Goal: Answer question/provide support: Share knowledge or assist other users

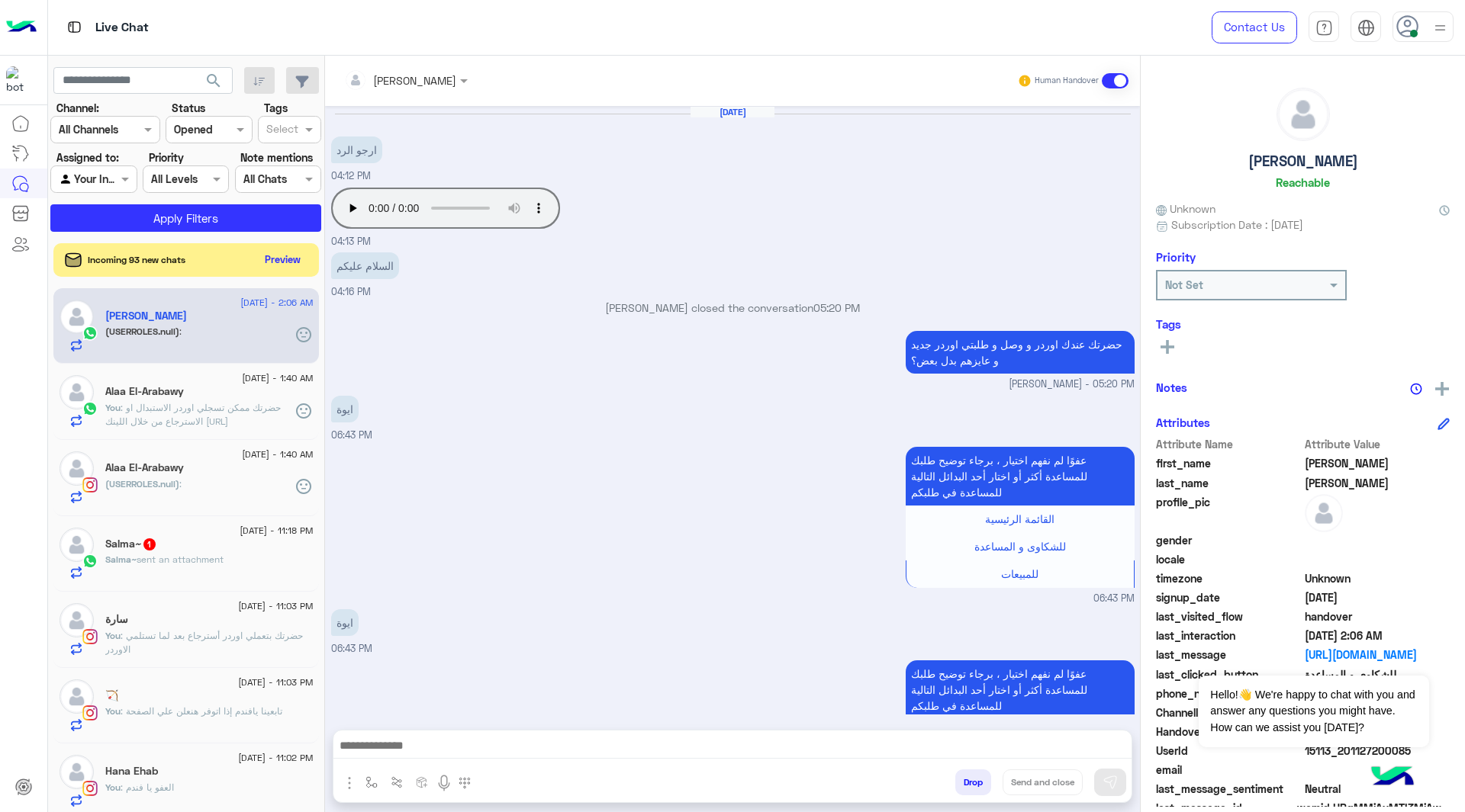
scroll to position [1780, 0]
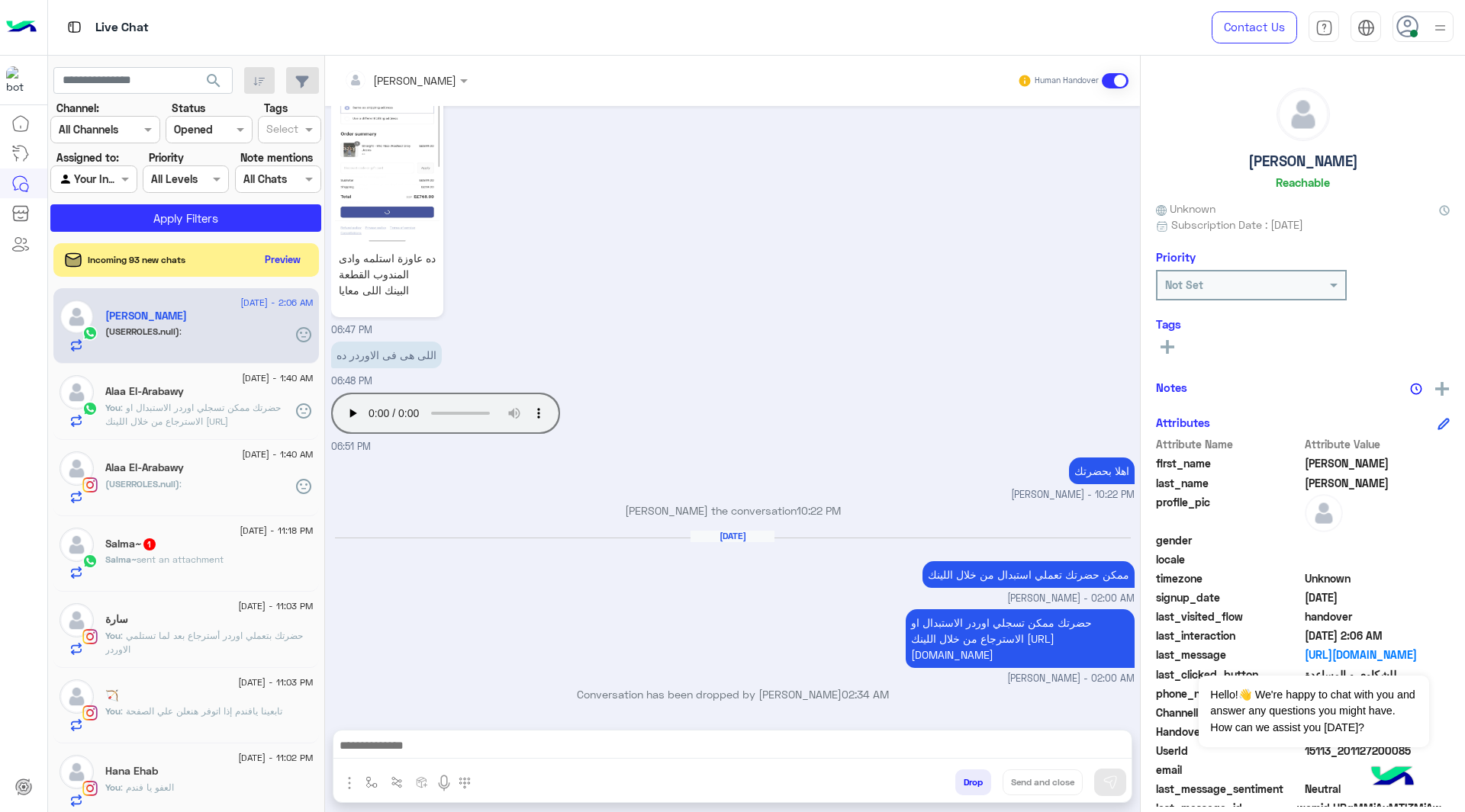
click at [1404, 34] on icon at bounding box center [1407, 26] width 23 height 23
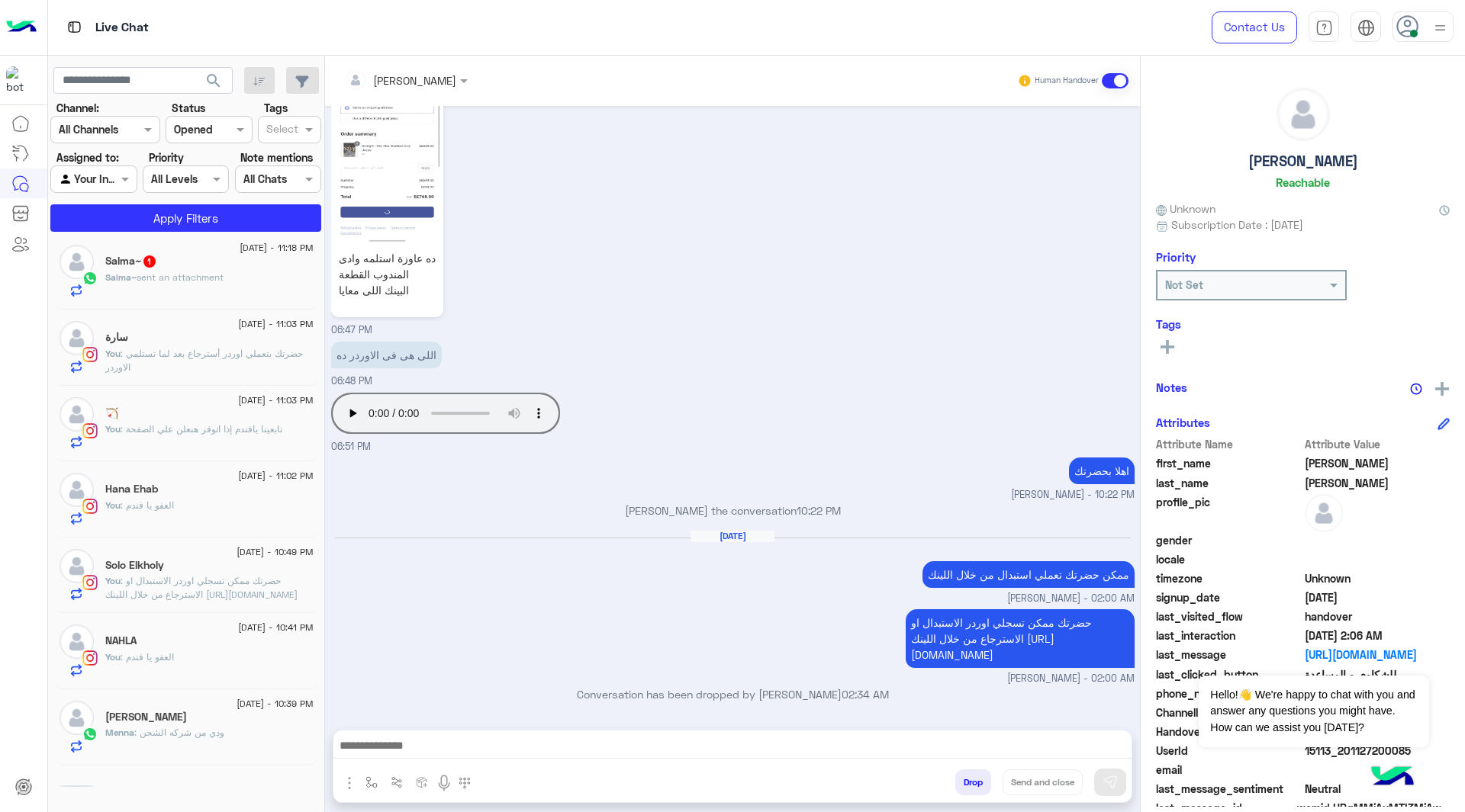
scroll to position [240, 0]
click at [198, 582] on span ": حضرتك ممكن تسجلي اوردر الاستبدال او الاسترجاع من خلال اللينك [URL][DOMAIN_NAM…" at bounding box center [201, 584] width 192 height 25
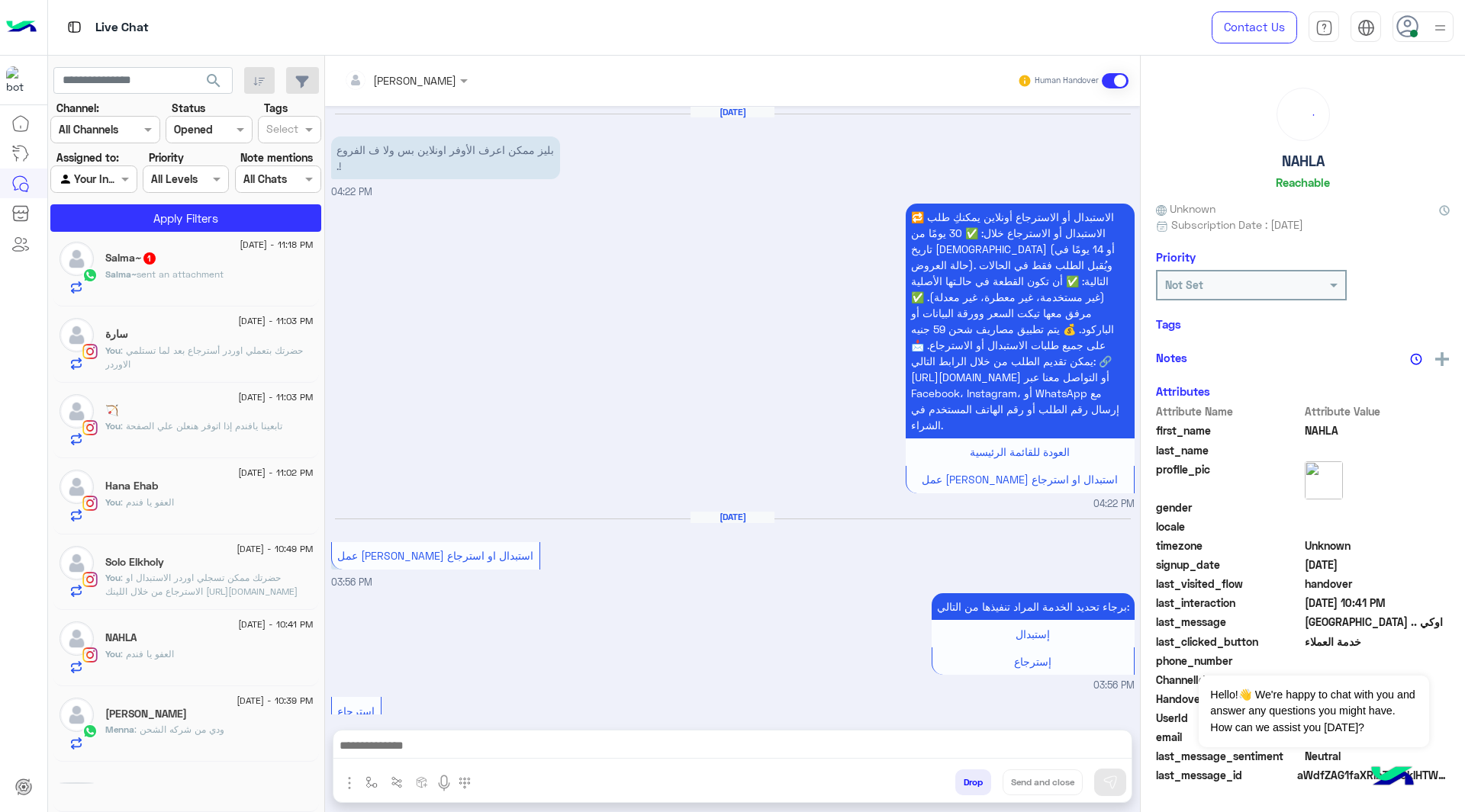
scroll to position [1389, 0]
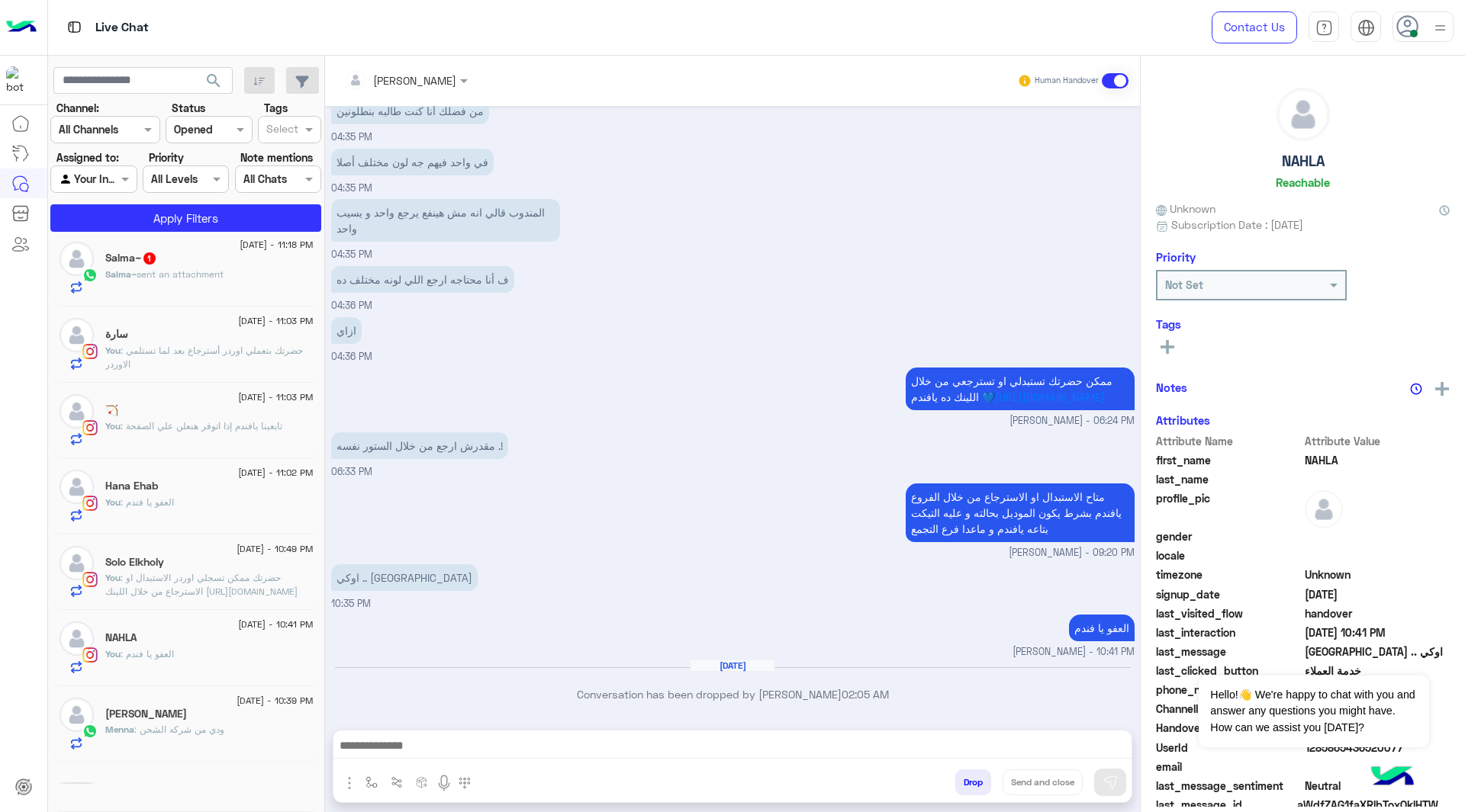
drag, startPoint x: 532, startPoint y: 445, endPoint x: 531, endPoint y: 299, distance: 146.0
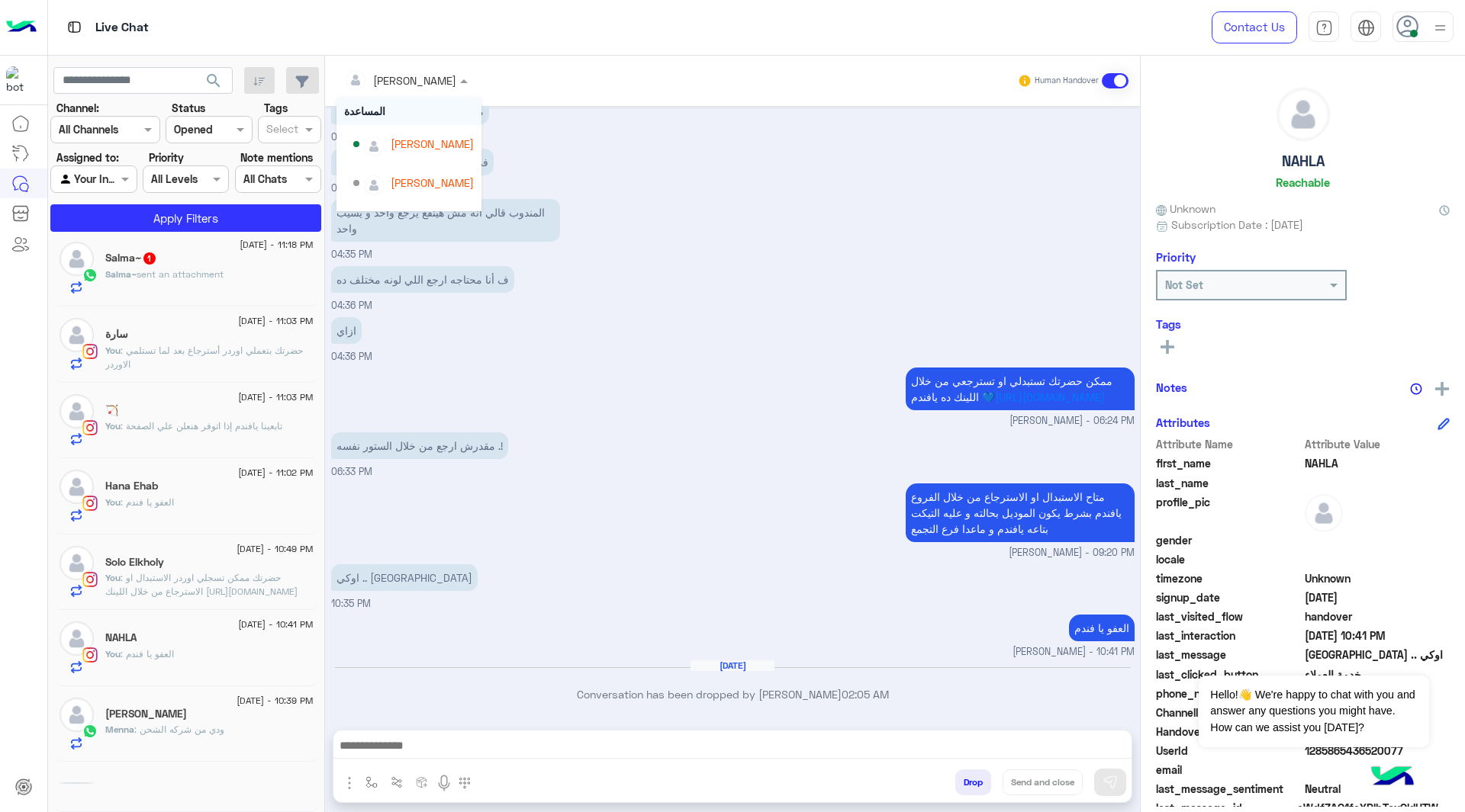
click at [424, 79] on div at bounding box center [406, 80] width 139 height 18
click at [392, 183] on div "[PERSON_NAME]" at bounding box center [432, 191] width 83 height 16
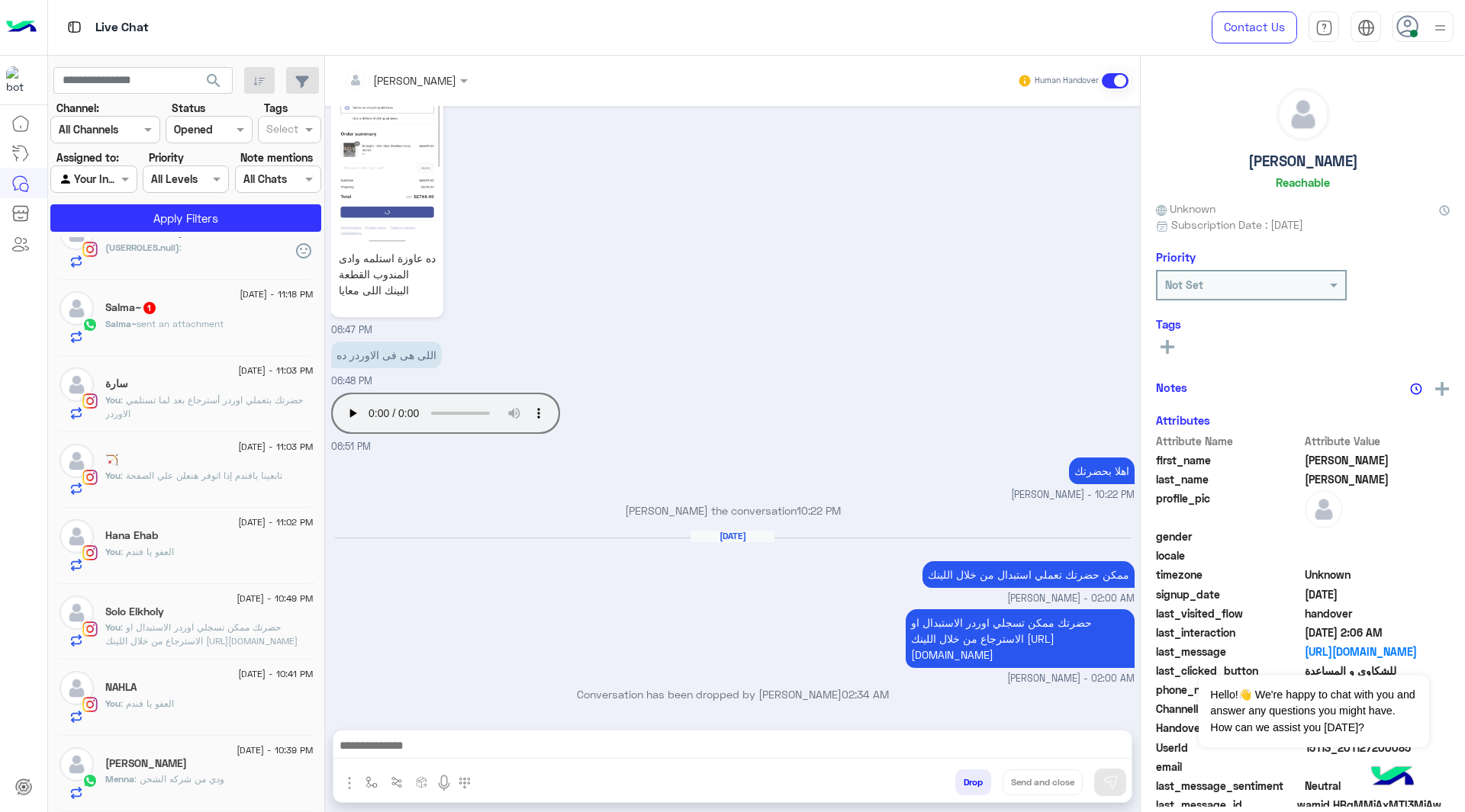
scroll to position [190, 0]
click at [420, 81] on div at bounding box center [406, 80] width 139 height 18
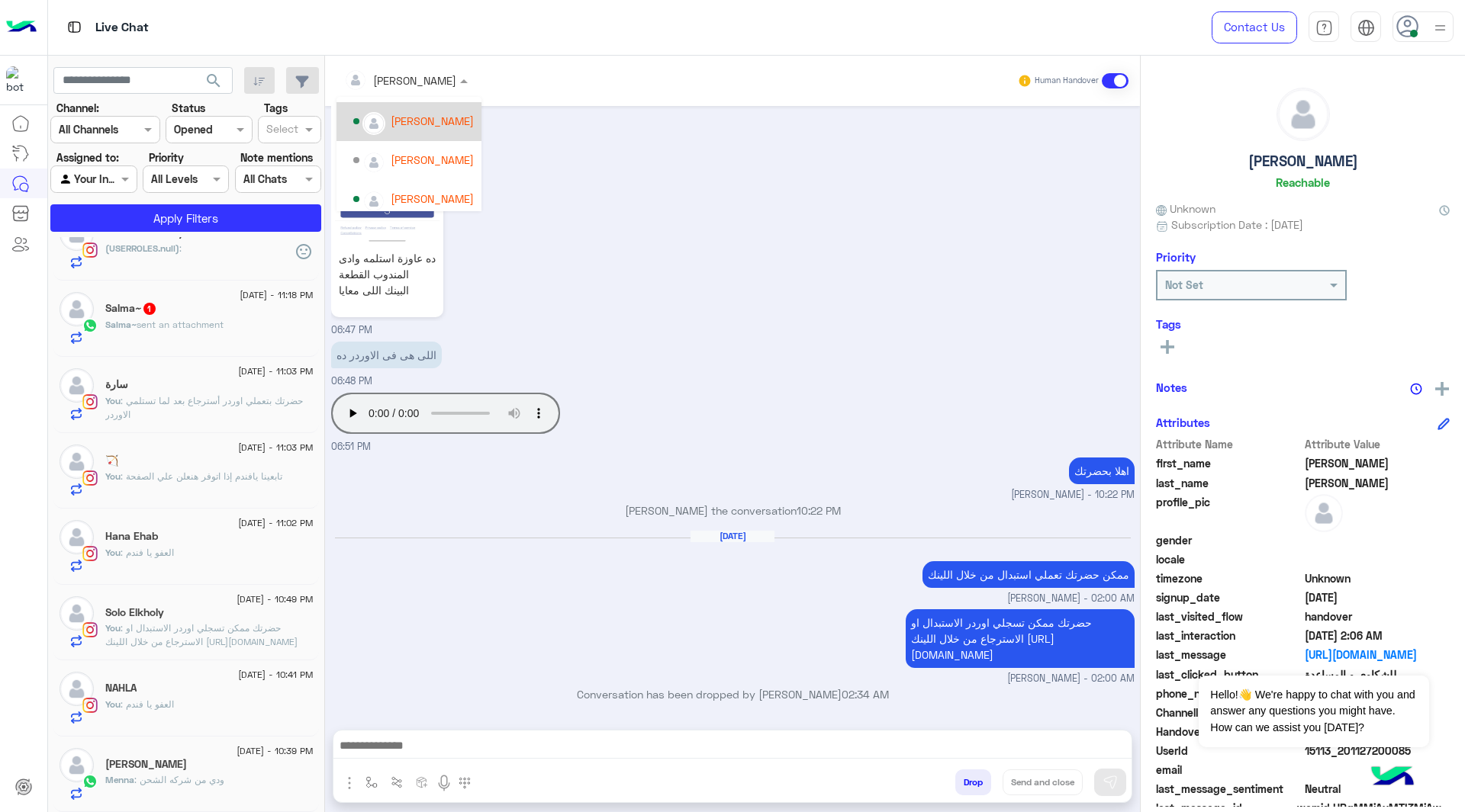
scroll to position [147, 0]
click at [383, 195] on img "Options list" at bounding box center [374, 194] width 20 height 20
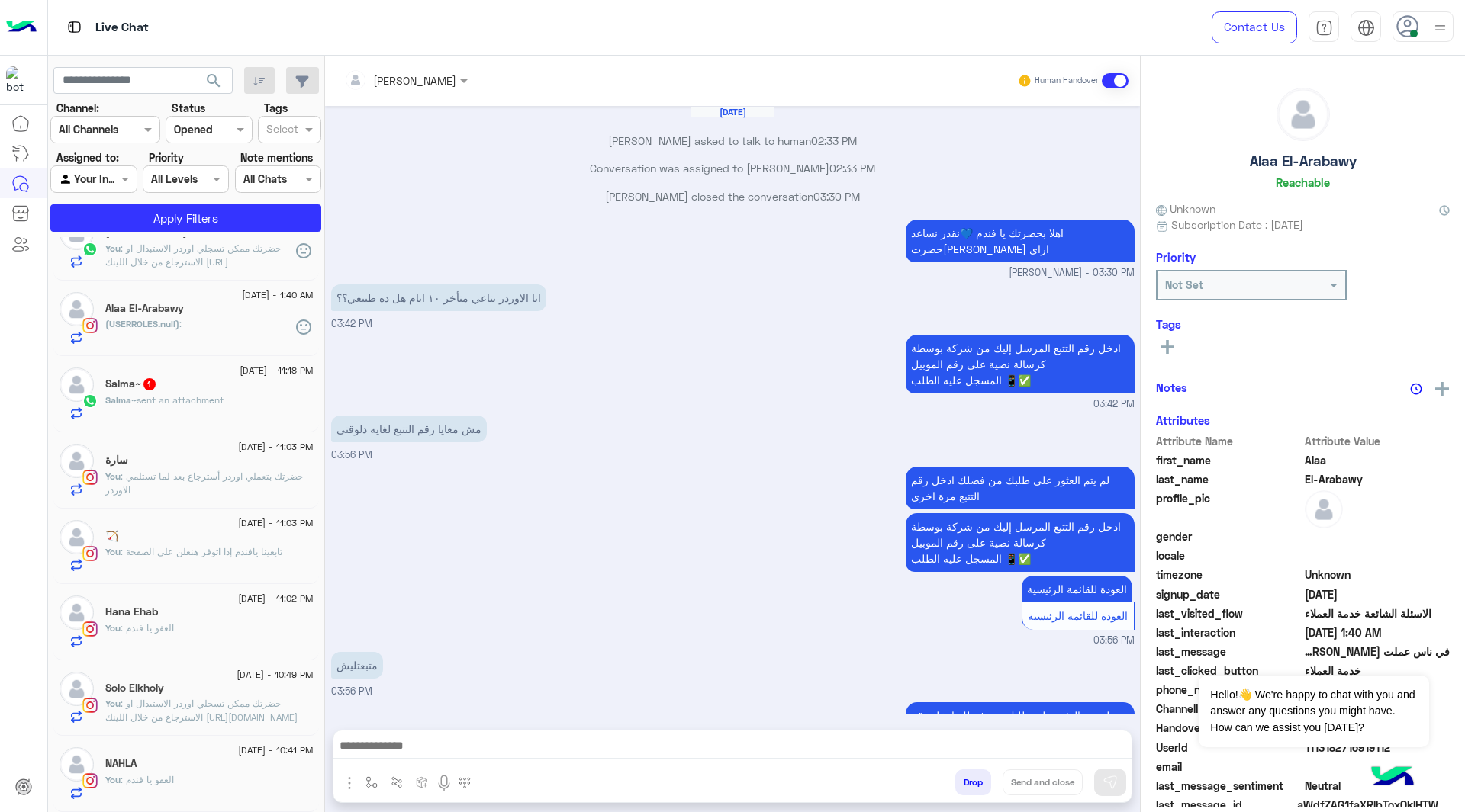
scroll to position [1446, 0]
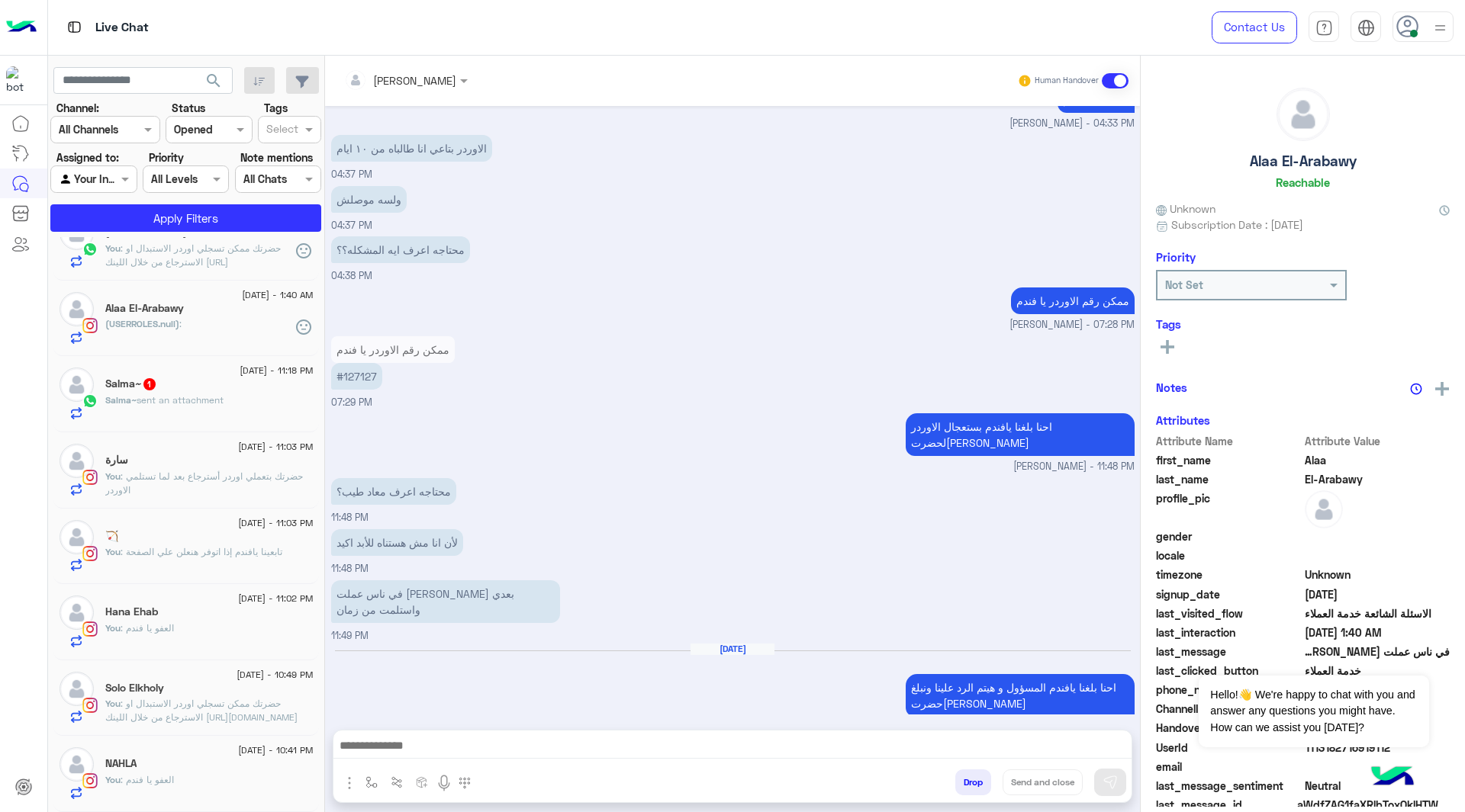
click at [428, 83] on div at bounding box center [406, 80] width 139 height 18
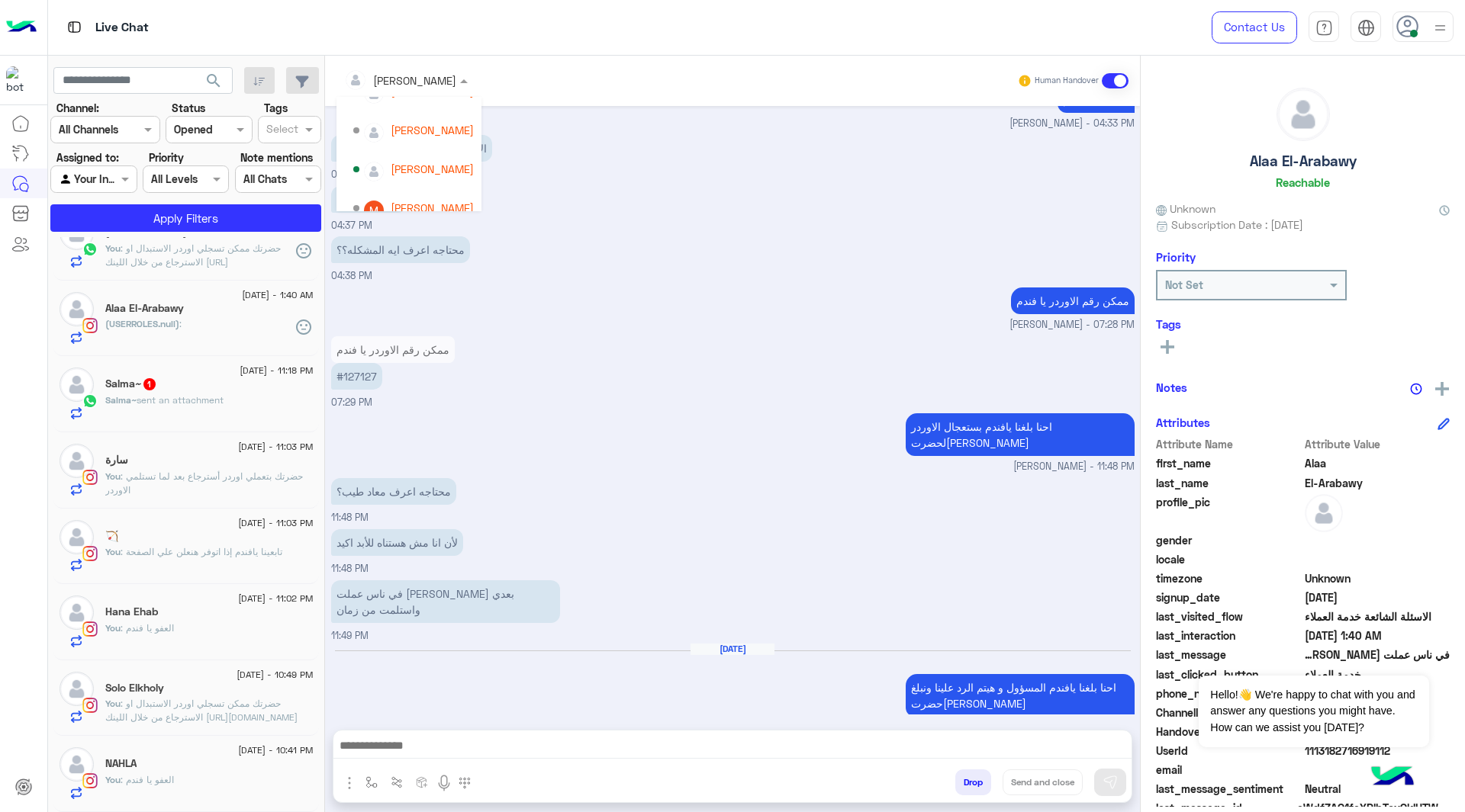
scroll to position [147, 0]
click at [389, 193] on div "[PERSON_NAME]" at bounding box center [413, 192] width 121 height 27
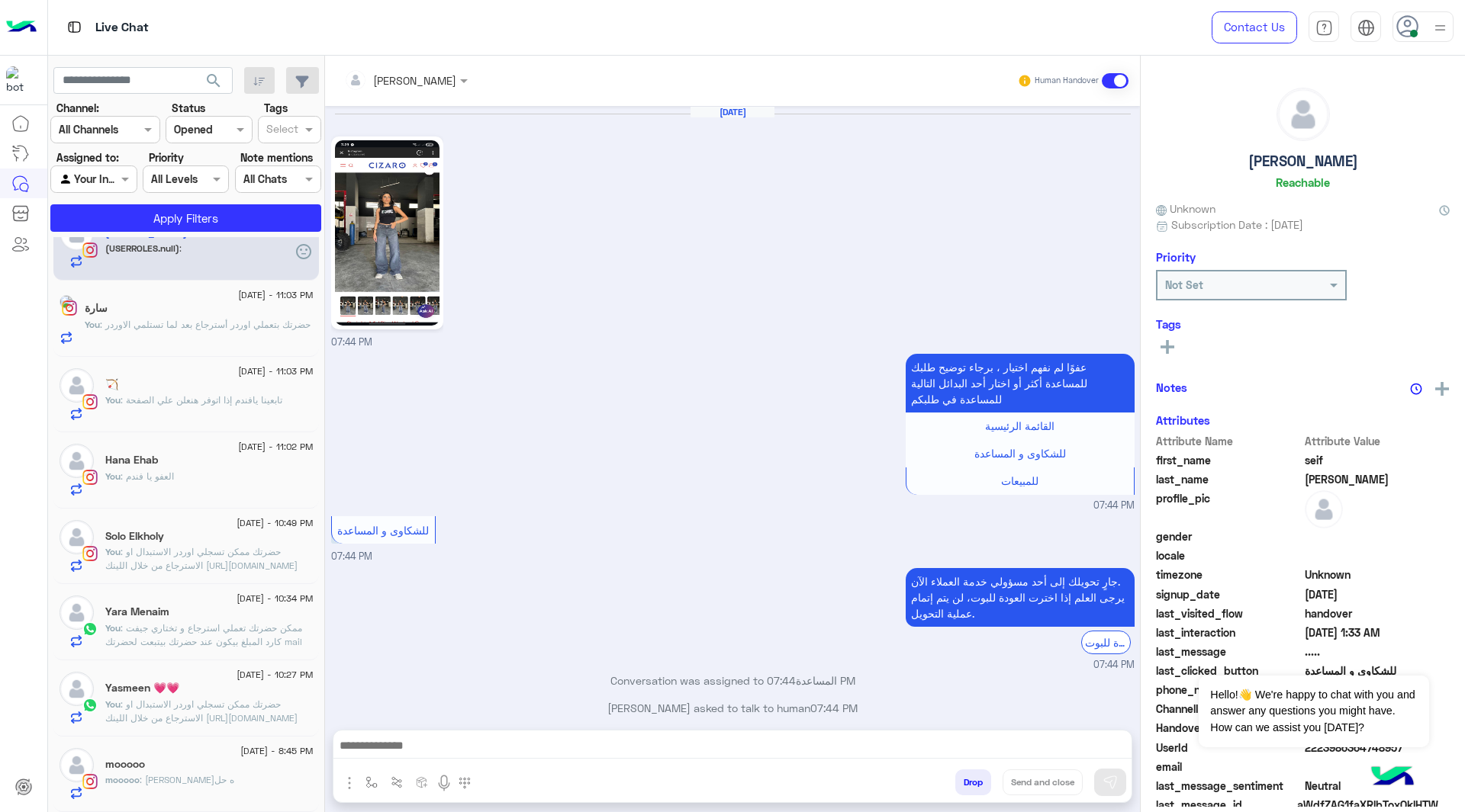
scroll to position [1906, 0]
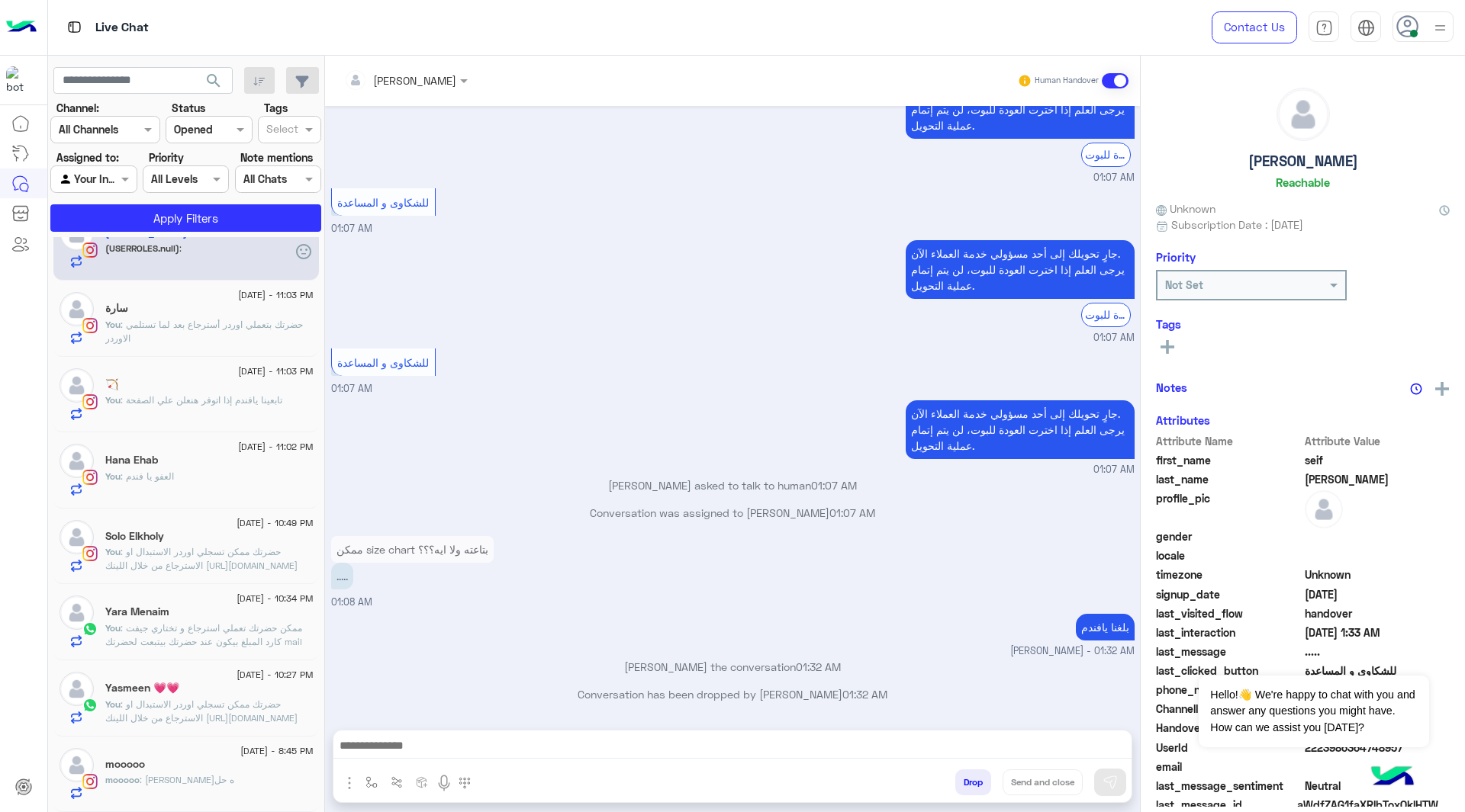
click at [423, 79] on div at bounding box center [406, 80] width 139 height 18
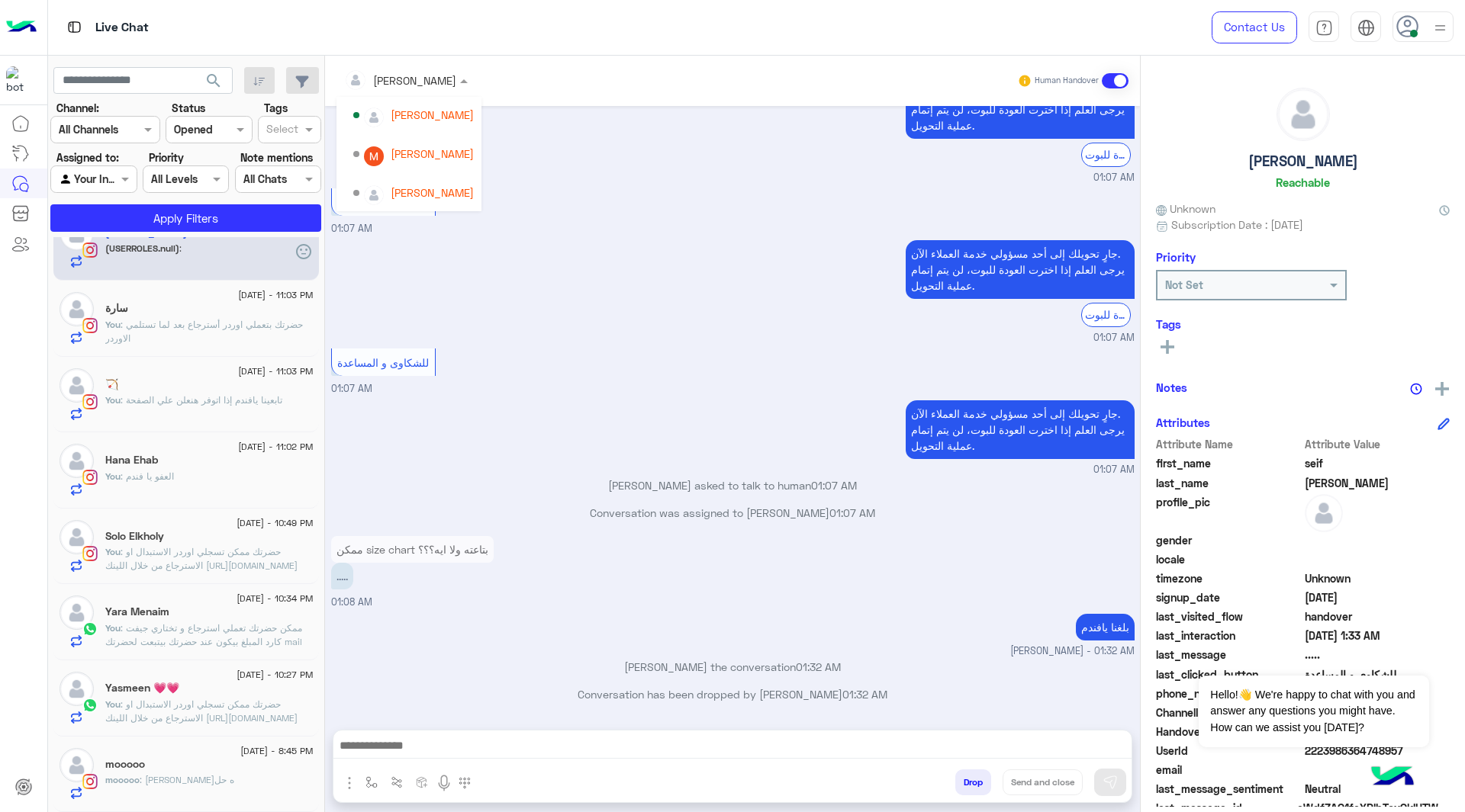
scroll to position [147, 0]
click at [398, 196] on div "[PERSON_NAME]" at bounding box center [432, 191] width 83 height 16
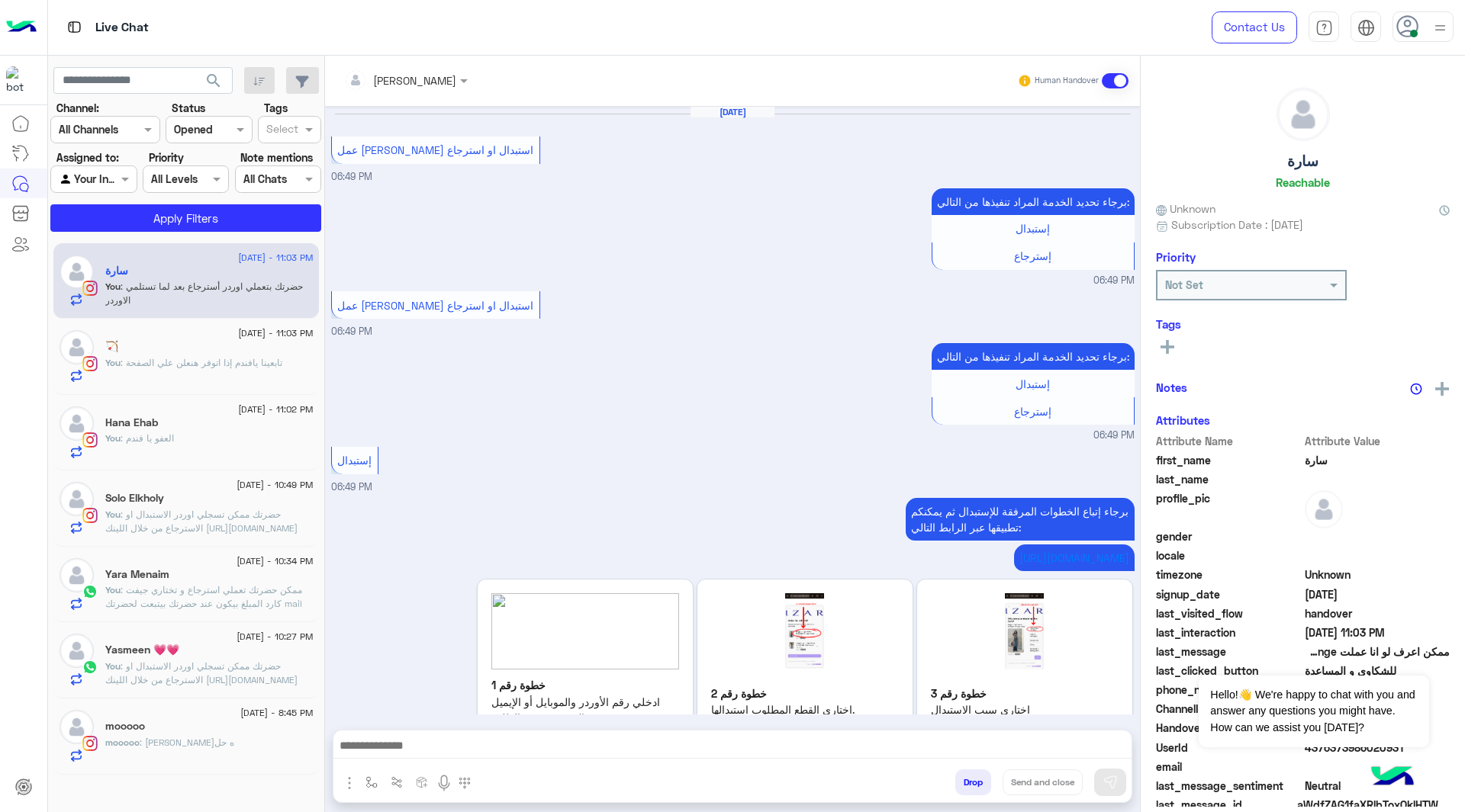
scroll to position [1685, 0]
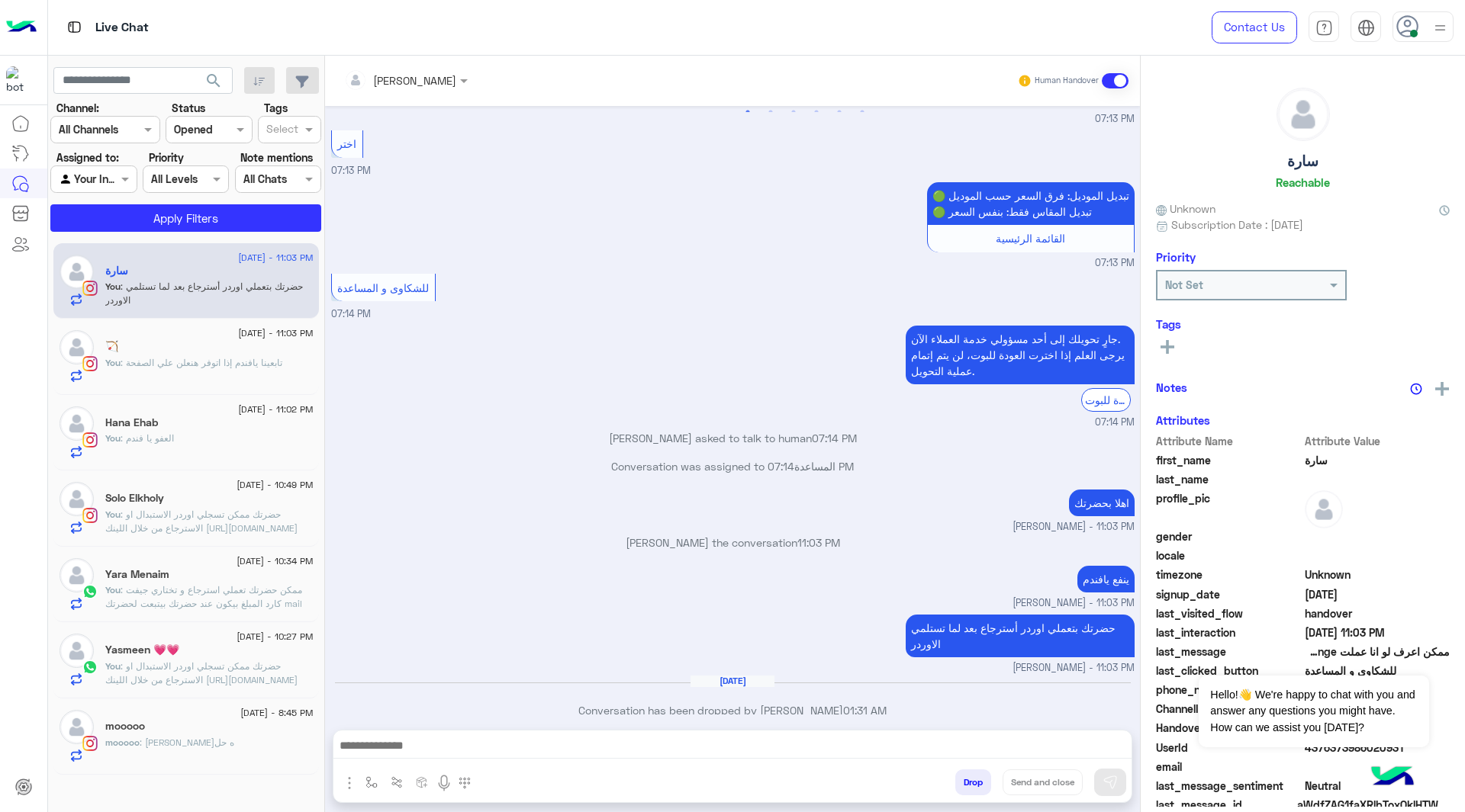
click at [427, 80] on div at bounding box center [406, 80] width 139 height 18
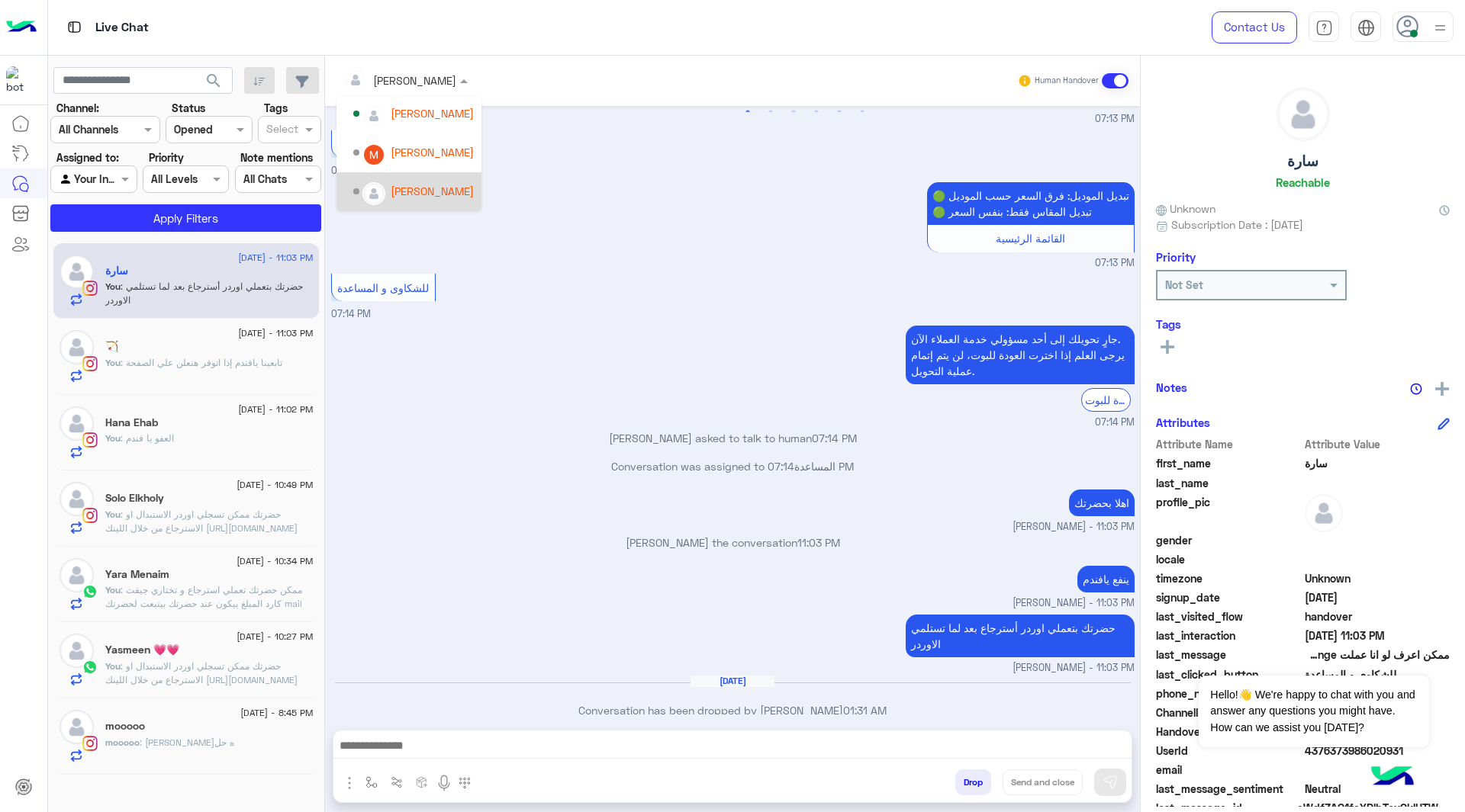
click at [386, 189] on div "[PERSON_NAME]" at bounding box center [413, 192] width 121 height 27
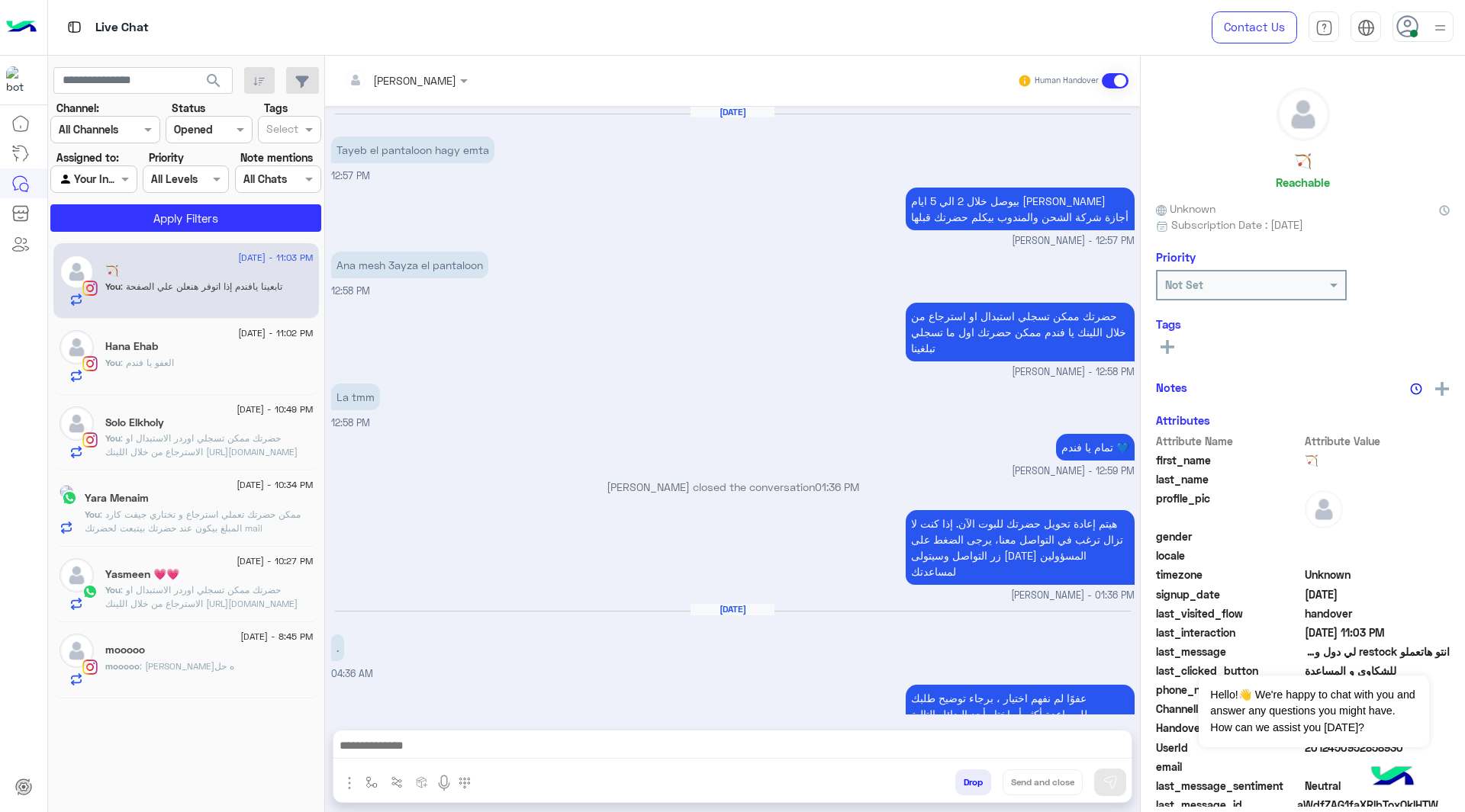
scroll to position [2164, 0]
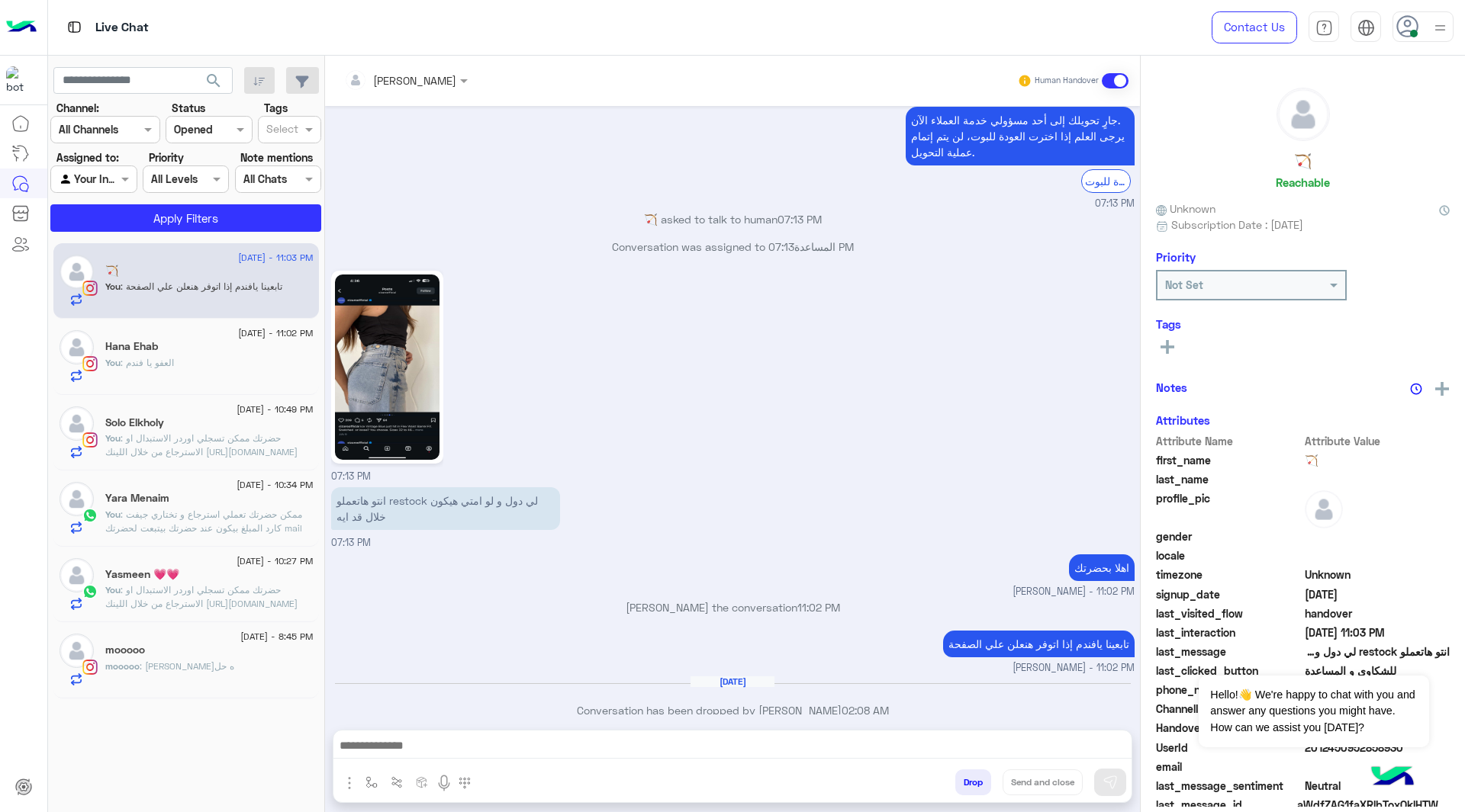
click at [403, 79] on input "text" at bounding box center [385, 81] width 83 height 16
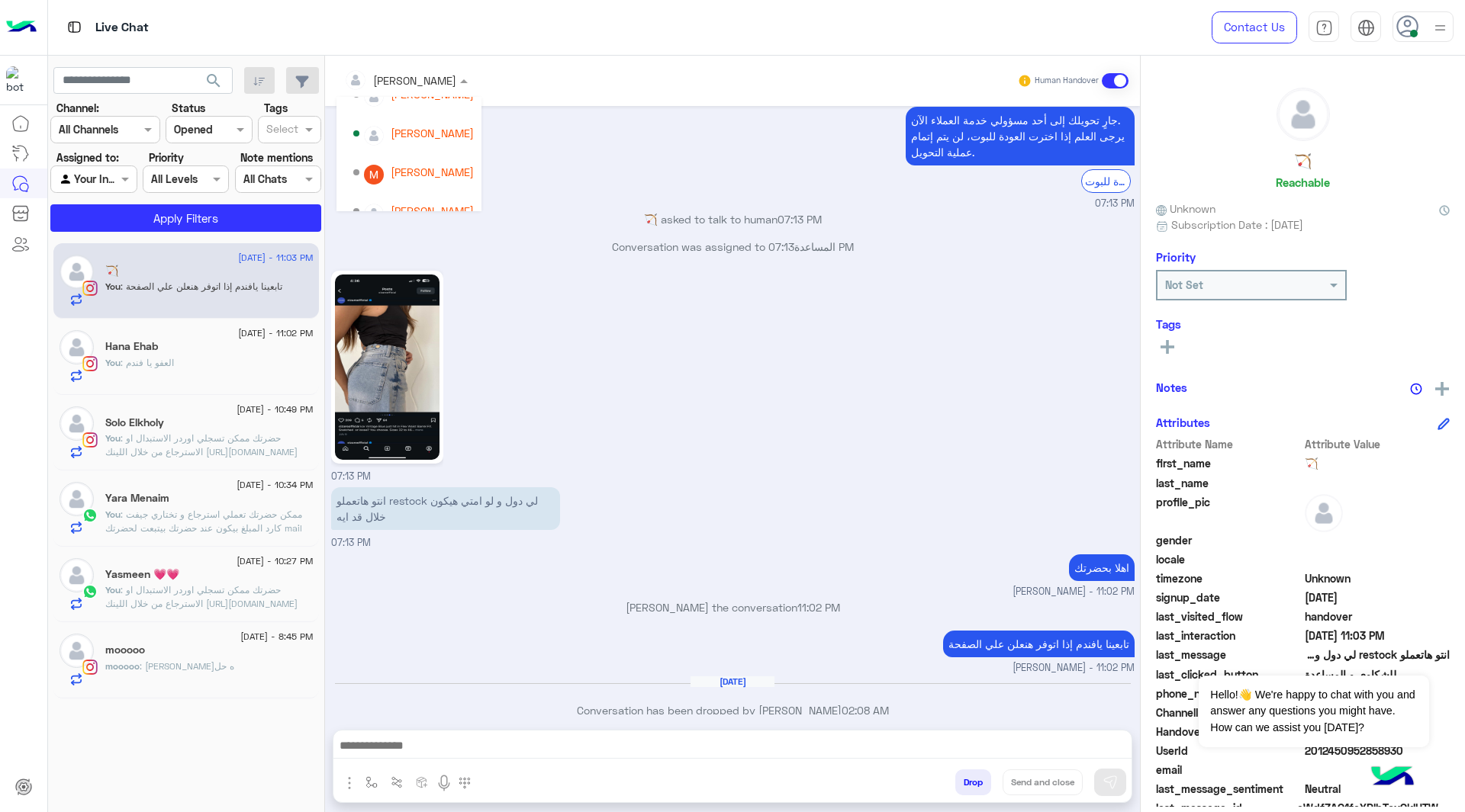
scroll to position [147, 0]
click at [397, 181] on div "[PERSON_NAME]" at bounding box center [413, 192] width 121 height 27
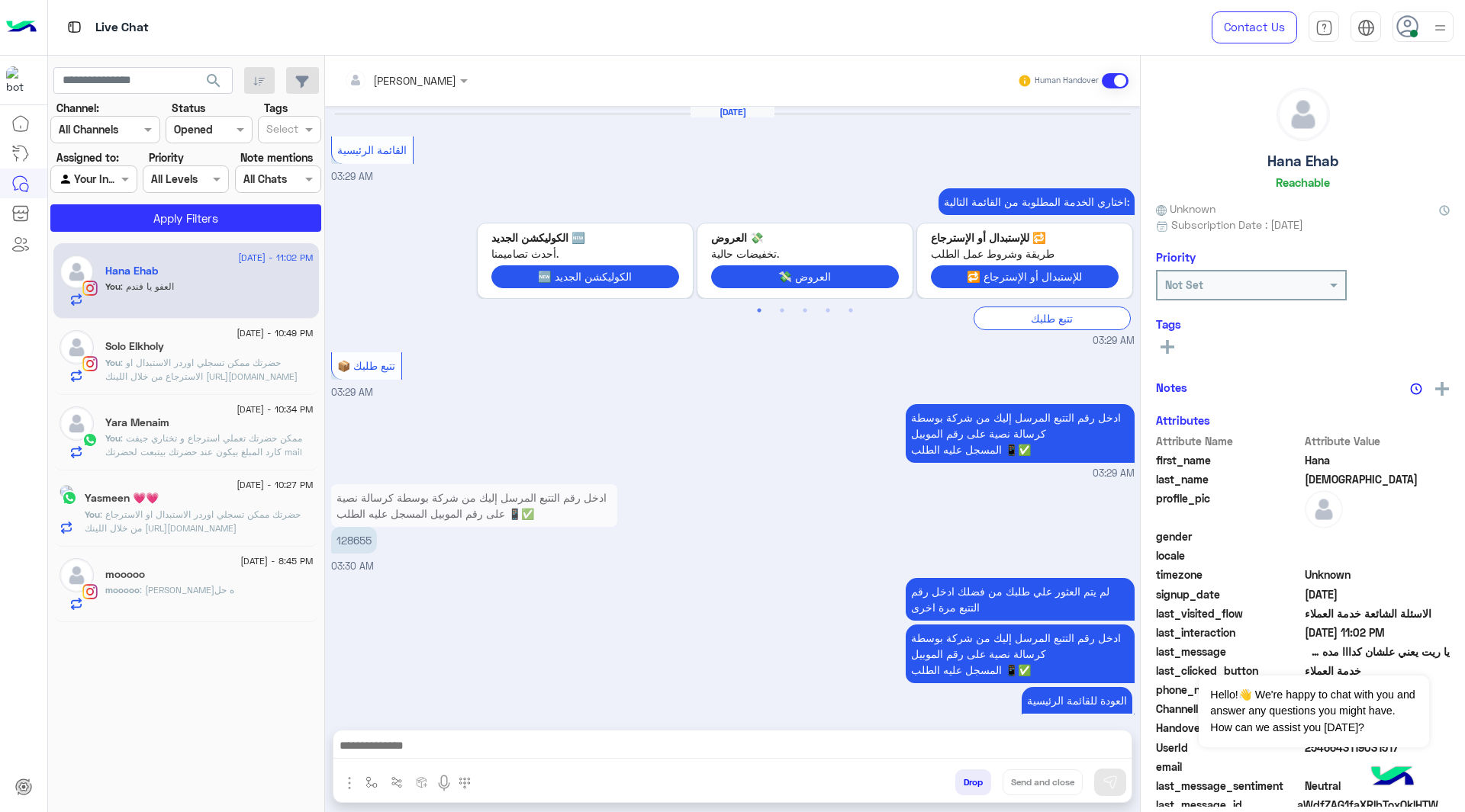
scroll to position [1913, 0]
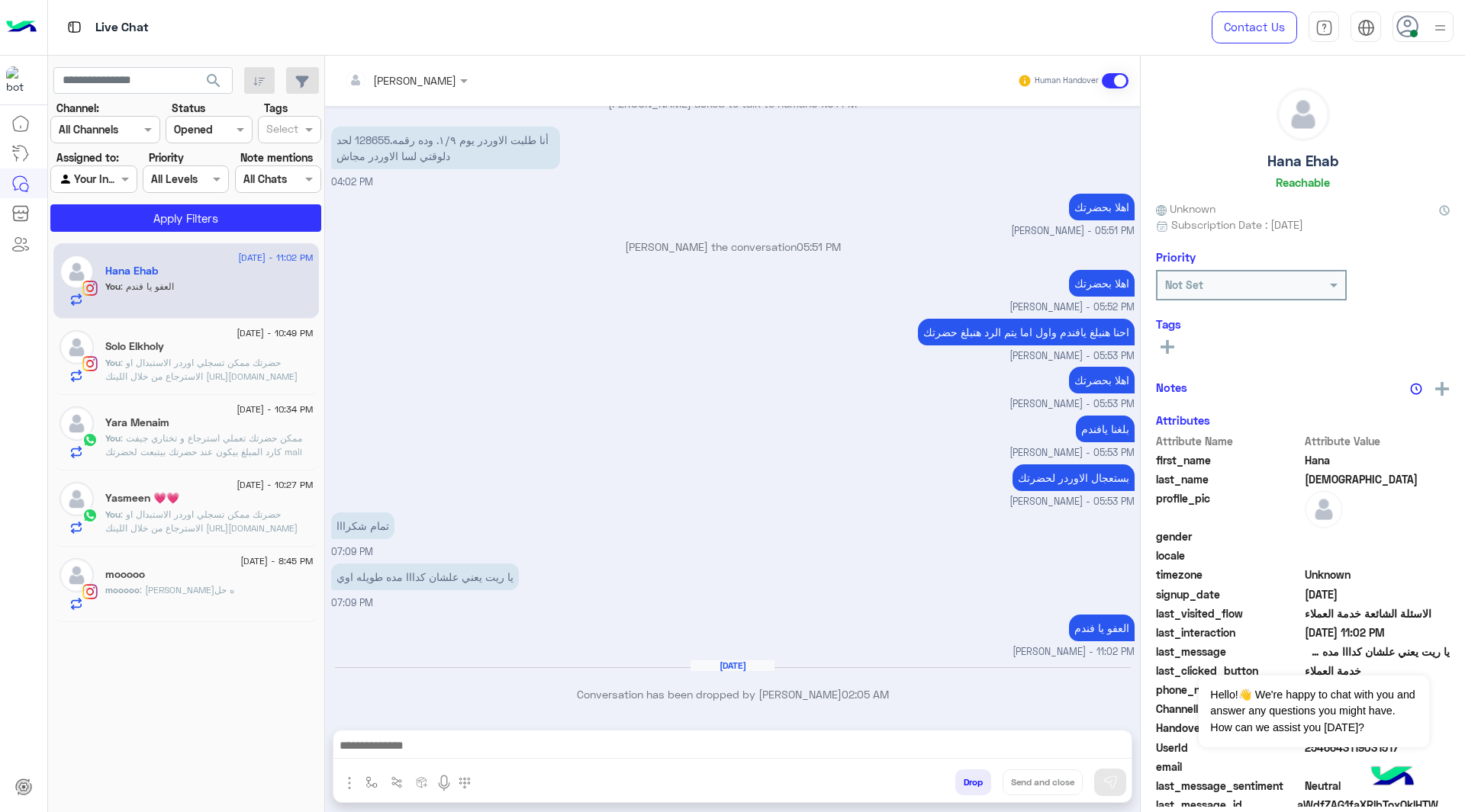
click at [417, 83] on div at bounding box center [406, 80] width 139 height 18
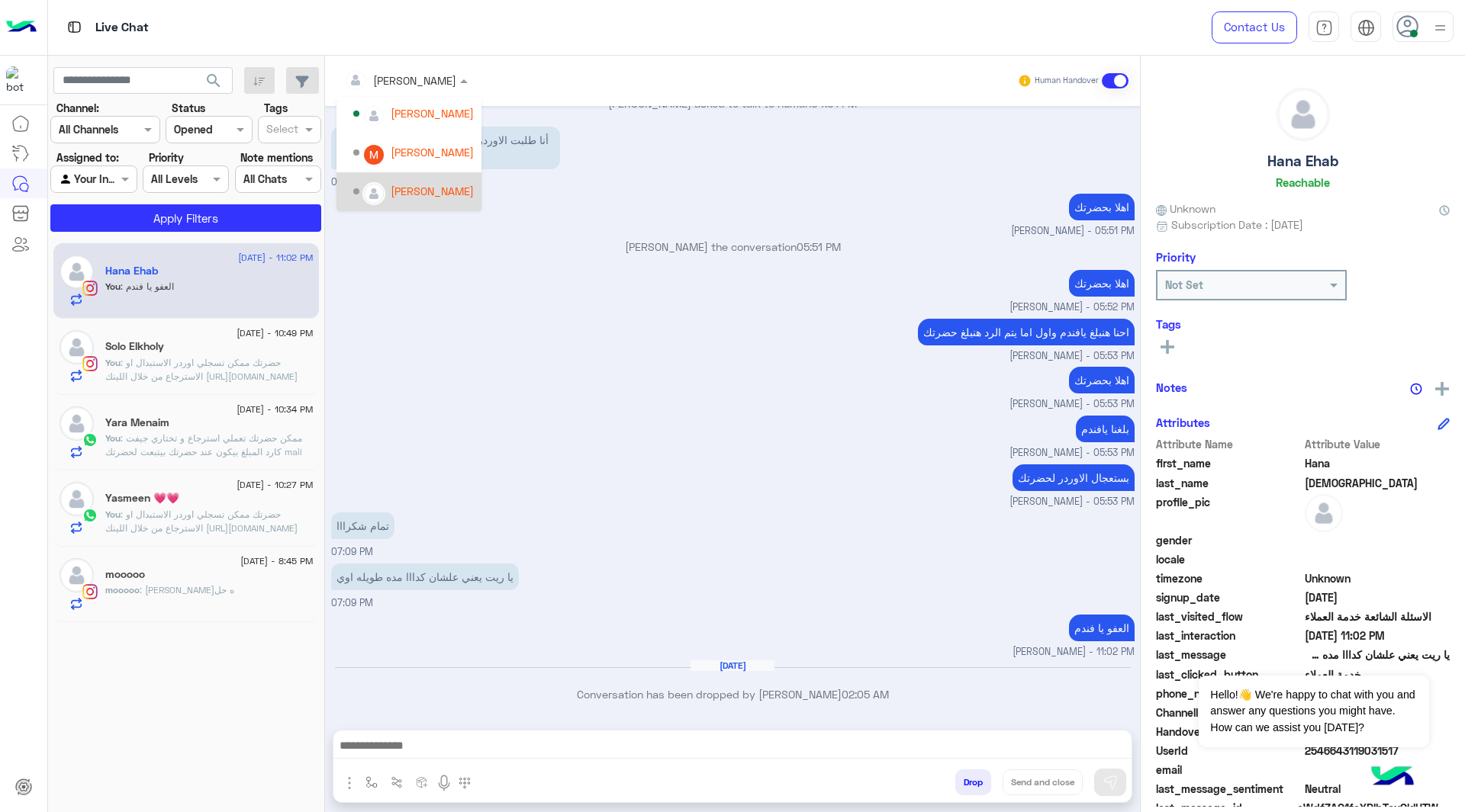
click at [392, 189] on div "[PERSON_NAME]" at bounding box center [432, 191] width 83 height 16
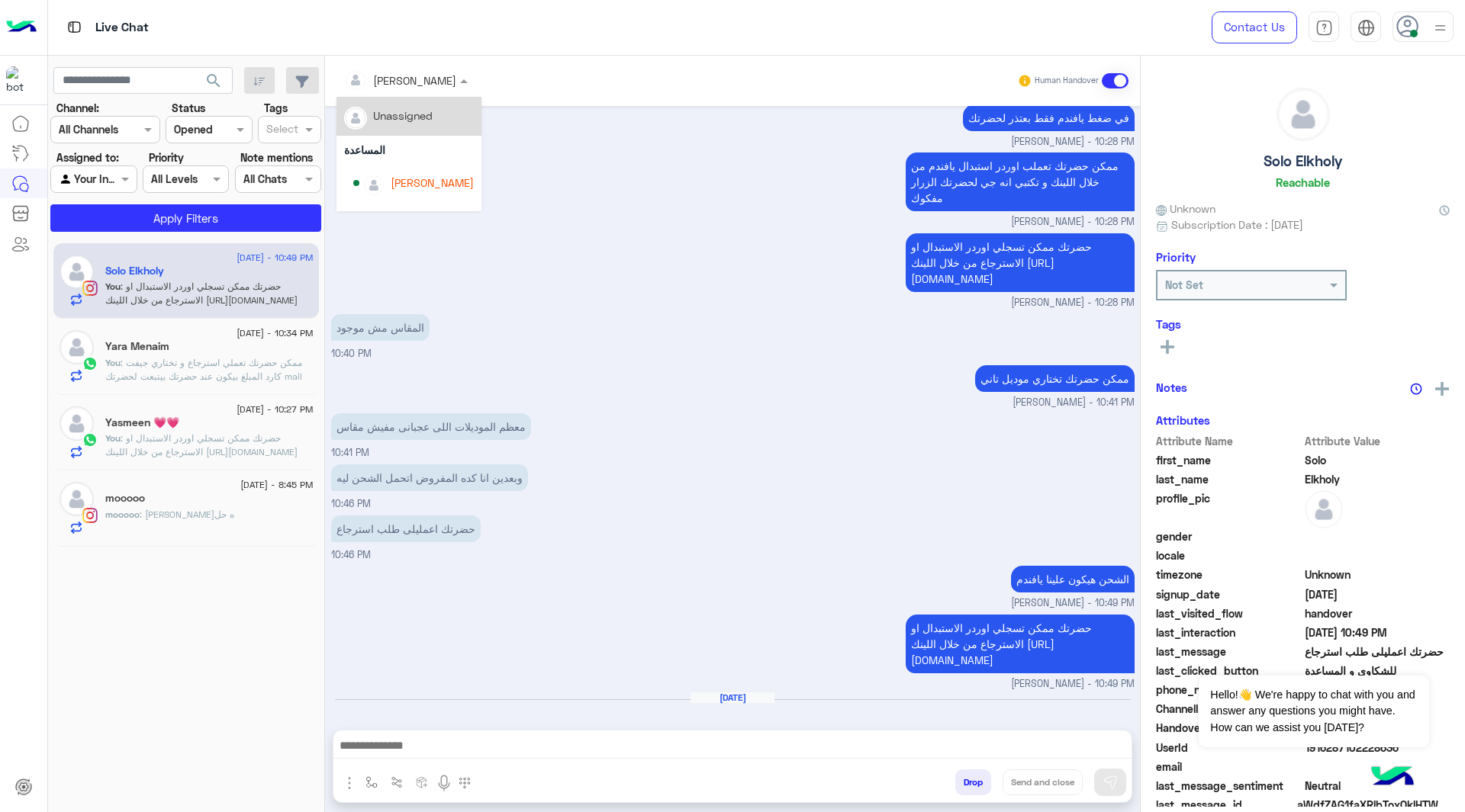
click at [424, 75] on div at bounding box center [406, 80] width 139 height 18
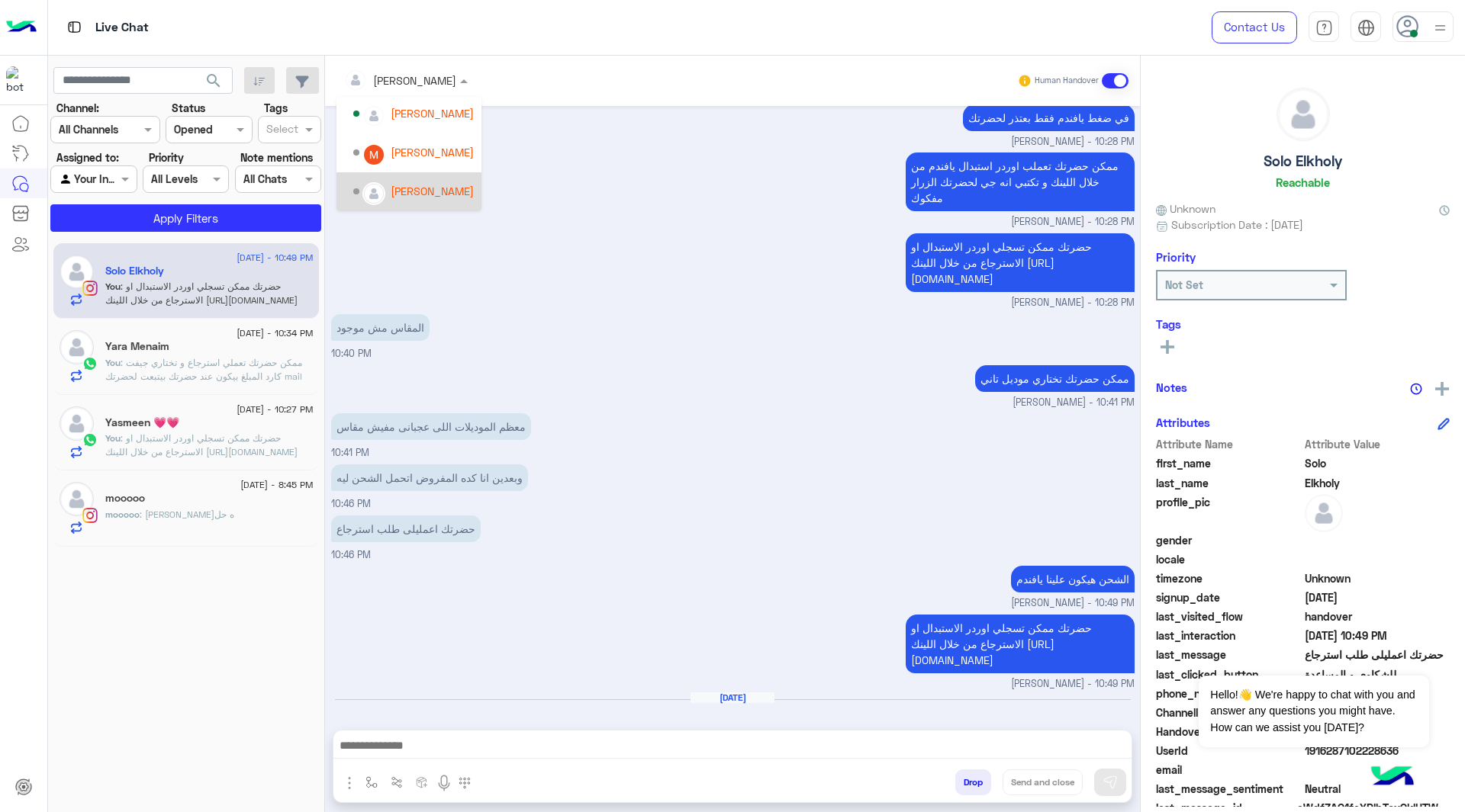
click at [395, 195] on div "[PERSON_NAME]" at bounding box center [432, 191] width 83 height 16
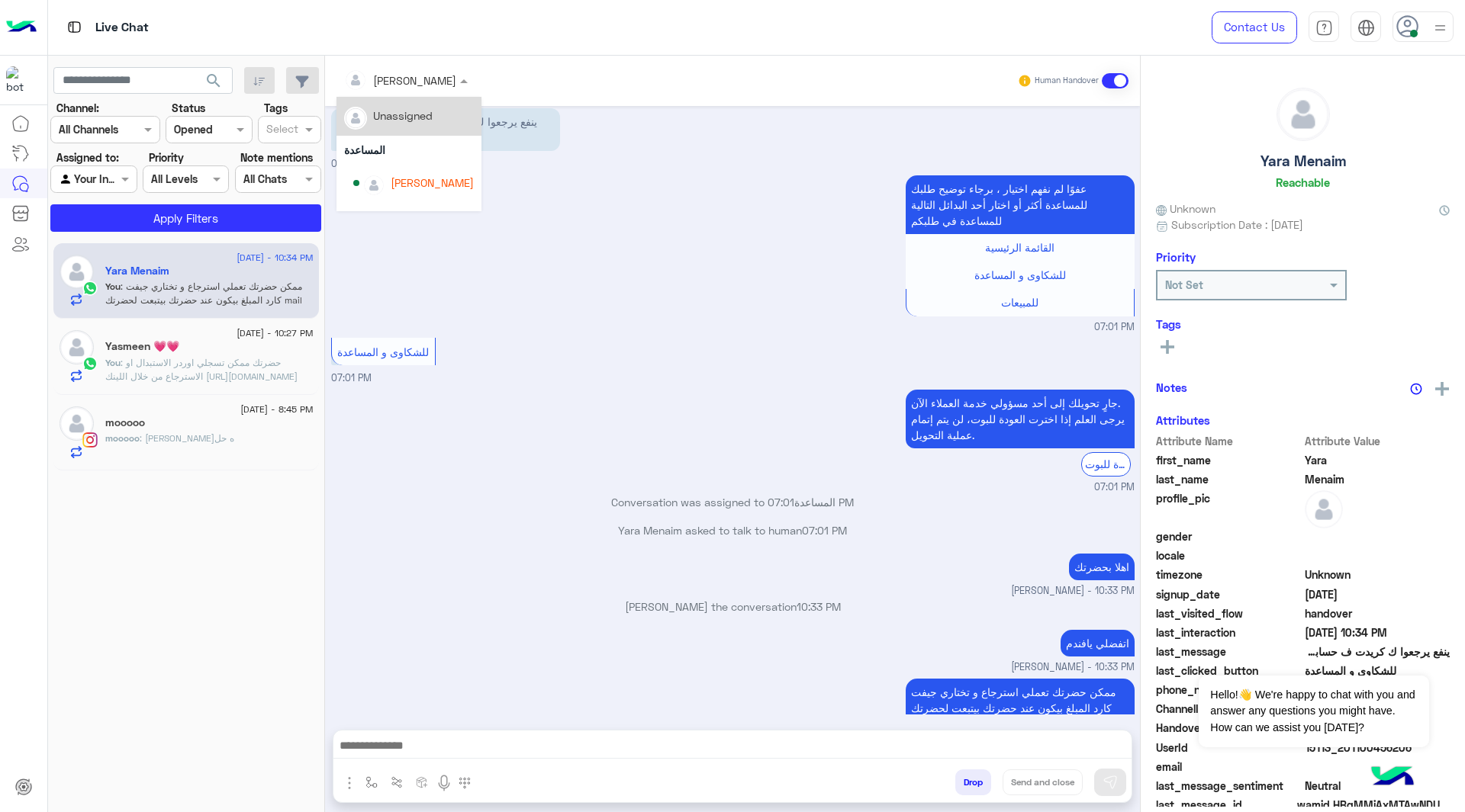
click at [424, 79] on div at bounding box center [406, 80] width 139 height 18
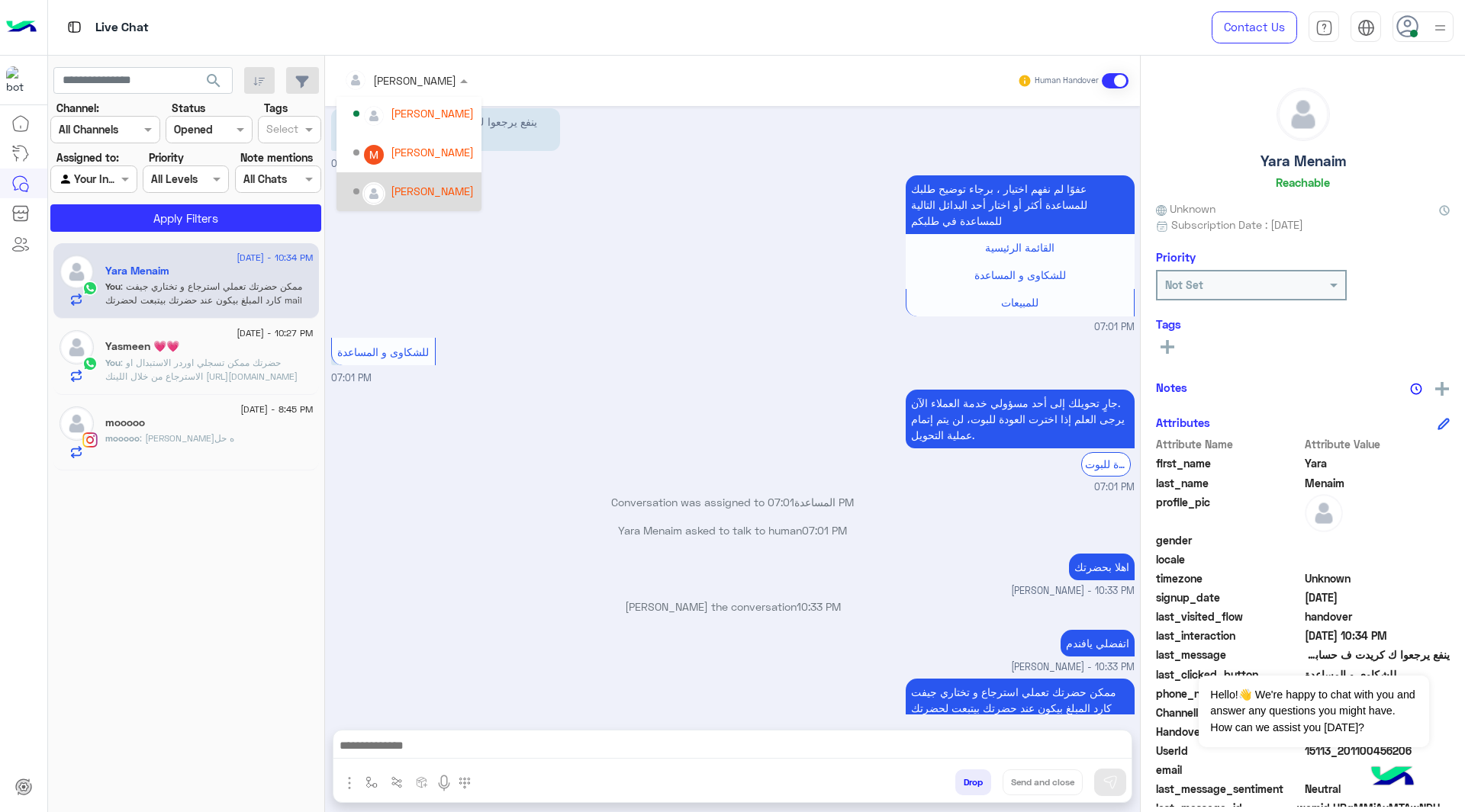
click at [399, 195] on div "[PERSON_NAME]" at bounding box center [432, 191] width 83 height 16
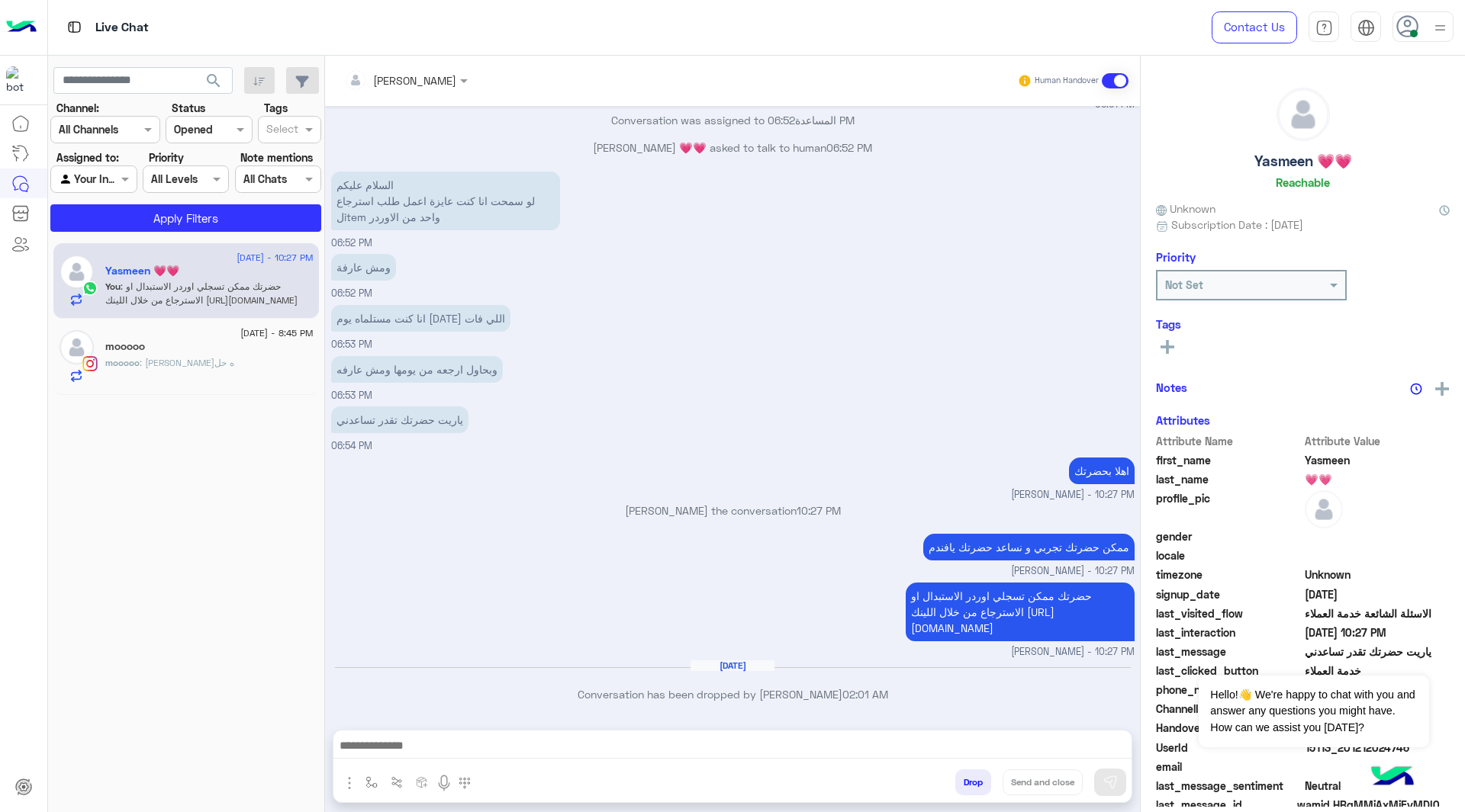
click at [428, 84] on div at bounding box center [406, 80] width 139 height 18
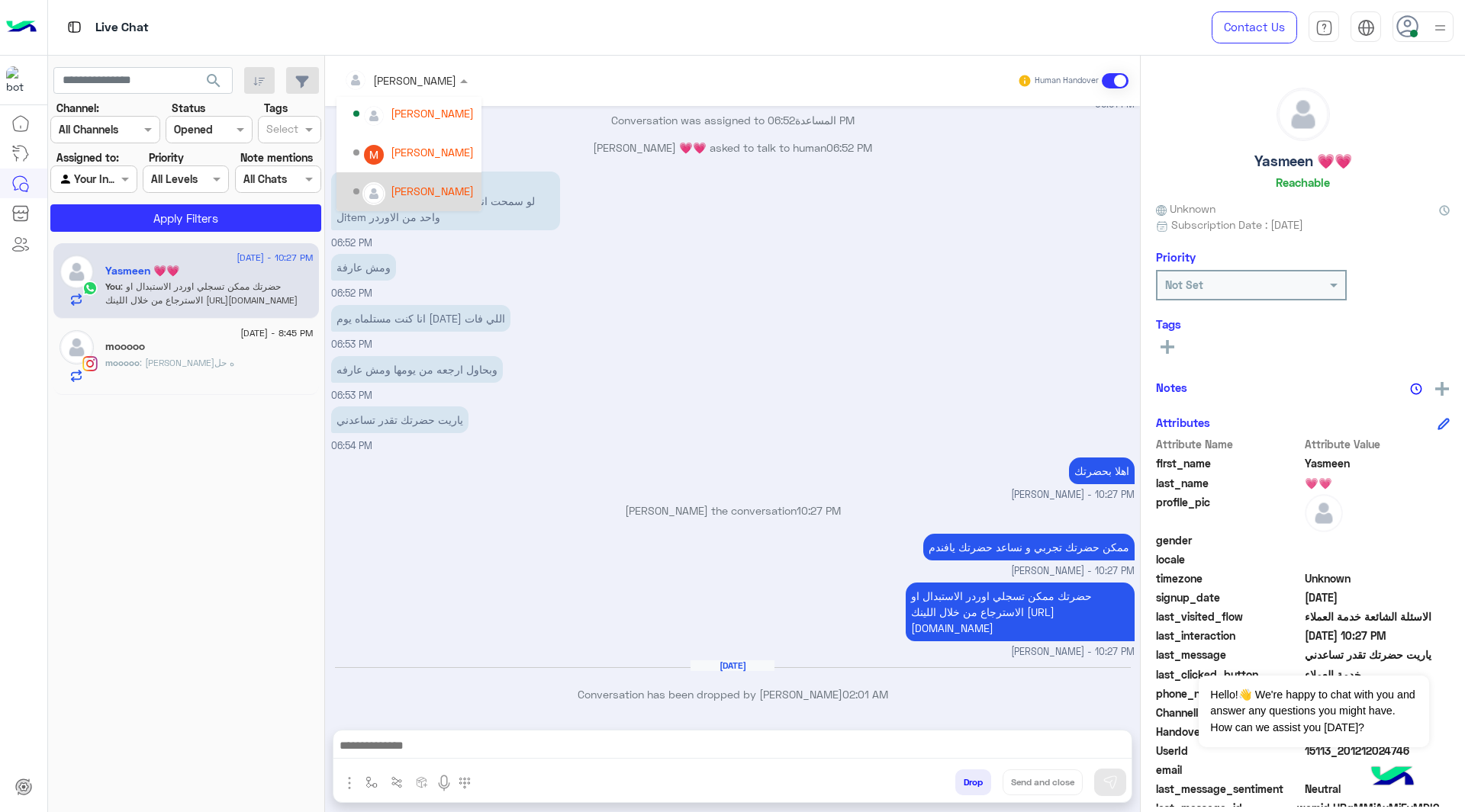
click at [367, 189] on img "Options list" at bounding box center [374, 194] width 20 height 20
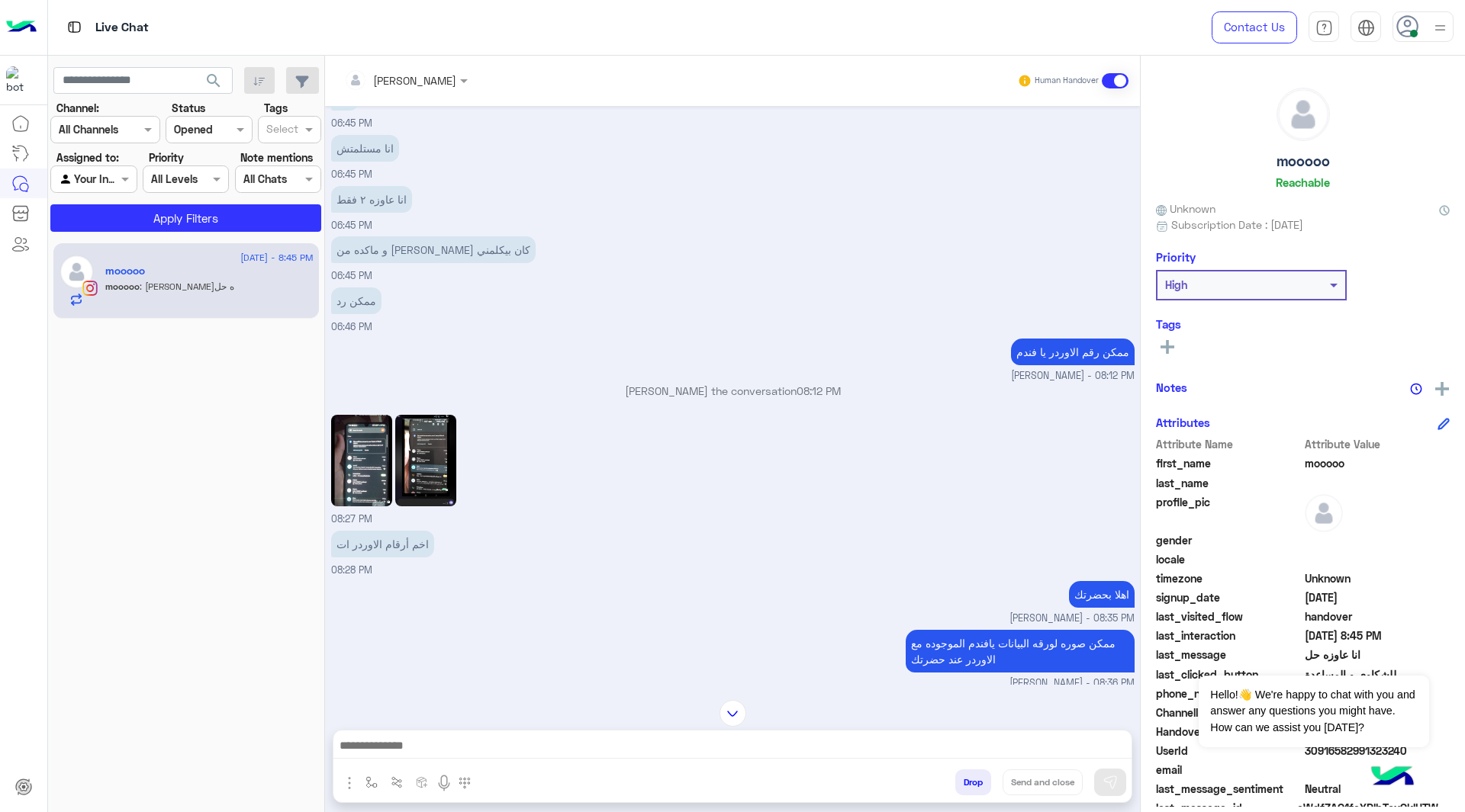
click at [369, 478] on img at bounding box center [361, 460] width 61 height 92
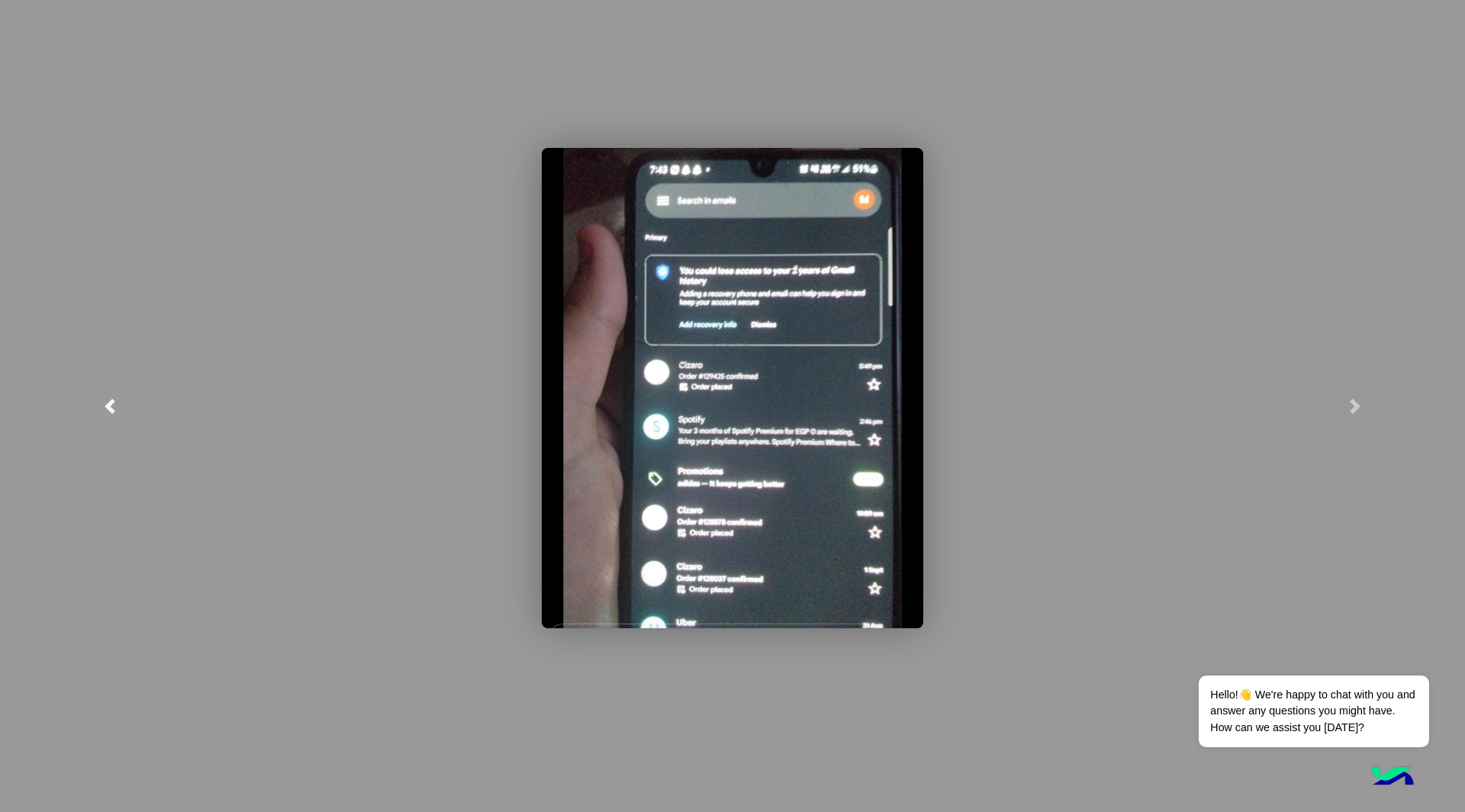
click at [105, 402] on span at bounding box center [109, 406] width 15 height 15
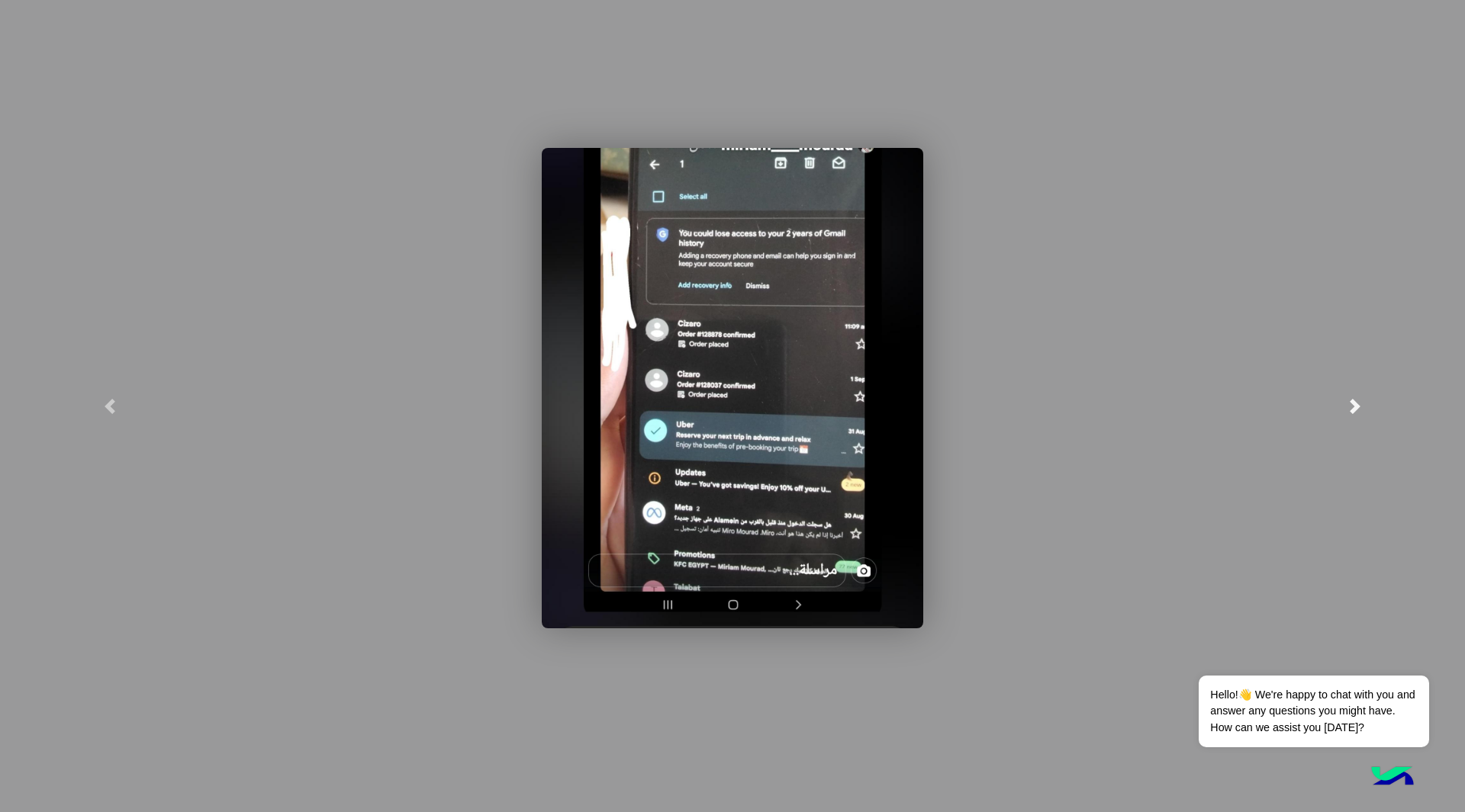
drag, startPoint x: 1316, startPoint y: 546, endPoint x: 1404, endPoint y: 312, distance: 250.0
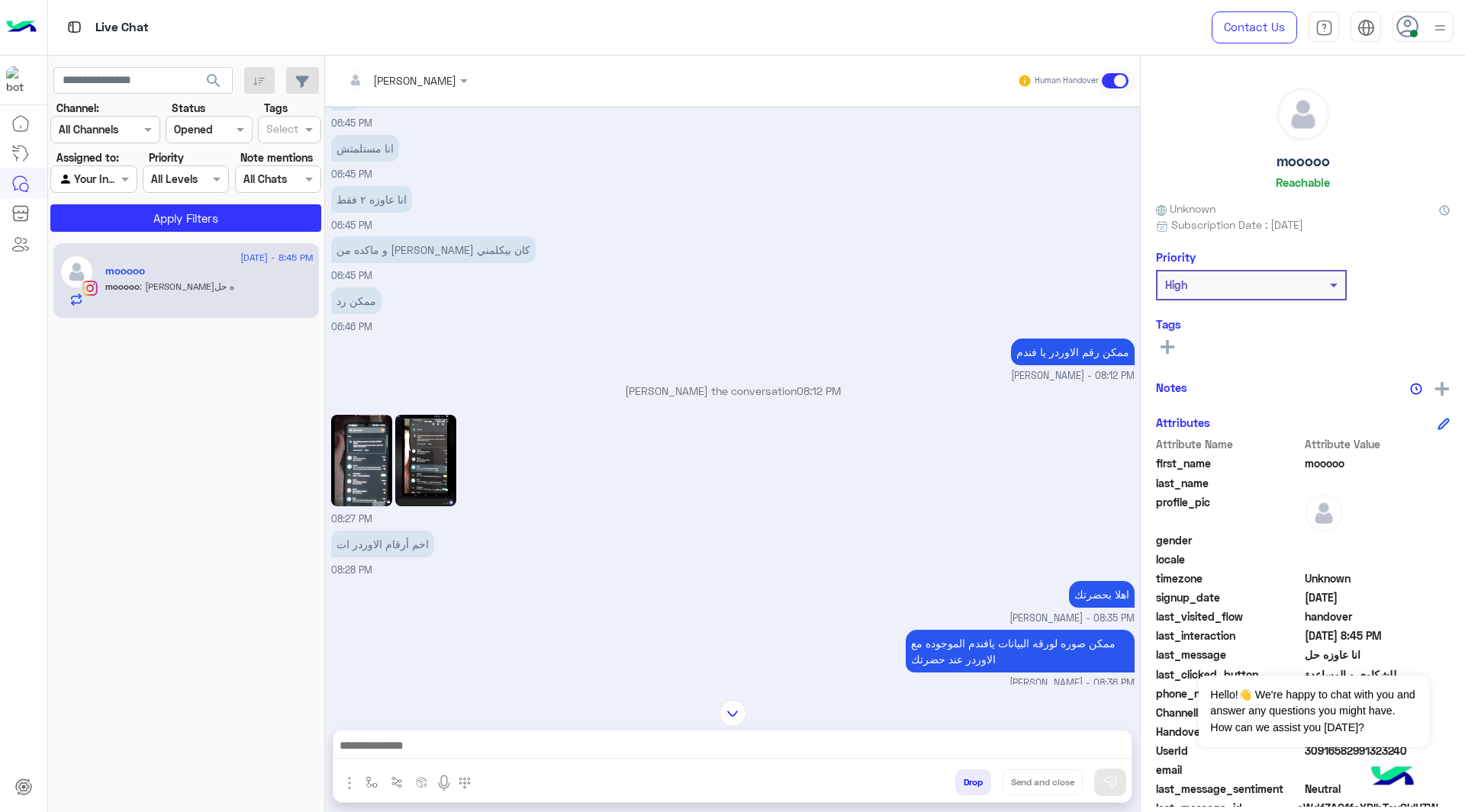
click at [360, 446] on img at bounding box center [361, 460] width 61 height 92
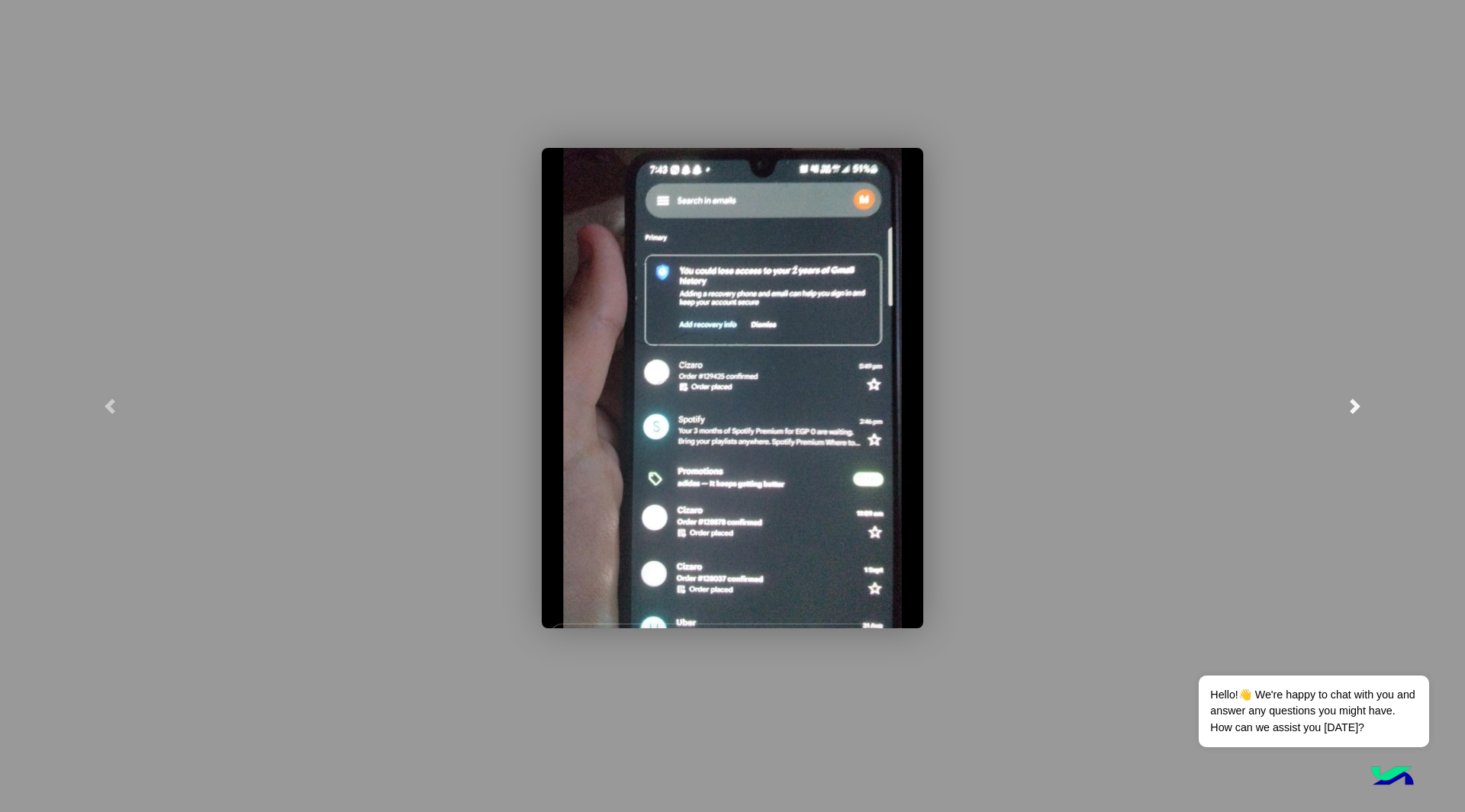
click at [1353, 395] on link at bounding box center [1355, 406] width 220 height 812
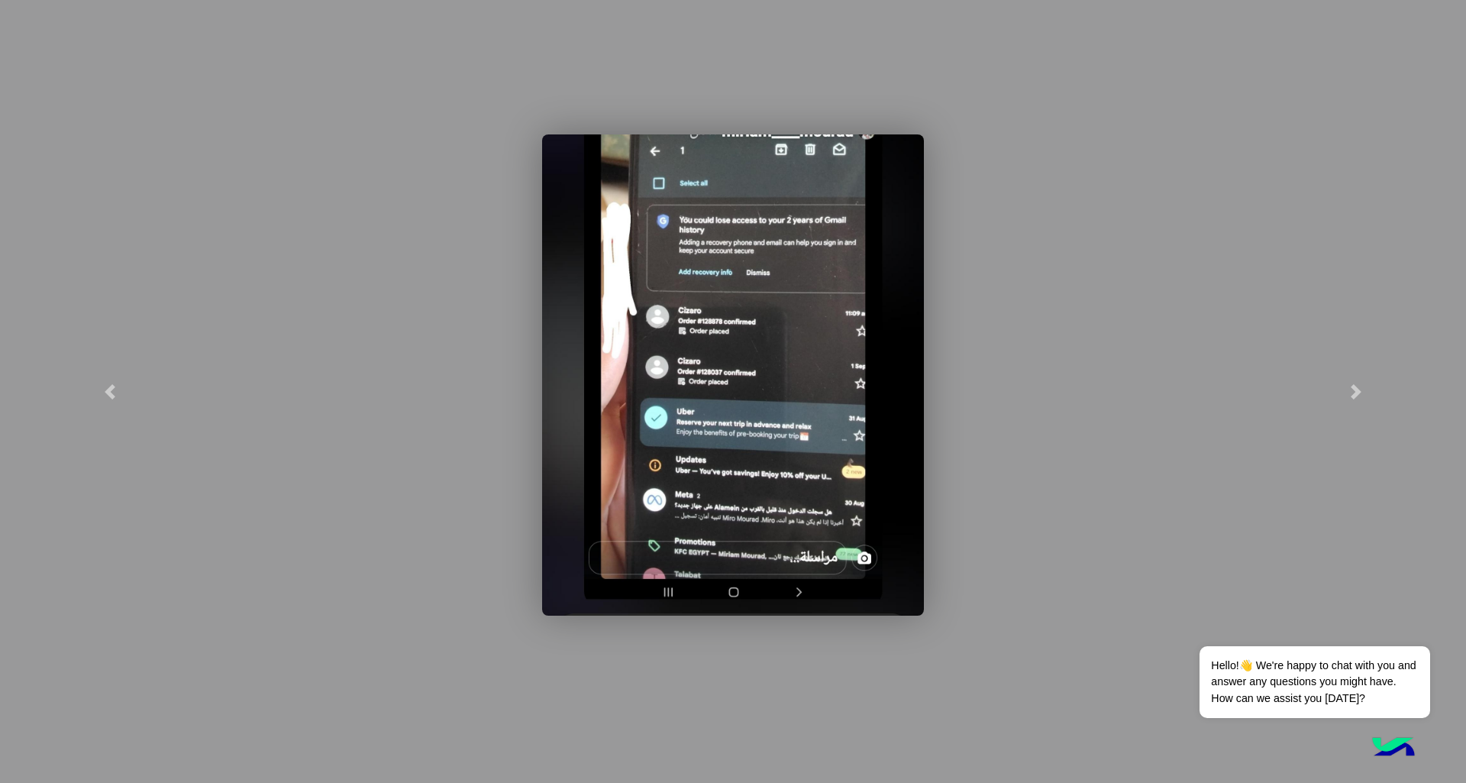
click at [257, 105] on modal-container at bounding box center [733, 391] width 1466 height 783
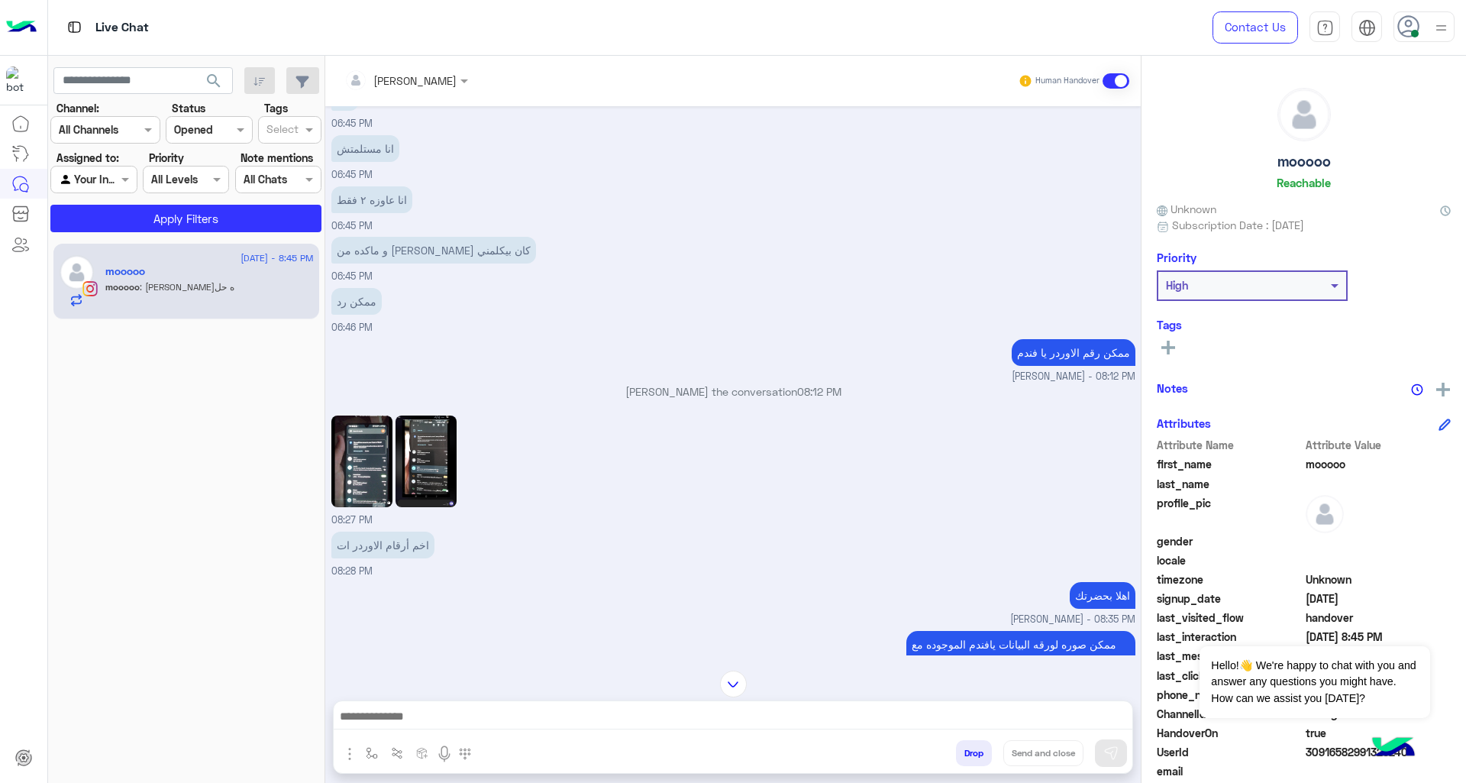
click at [427, 453] on img at bounding box center [425, 461] width 61 height 92
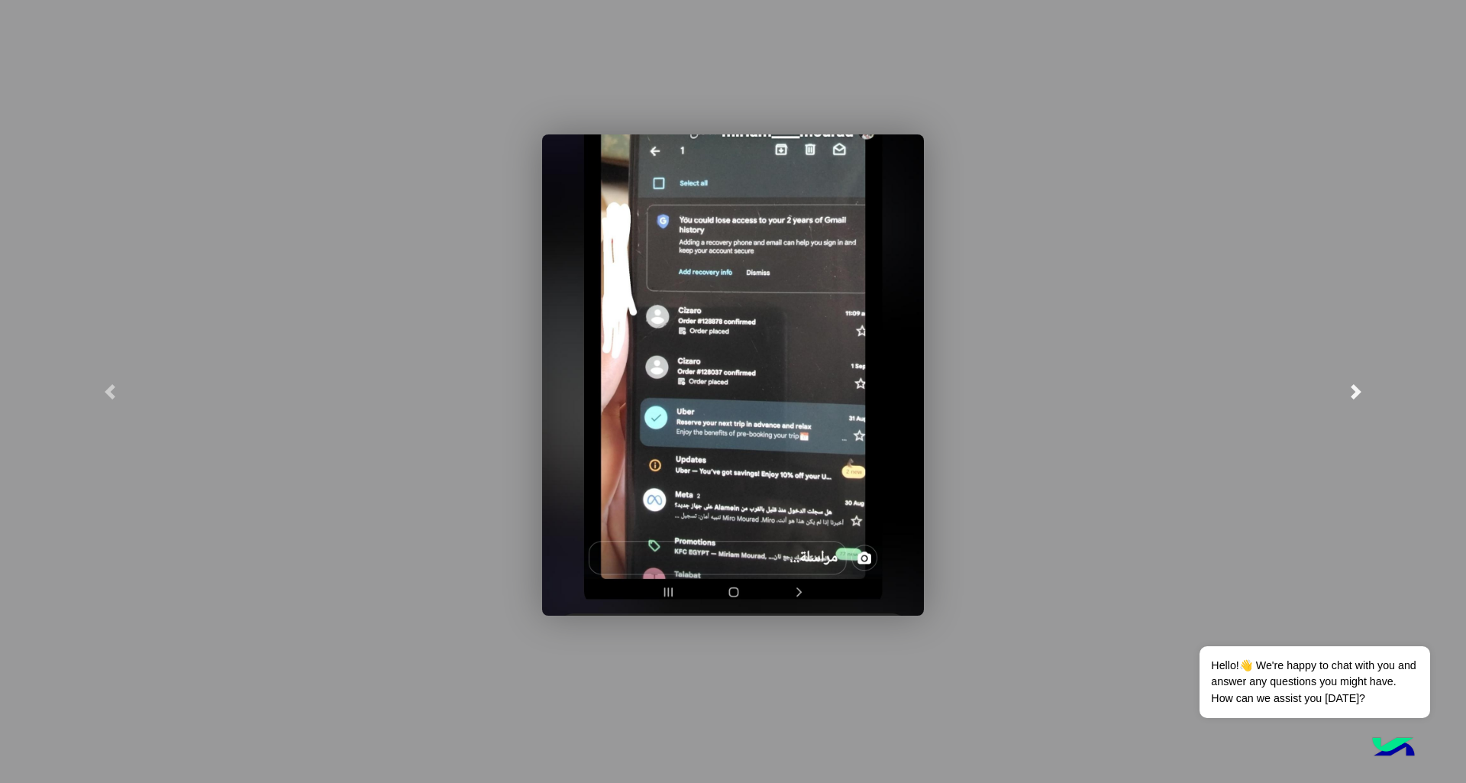
click at [1362, 386] on span at bounding box center [1355, 391] width 15 height 15
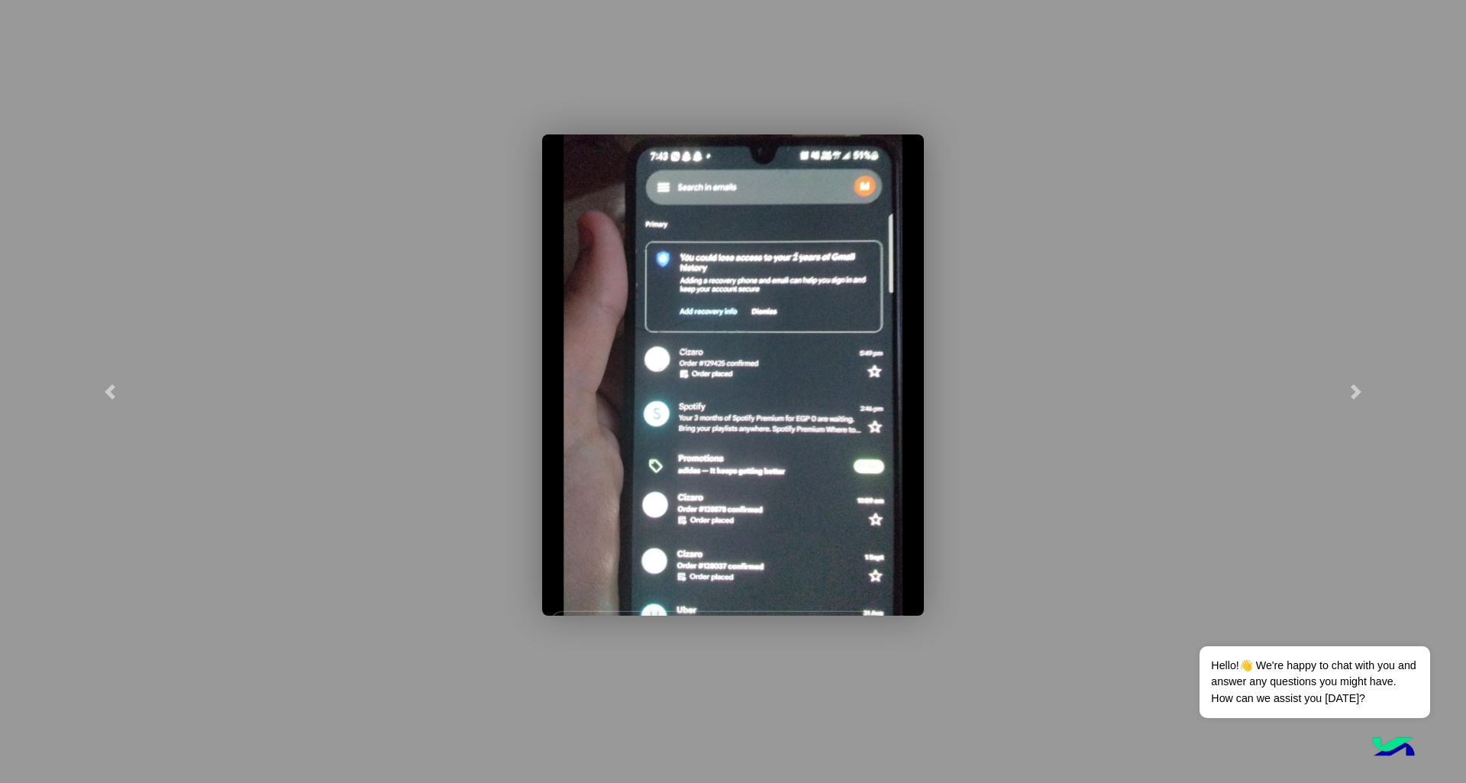
drag, startPoint x: 1123, startPoint y: 196, endPoint x: 1102, endPoint y: 18, distance: 179.2
click at [1123, 195] on modal-container at bounding box center [733, 391] width 1466 height 783
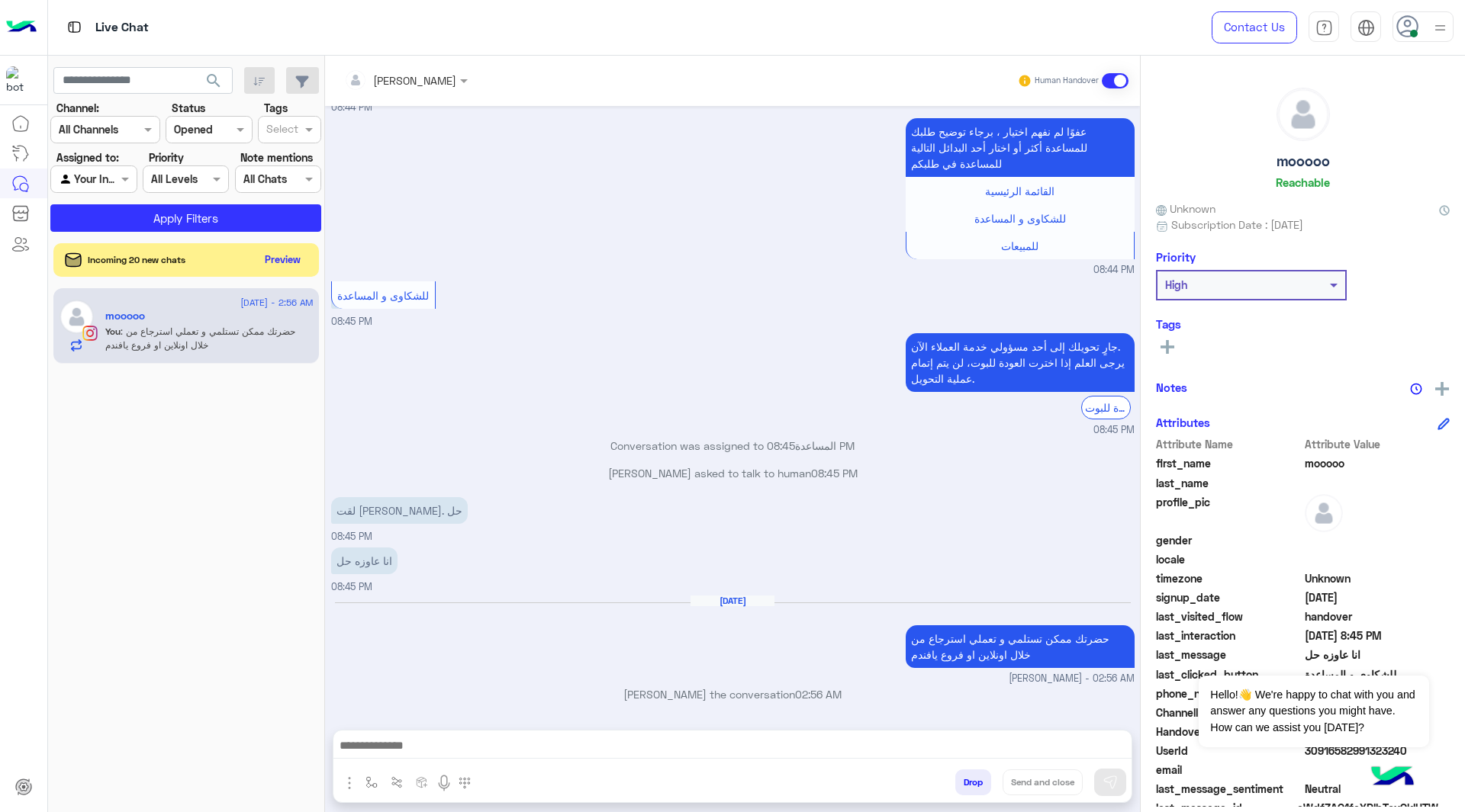
scroll to position [3422, 0]
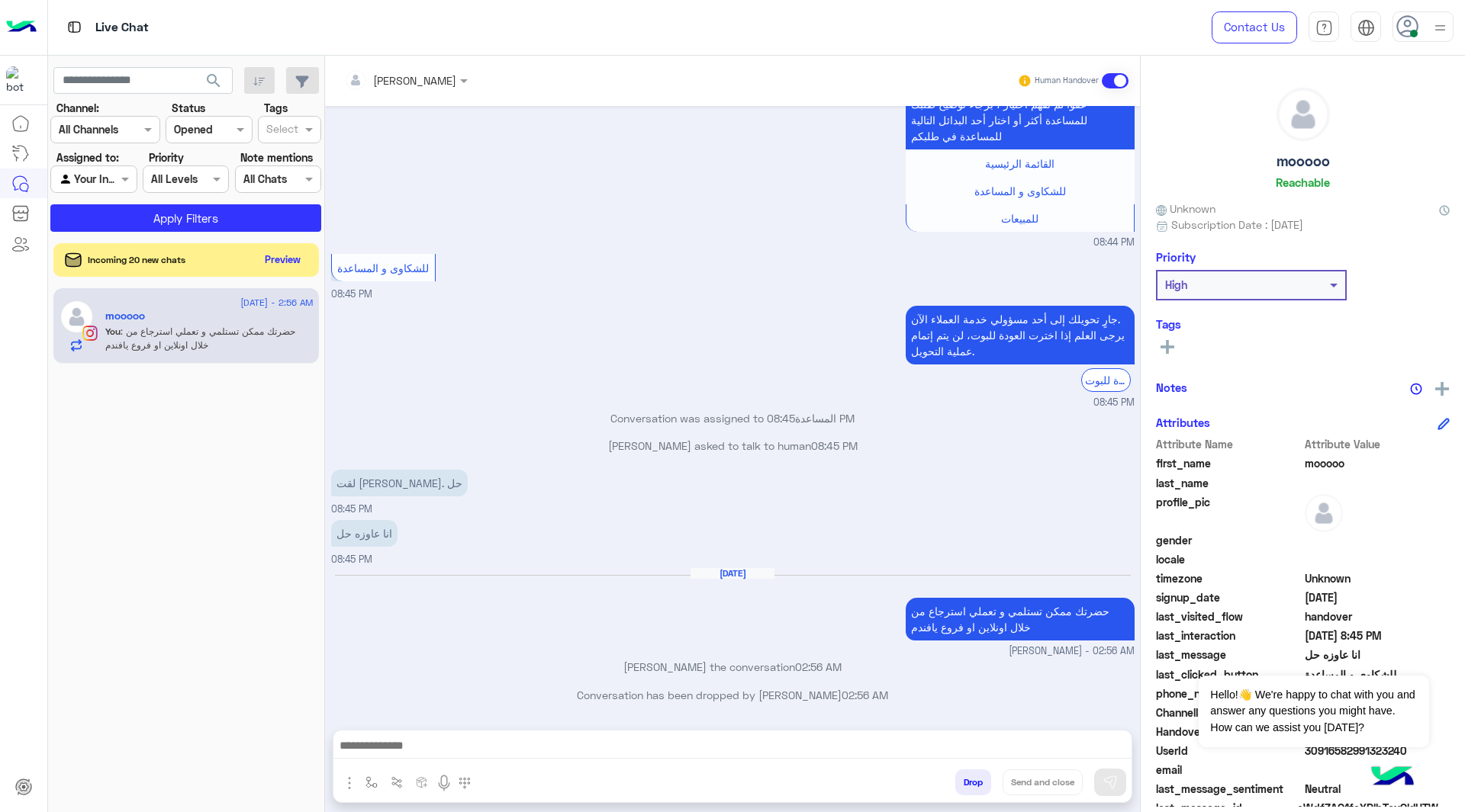
click at [1437, 44] on div "Contact Us Help Center عربي English" at bounding box center [1326, 27] width 276 height 55
click at [1434, 40] on div at bounding box center [1439, 26] width 19 height 29
click at [1379, 215] on label "Offline" at bounding box center [1358, 216] width 166 height 27
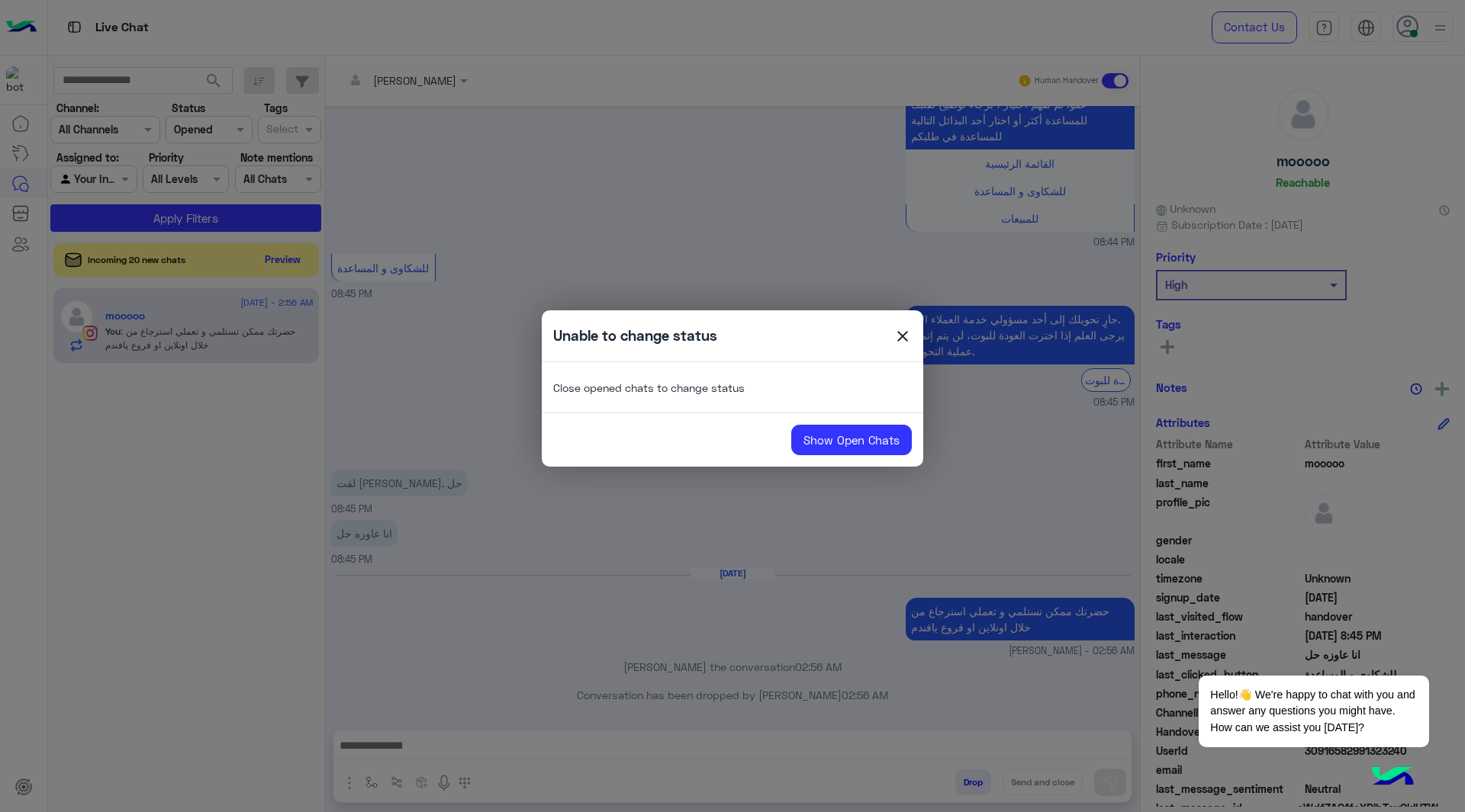
click at [904, 340] on span "close" at bounding box center [902, 339] width 18 height 23
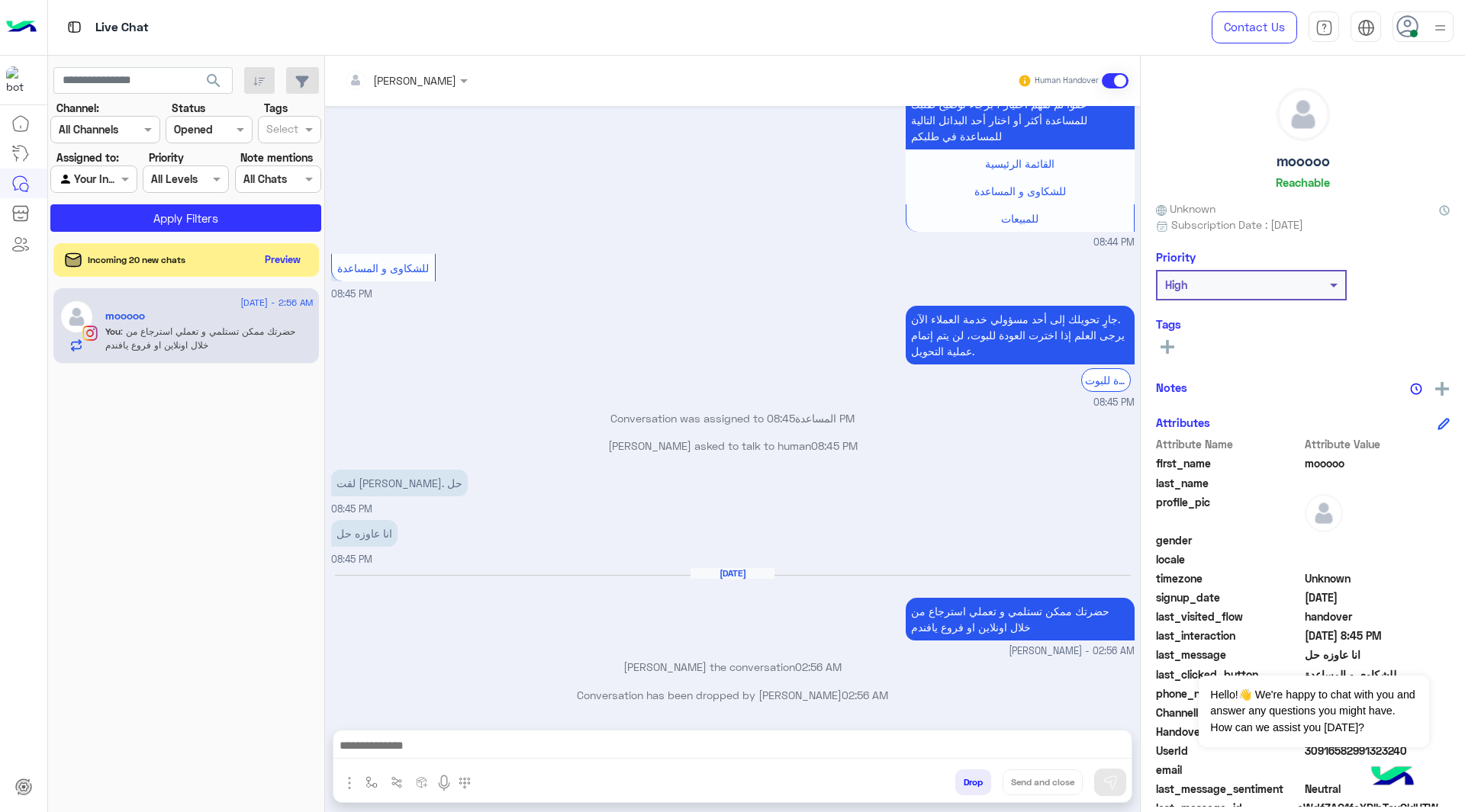
click at [421, 90] on div "[PERSON_NAME]" at bounding box center [400, 80] width 112 height 31
click at [974, 775] on button "Drop" at bounding box center [973, 782] width 36 height 26
click at [972, 783] on button "Drop" at bounding box center [973, 782] width 36 height 26
click at [406, 86] on input "text" at bounding box center [385, 81] width 83 height 16
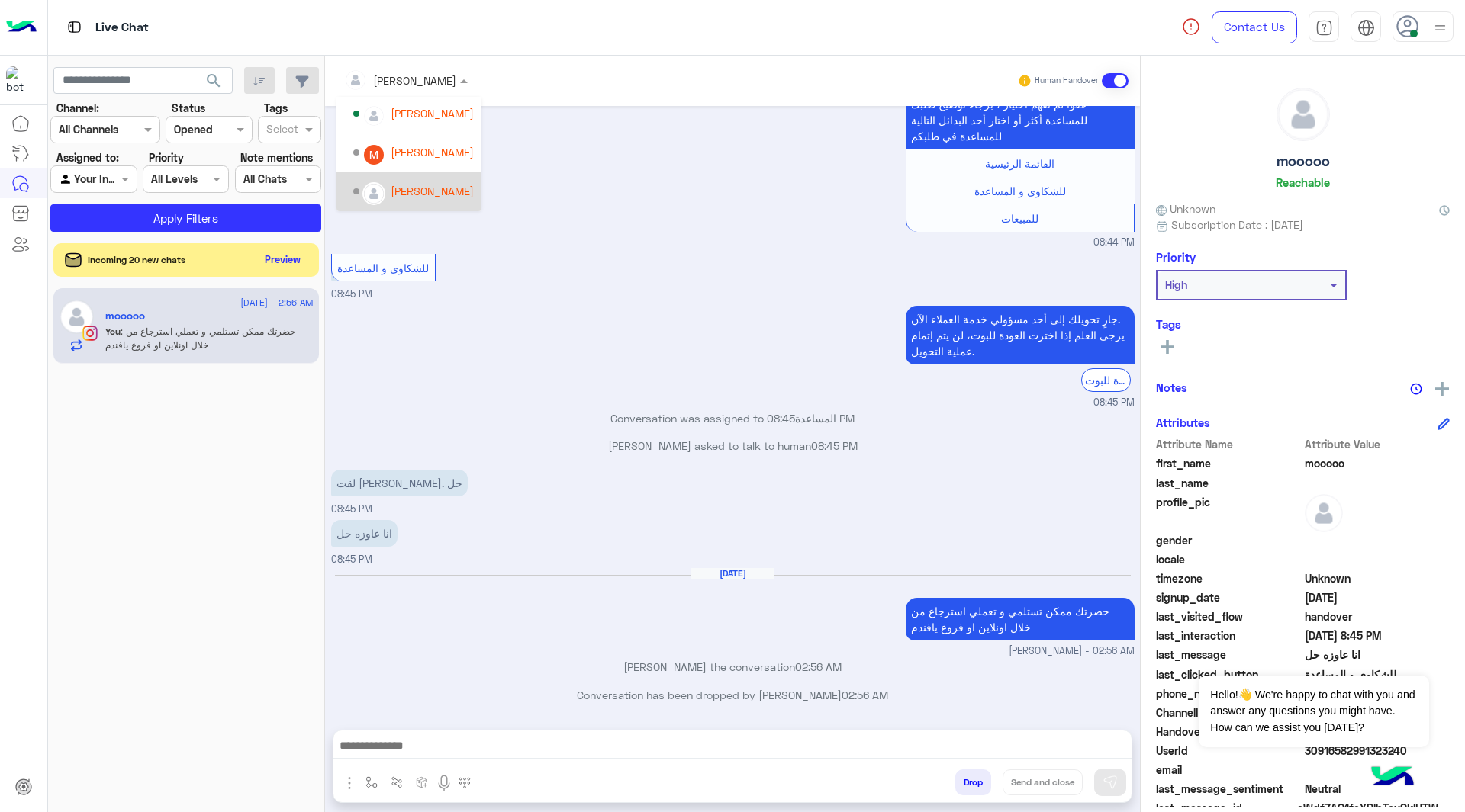
click at [406, 201] on div "[PERSON_NAME]" at bounding box center [413, 192] width 121 height 27
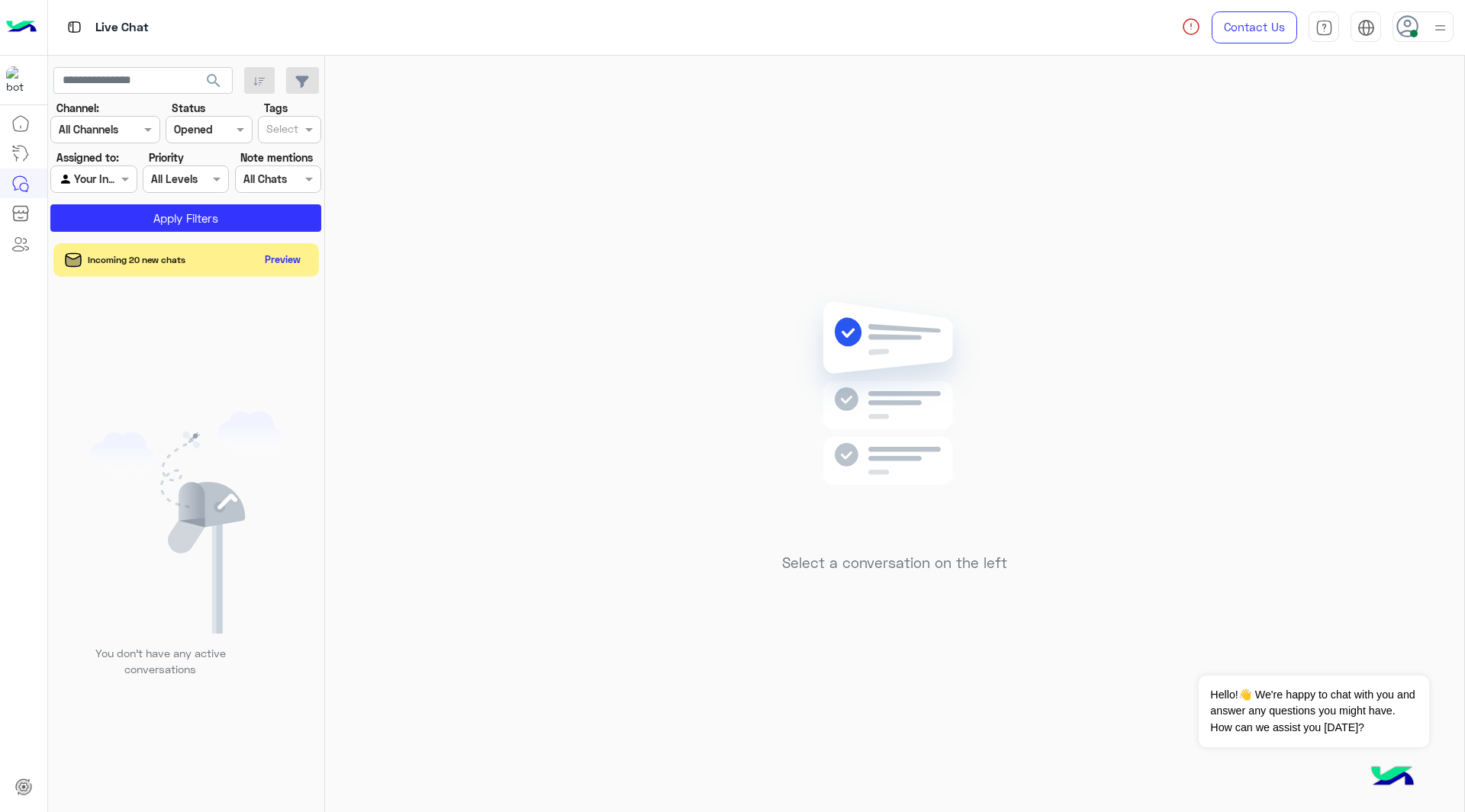
click at [1398, 33] on use at bounding box center [1407, 26] width 22 height 22
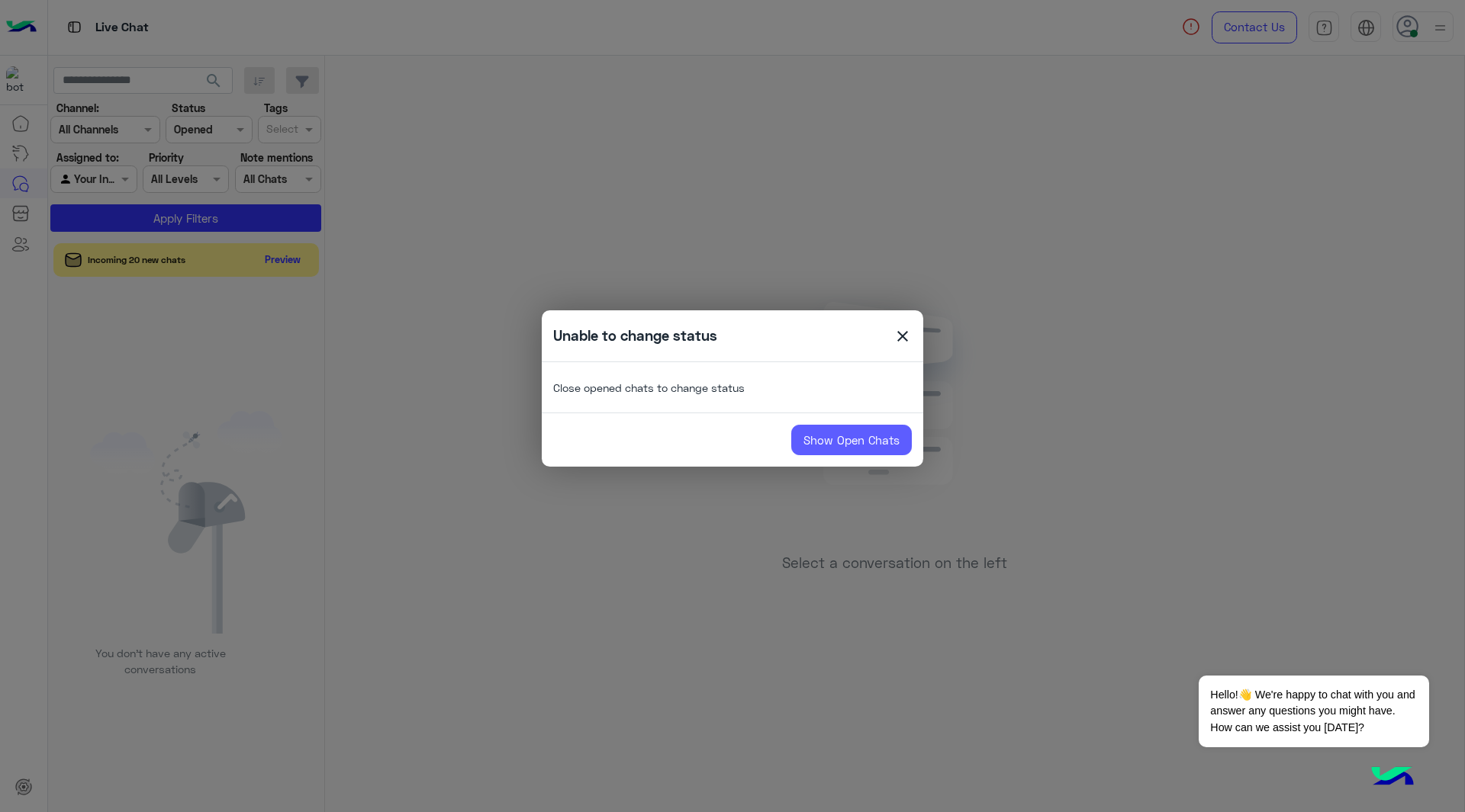
click at [824, 429] on link "Show Open Chats" at bounding box center [851, 439] width 121 height 31
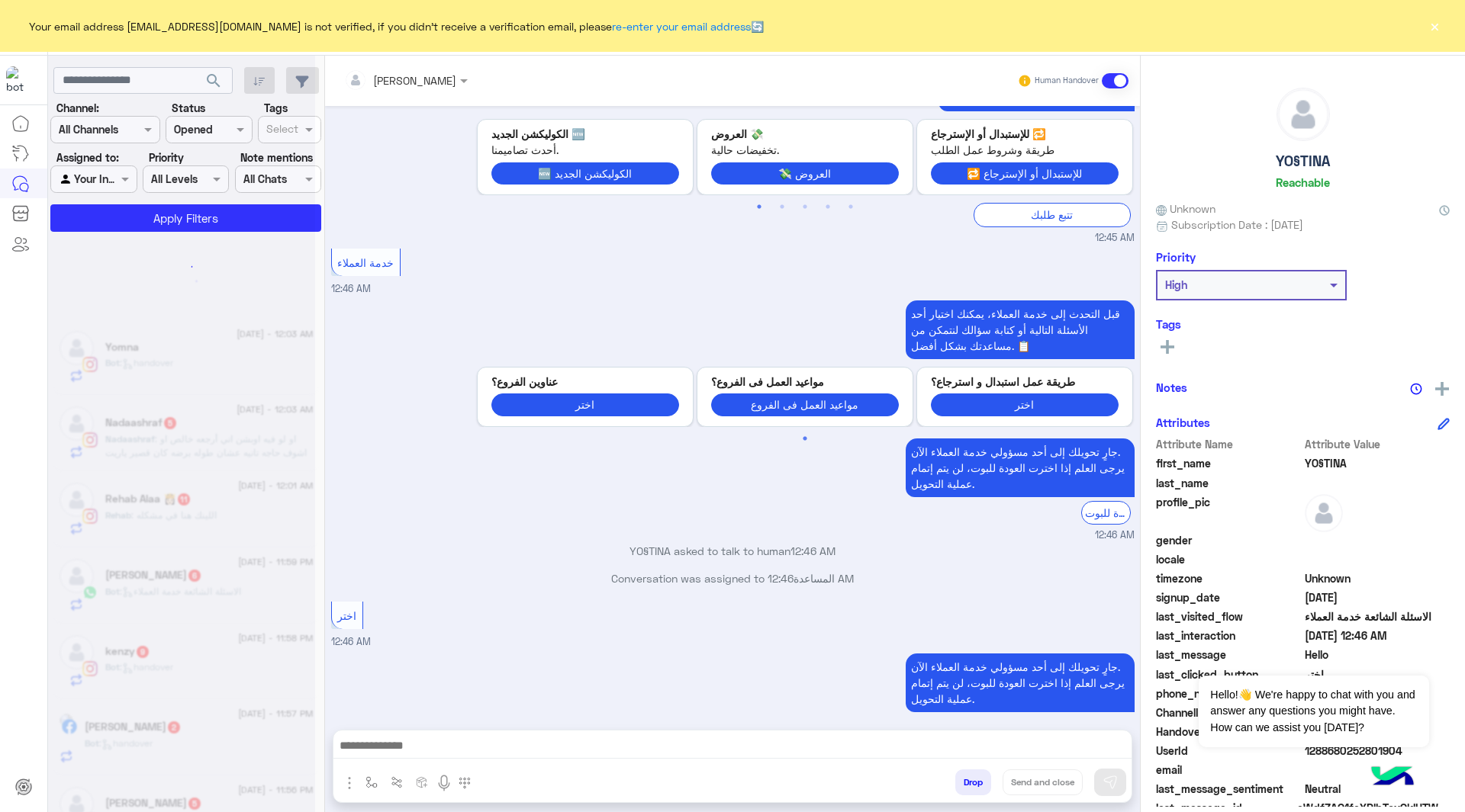
scroll to position [8, 0]
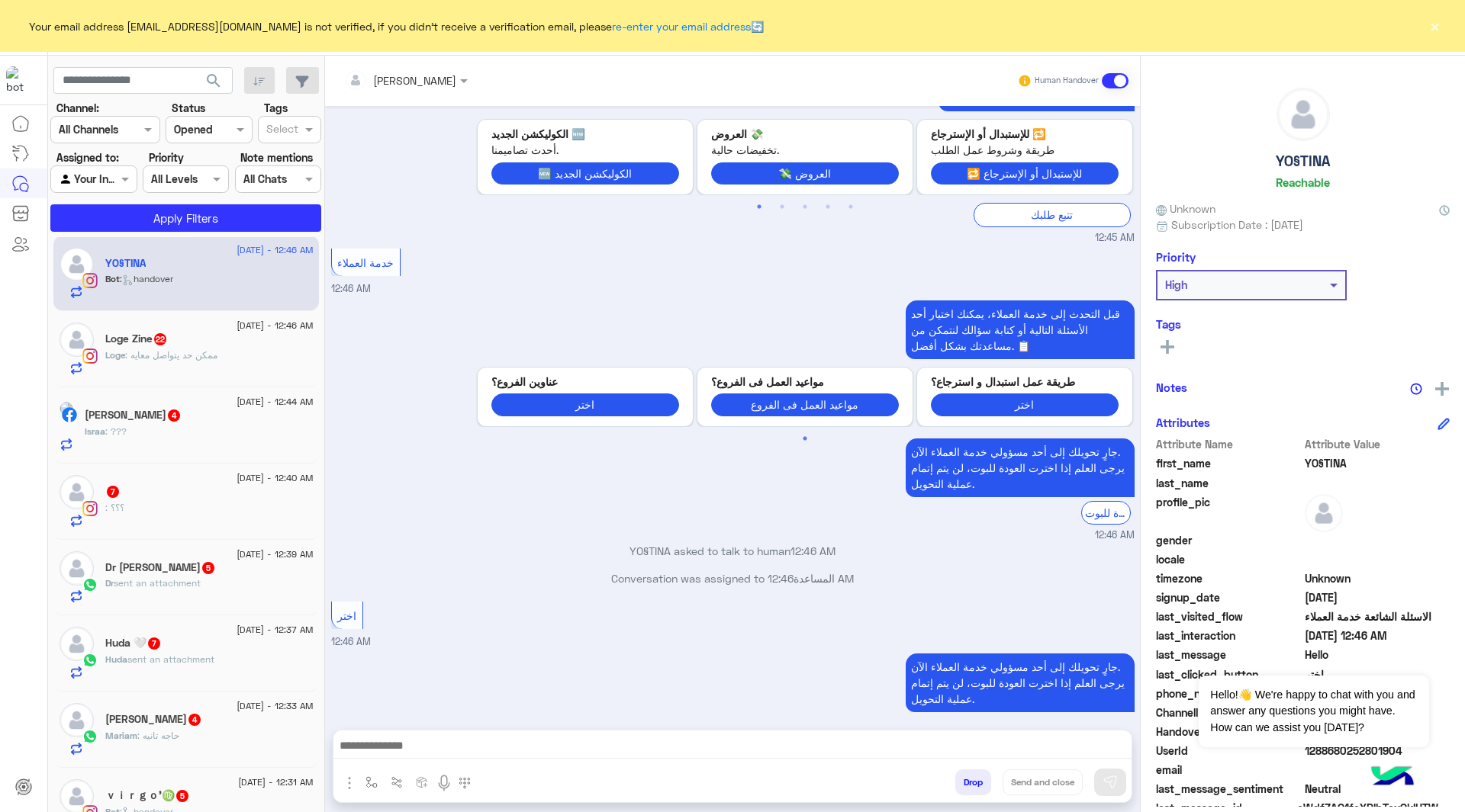
click at [1431, 15] on div "Your email address aminahamdy412@gmail.com is not verified, if you didn't recei…" at bounding box center [732, 26] width 1465 height 52
click at [1428, 25] on button "×" at bounding box center [1434, 25] width 15 height 15
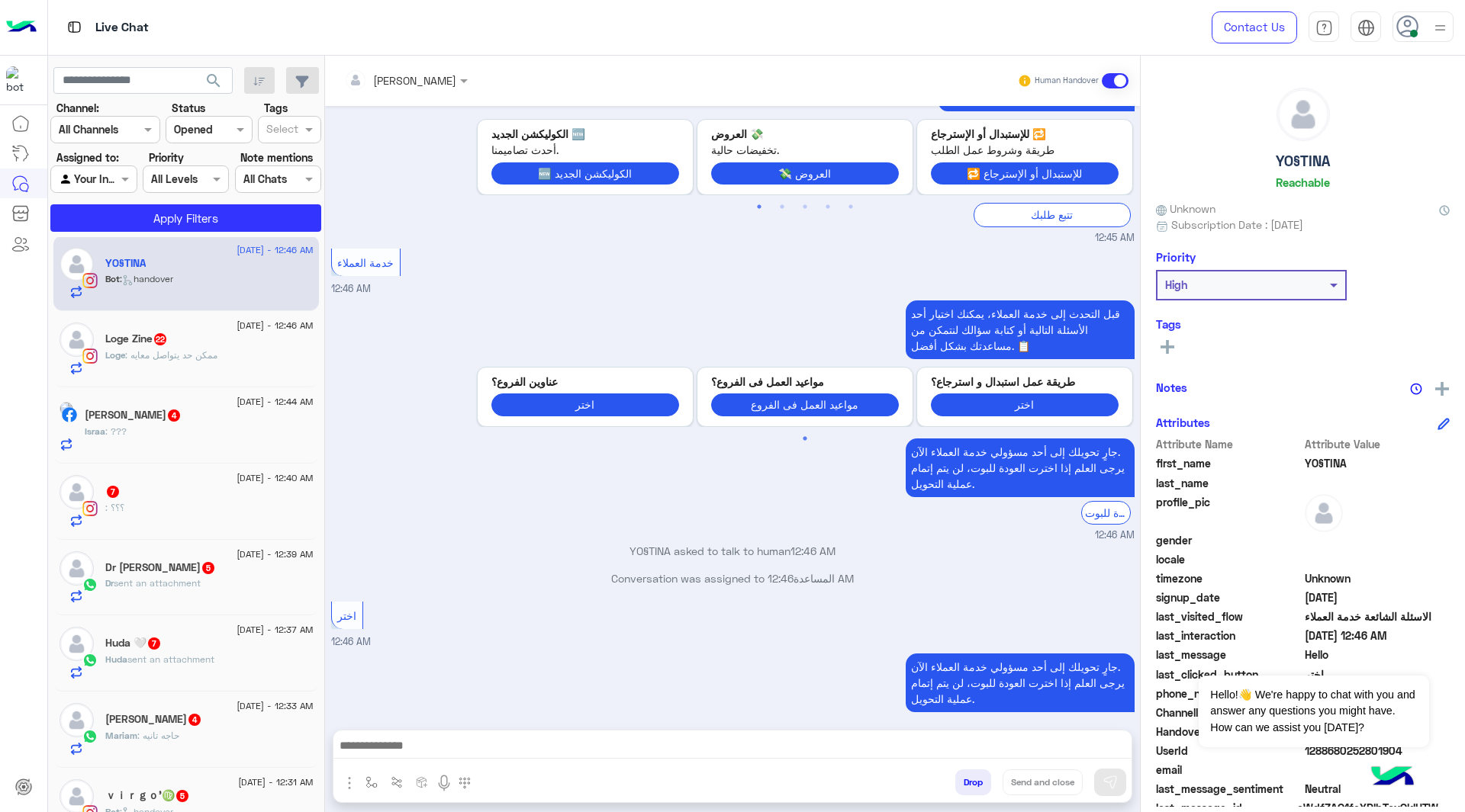
click at [1428, 25] on div at bounding box center [1422, 26] width 61 height 31
click at [1420, 221] on label "Offline" at bounding box center [1358, 216] width 166 height 27
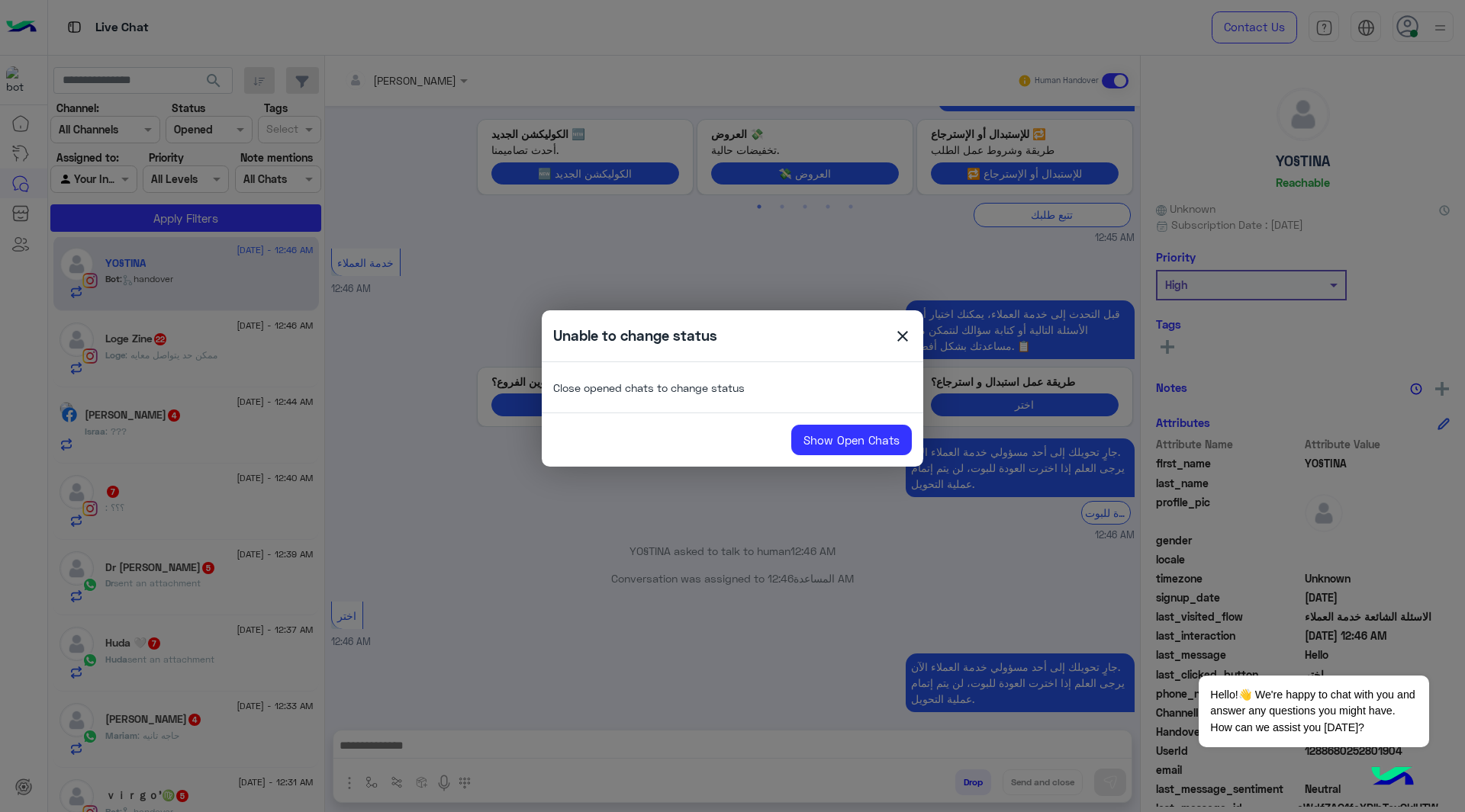
click at [896, 327] on div "Unable to change status close" at bounding box center [732, 336] width 382 height 29
click at [908, 333] on span "close" at bounding box center [902, 339] width 18 height 23
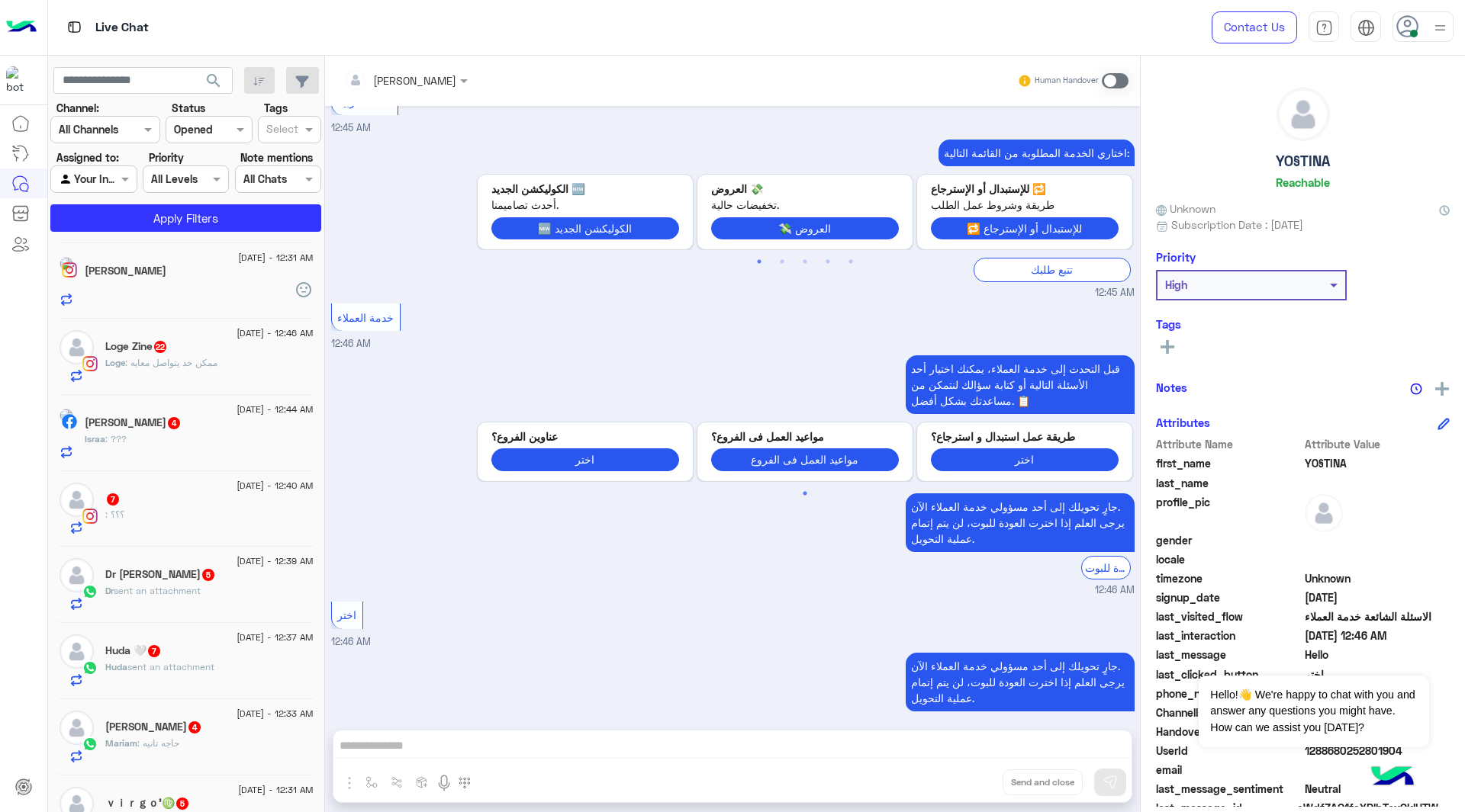
scroll to position [0, 0]
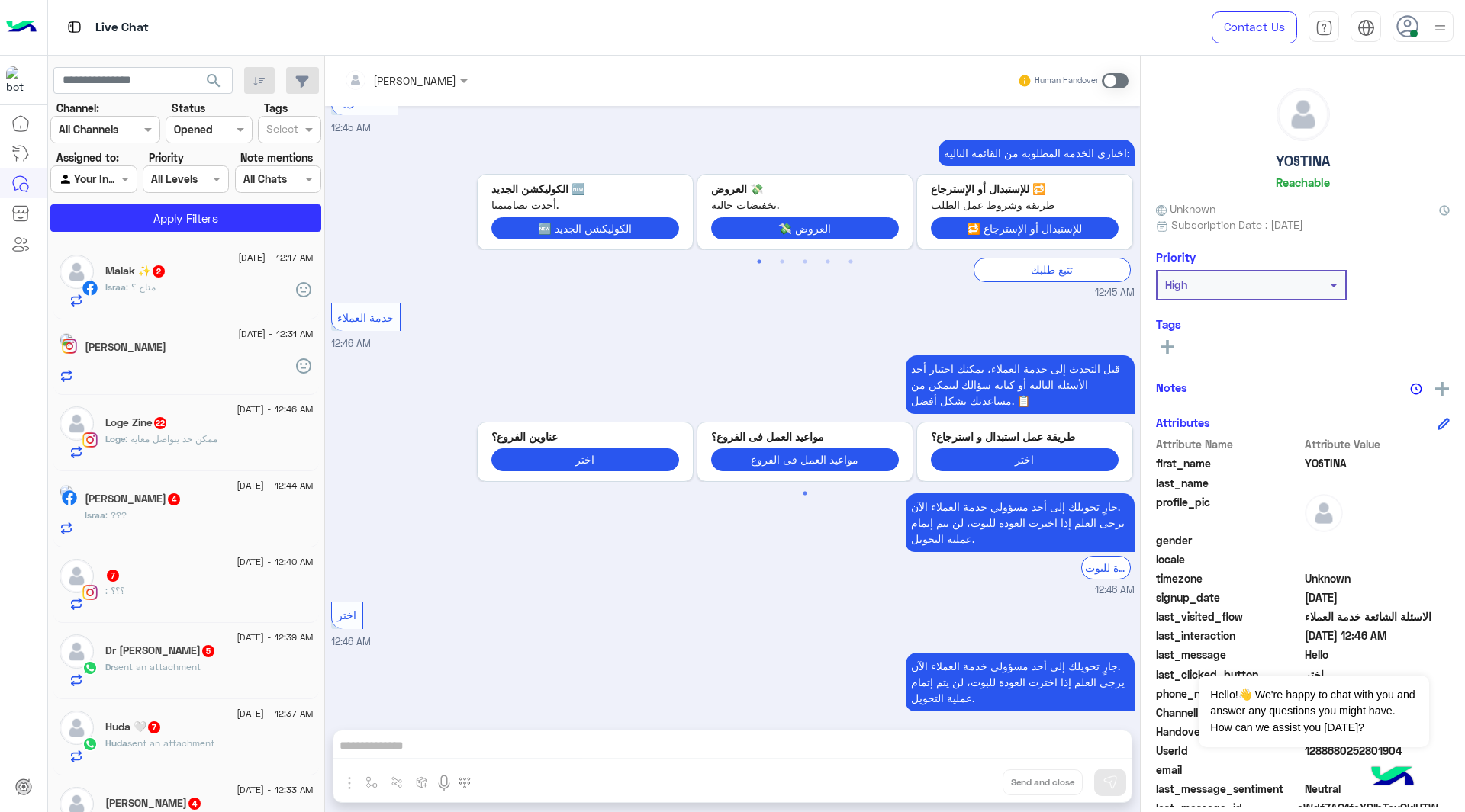
click at [170, 279] on div "Malak ✨ 2" at bounding box center [209, 273] width 208 height 16
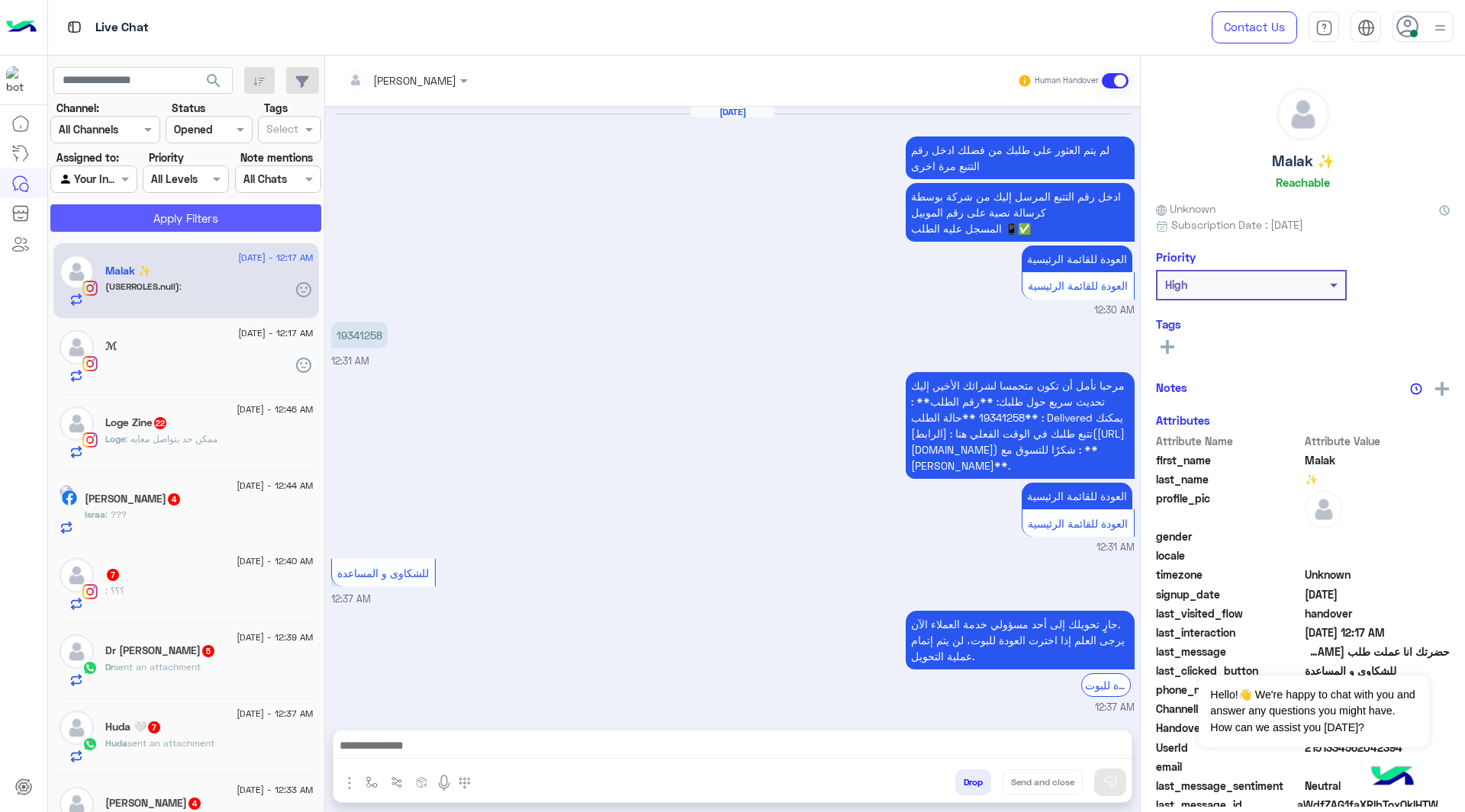
scroll to position [1462, 0]
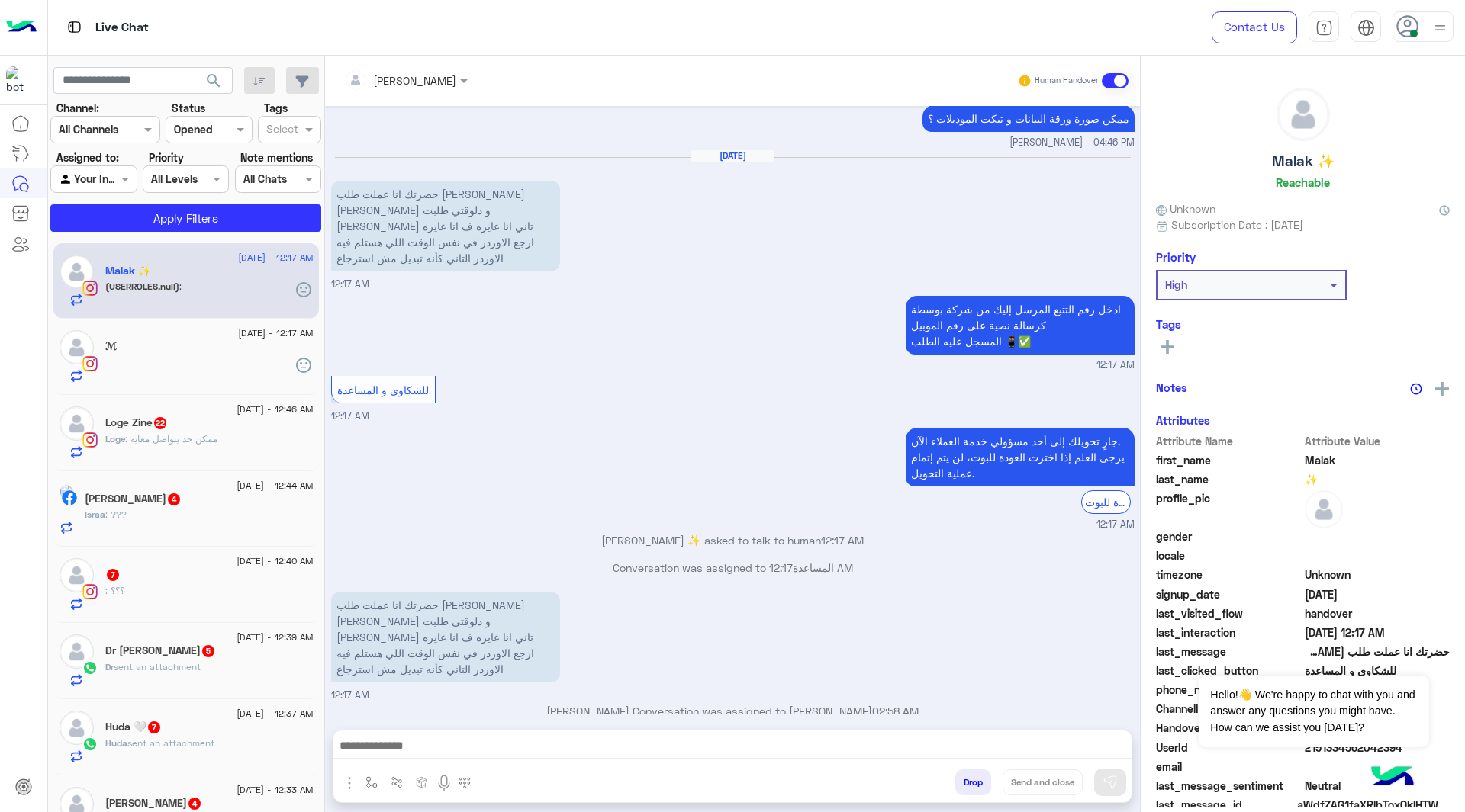
click at [395, 85] on input "text" at bounding box center [385, 81] width 83 height 16
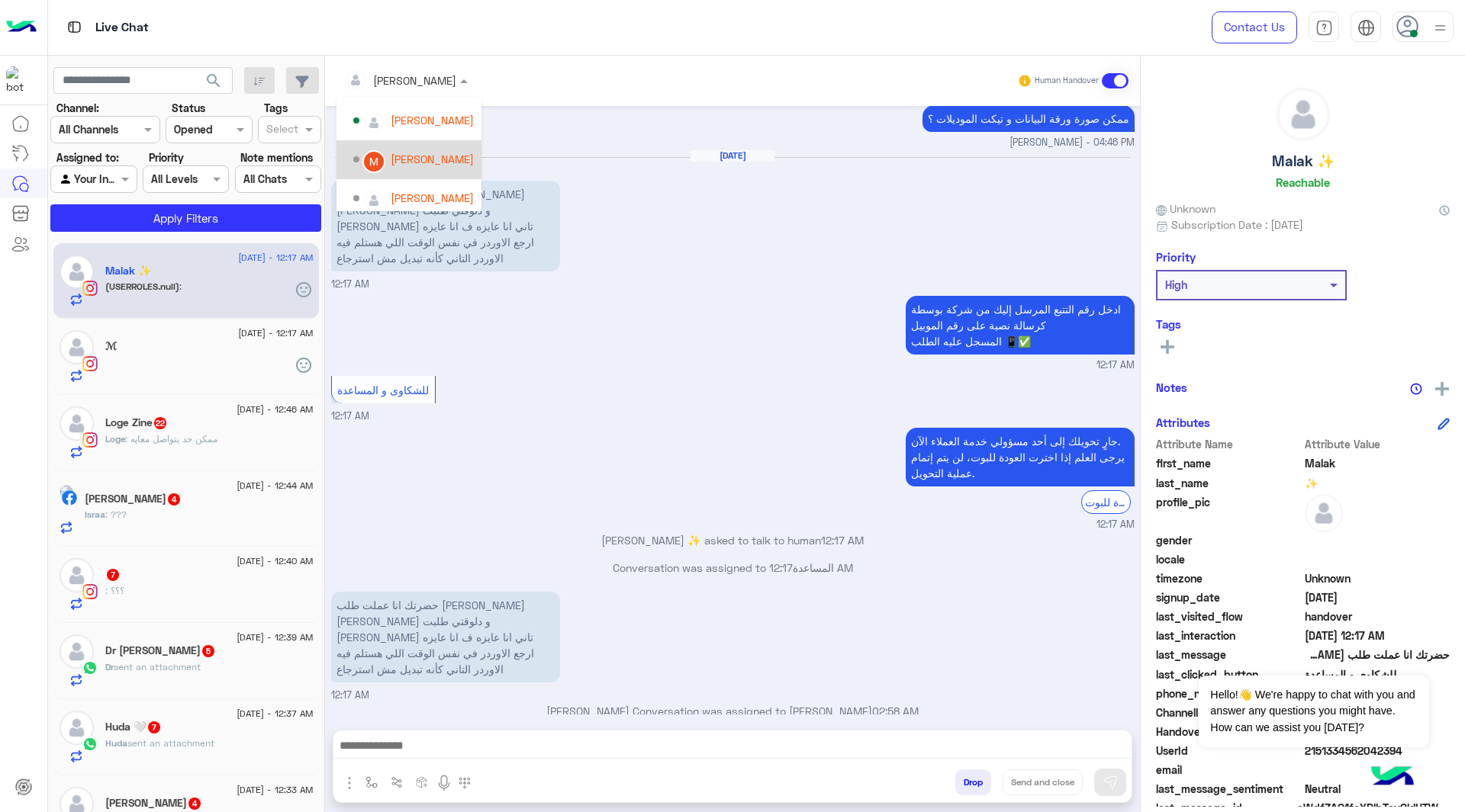
scroll to position [147, 0]
click at [376, 189] on img "Options list" at bounding box center [374, 194] width 20 height 20
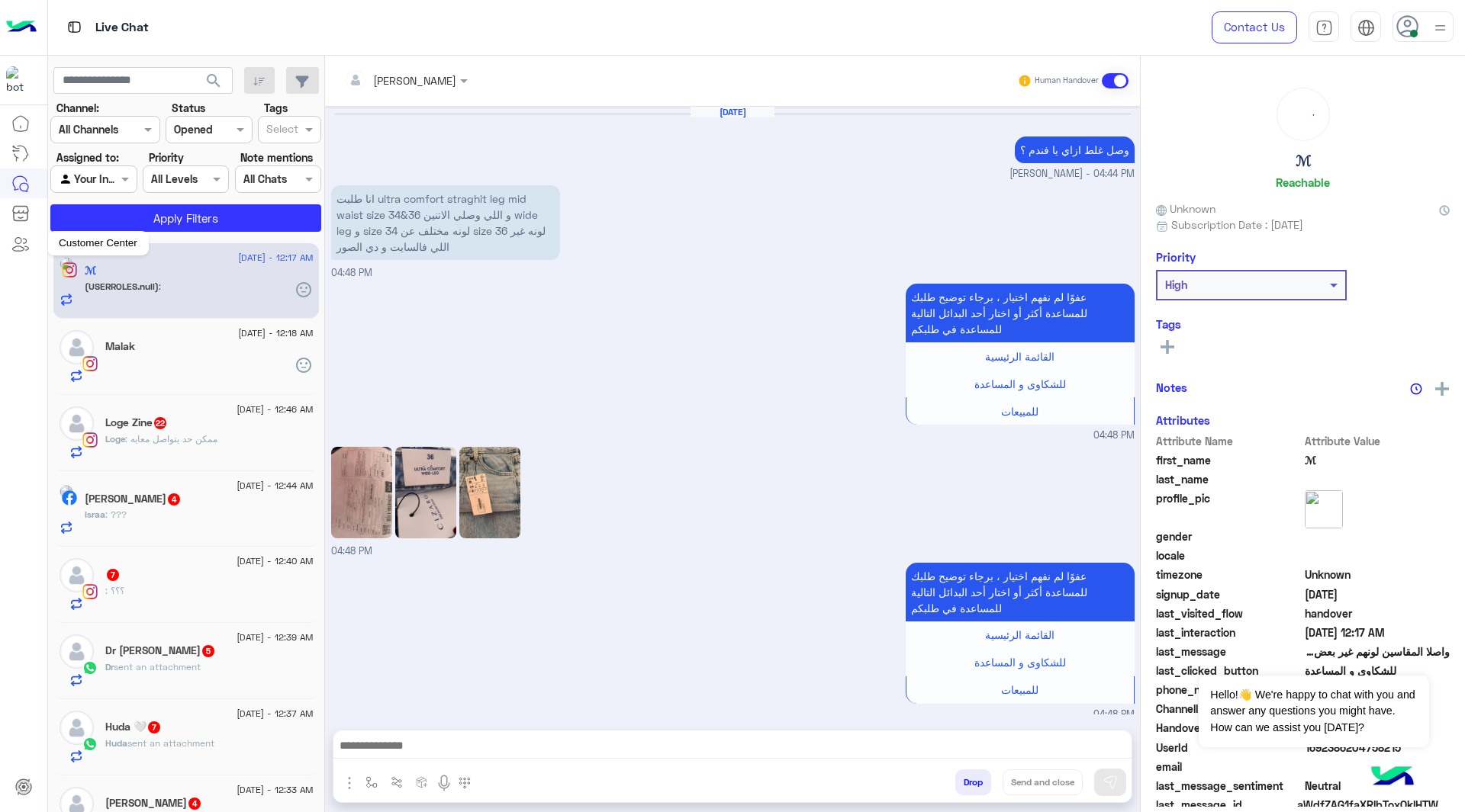
scroll to position [1733, 0]
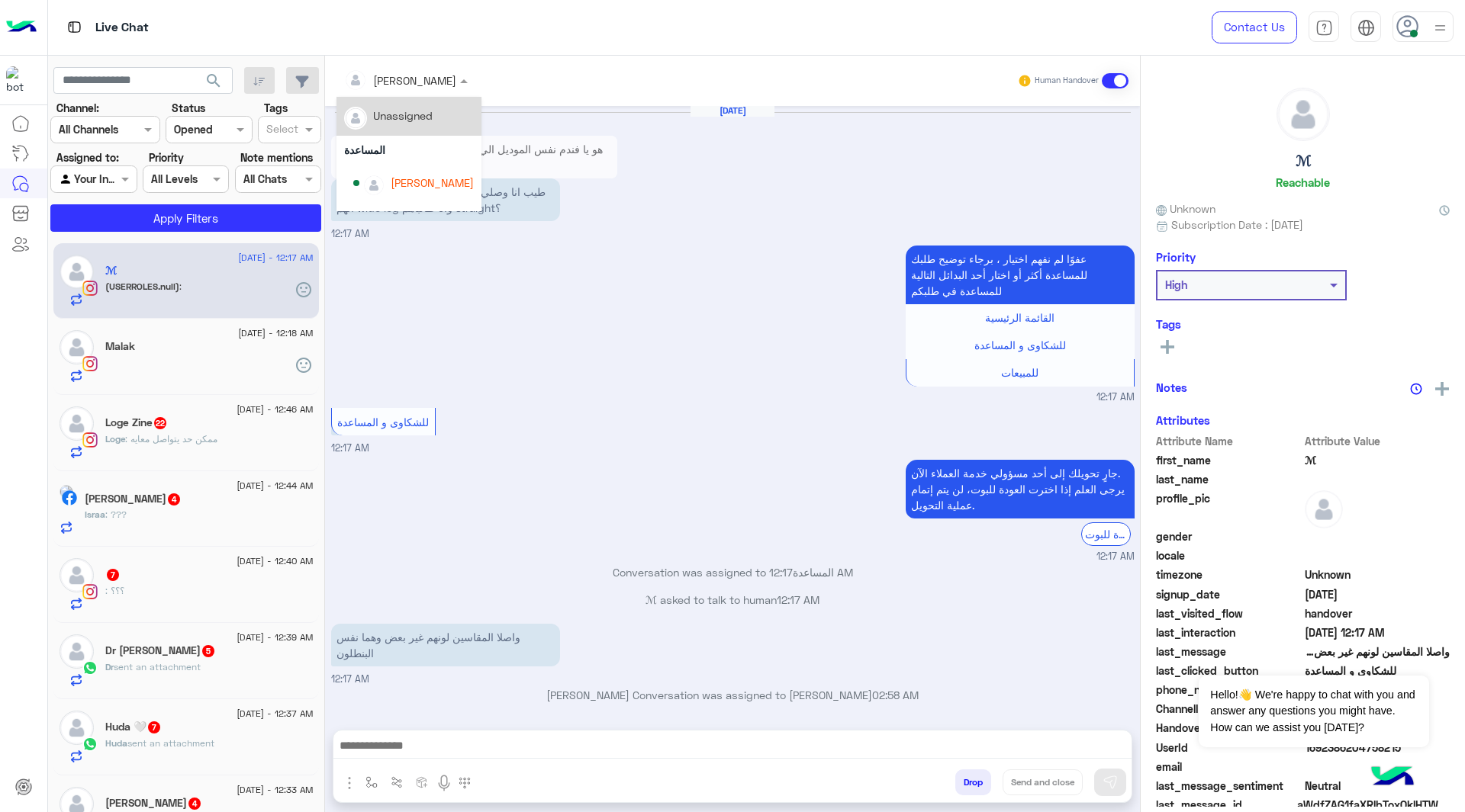
click at [435, 85] on div at bounding box center [406, 80] width 139 height 18
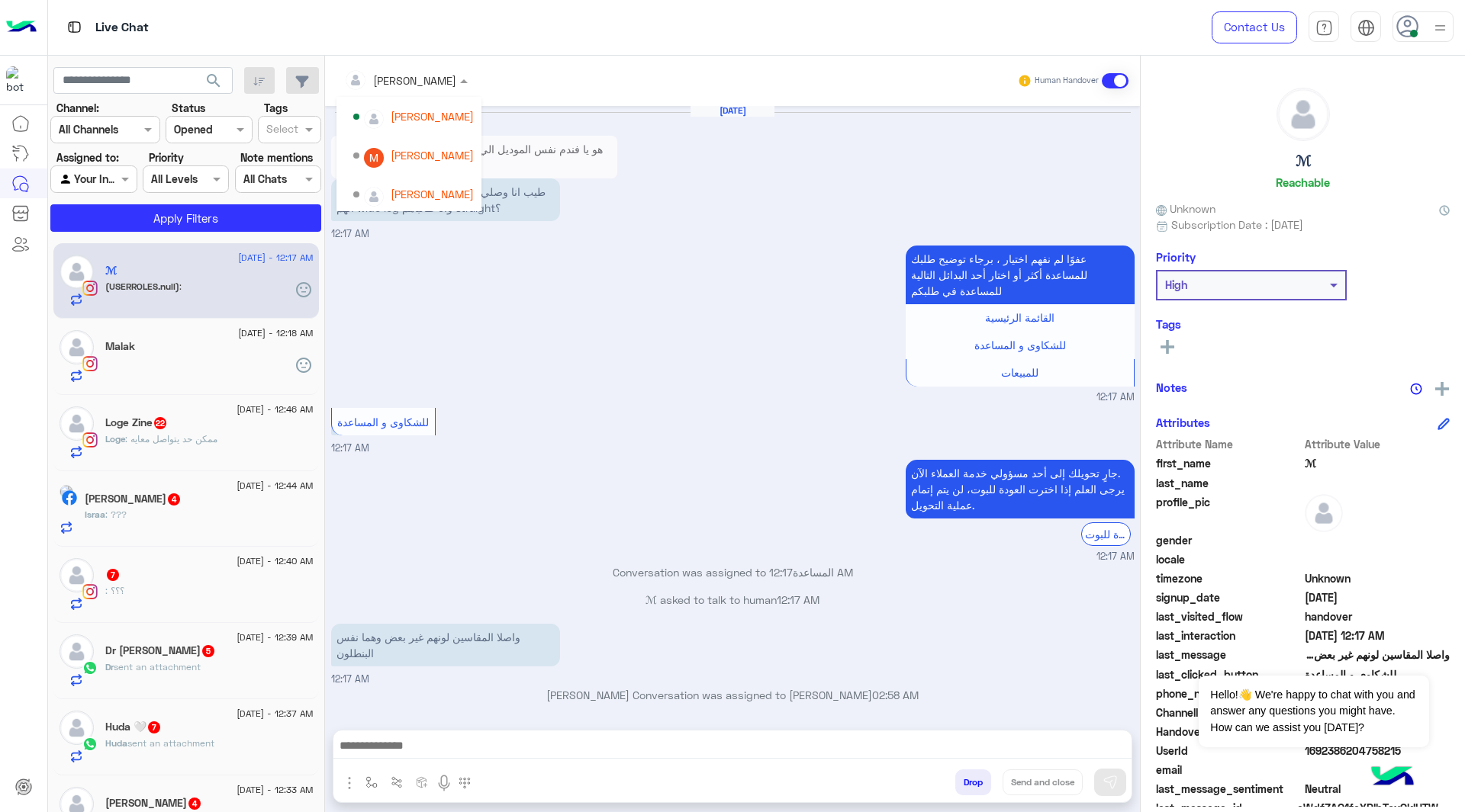
scroll to position [147, 0]
click at [402, 195] on div "[PERSON_NAME]" at bounding box center [432, 191] width 83 height 16
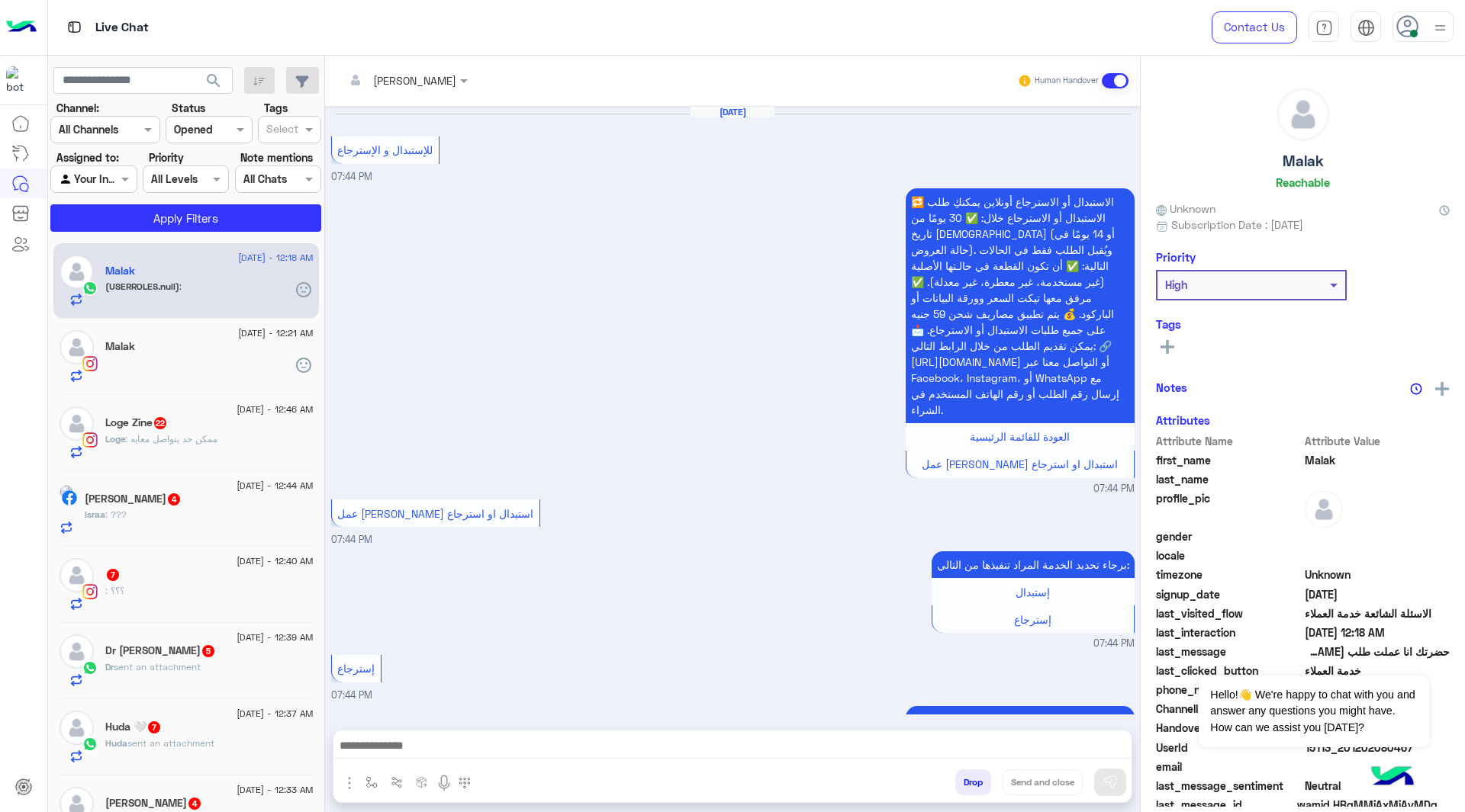
scroll to position [2484, 0]
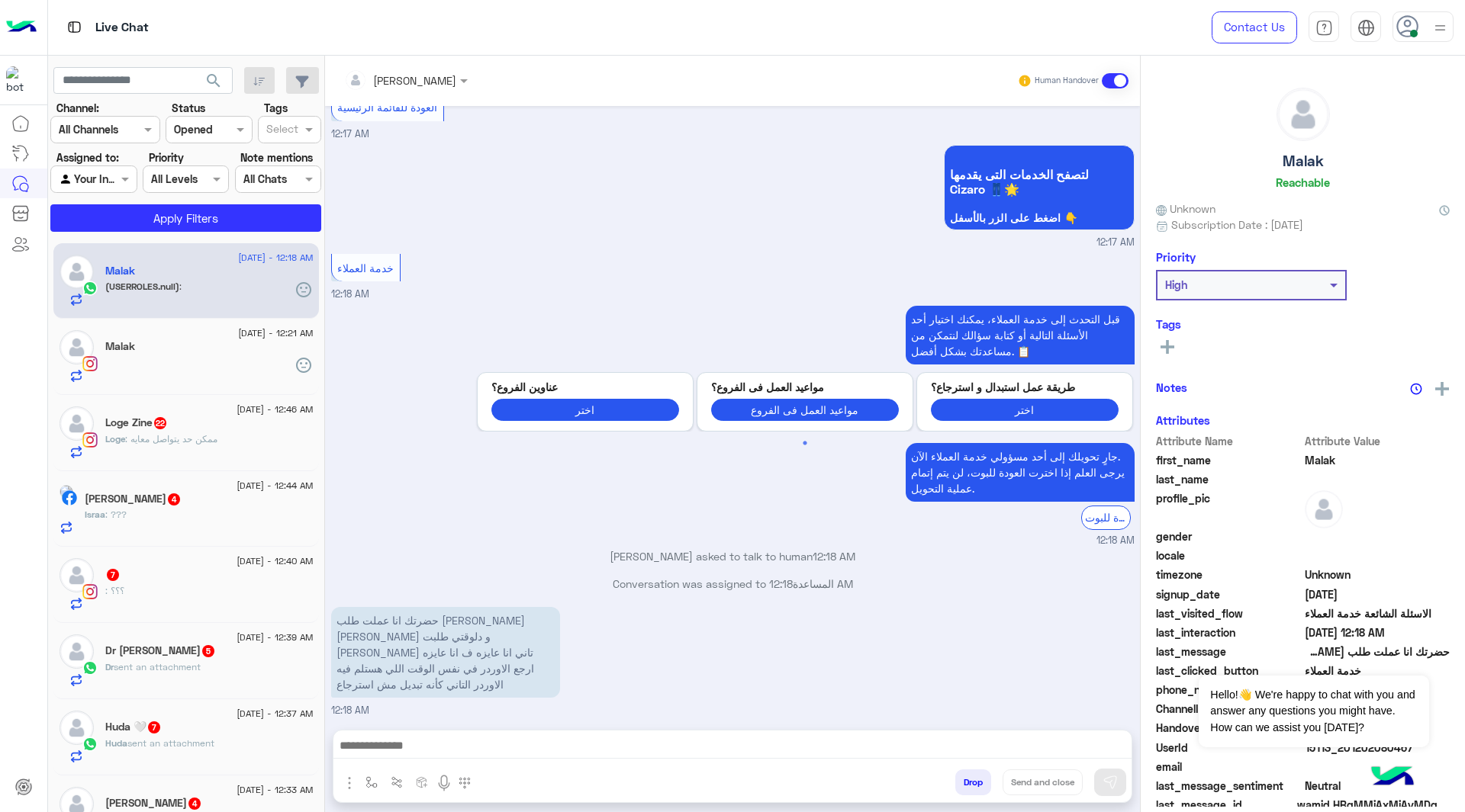
click at [415, 84] on input "text" at bounding box center [385, 81] width 83 height 16
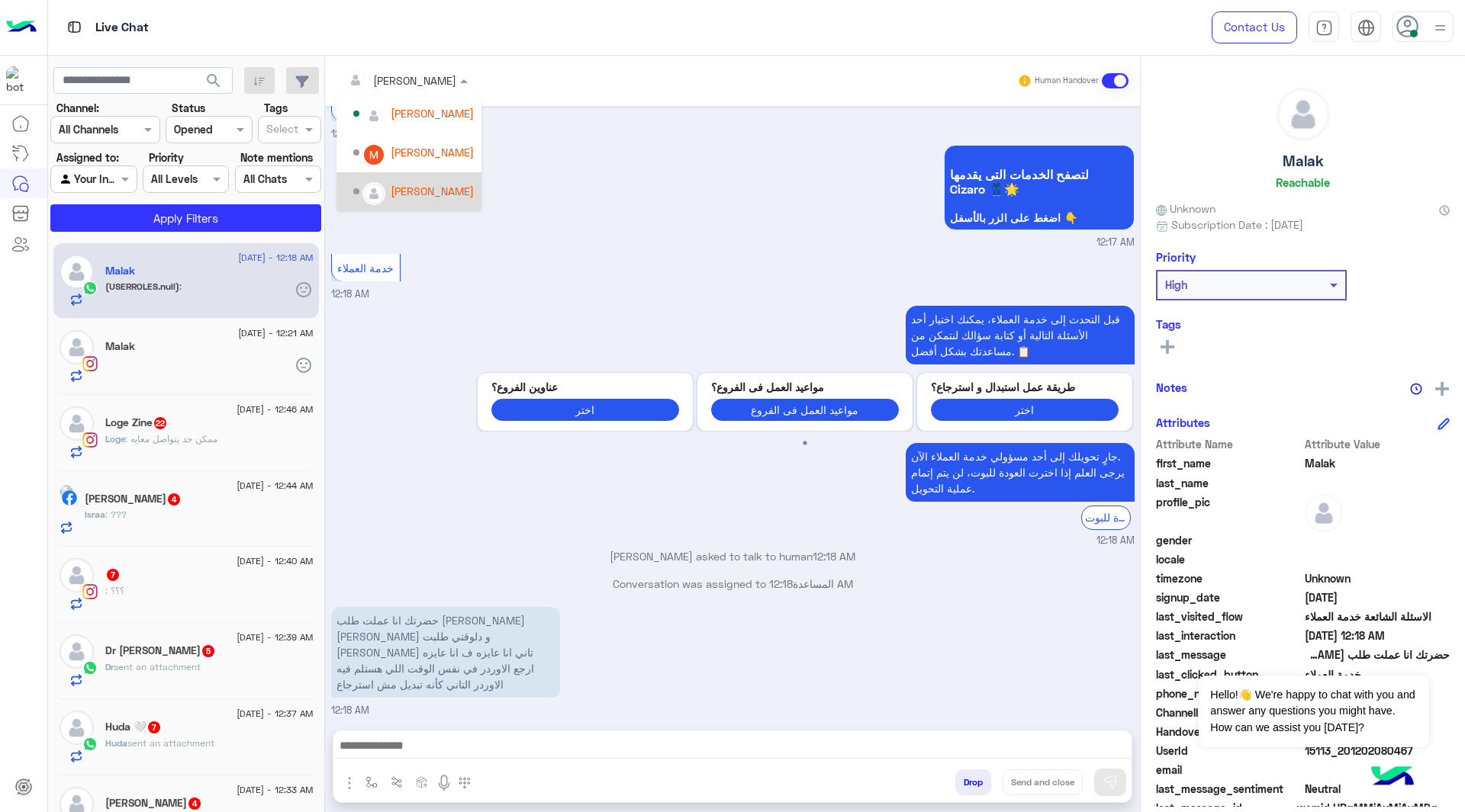
click at [395, 180] on div "[PERSON_NAME]" at bounding box center [413, 192] width 121 height 27
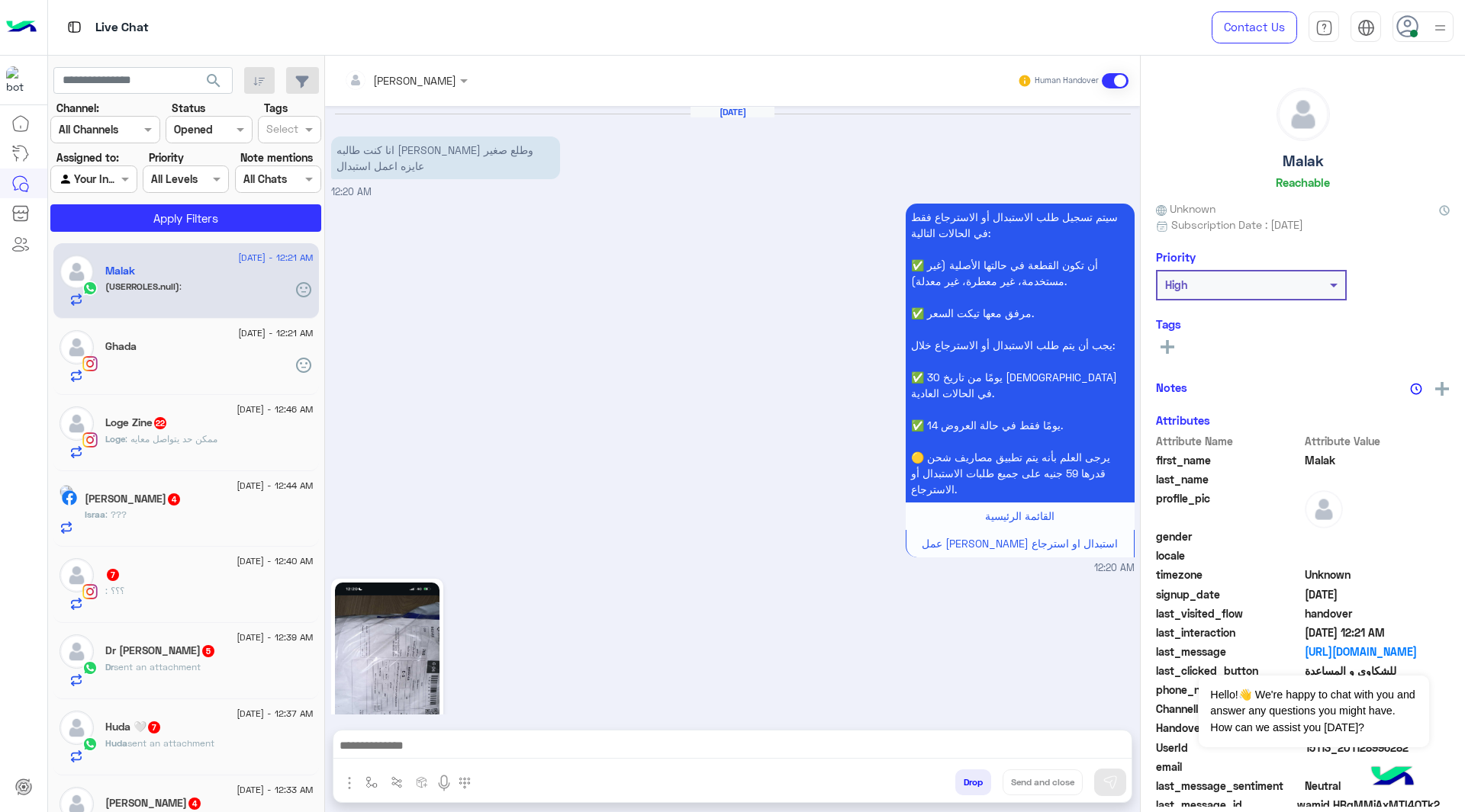
scroll to position [484, 0]
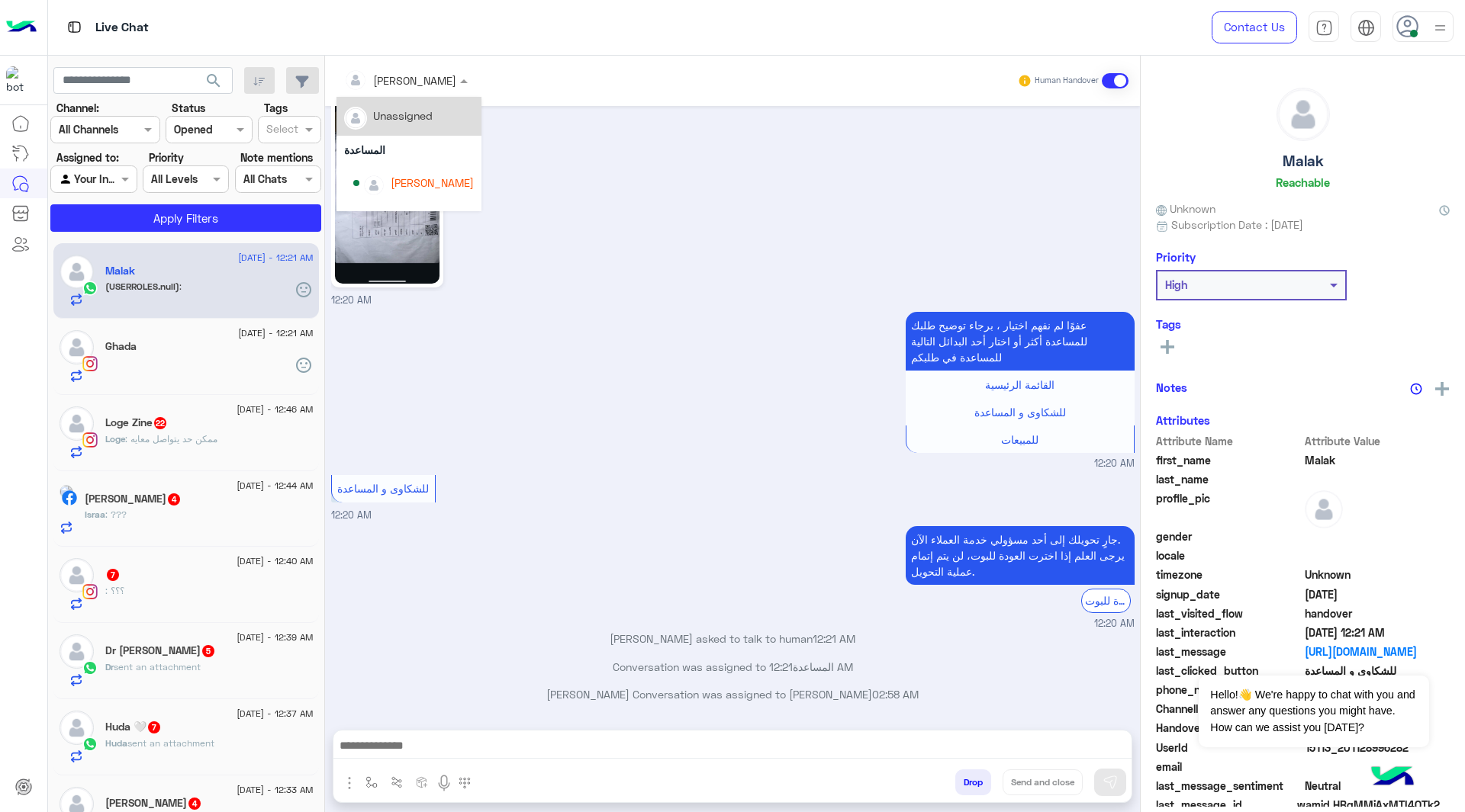
click at [415, 80] on input "text" at bounding box center [385, 81] width 83 height 16
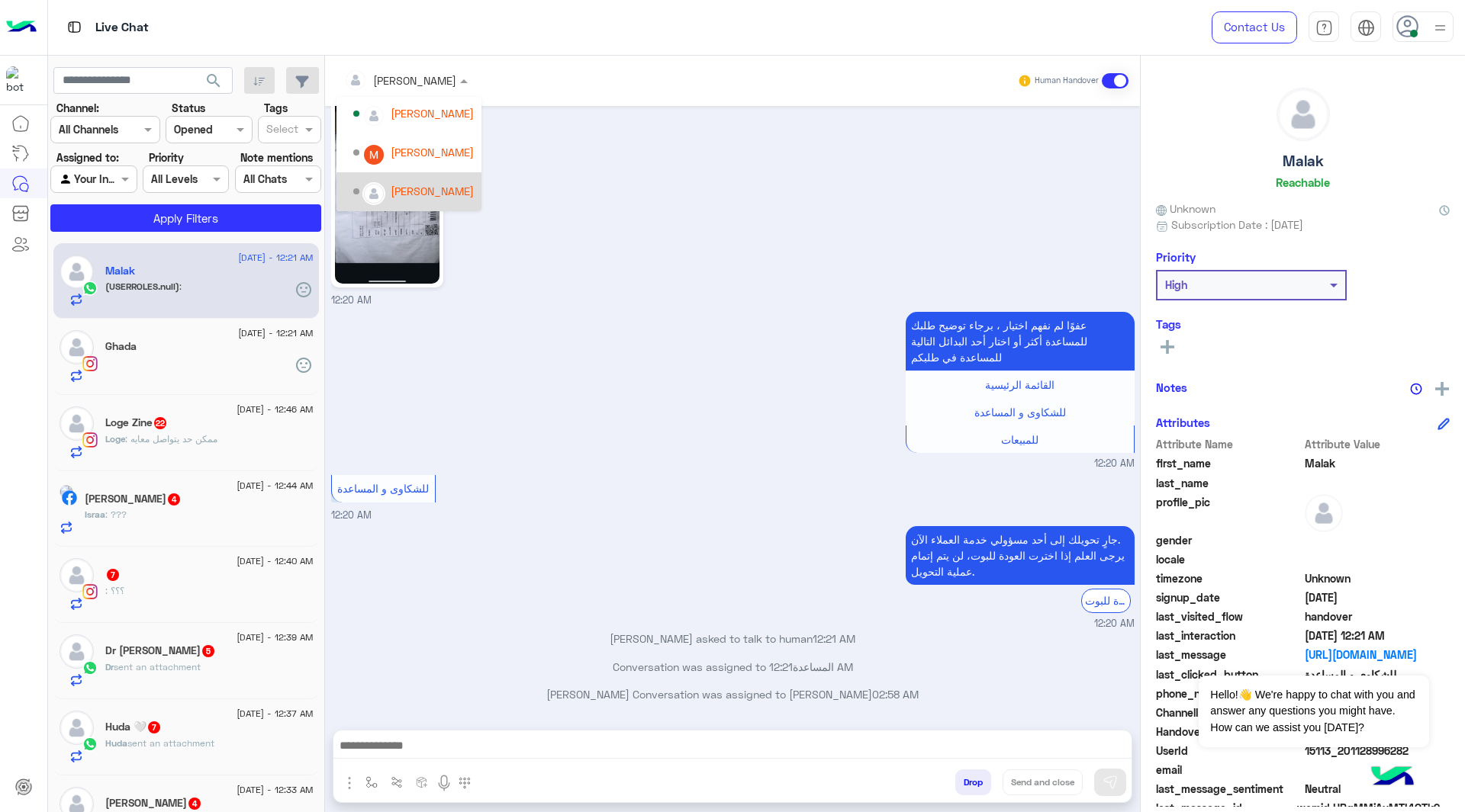
click at [384, 182] on div "[PERSON_NAME]" at bounding box center [413, 192] width 121 height 27
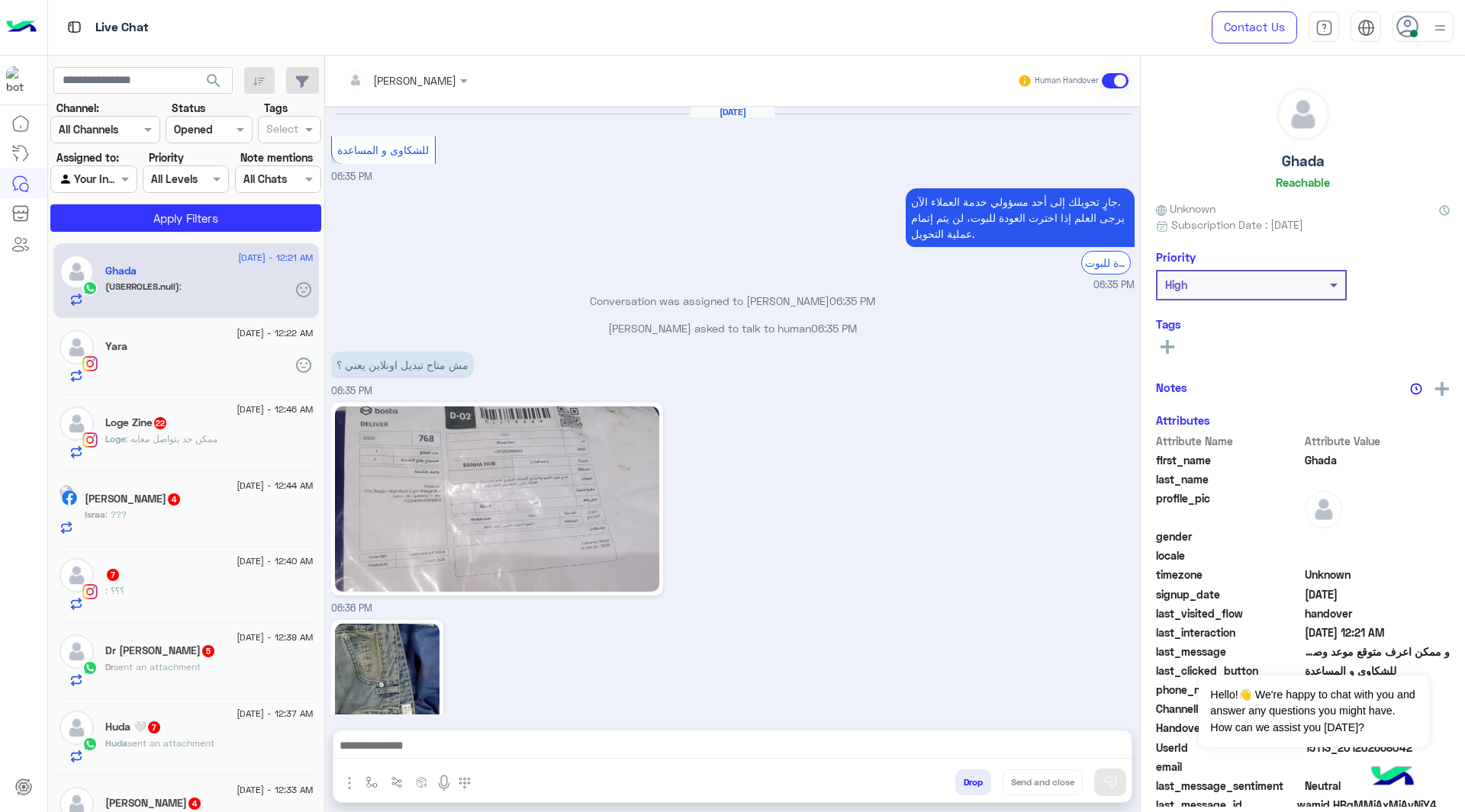
scroll to position [2825, 0]
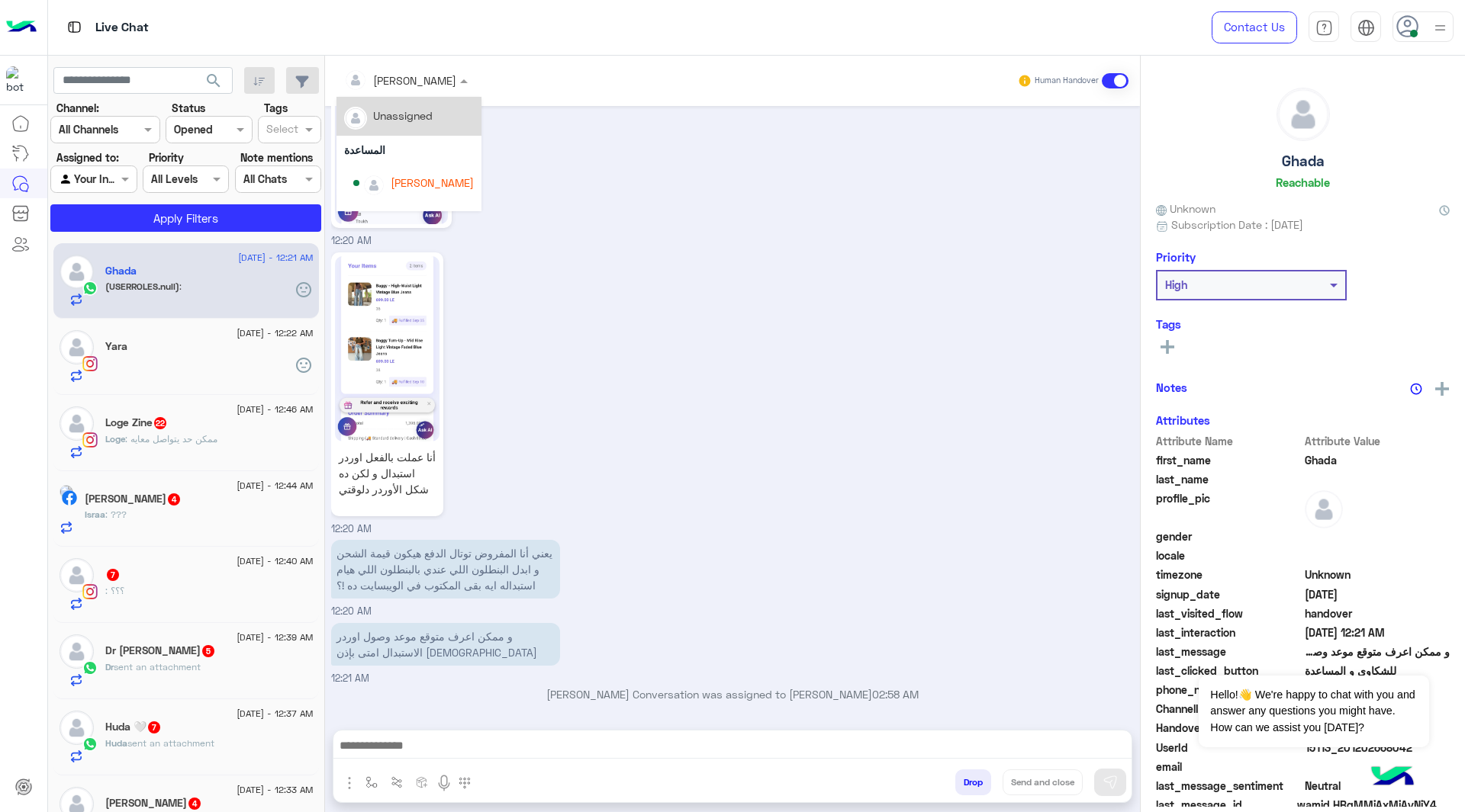
click at [414, 84] on input "text" at bounding box center [385, 81] width 83 height 16
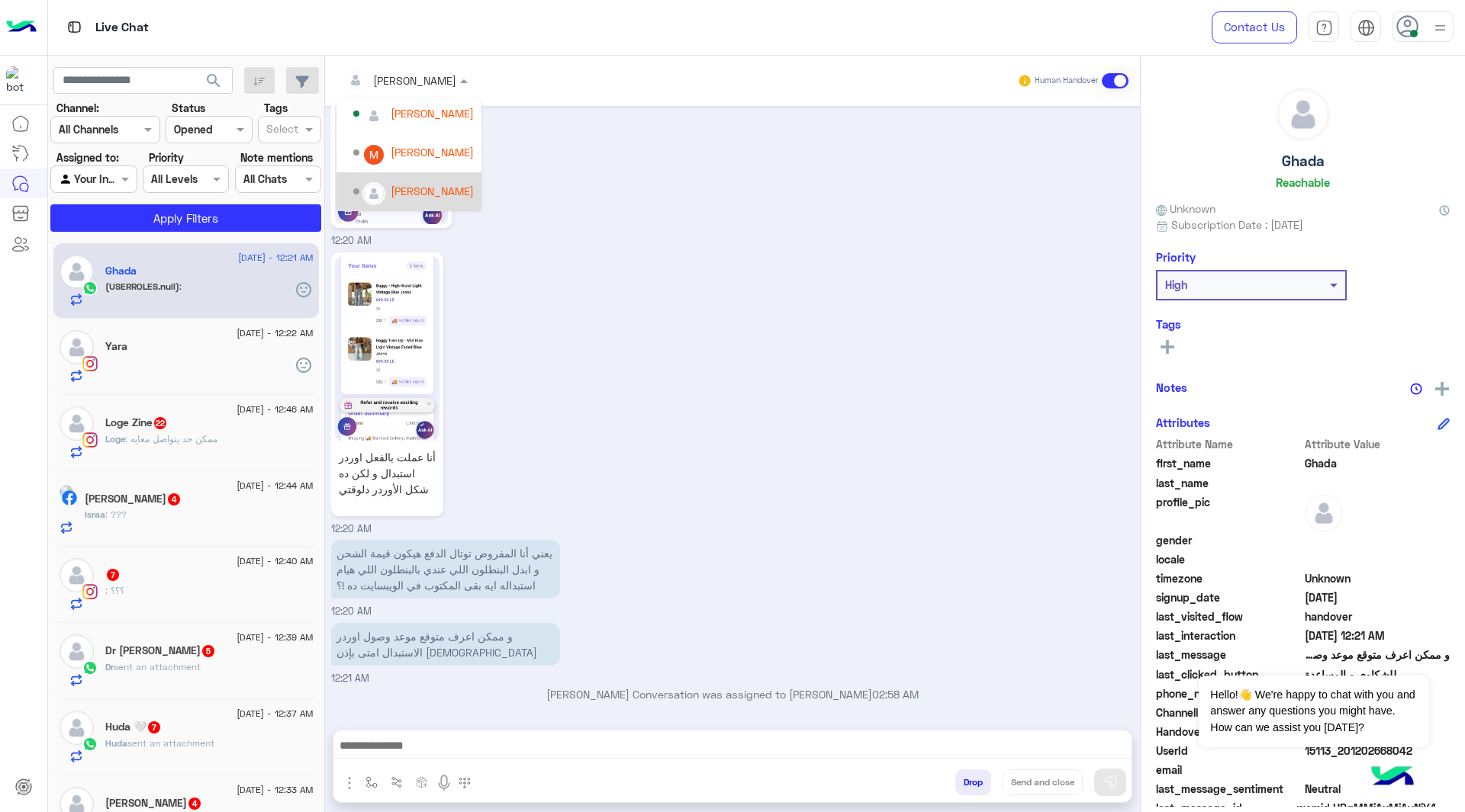
click at [394, 186] on div "[PERSON_NAME]" at bounding box center [432, 191] width 83 height 16
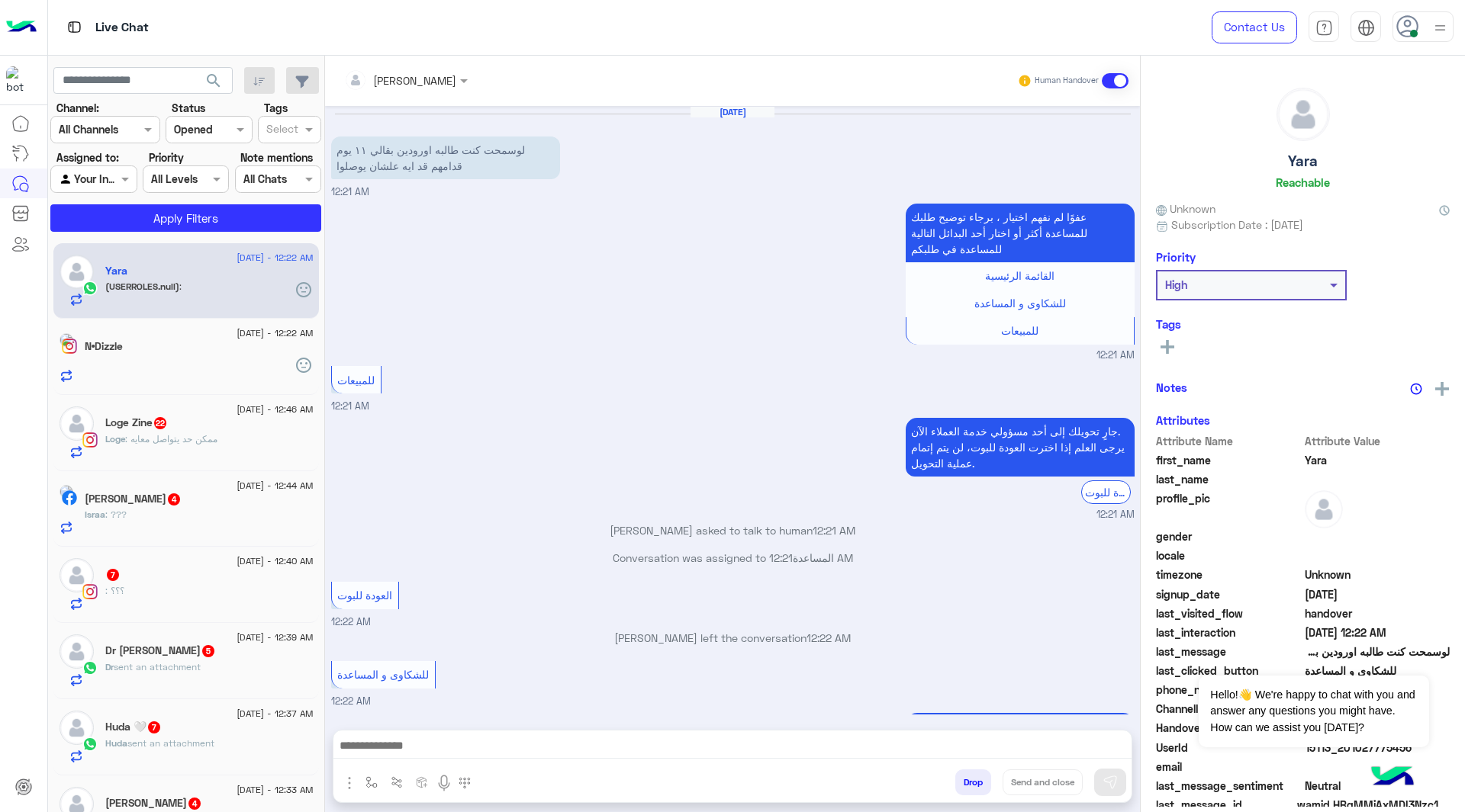
scroll to position [186, 0]
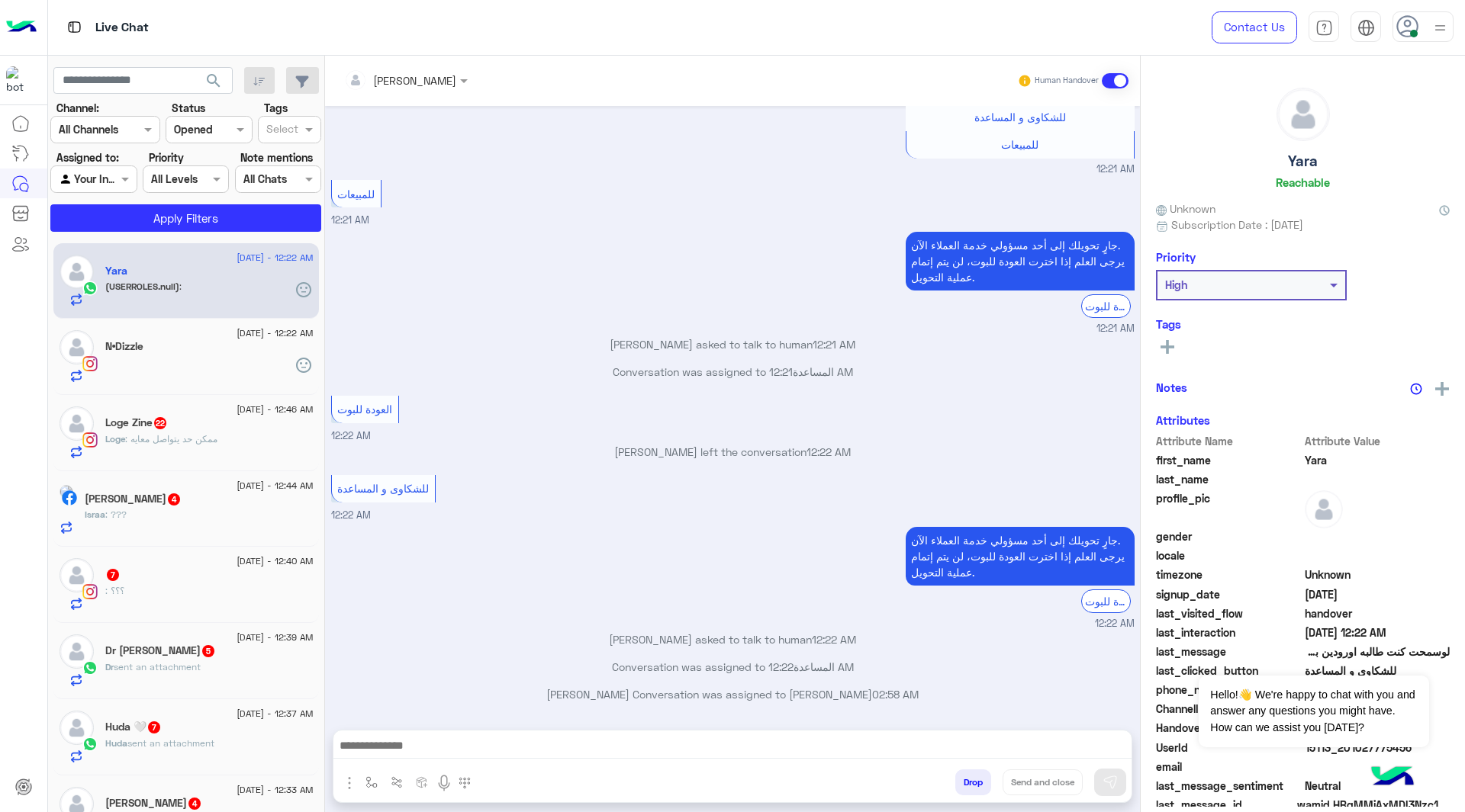
click at [406, 76] on input "text" at bounding box center [385, 81] width 83 height 16
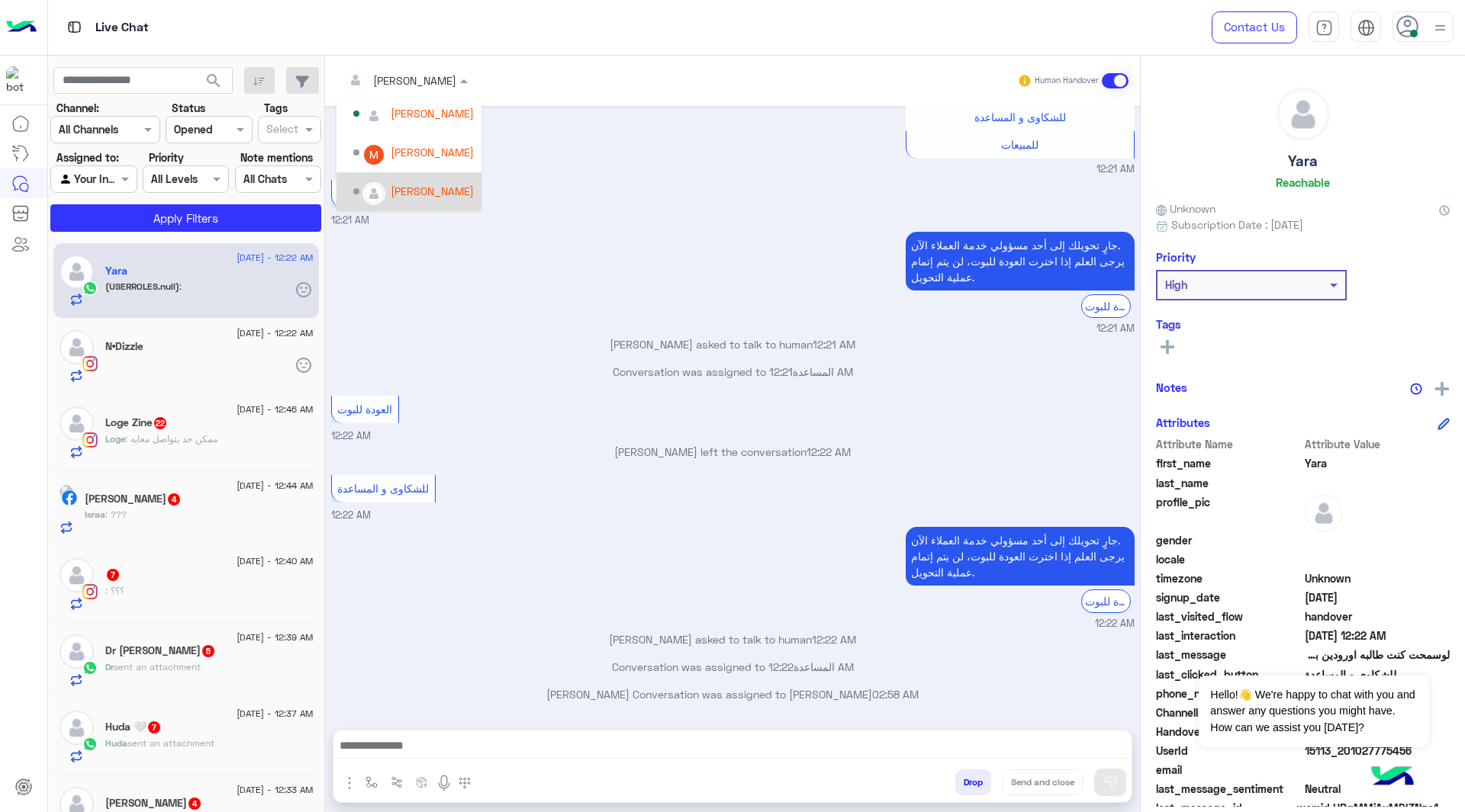
click at [391, 179] on div "[PERSON_NAME]" at bounding box center [413, 192] width 121 height 27
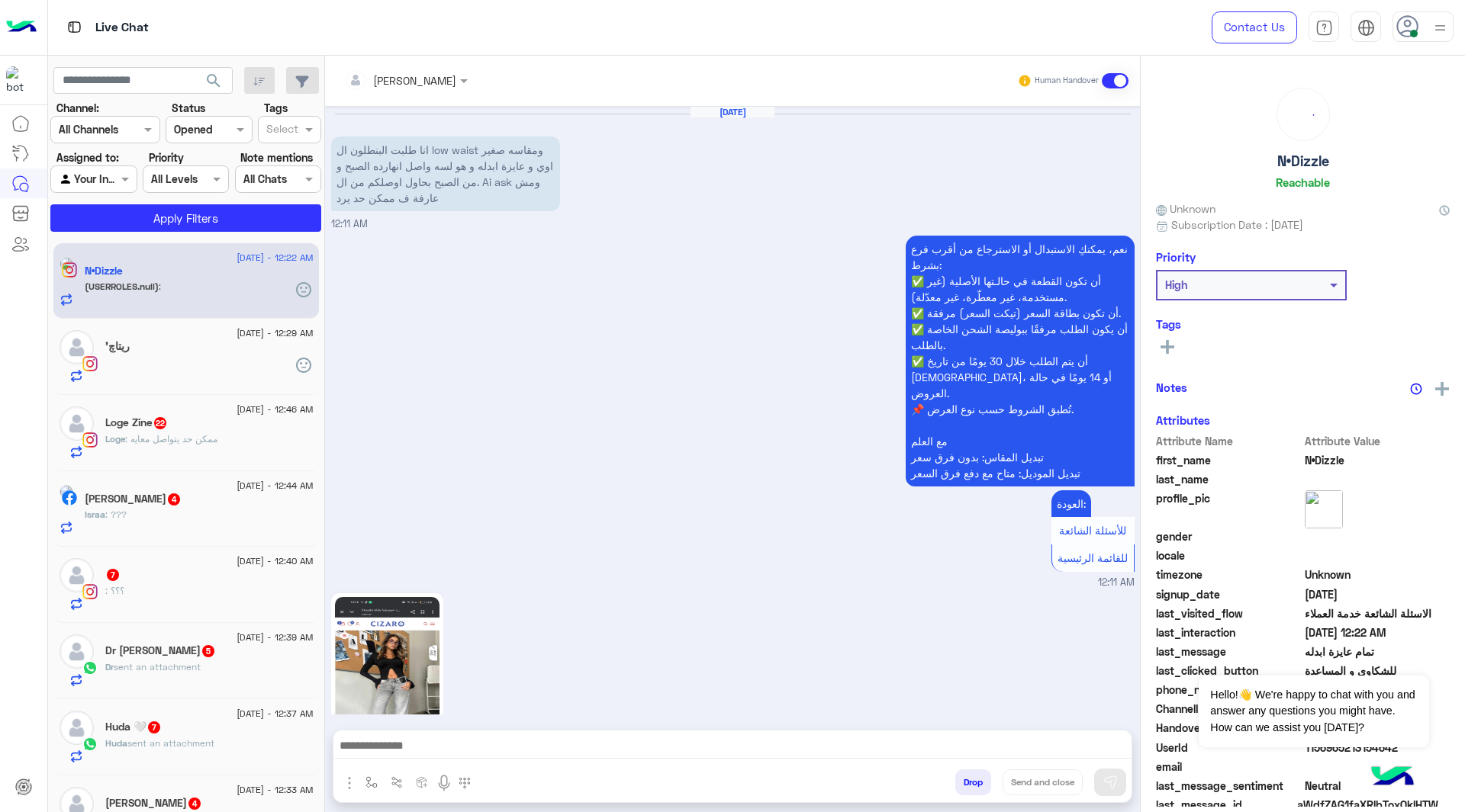
scroll to position [1758, 0]
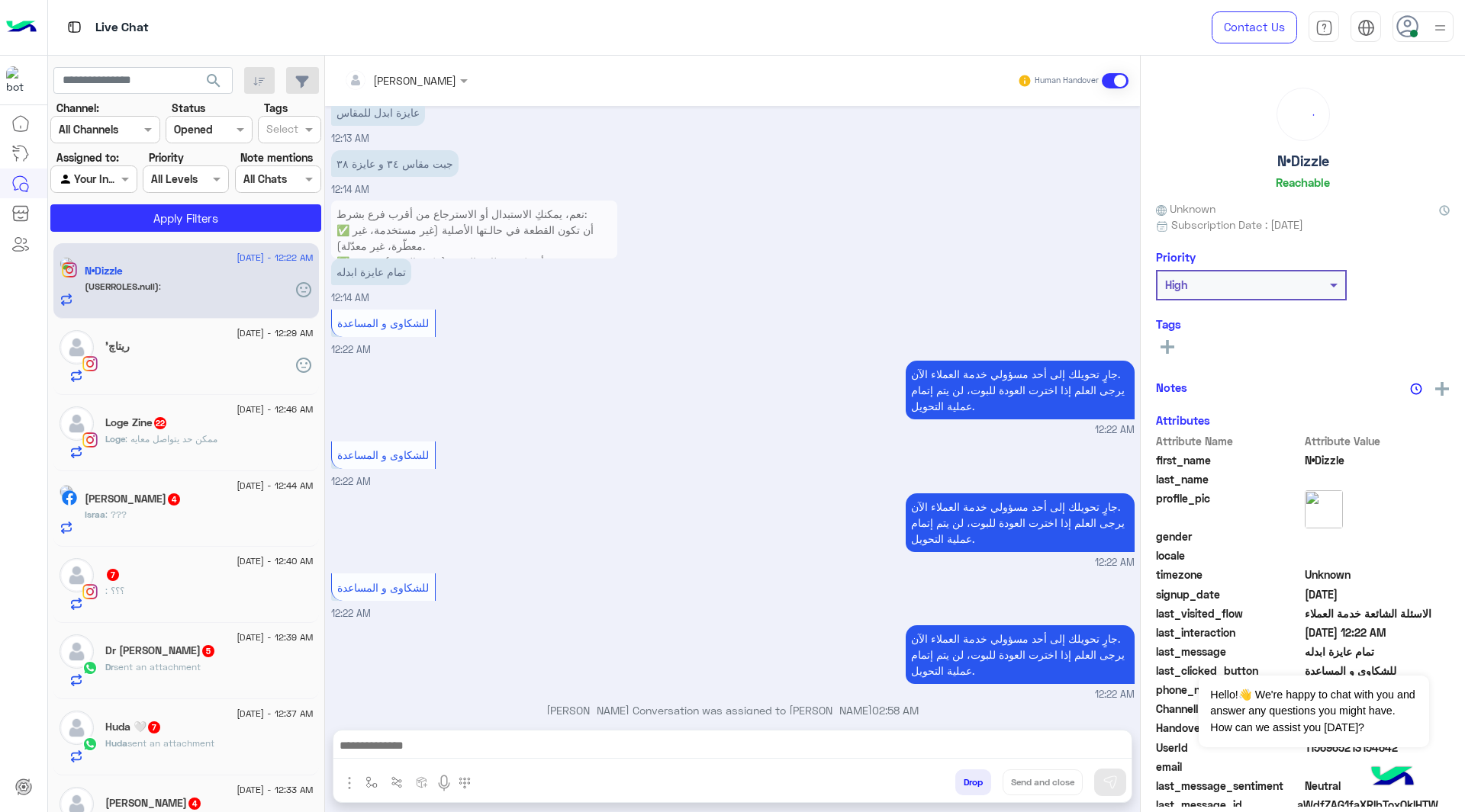
click at [395, 85] on input "text" at bounding box center [385, 81] width 83 height 16
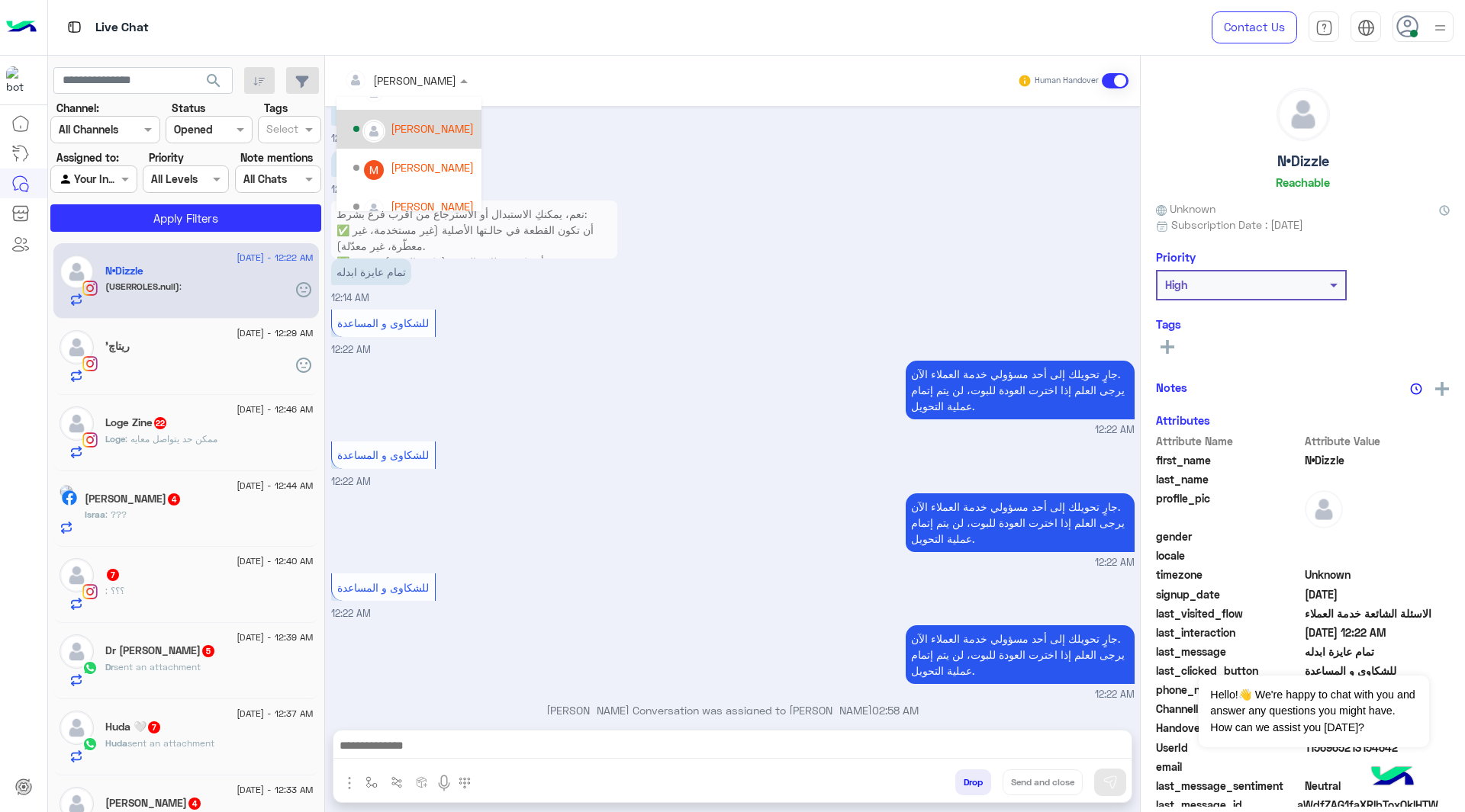
scroll to position [147, 0]
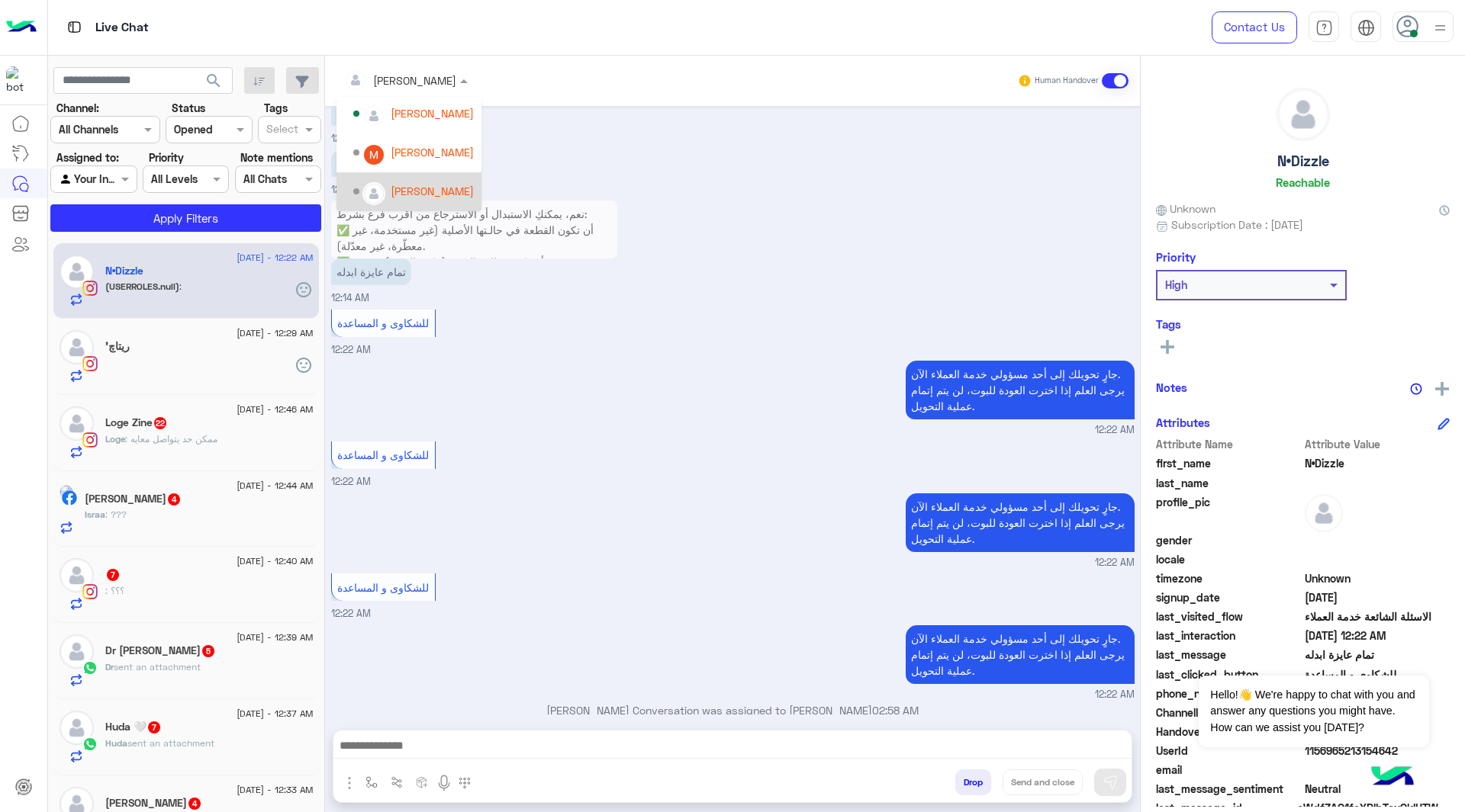
click at [384, 181] on div "[PERSON_NAME]" at bounding box center [413, 192] width 121 height 27
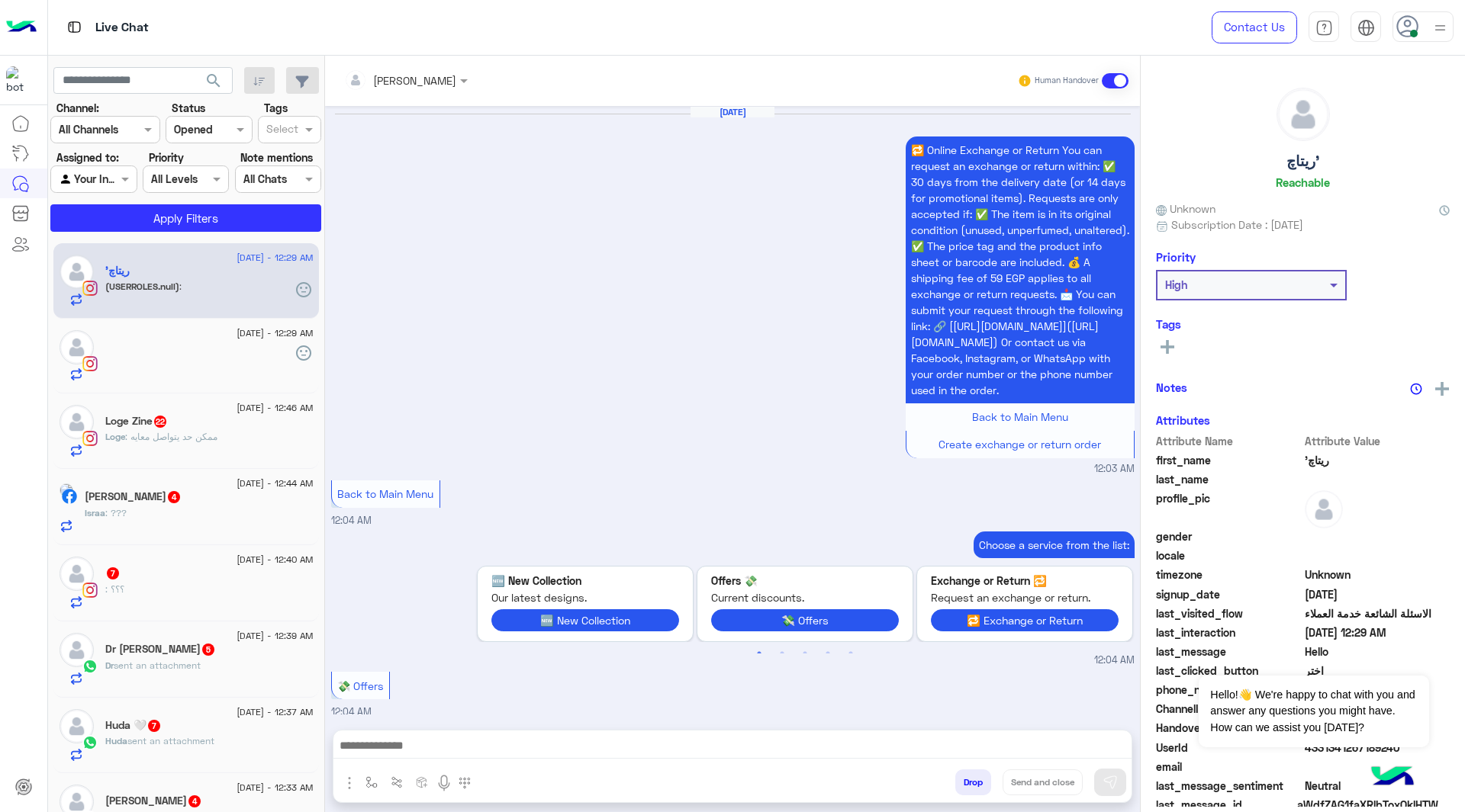
scroll to position [2976, 0]
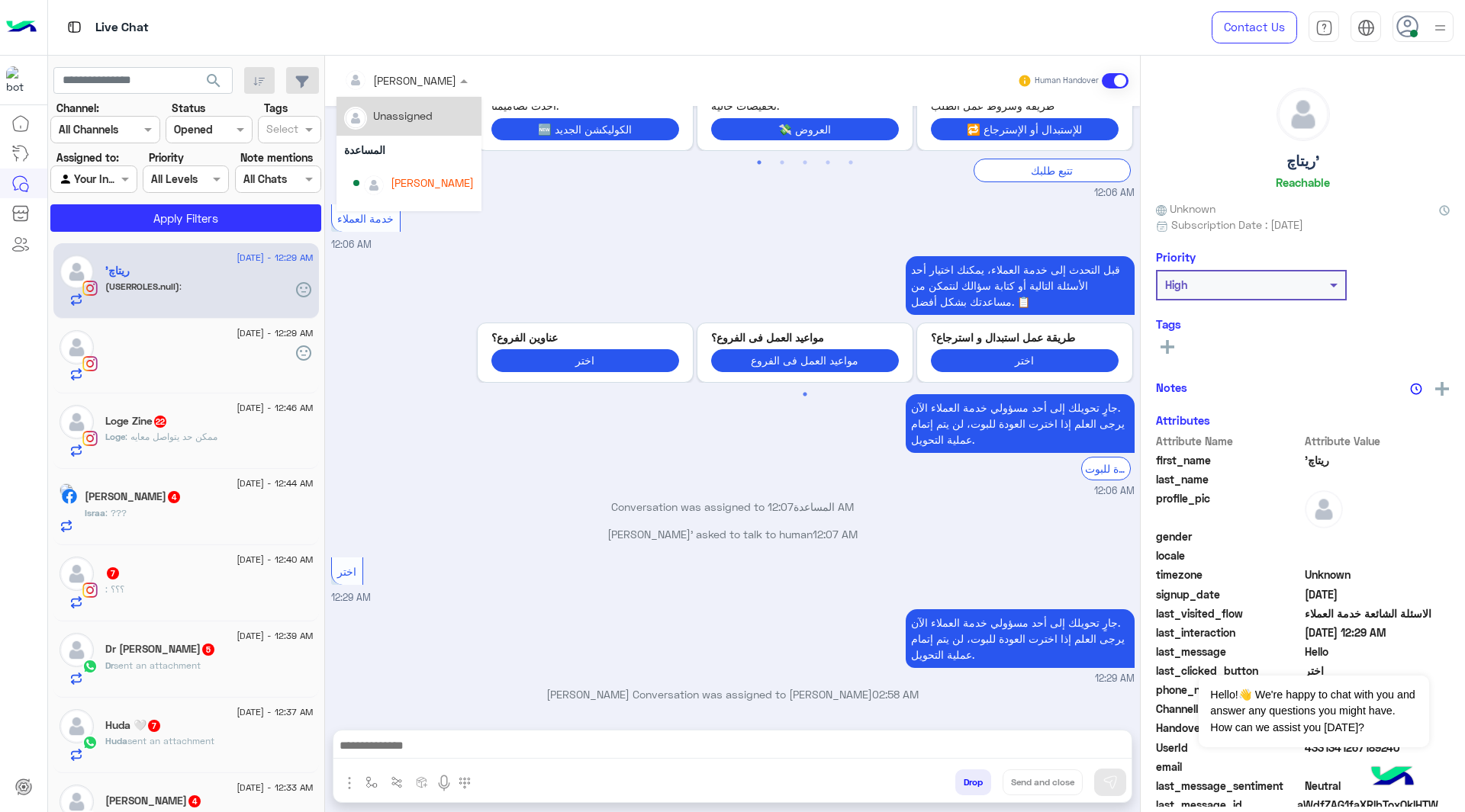
click at [419, 80] on div at bounding box center [406, 80] width 139 height 18
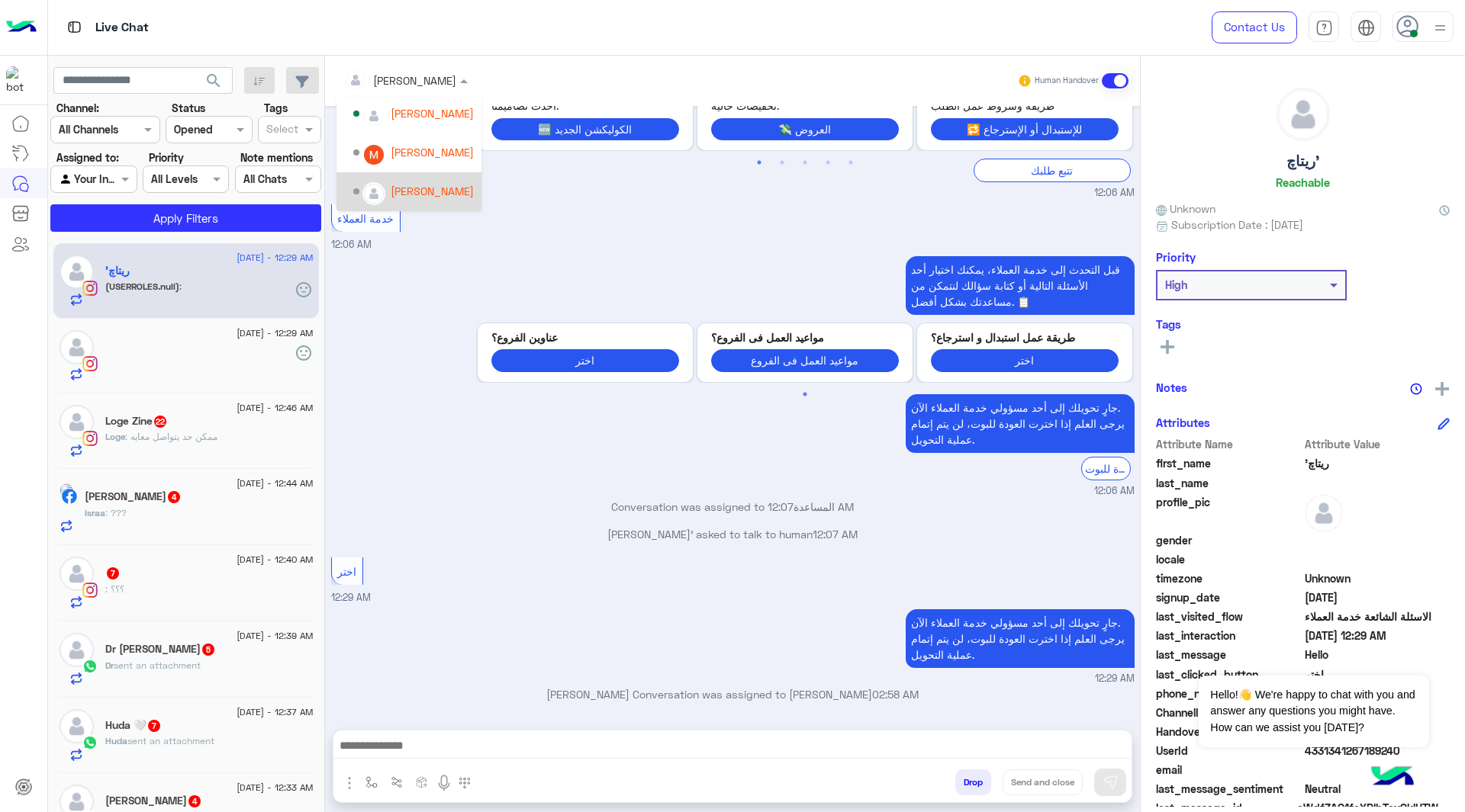
click at [397, 189] on div "[PERSON_NAME]" at bounding box center [432, 191] width 83 height 16
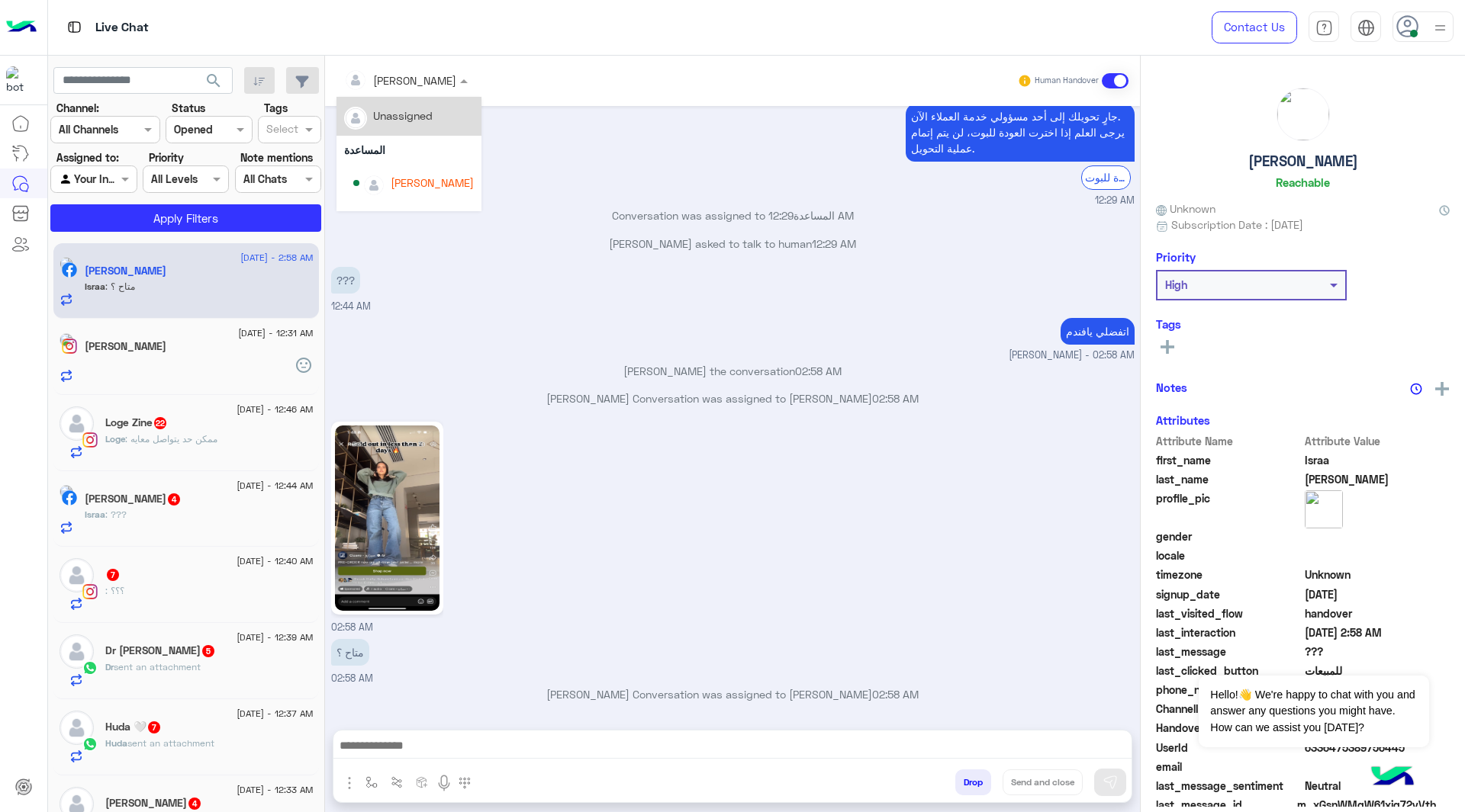
click at [426, 80] on div at bounding box center [406, 80] width 139 height 18
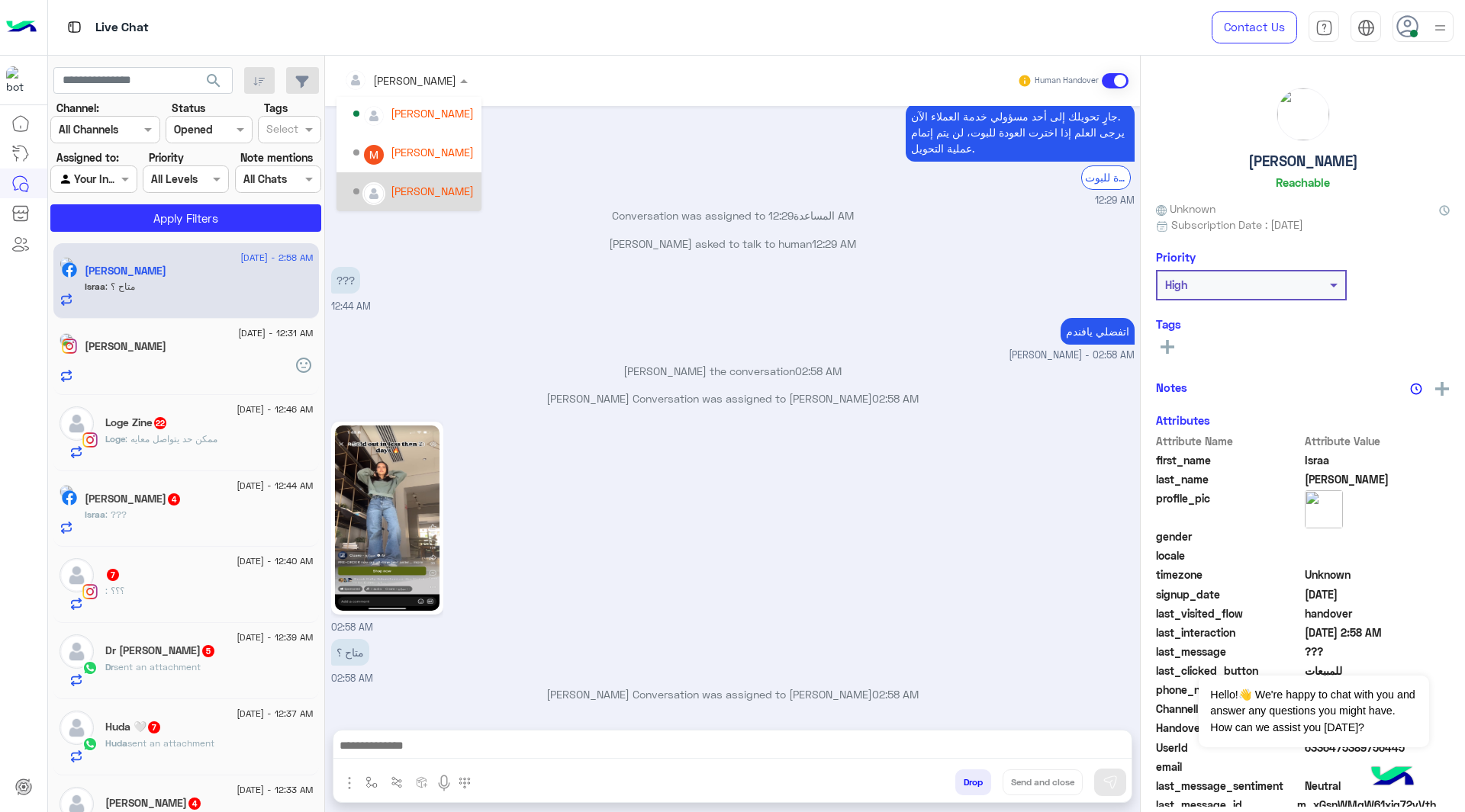
click at [399, 185] on div "[PERSON_NAME]" at bounding box center [432, 191] width 83 height 16
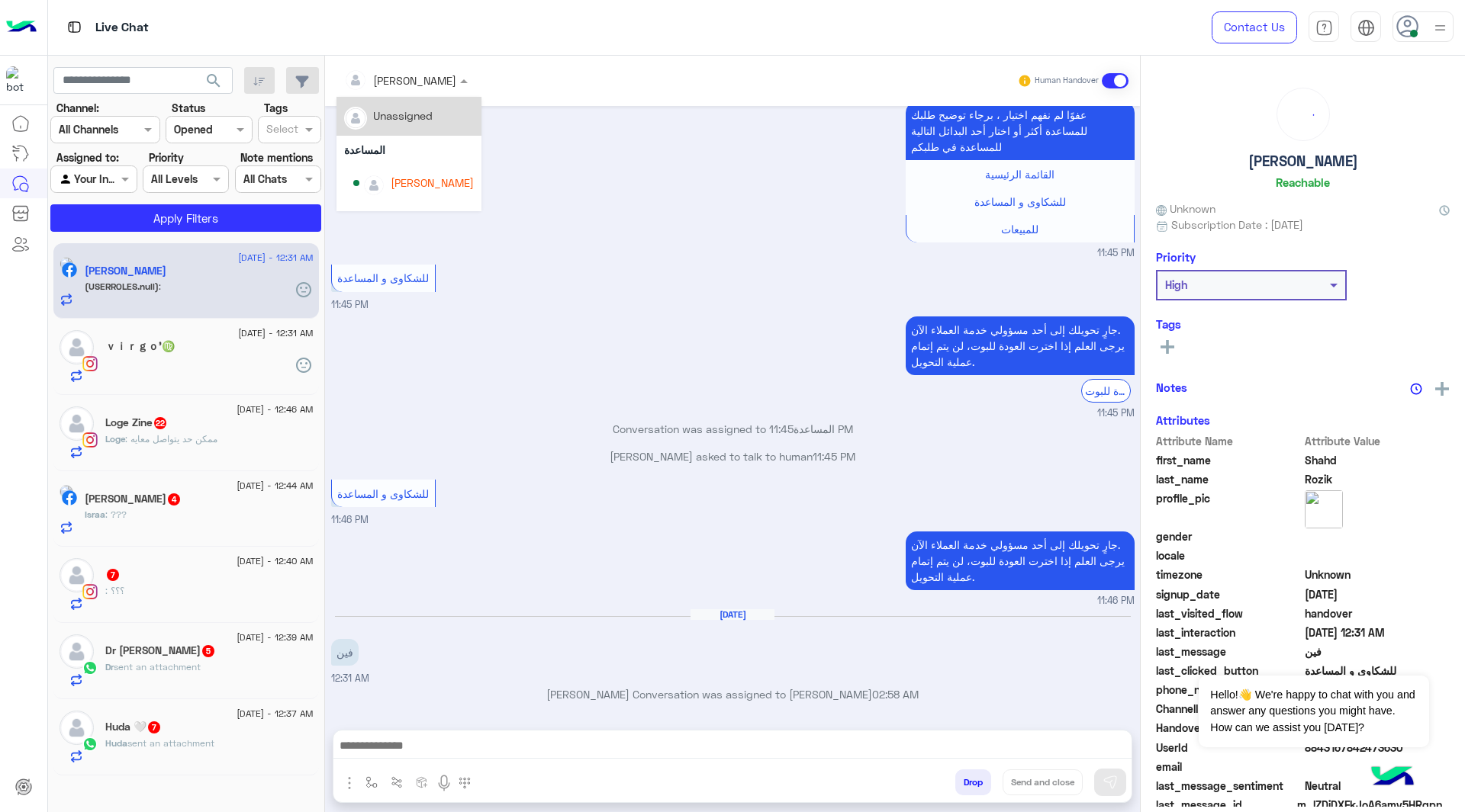
click at [409, 84] on input "text" at bounding box center [385, 81] width 83 height 16
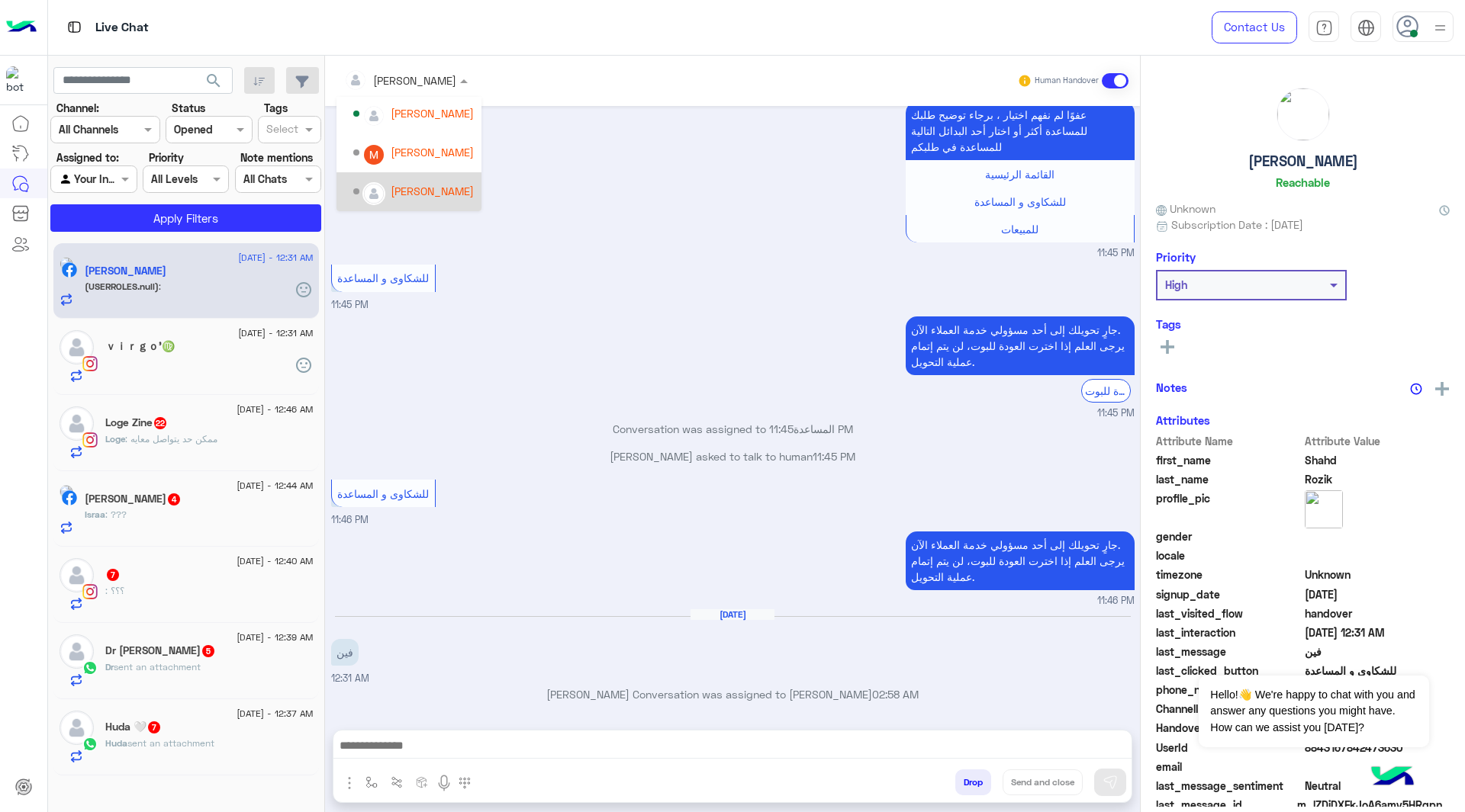
click at [376, 187] on img "Options list" at bounding box center [374, 194] width 20 height 20
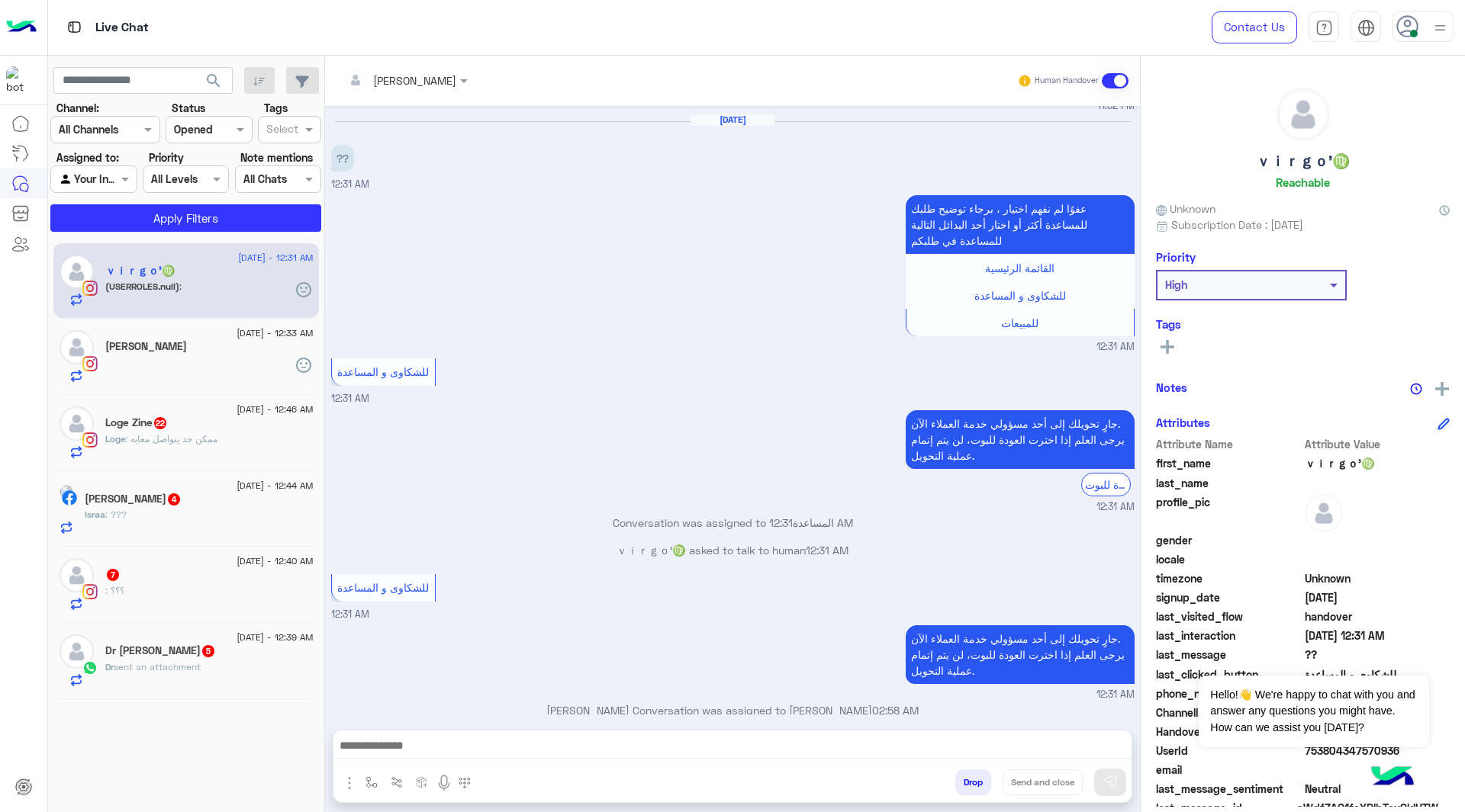
click at [439, 89] on div "[PERSON_NAME]" at bounding box center [400, 80] width 112 height 31
click at [386, 200] on div "[PERSON_NAME]" at bounding box center [413, 192] width 121 height 27
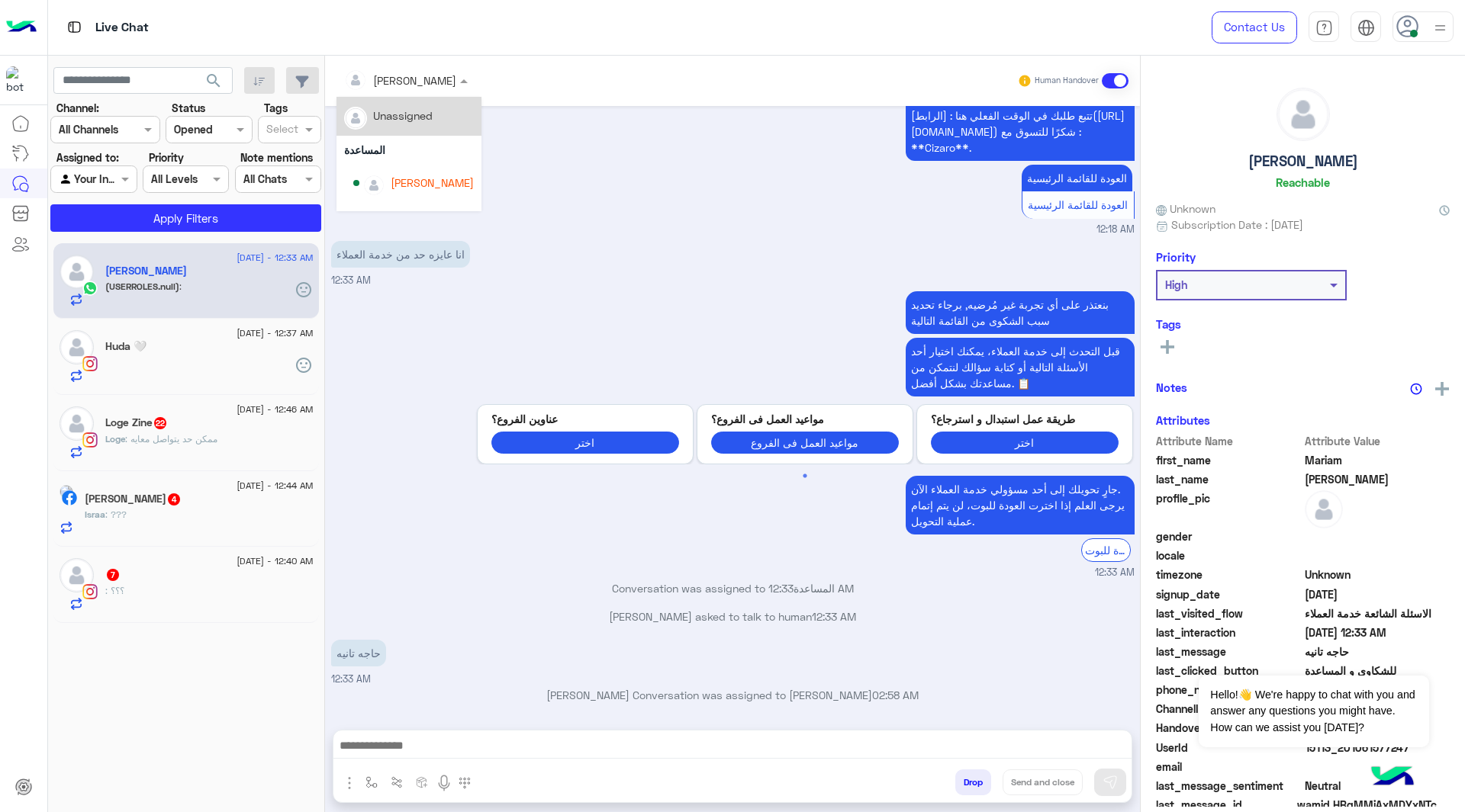
click at [406, 75] on input "text" at bounding box center [385, 81] width 83 height 16
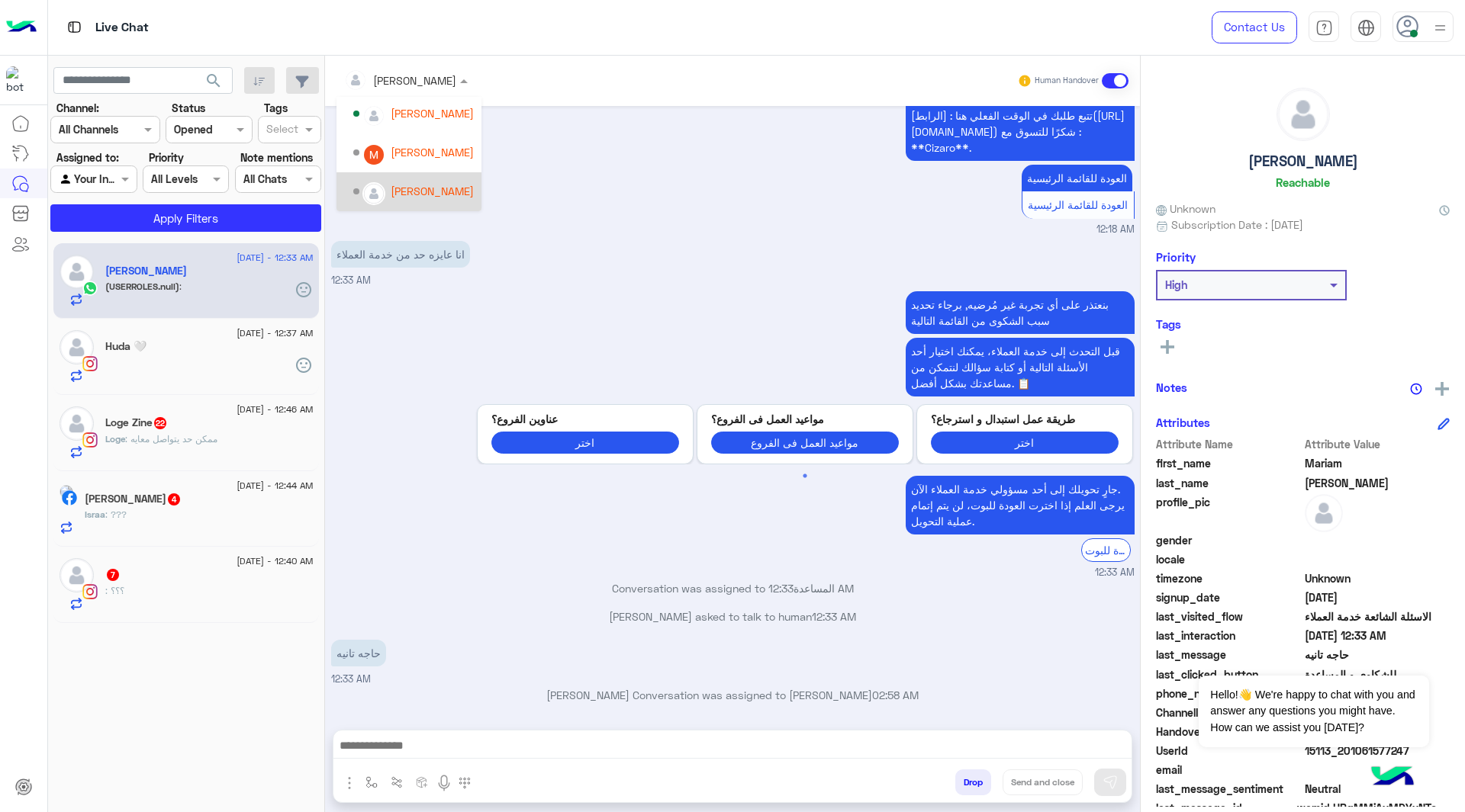
click at [414, 176] on div "[PERSON_NAME]" at bounding box center [409, 192] width 145 height 39
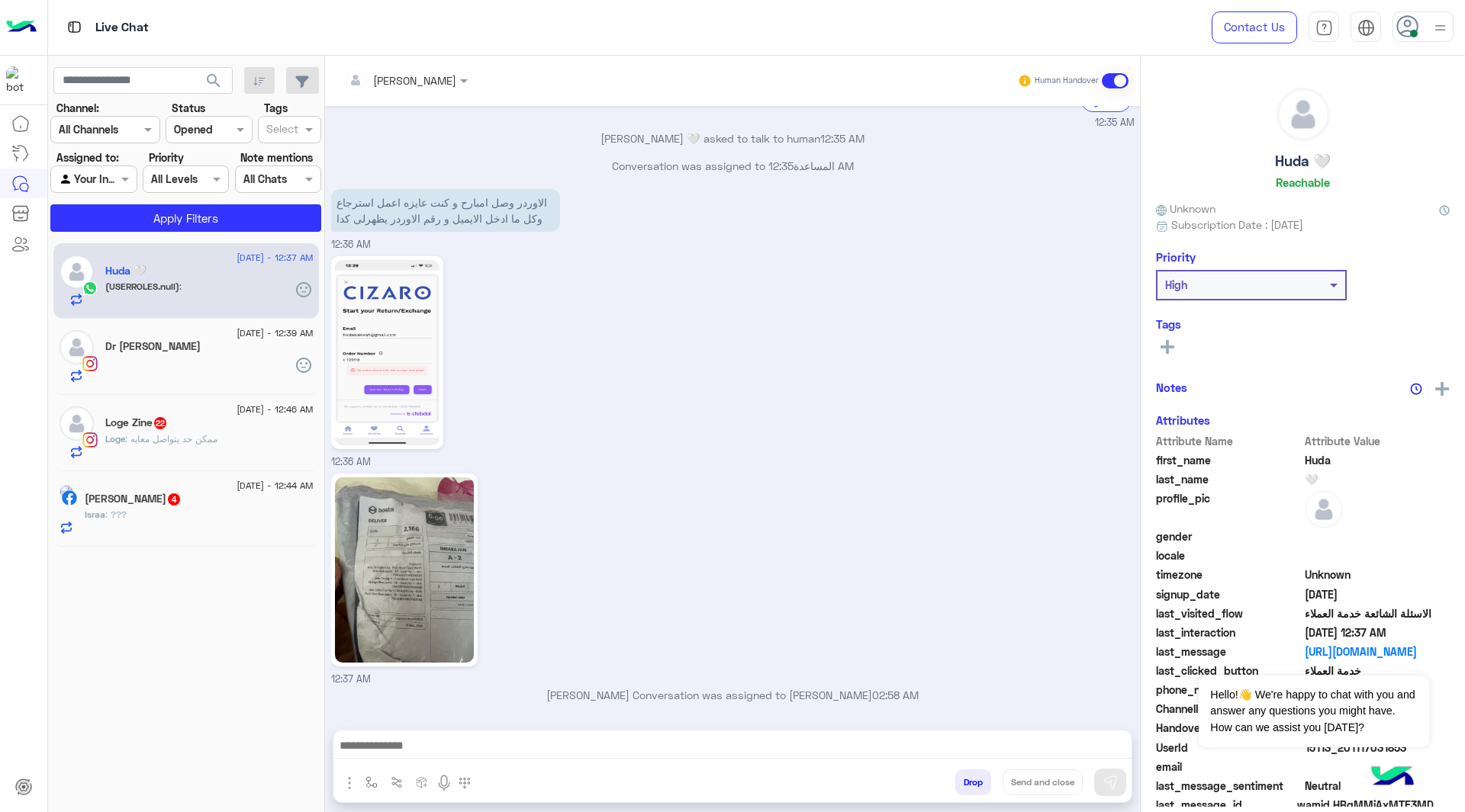
click at [402, 83] on input "text" at bounding box center [385, 81] width 83 height 16
click at [405, 188] on div "[PERSON_NAME]" at bounding box center [432, 191] width 83 height 16
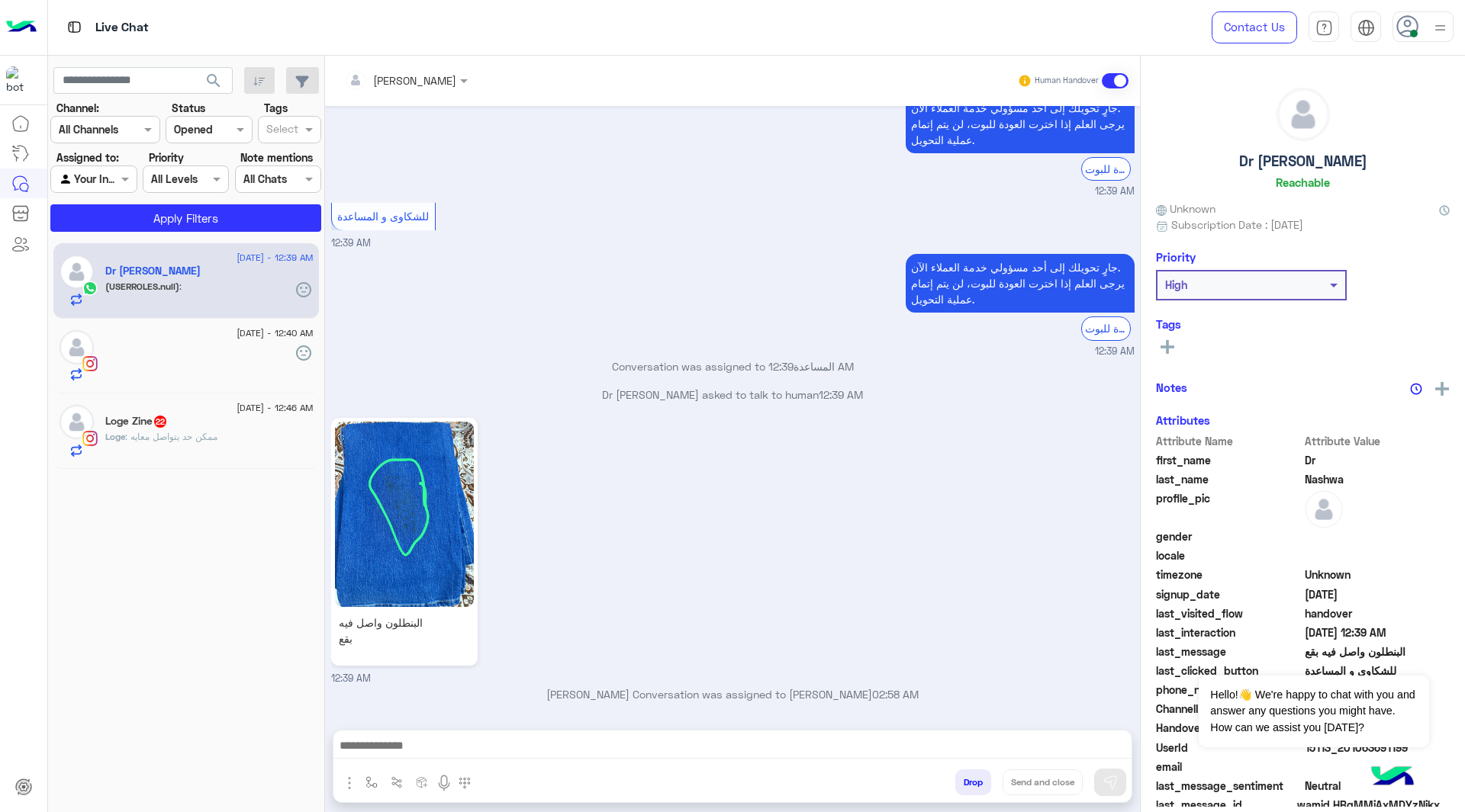
click at [402, 82] on input "text" at bounding box center [385, 81] width 83 height 16
click at [390, 186] on div "[PERSON_NAME]" at bounding box center [413, 192] width 121 height 27
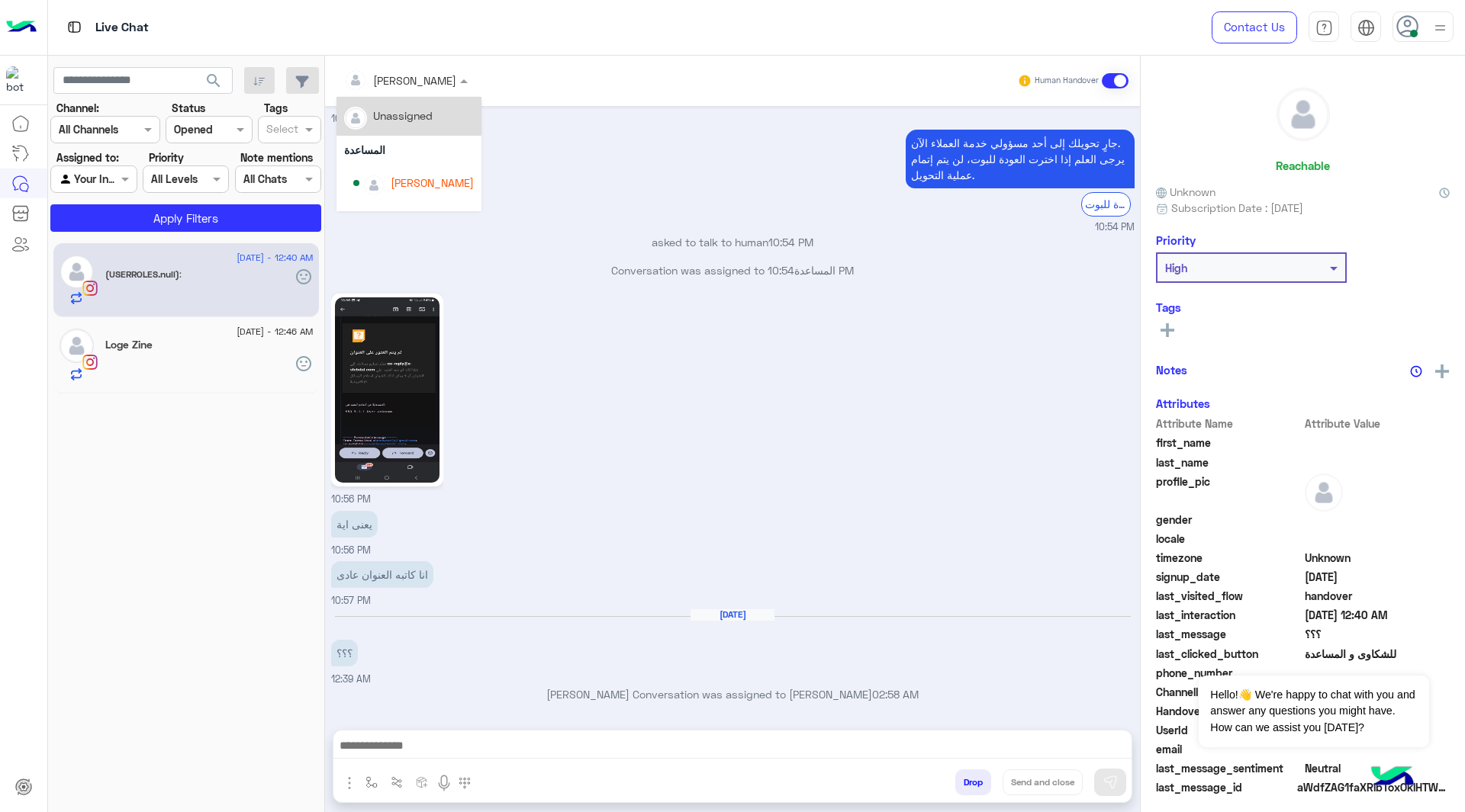
click at [424, 79] on div at bounding box center [406, 80] width 139 height 18
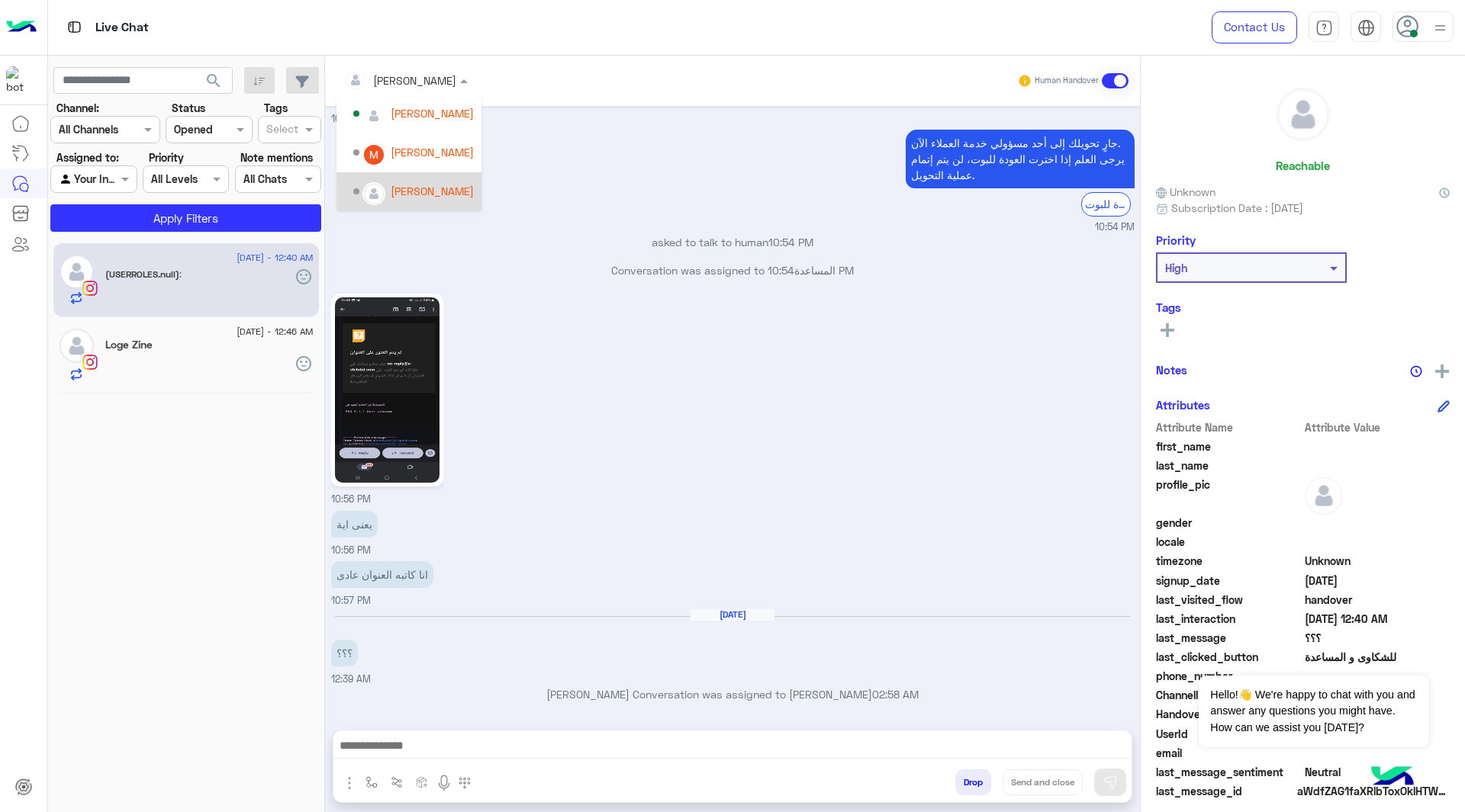
click at [391, 189] on div "[PERSON_NAME]" at bounding box center [432, 191] width 83 height 16
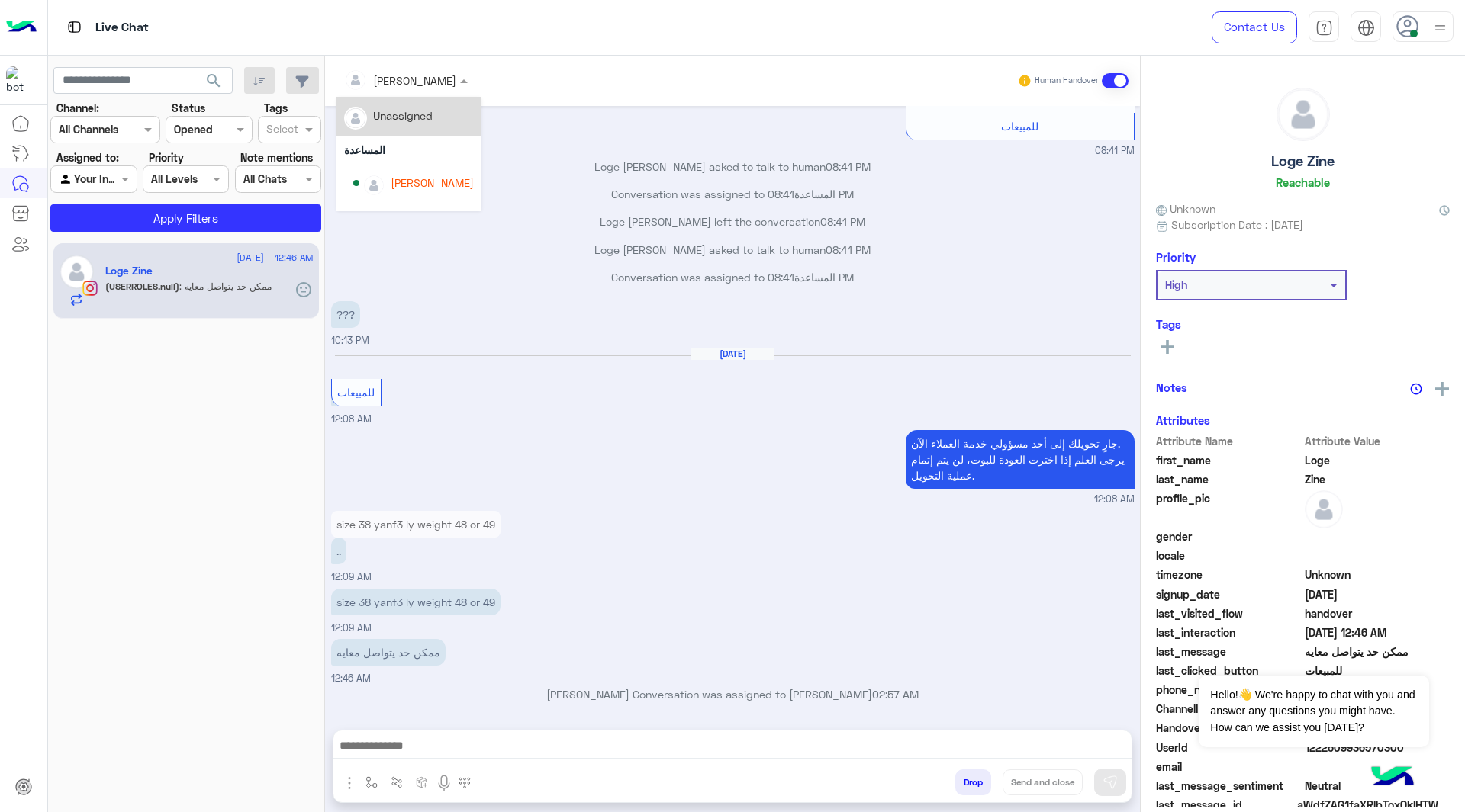
click at [402, 85] on input "text" at bounding box center [385, 81] width 83 height 16
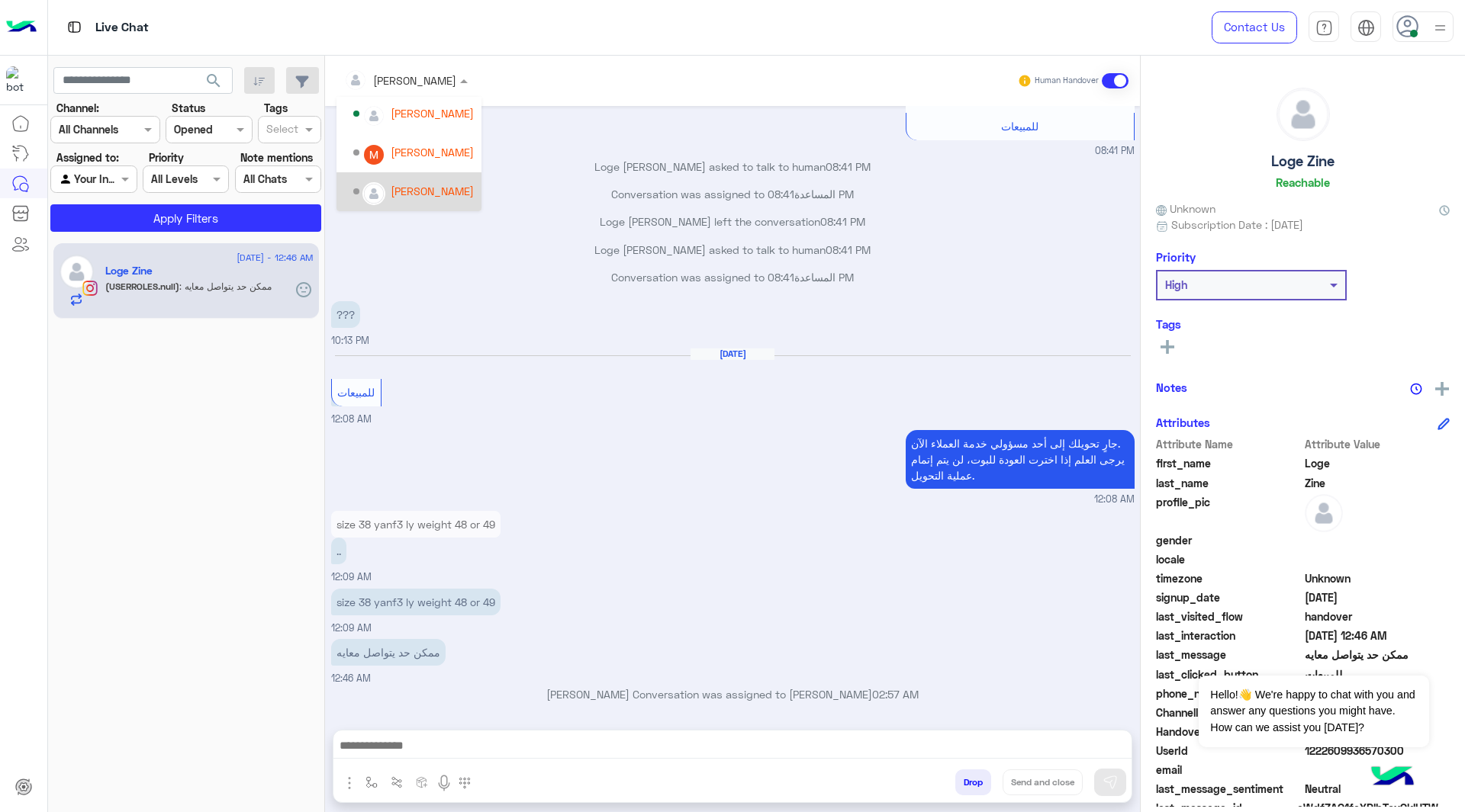
click at [394, 180] on div "[PERSON_NAME]" at bounding box center [413, 192] width 121 height 27
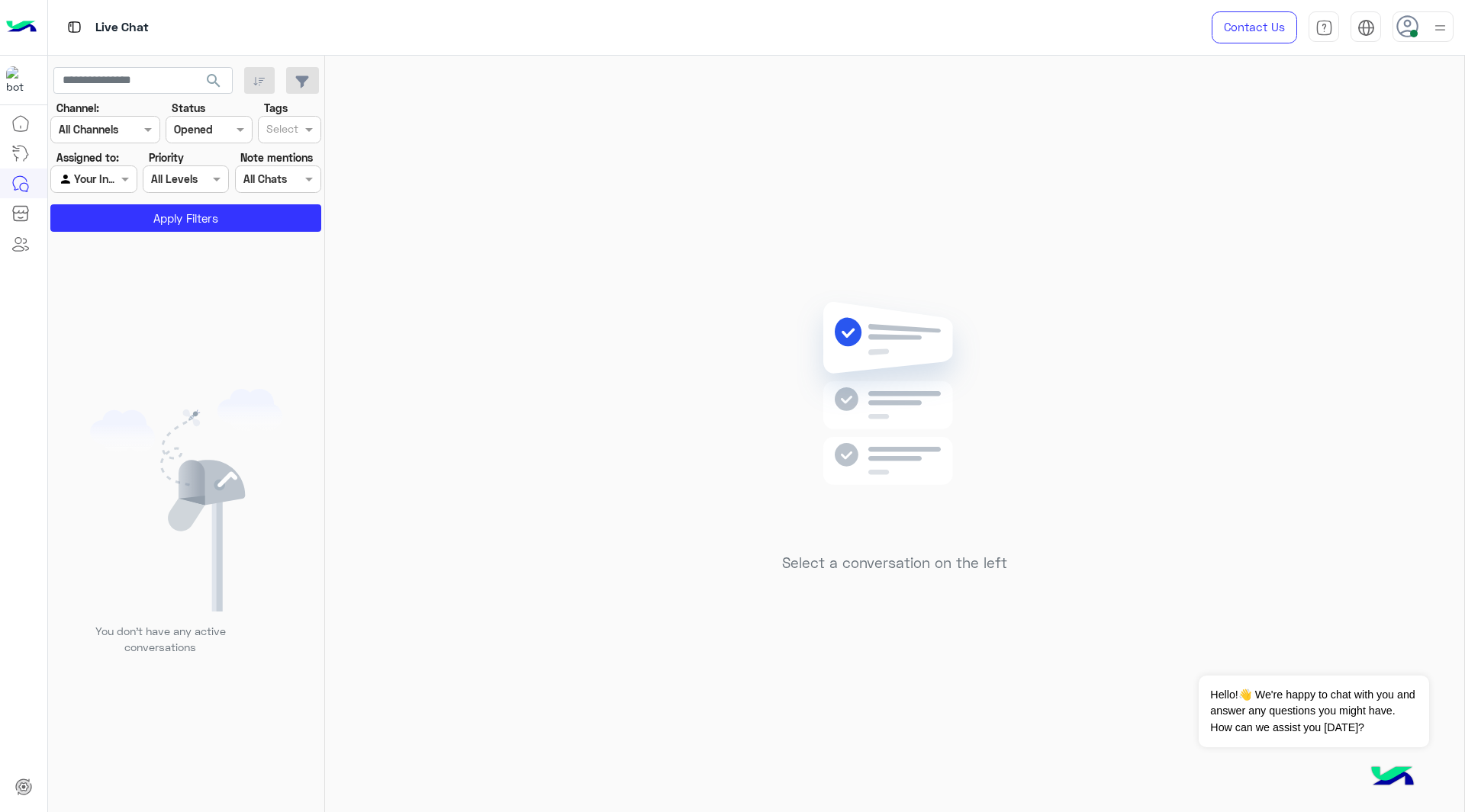
click at [1414, 34] on span at bounding box center [1414, 34] width 8 height 8
click at [1330, 219] on label "Offline" at bounding box center [1358, 216] width 166 height 27
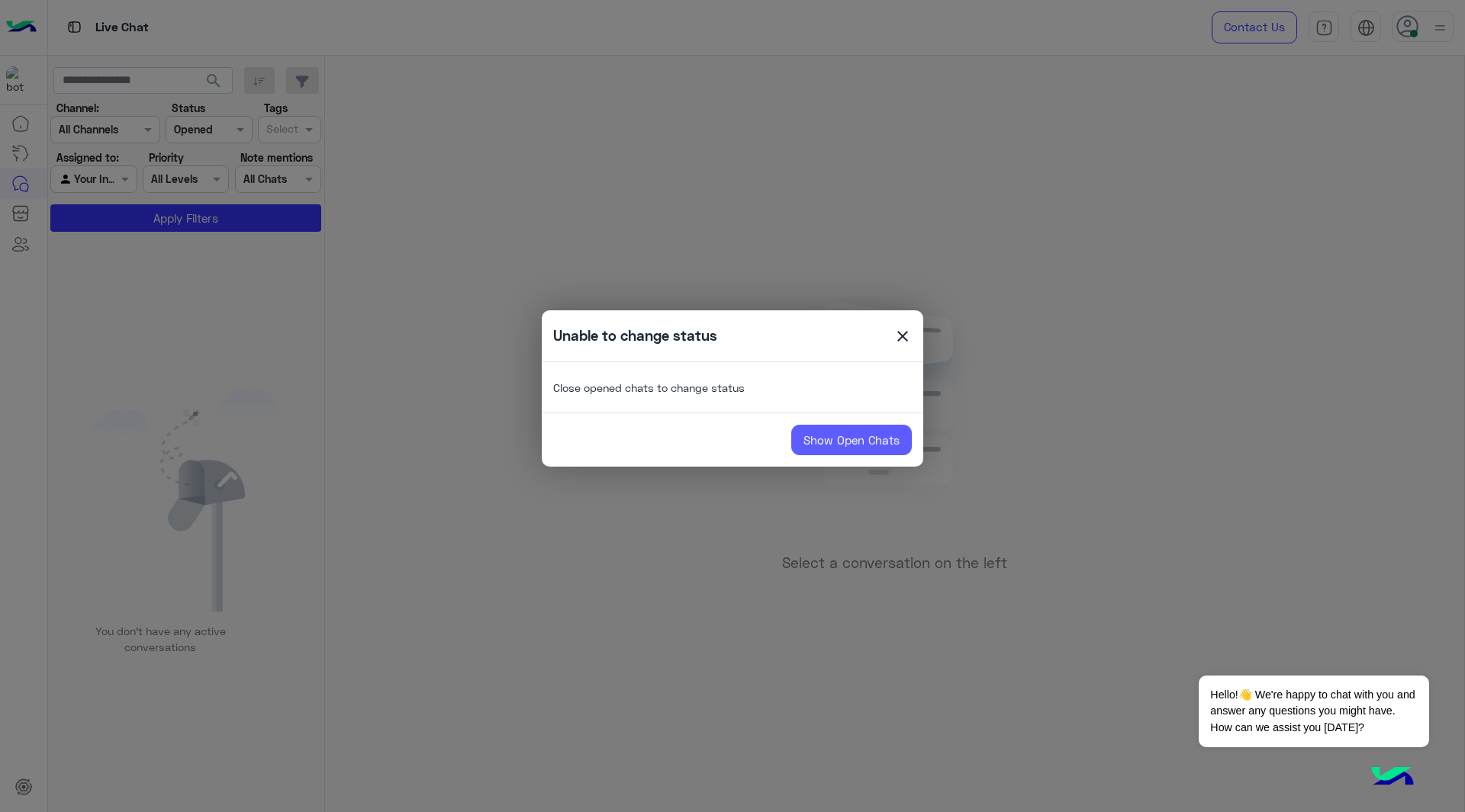
click at [809, 438] on link "Show Open Chats" at bounding box center [851, 439] width 121 height 31
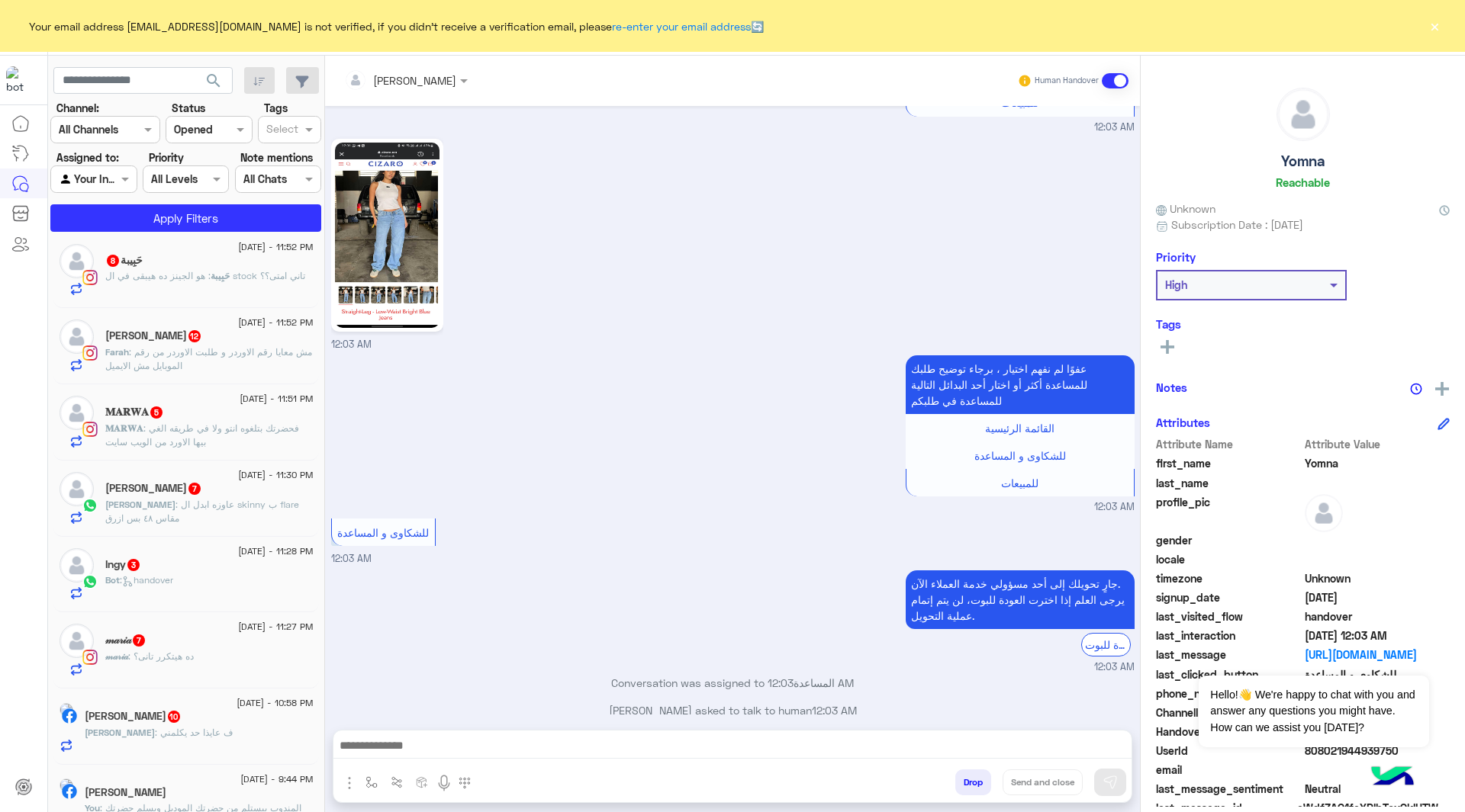
scroll to position [952, 0]
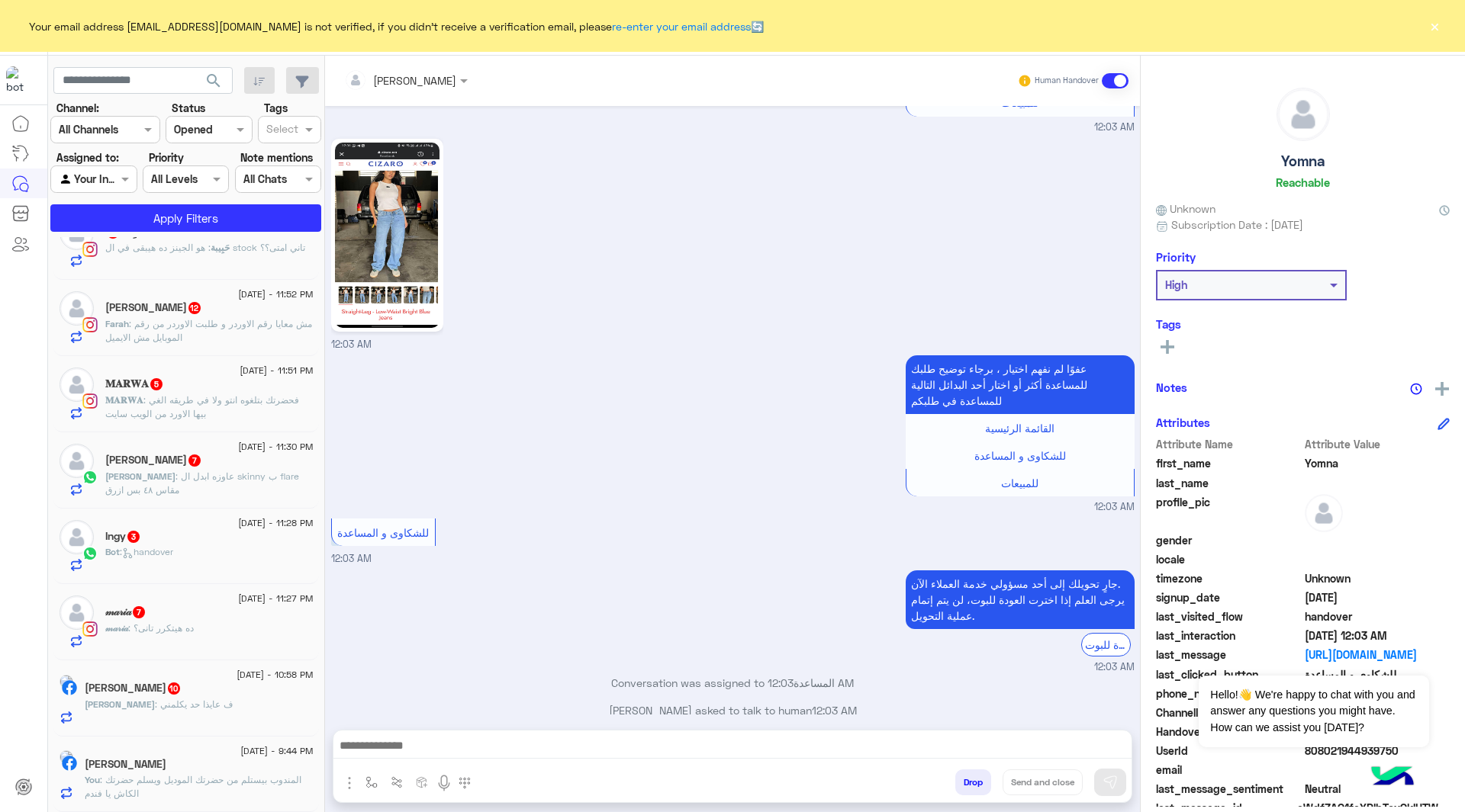
click at [211, 778] on span ": المندوب بيستلم من حضرتك الموديل ويسلم حضرتك الكاش يا فندم" at bounding box center [193, 786] width 217 height 25
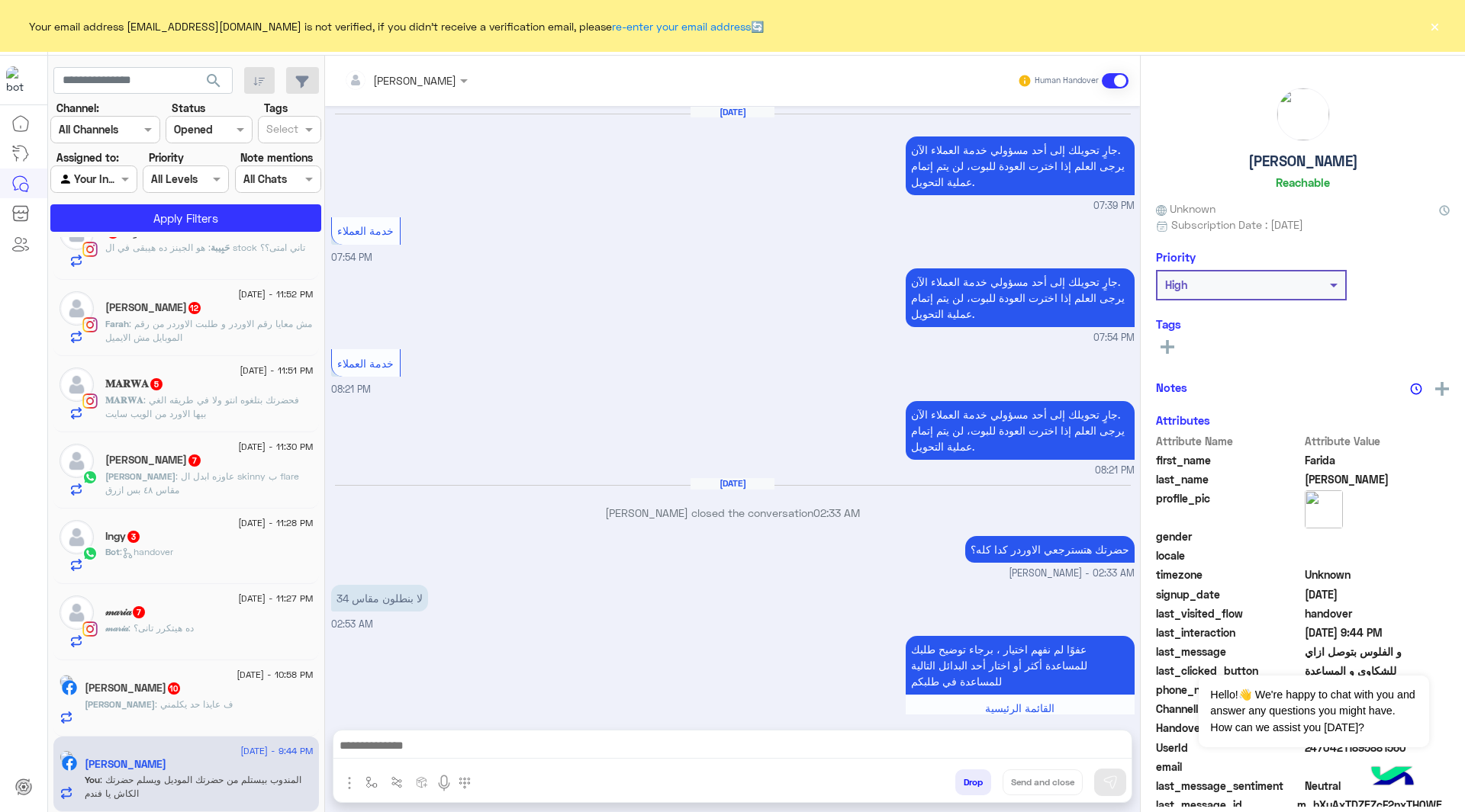
scroll to position [1329, 0]
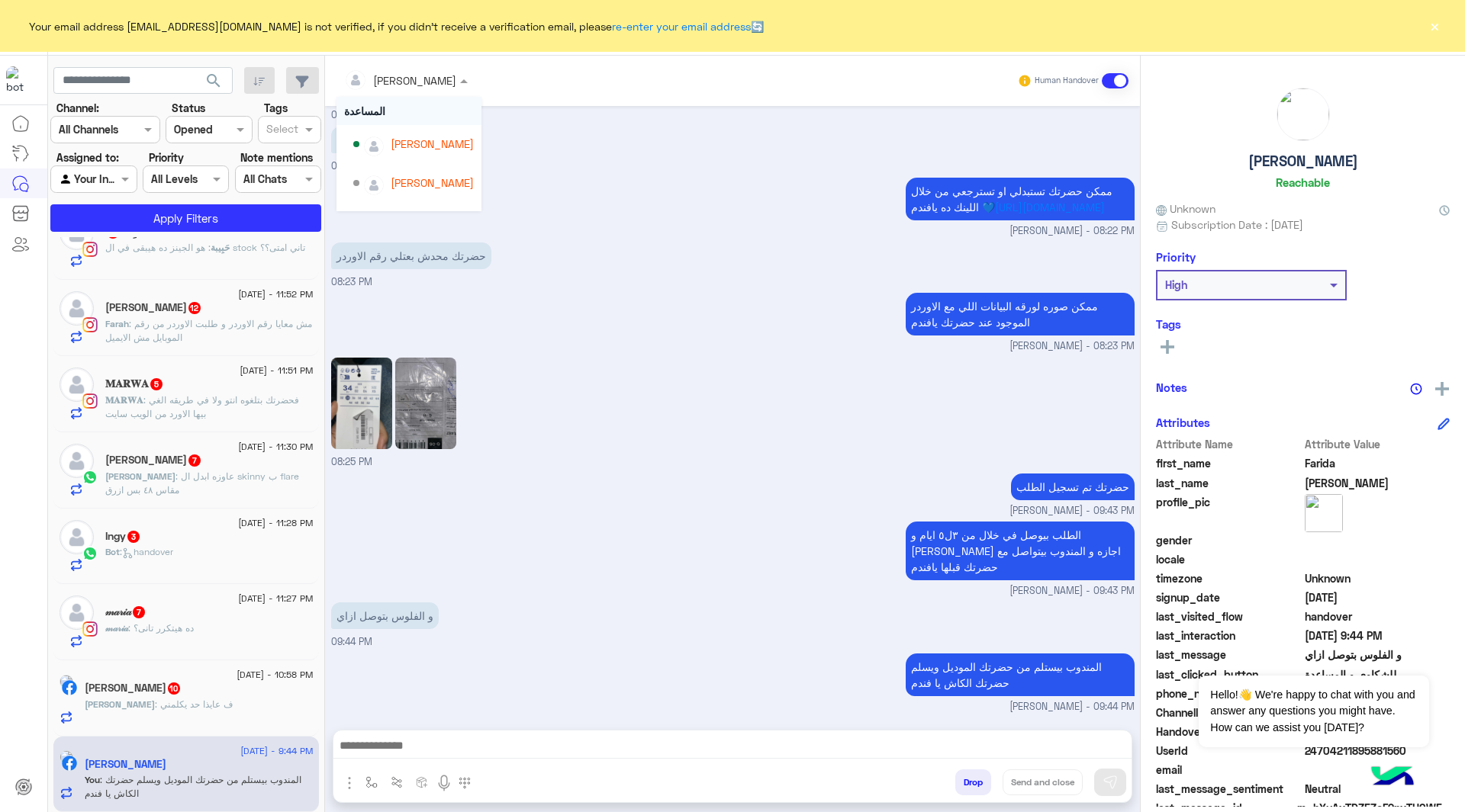
click at [408, 79] on input "text" at bounding box center [385, 81] width 83 height 16
click at [409, 195] on div "[PERSON_NAME]" at bounding box center [432, 191] width 83 height 16
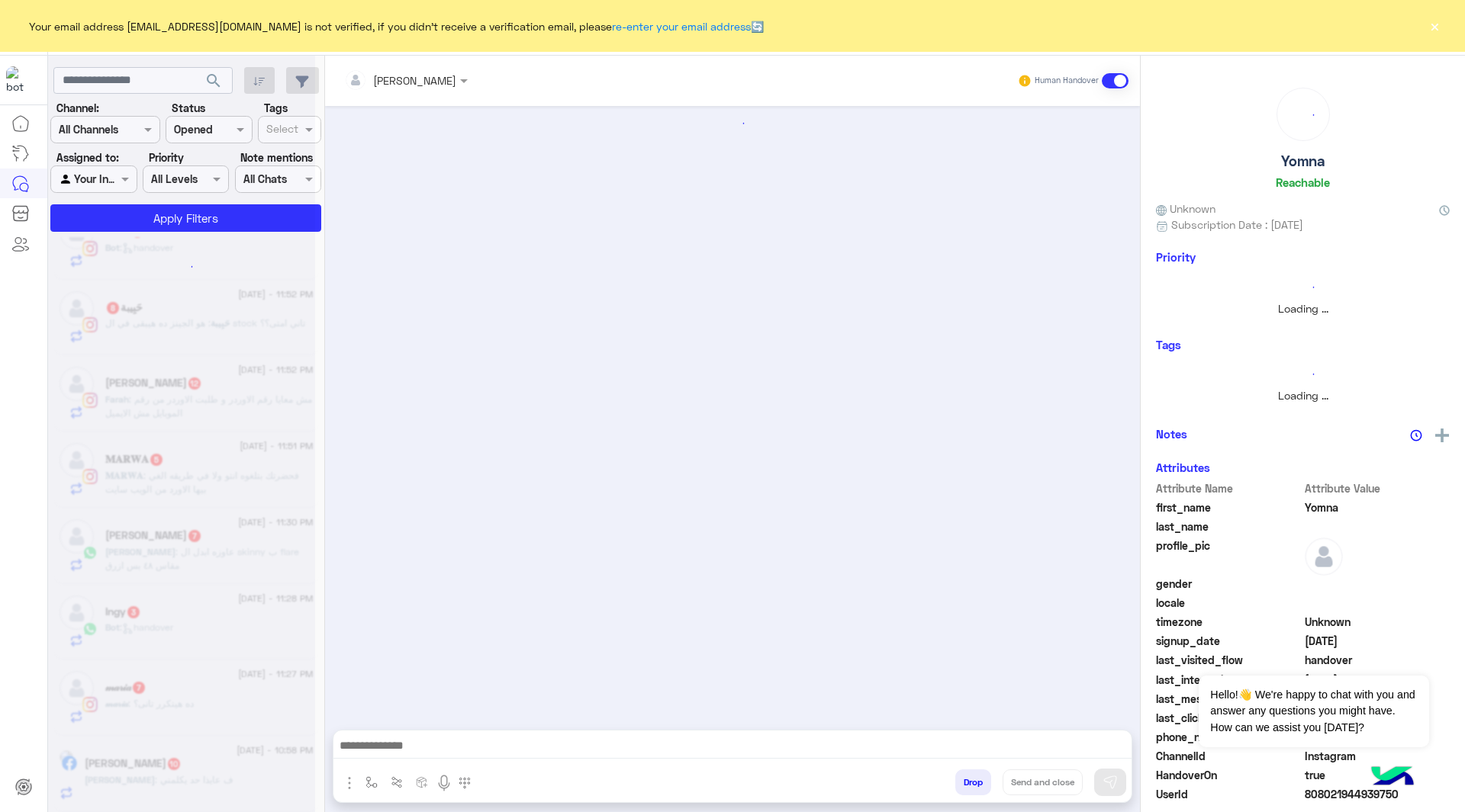
scroll to position [756, 0]
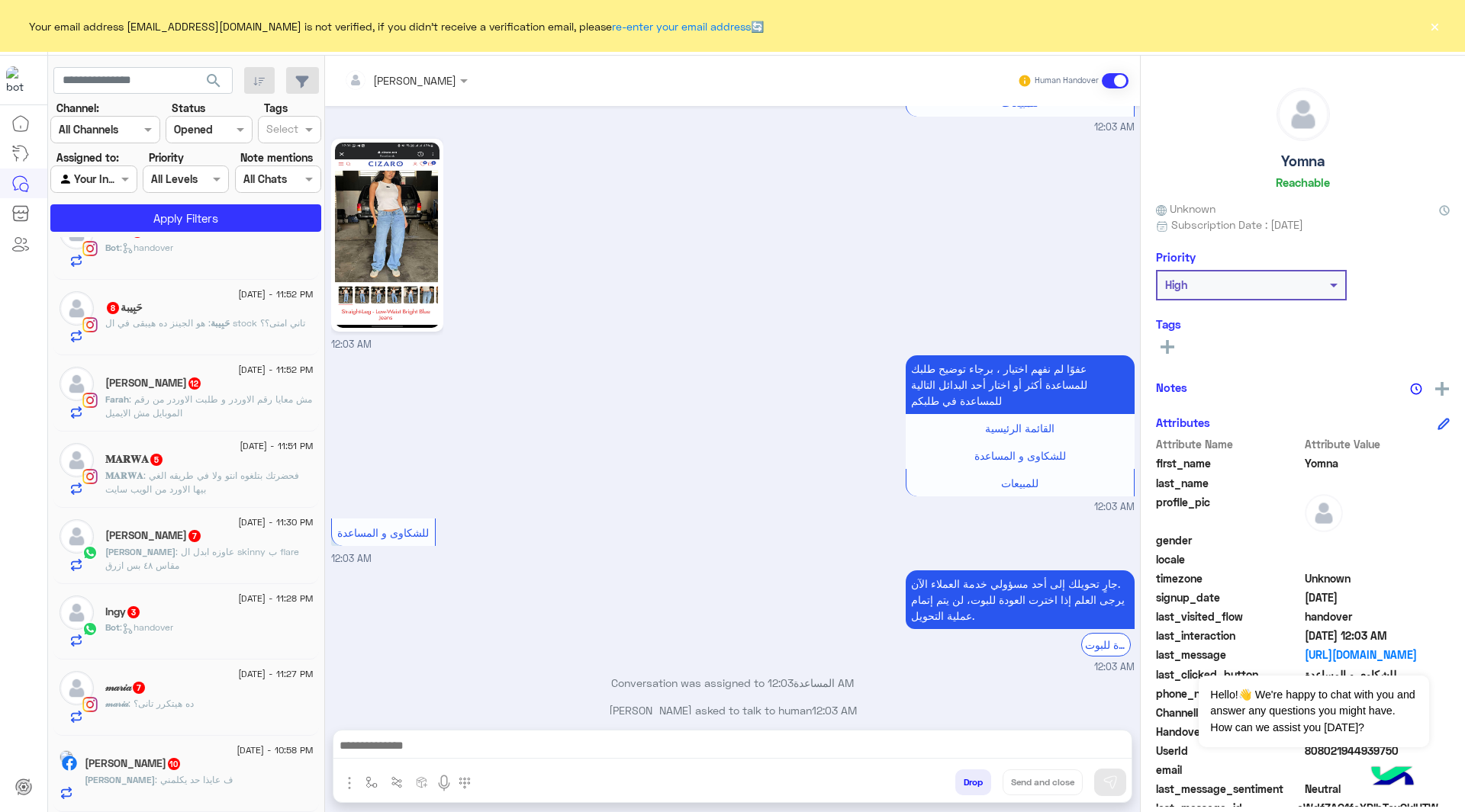
click at [404, 83] on input "text" at bounding box center [385, 81] width 83 height 16
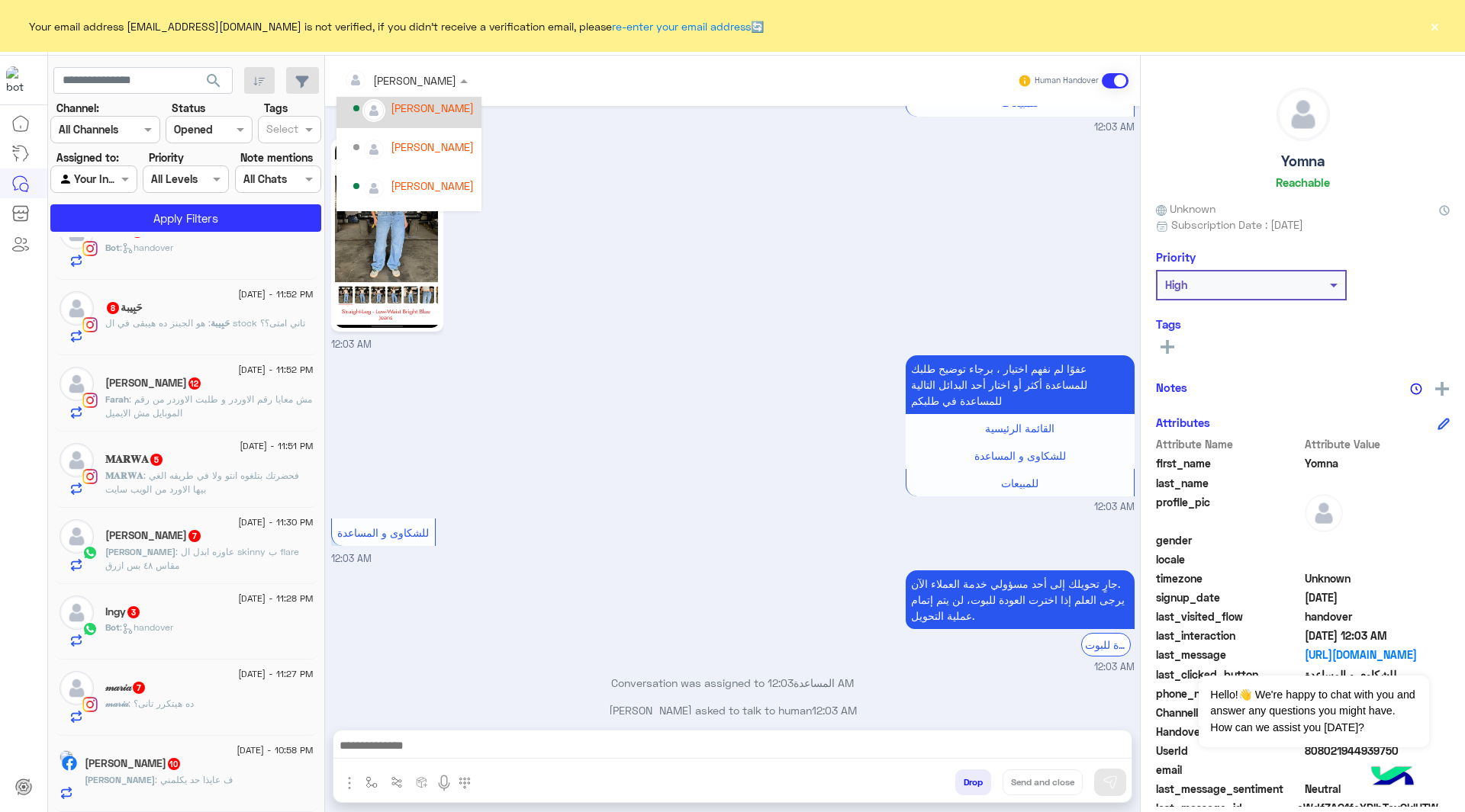
scroll to position [147, 0]
click at [398, 192] on div "[PERSON_NAME]" at bounding box center [432, 191] width 83 height 16
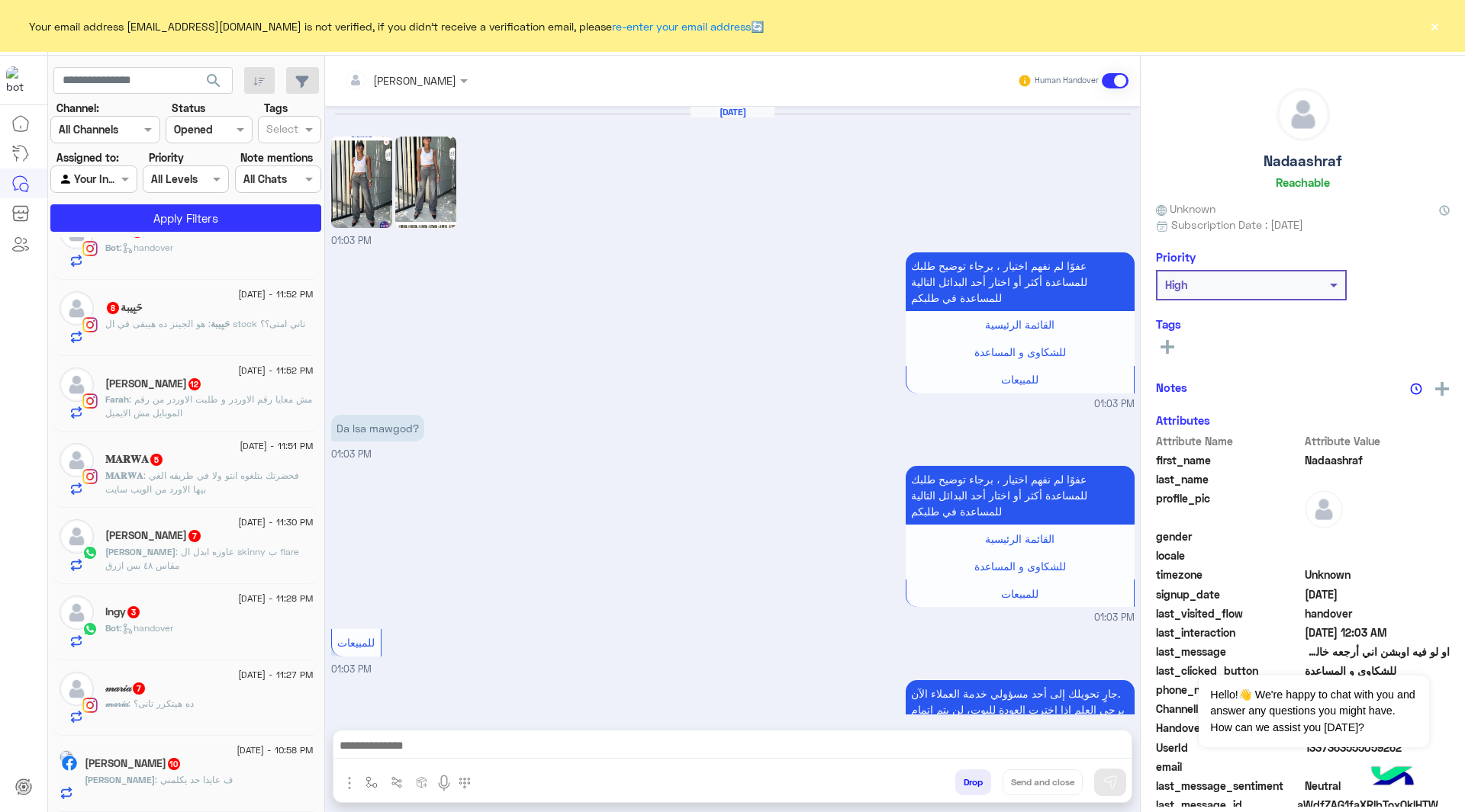
scroll to position [1191, 0]
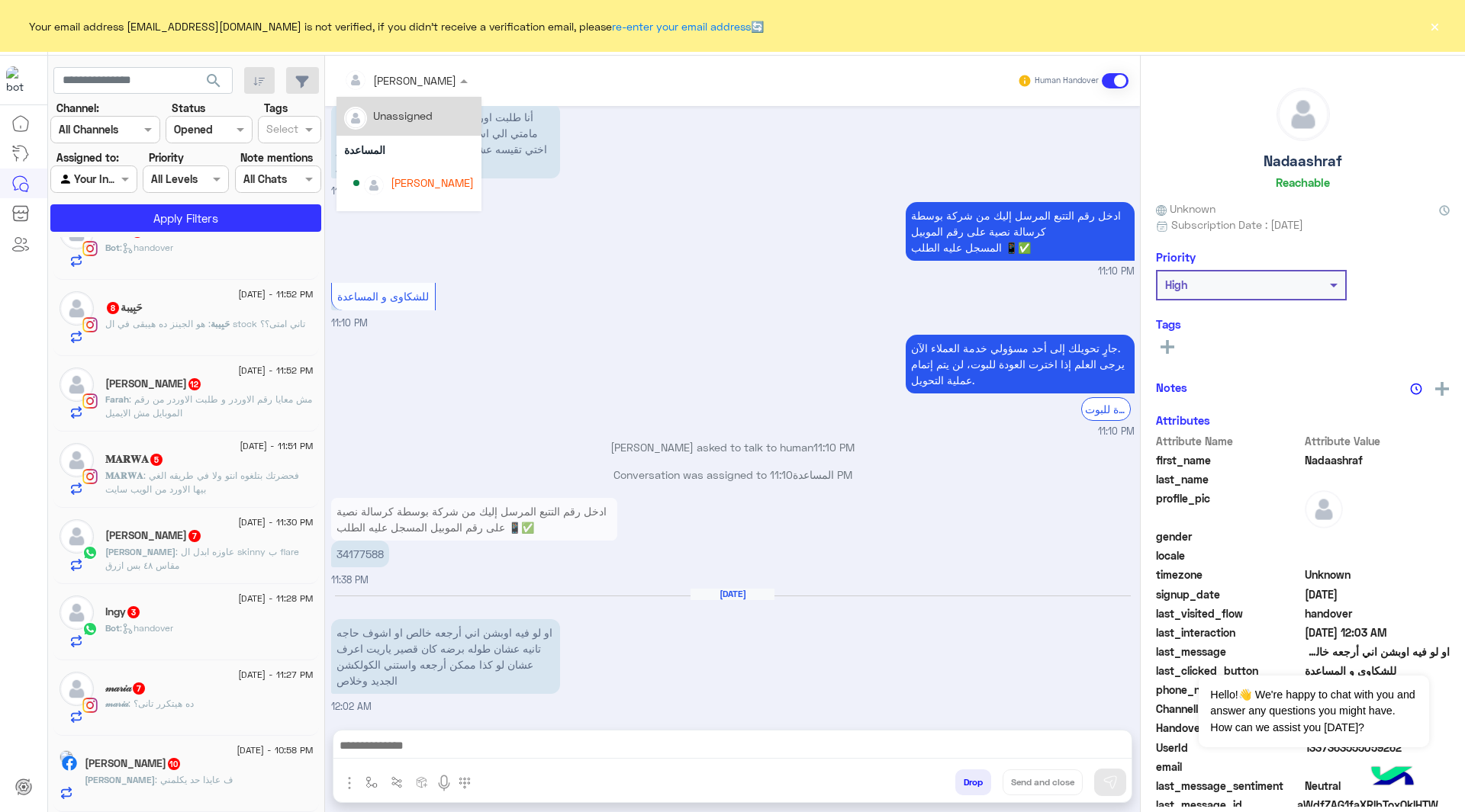
click at [407, 84] on input "text" at bounding box center [385, 81] width 83 height 16
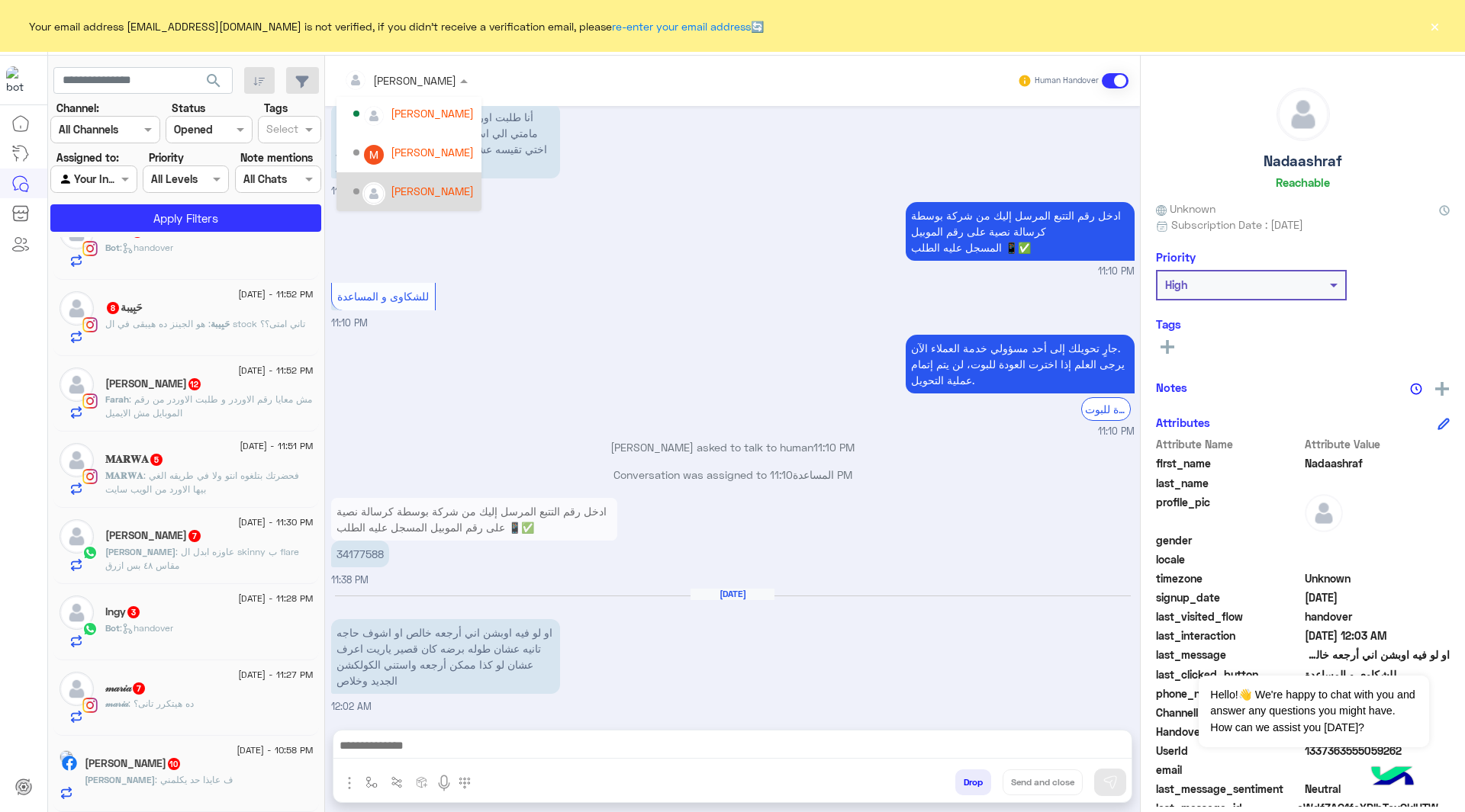
click at [368, 188] on img "Options list" at bounding box center [374, 194] width 20 height 20
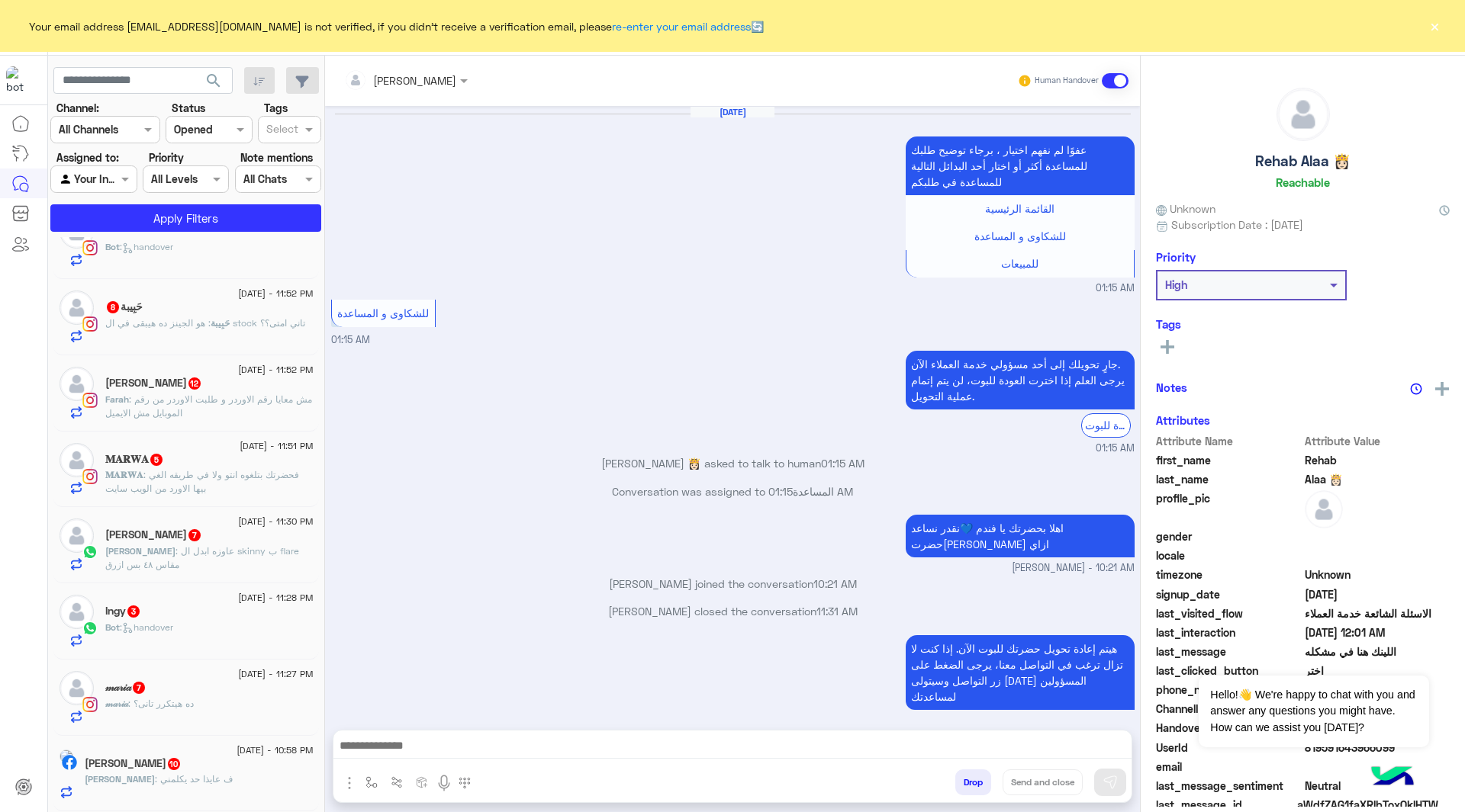
scroll to position [2326, 0]
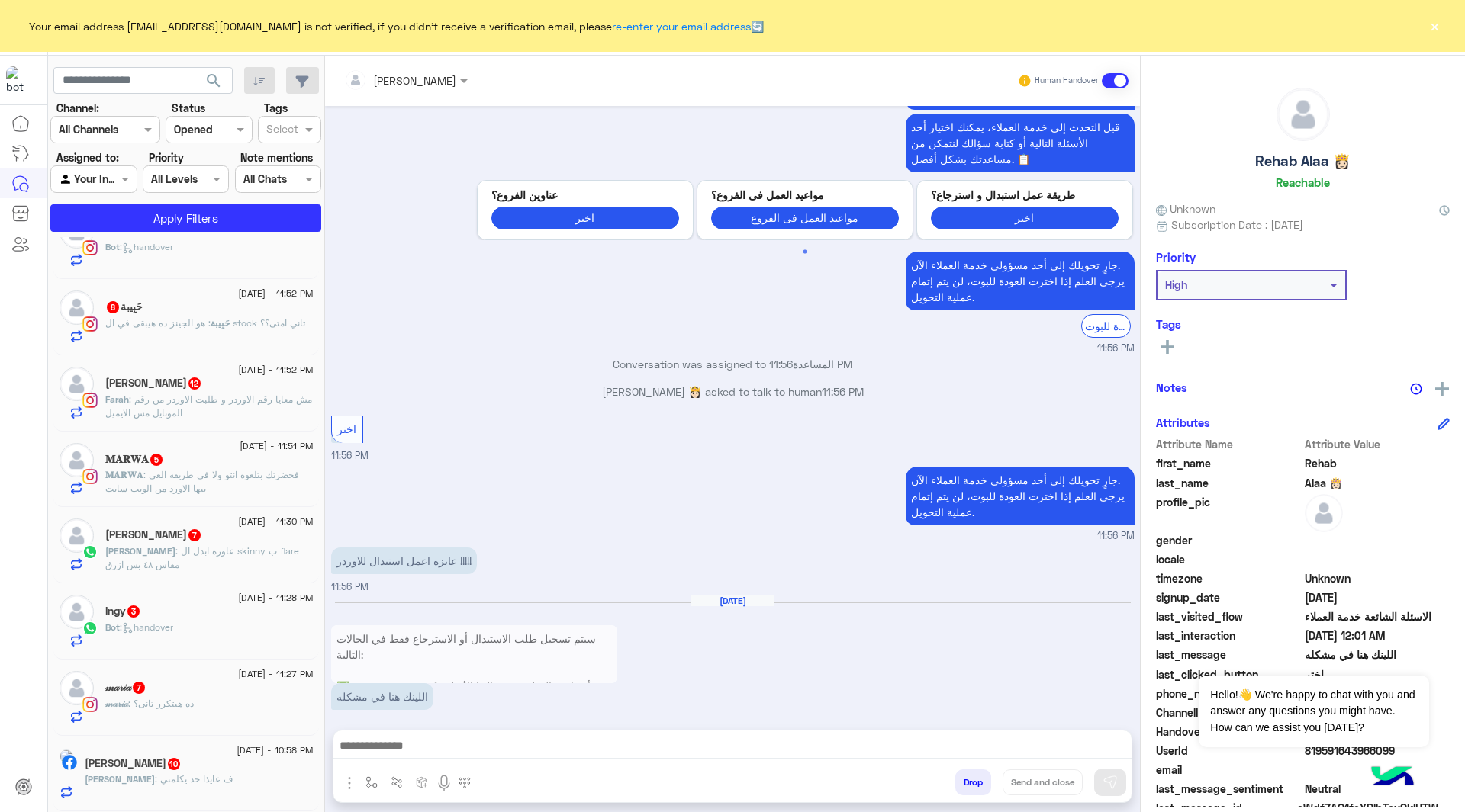
click at [404, 74] on input "text" at bounding box center [385, 81] width 83 height 16
click at [370, 184] on img "Options list" at bounding box center [374, 194] width 20 height 20
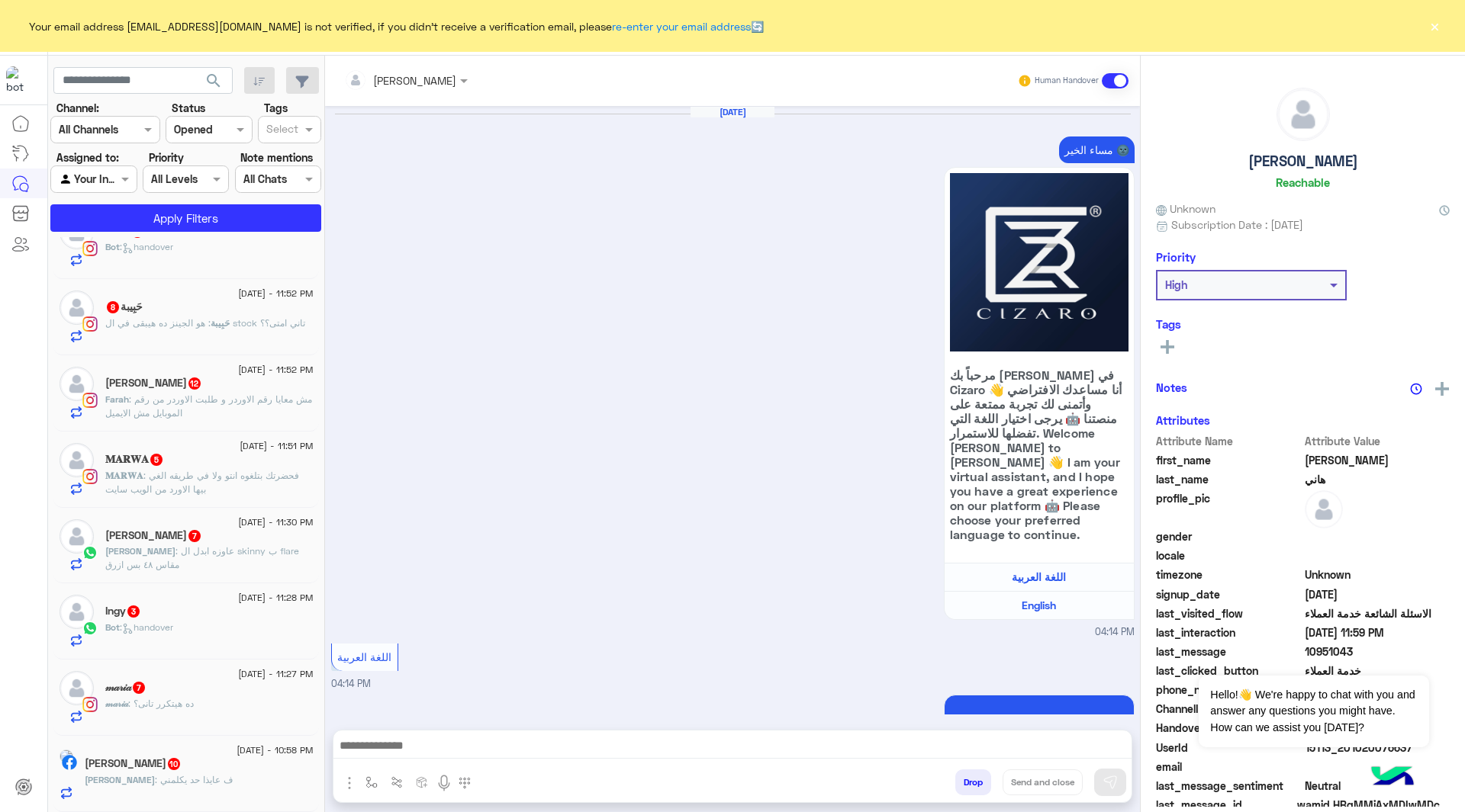
scroll to position [3685, 0]
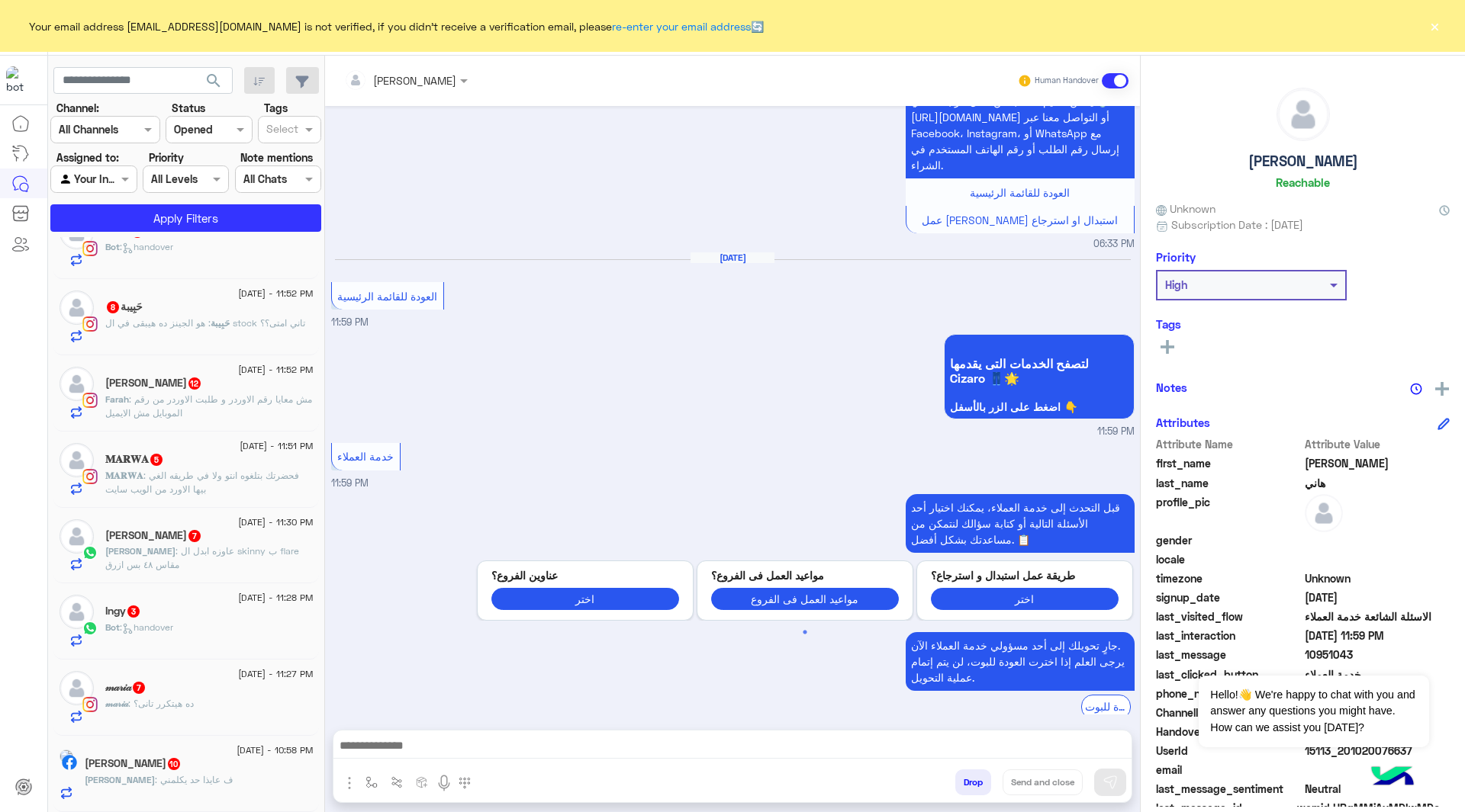
click at [402, 81] on input "text" at bounding box center [385, 81] width 83 height 16
click at [364, 195] on img "Options list" at bounding box center [374, 194] width 20 height 20
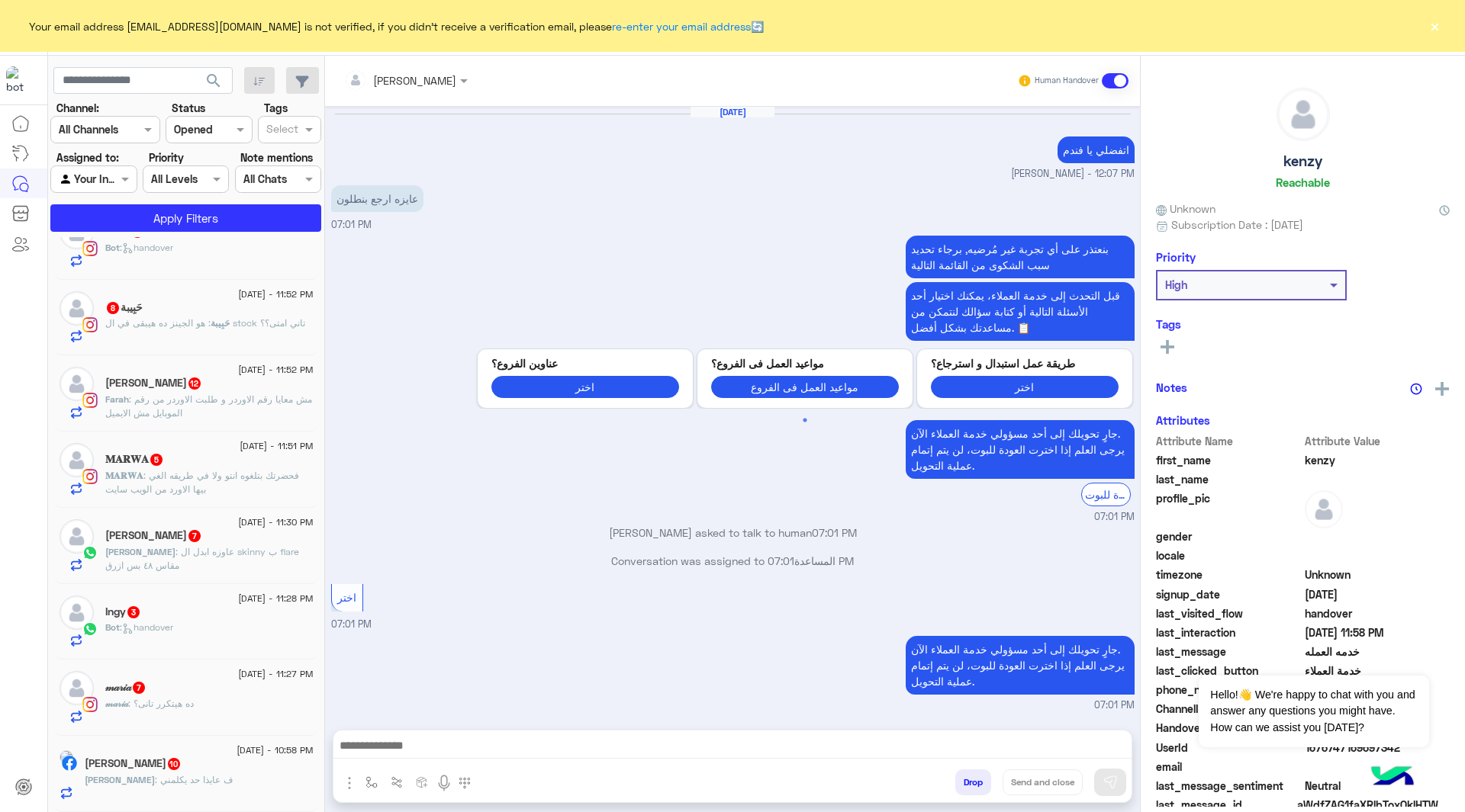
scroll to position [2502, 0]
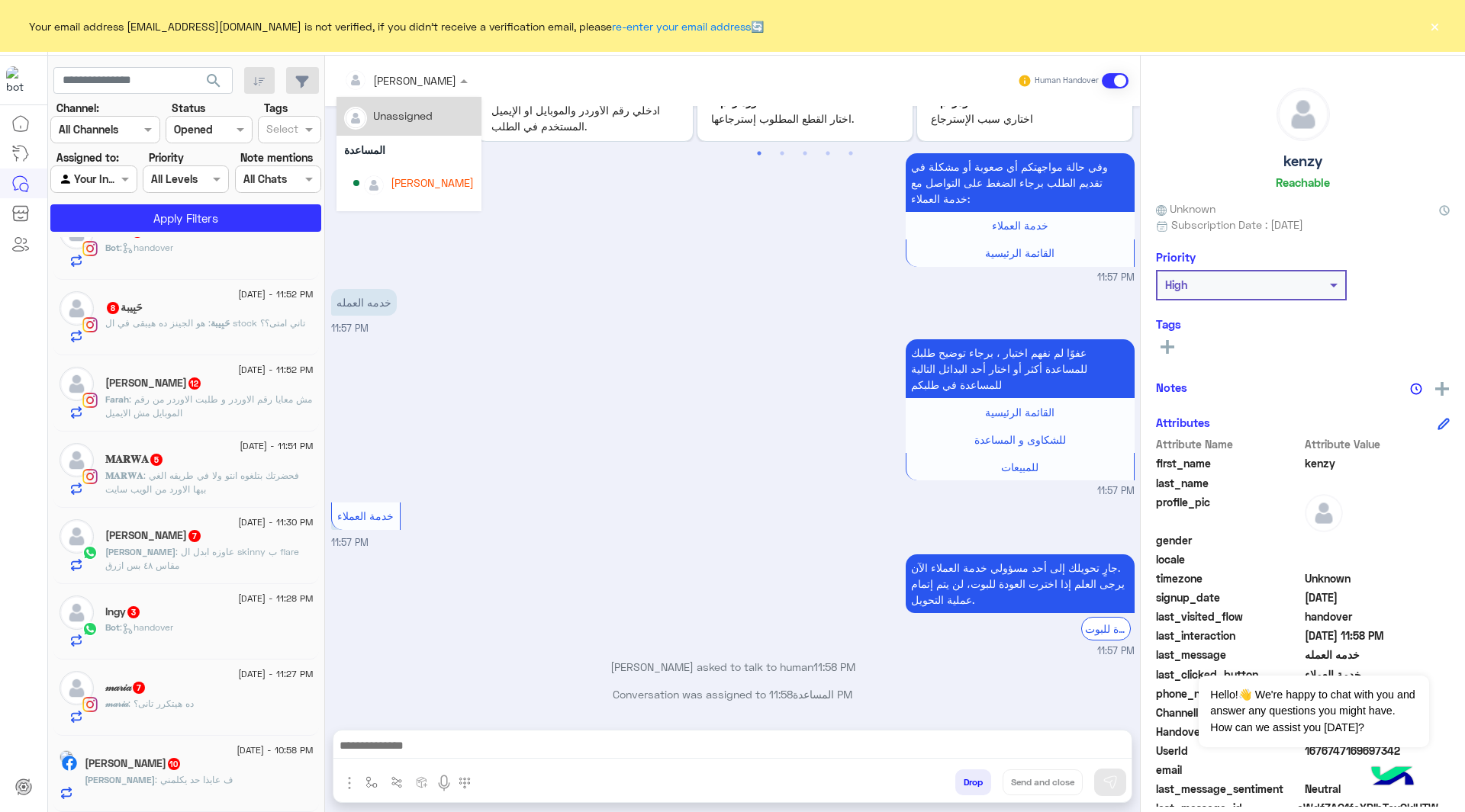
click at [400, 76] on input "text" at bounding box center [385, 81] width 83 height 16
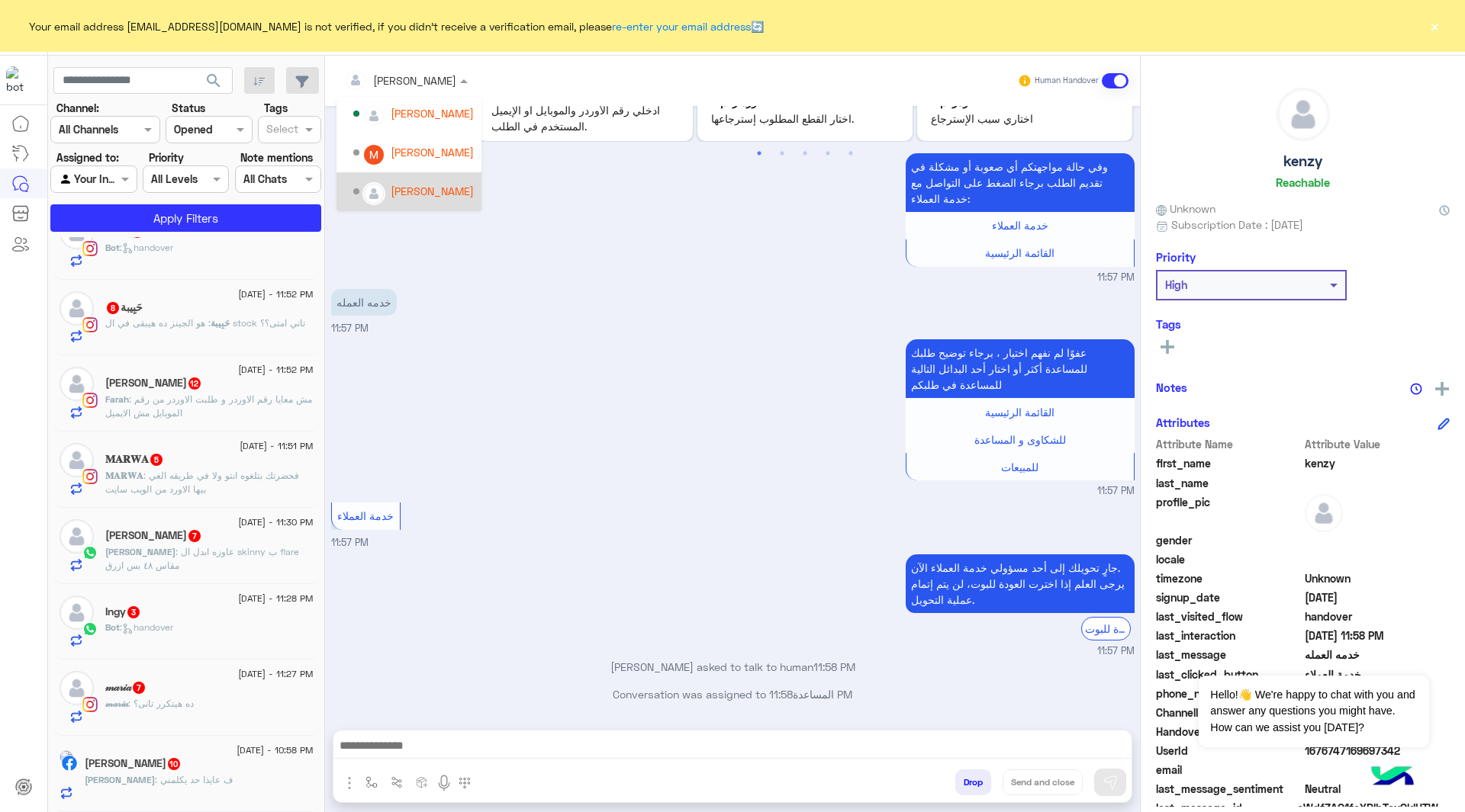
click at [396, 187] on div "[PERSON_NAME]" at bounding box center [432, 191] width 83 height 16
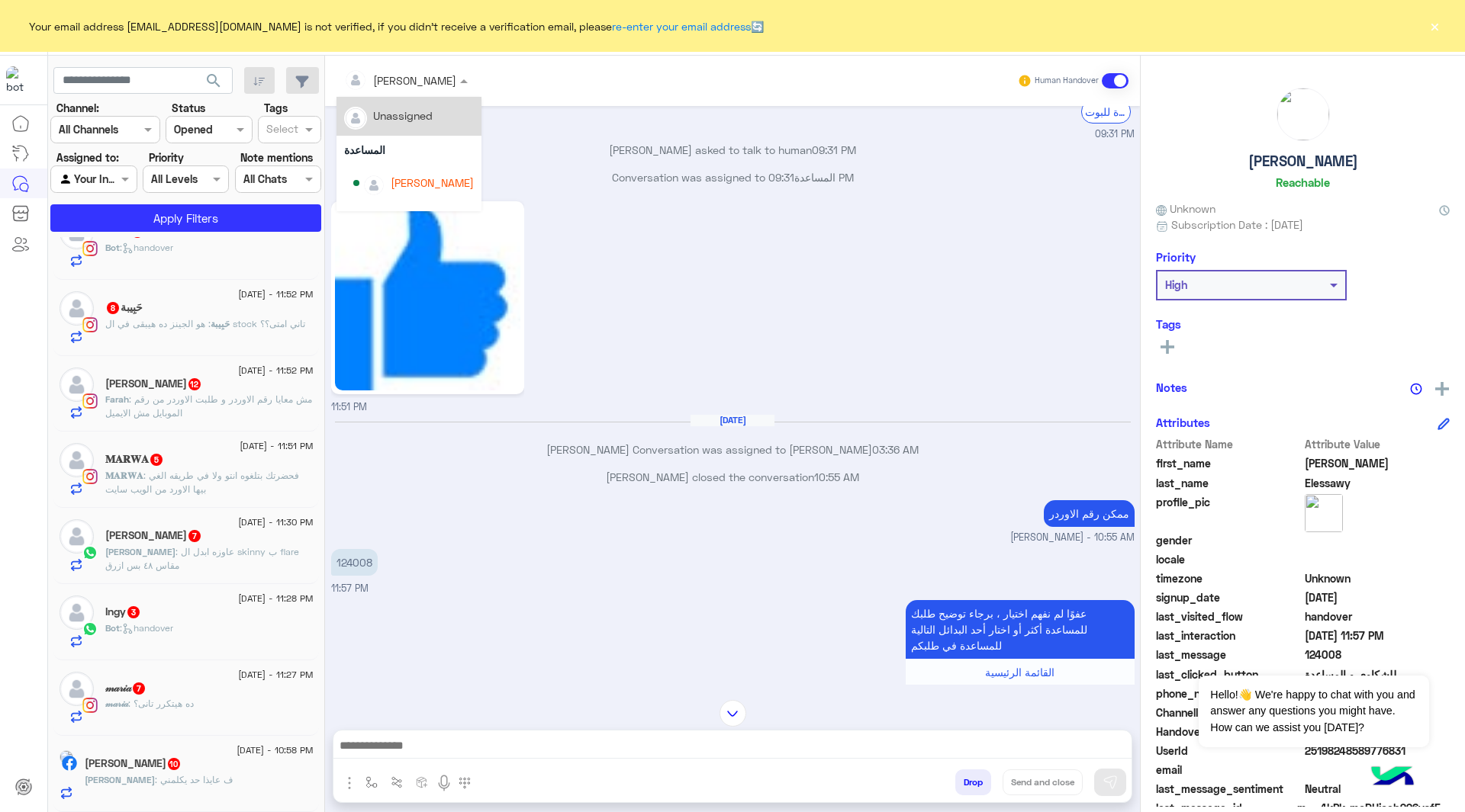
click at [410, 76] on input "text" at bounding box center [385, 81] width 83 height 16
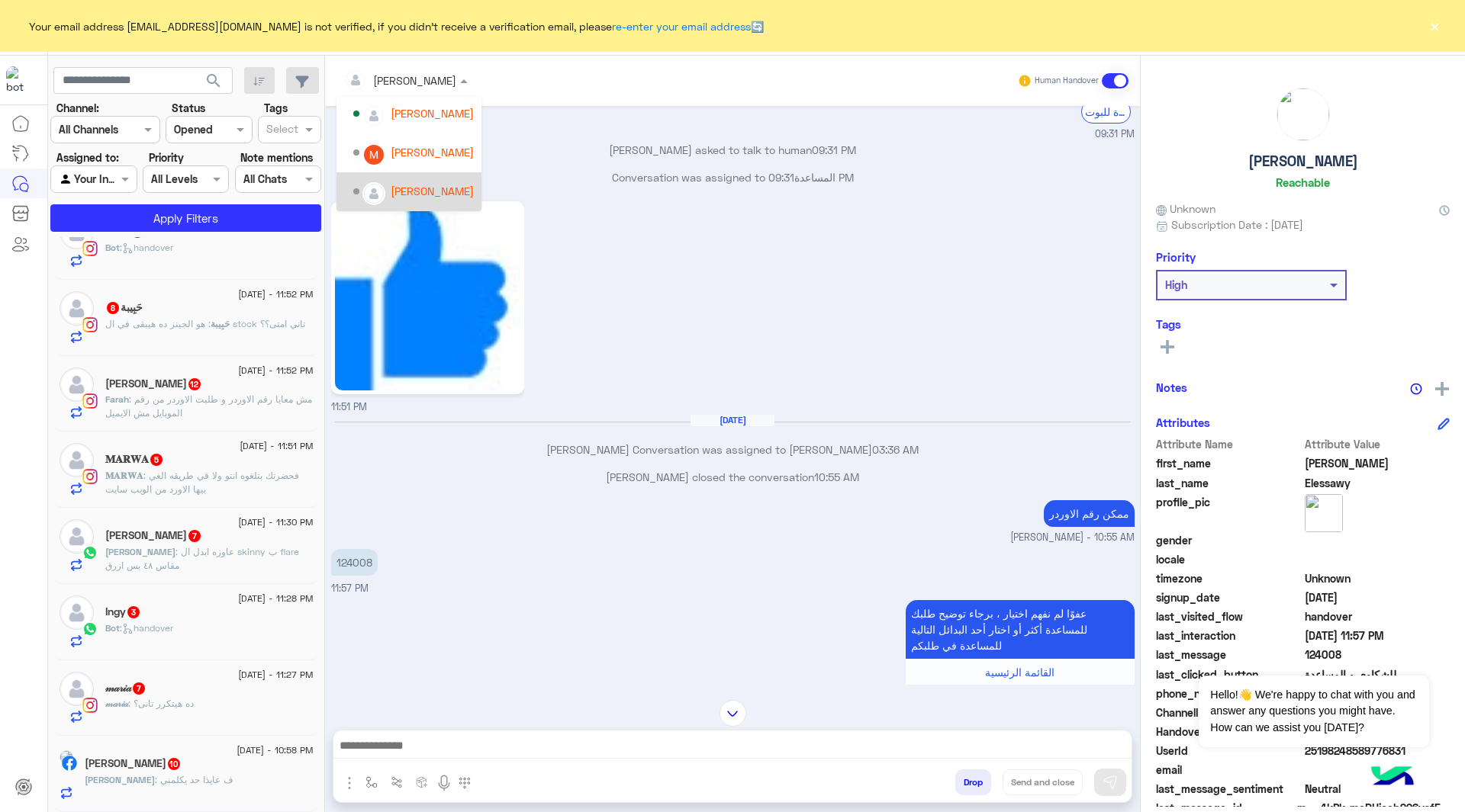
click at [379, 183] on div "Options list" at bounding box center [374, 193] width 23 height 23
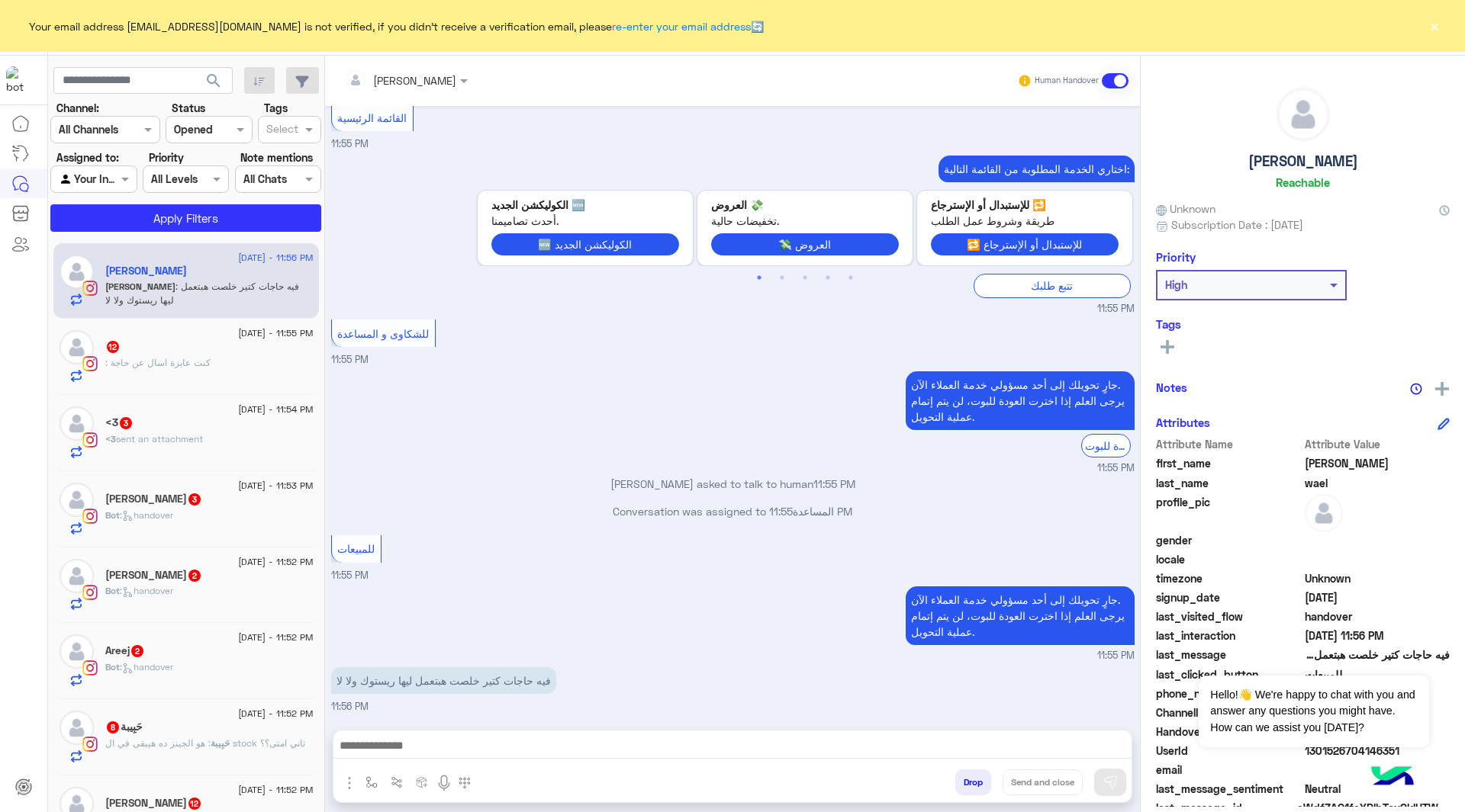
click at [192, 272] on div "sara wael" at bounding box center [209, 273] width 208 height 16
click at [398, 84] on input "text" at bounding box center [385, 81] width 83 height 16
click at [401, 192] on div "[PERSON_NAME]" at bounding box center [432, 191] width 83 height 16
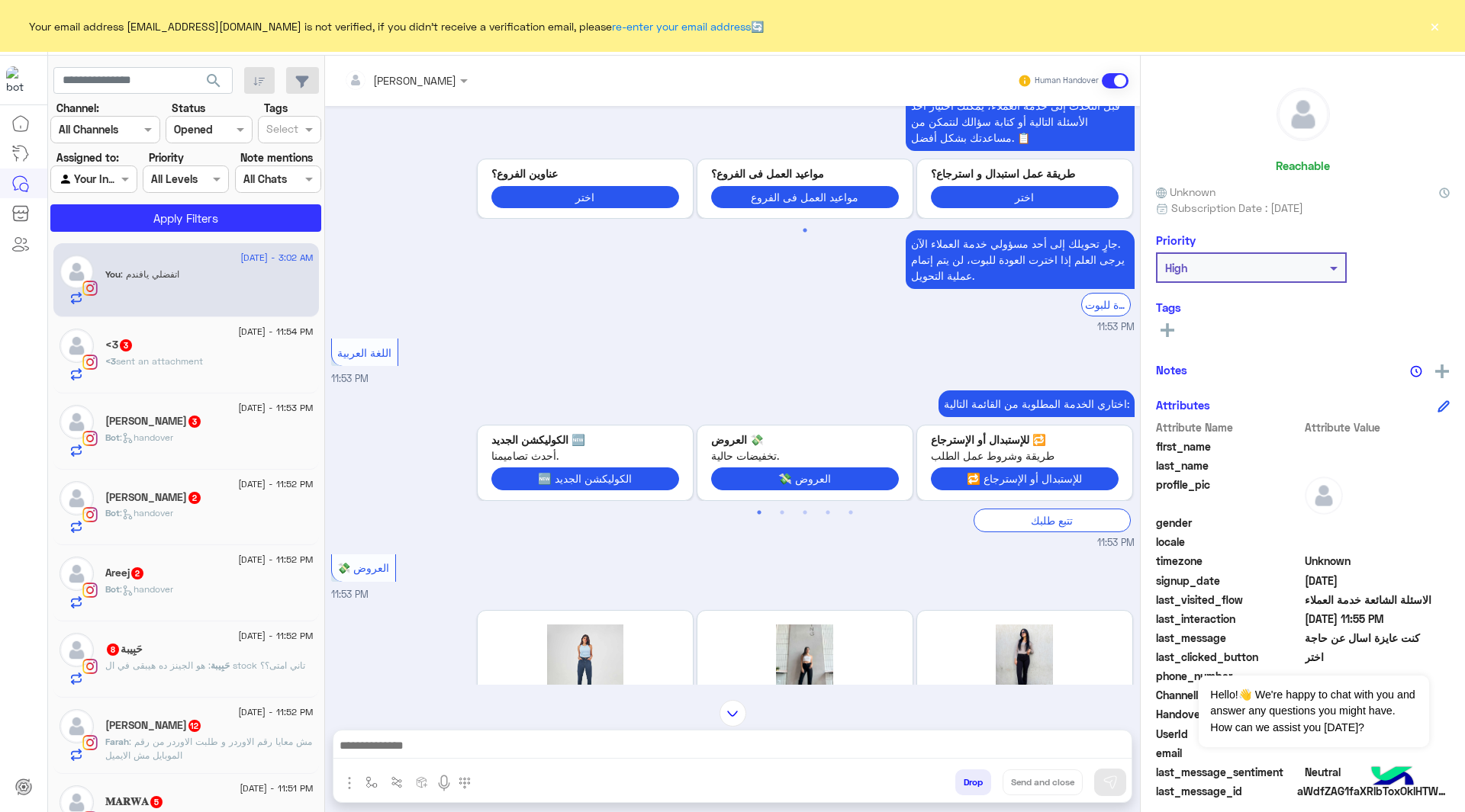
scroll to position [6120, 0]
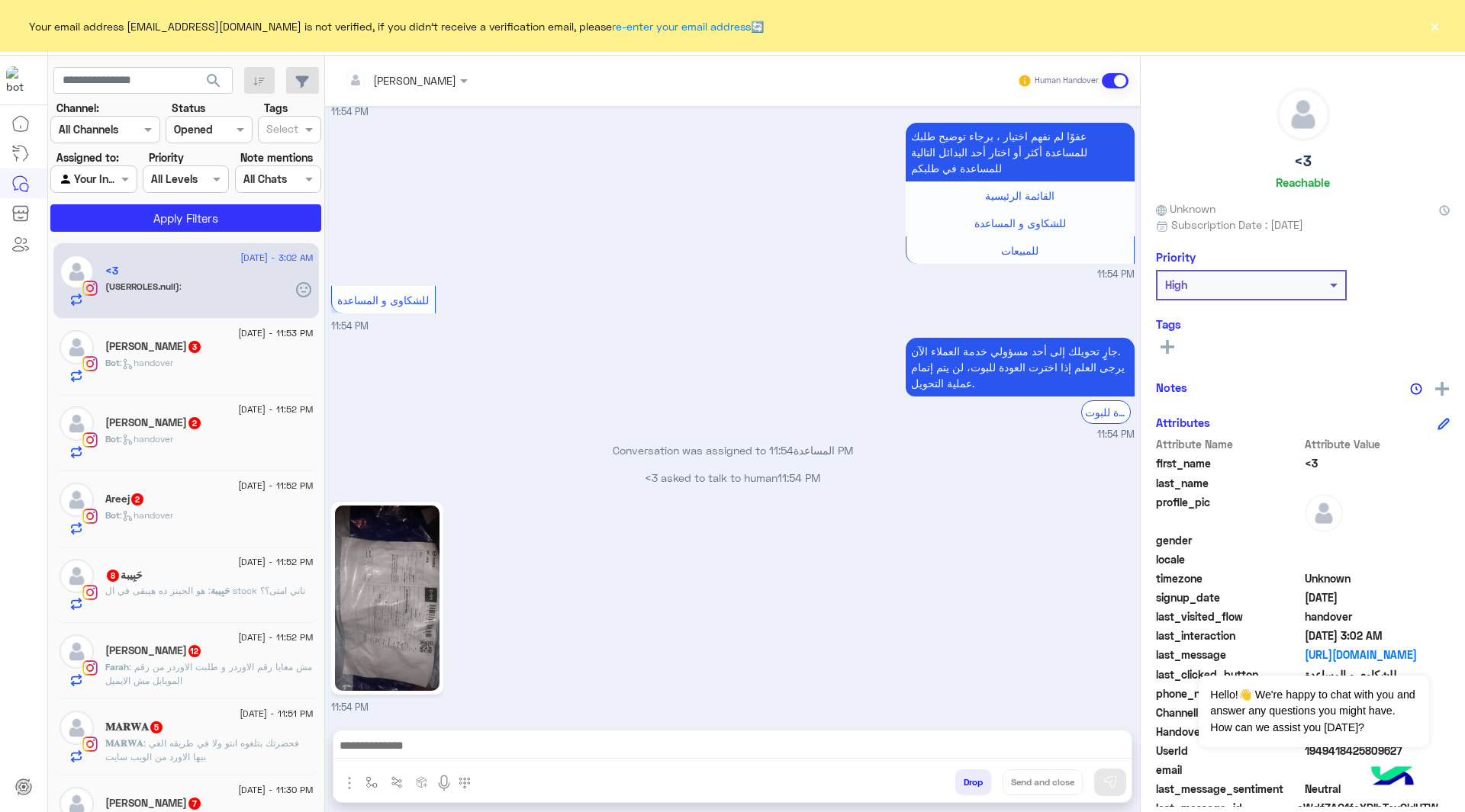
scroll to position [1880, 0]
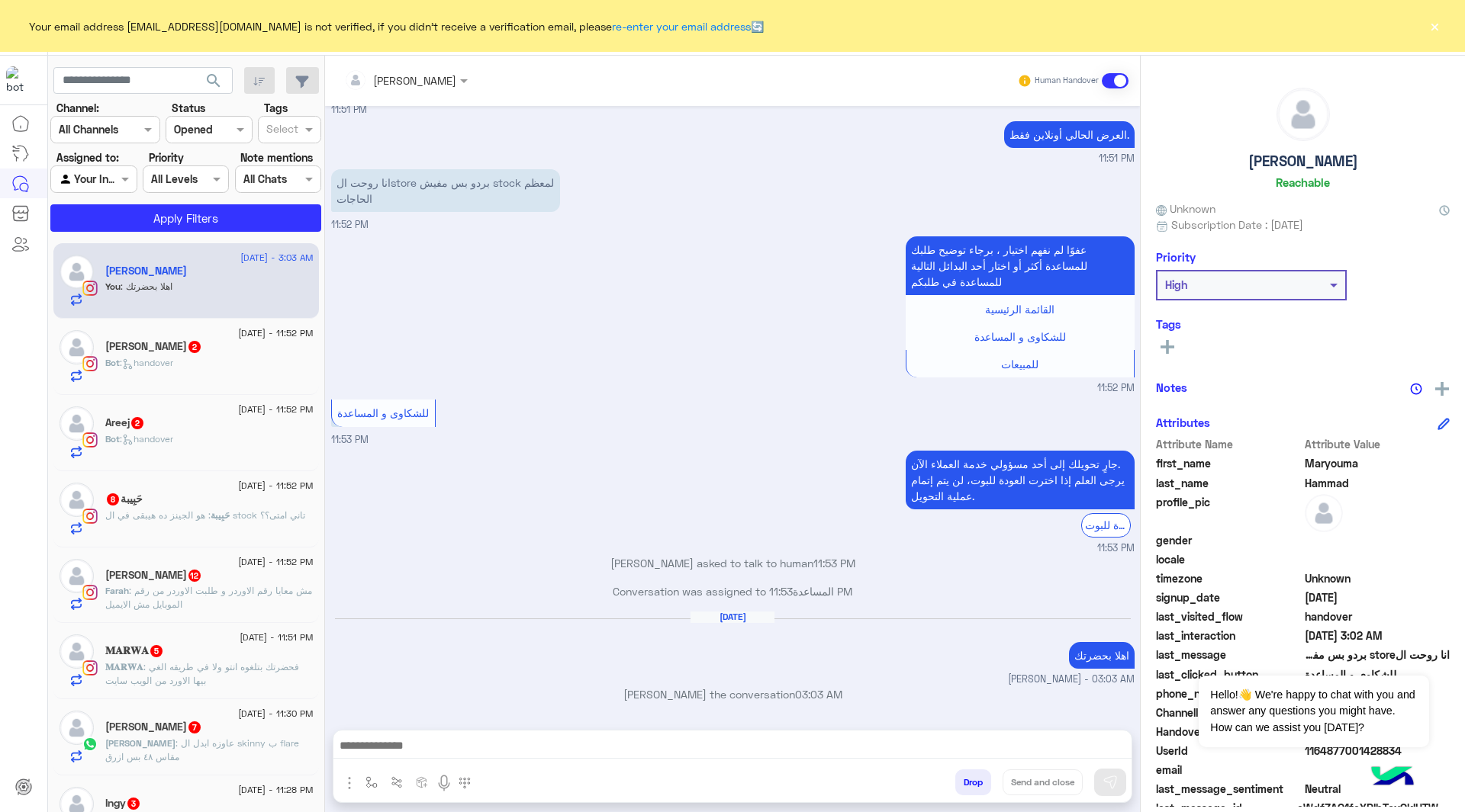
scroll to position [115, 0]
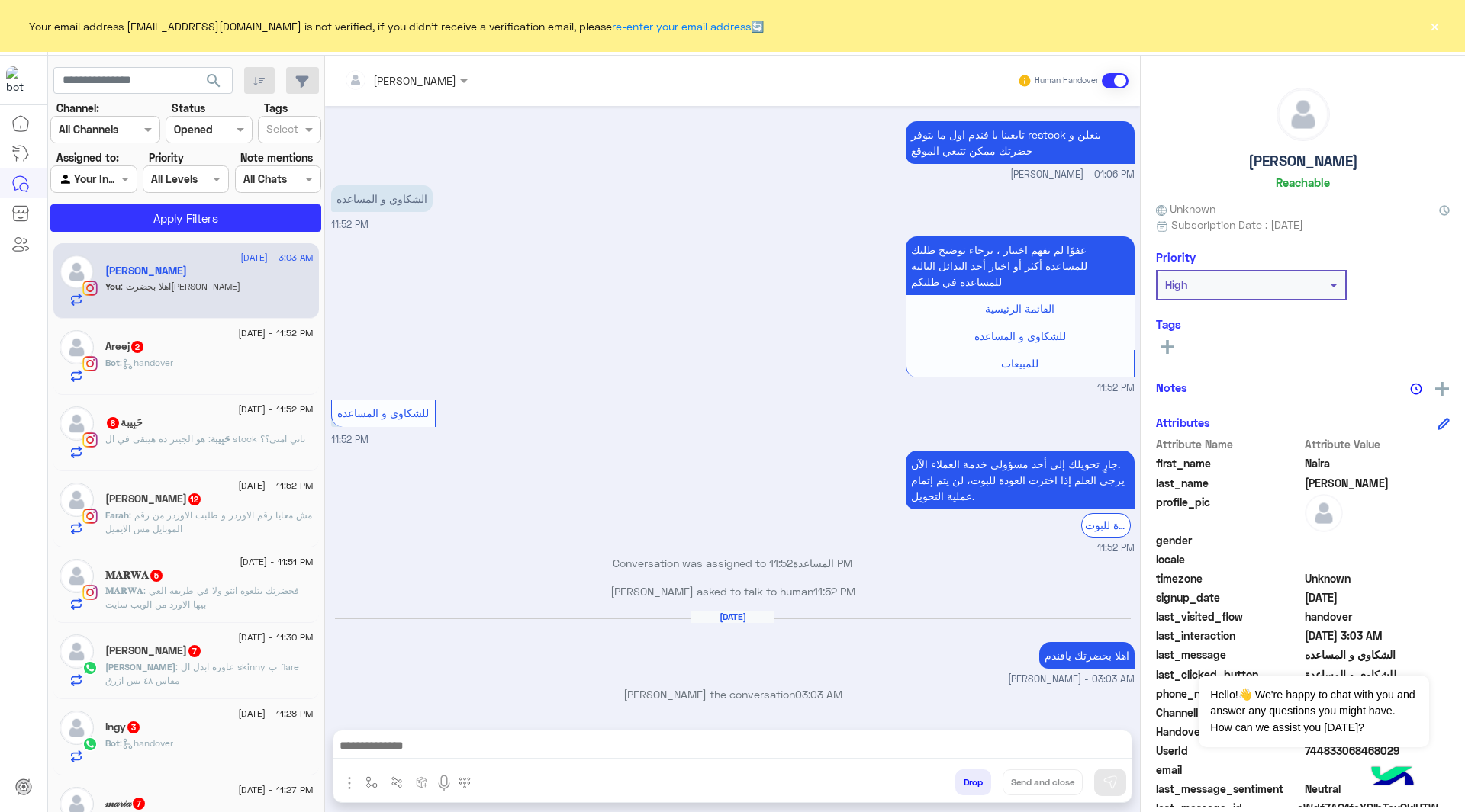
scroll to position [1700, 0]
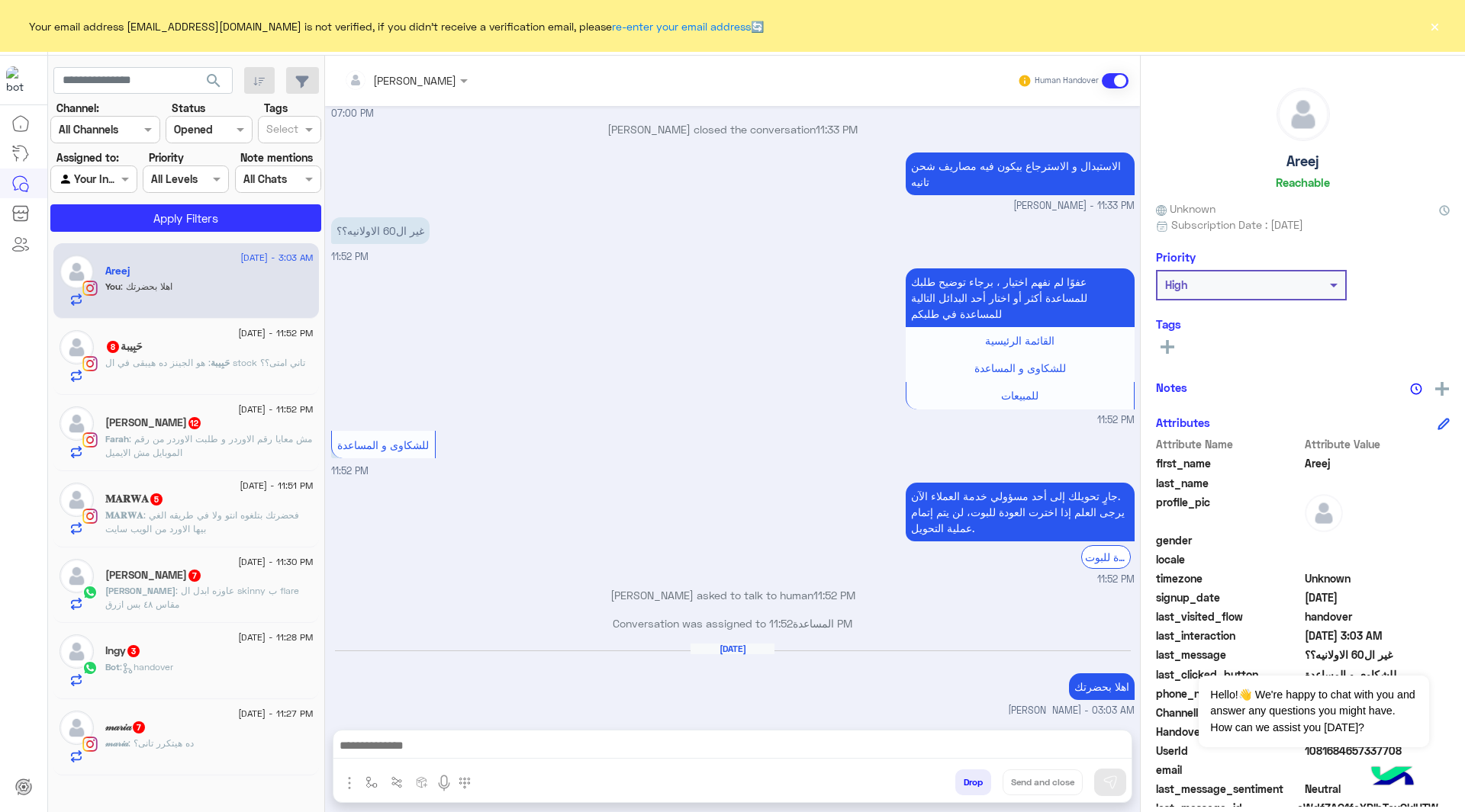
scroll to position [1714, 0]
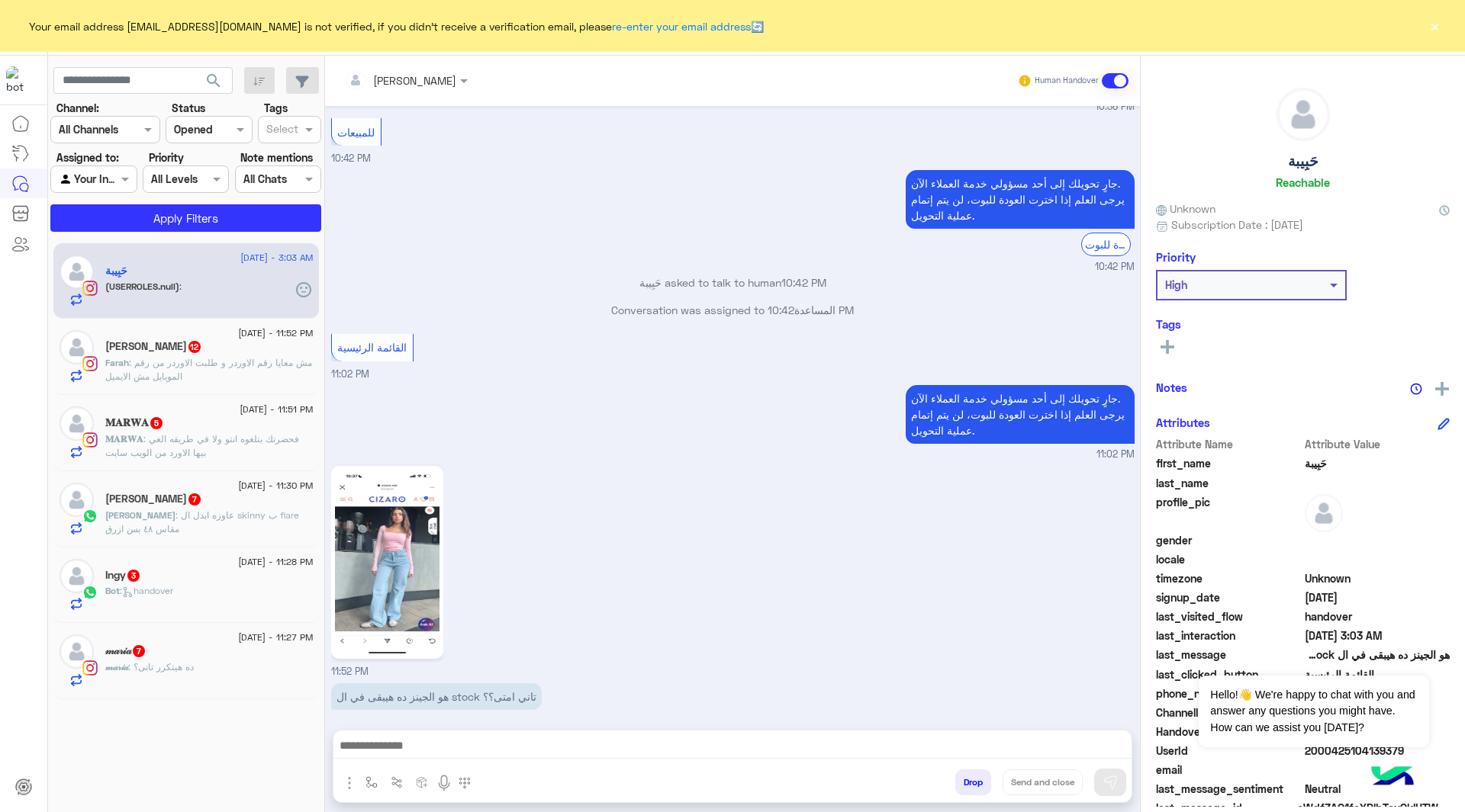
scroll to position [1520, 0]
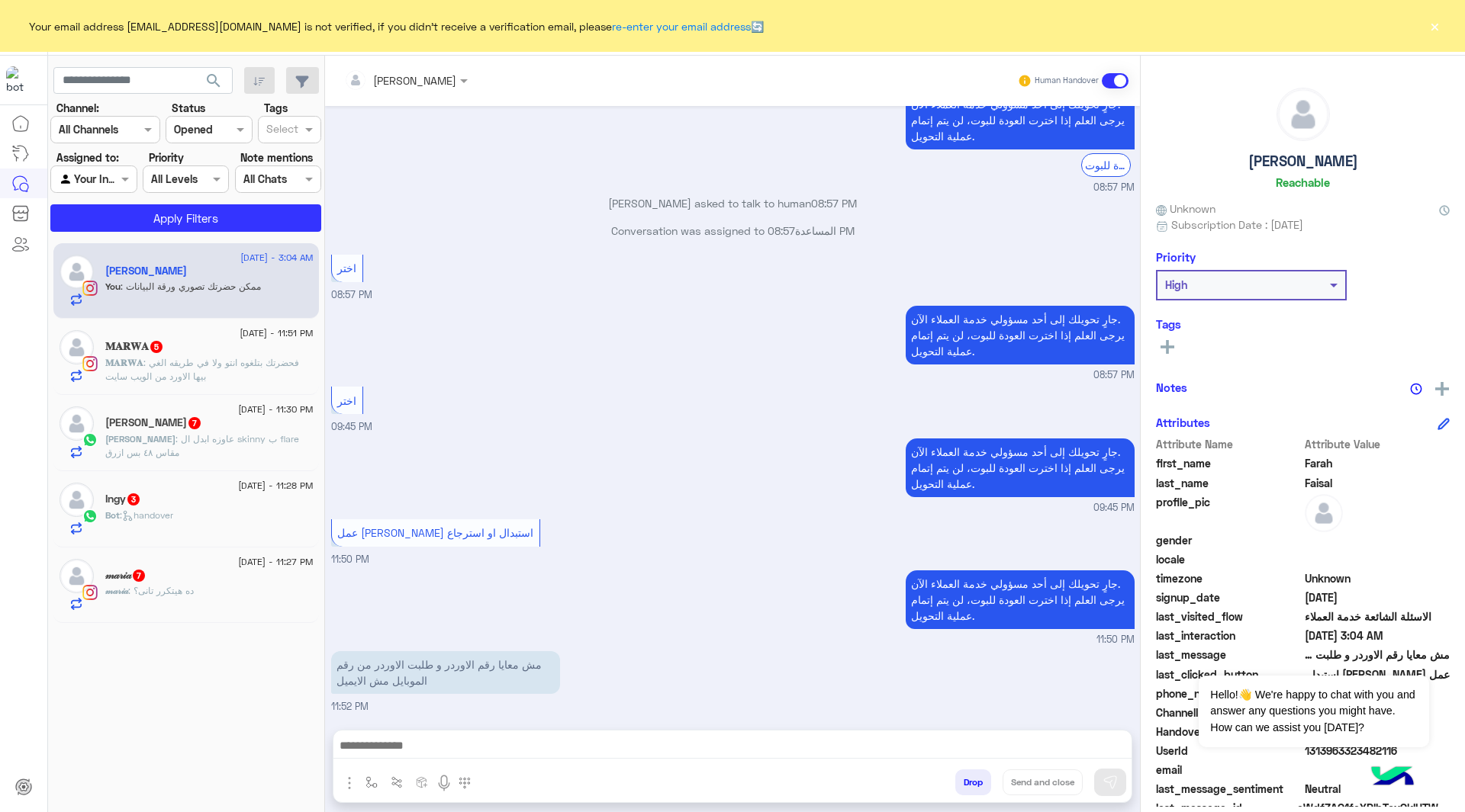
scroll to position [2135, 0]
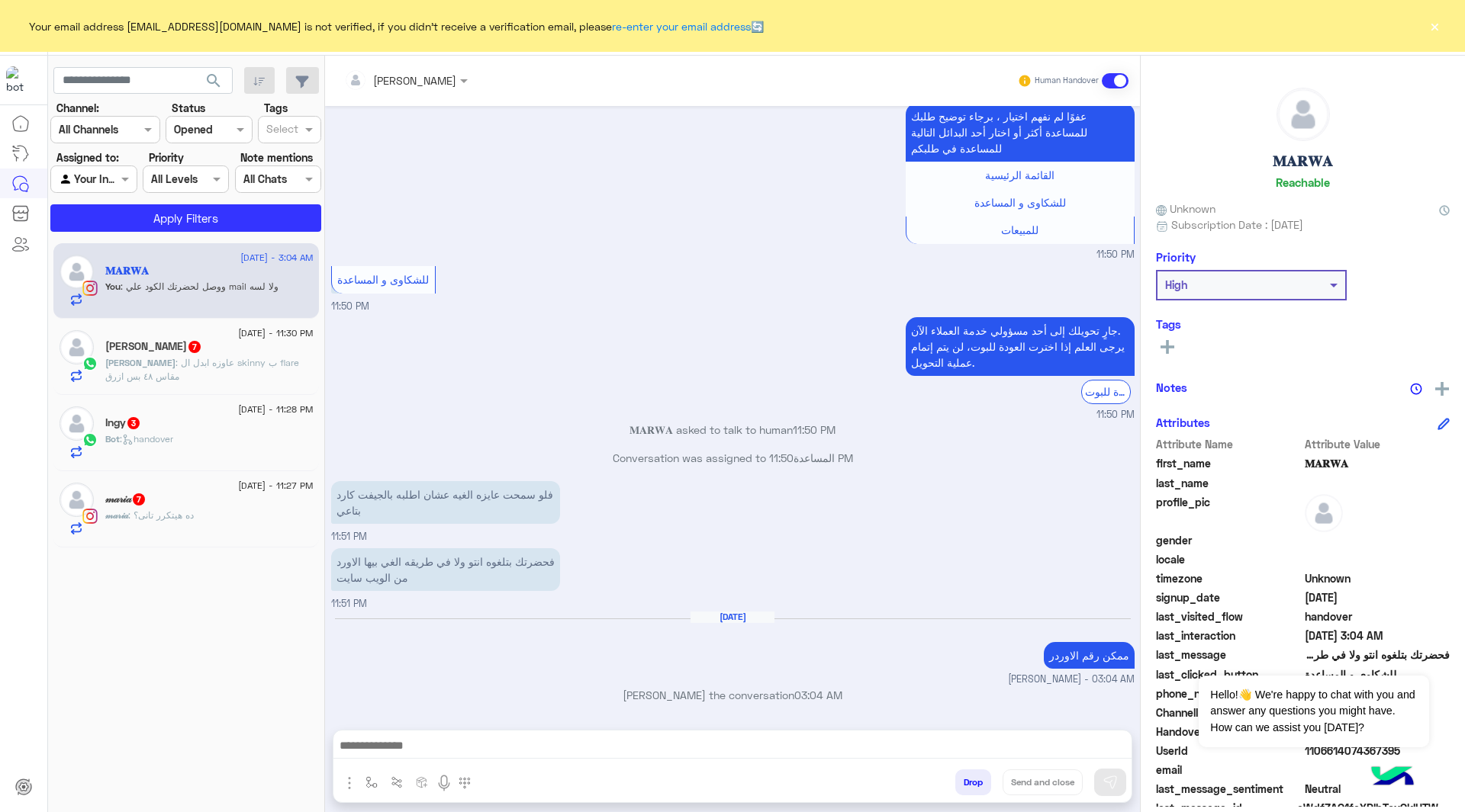
scroll to position [1473, 0]
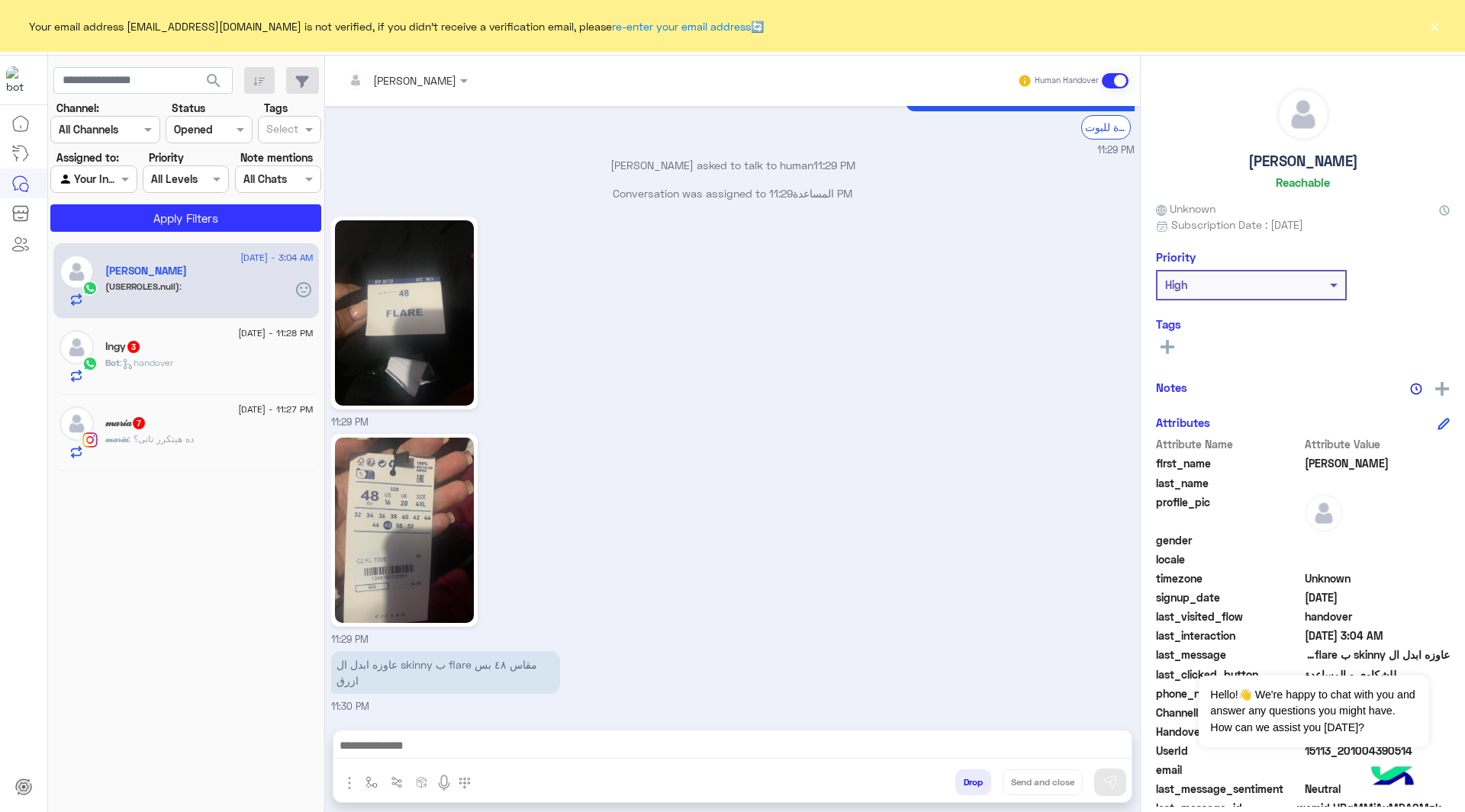
scroll to position [2387, 0]
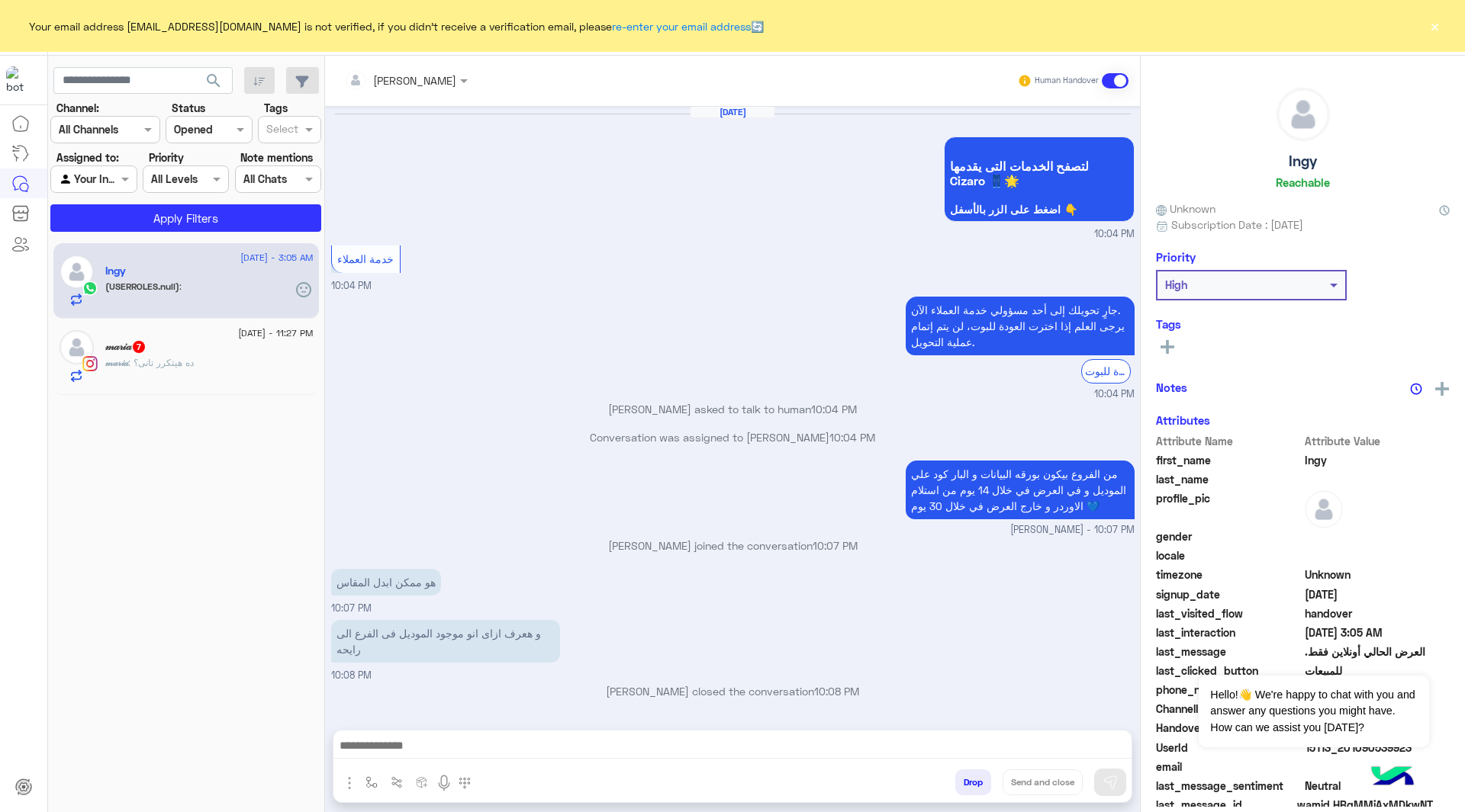
scroll to position [1507, 0]
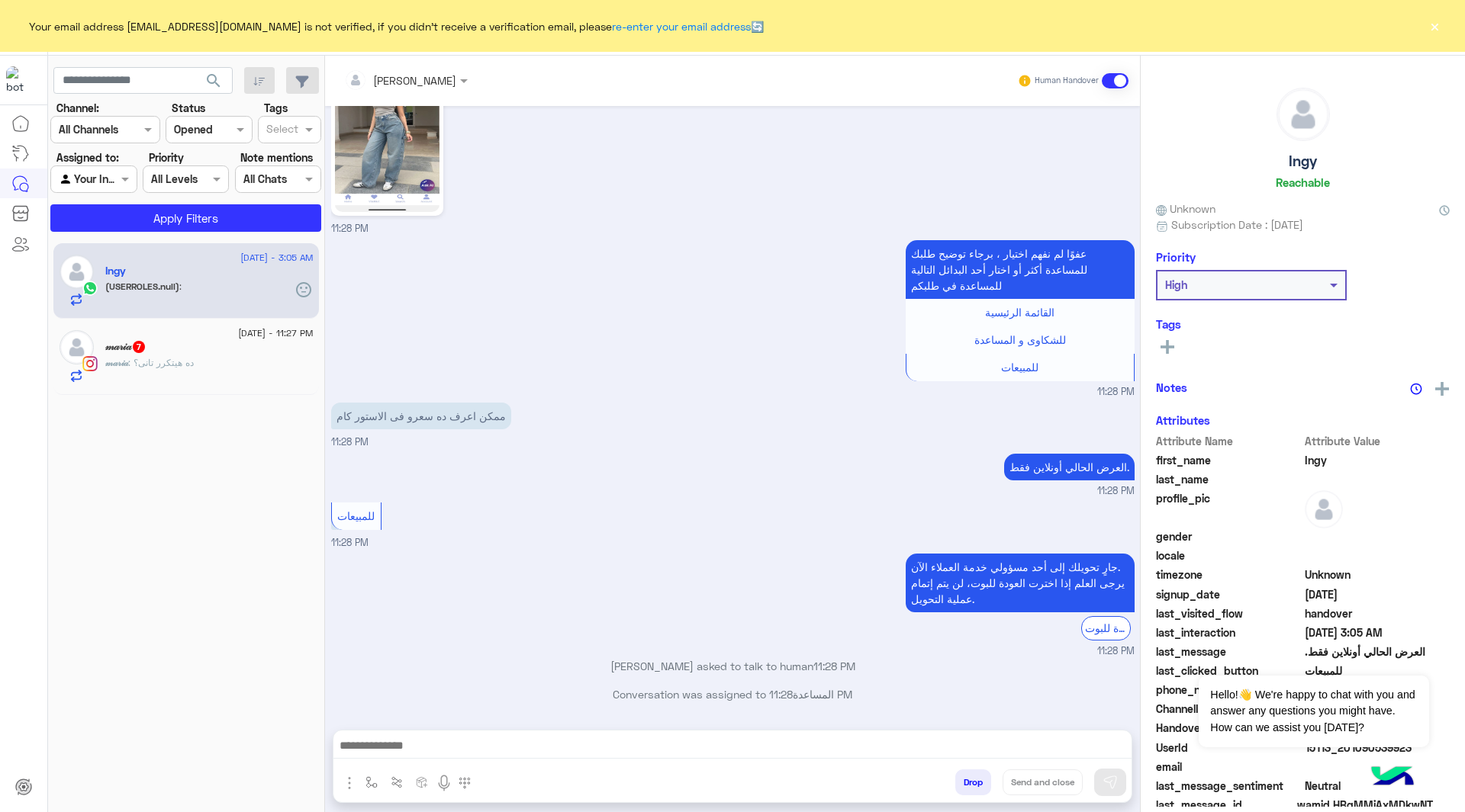
drag, startPoint x: 208, startPoint y: 260, endPoint x: 763, endPoint y: 400, distance: 572.4
click at [763, 400] on div "ممكن اعرف ده سعرو فى الاستور كام 11:28 PM" at bounding box center [732, 423] width 803 height 51
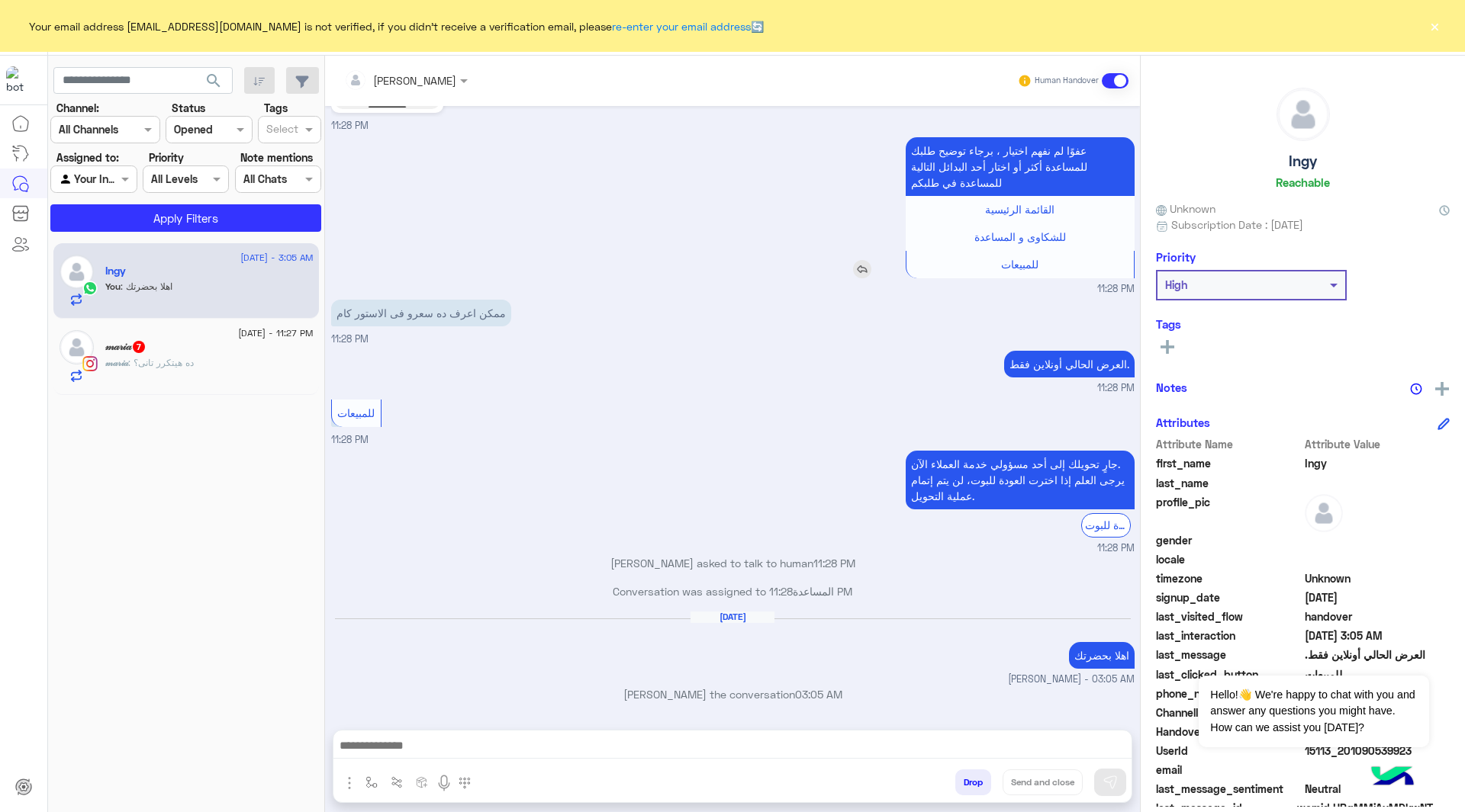
scroll to position [1658, 0]
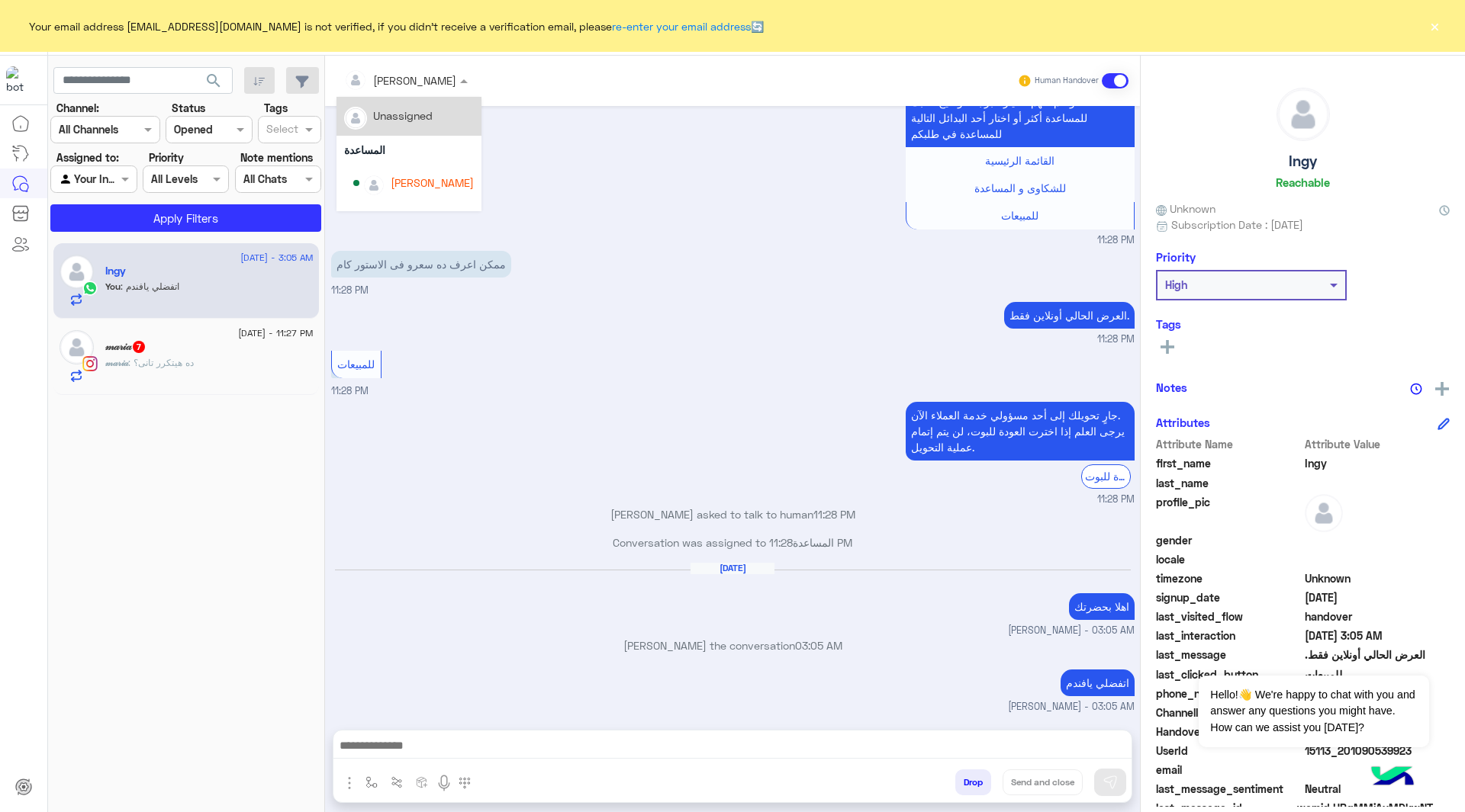
click at [461, 82] on span at bounding box center [466, 81] width 19 height 16
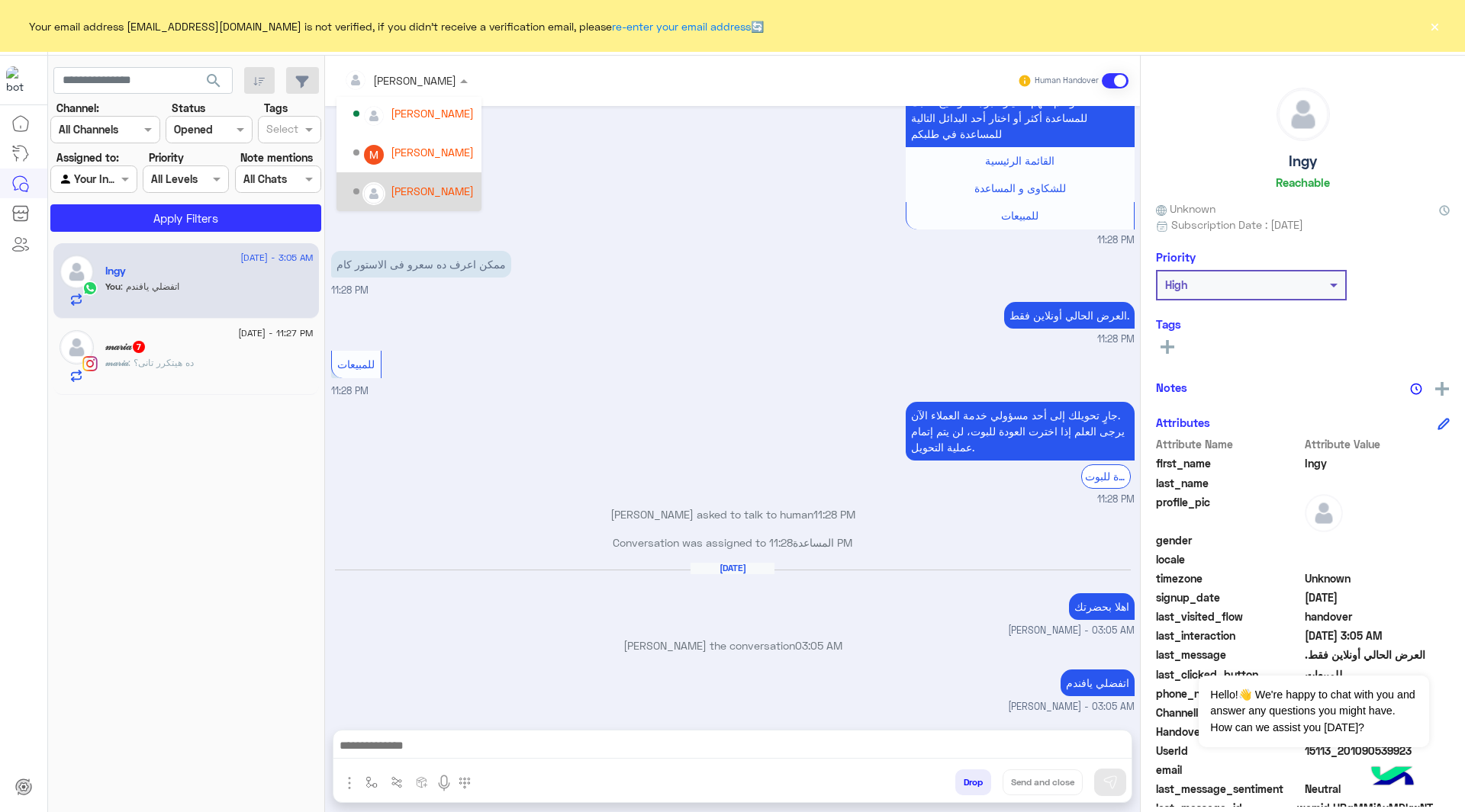
click at [538, 180] on div "عفوًا لم نفهم اختيار ، برجاء توضيح طلبك للمساعدة أكثر أو اختار أحد البدائل التا…" at bounding box center [732, 166] width 803 height 163
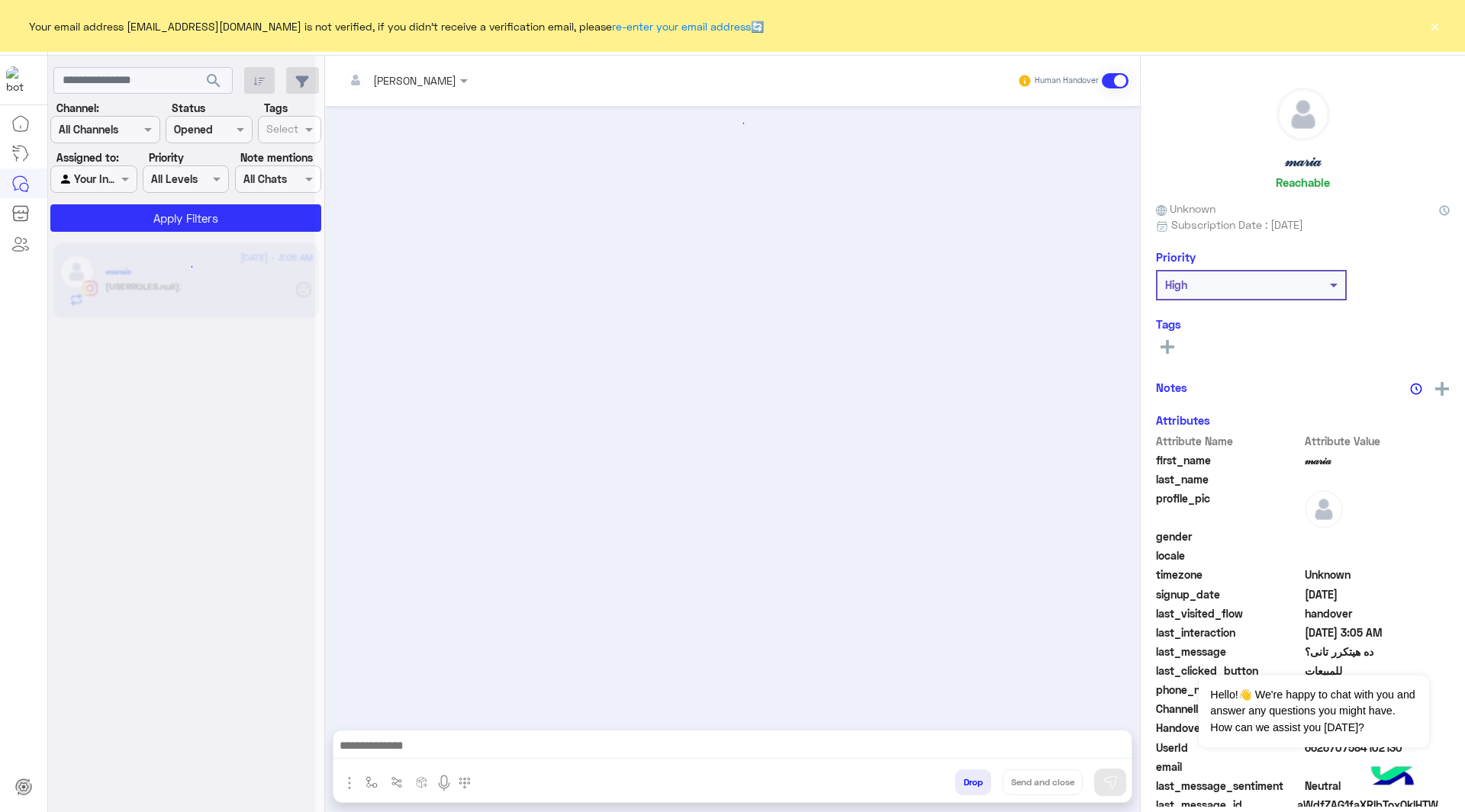
scroll to position [2117, 0]
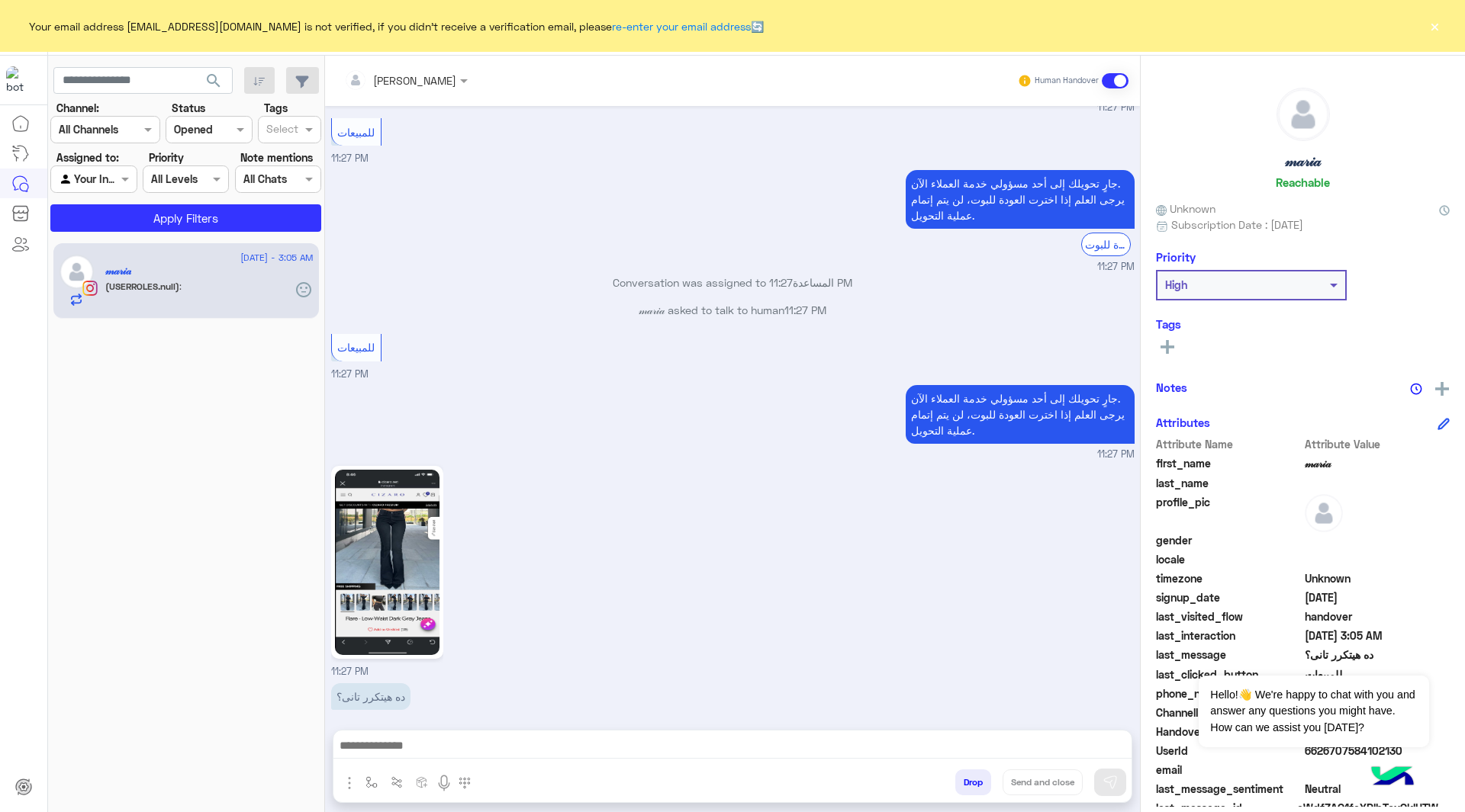
click at [389, 535] on img at bounding box center [387, 562] width 105 height 186
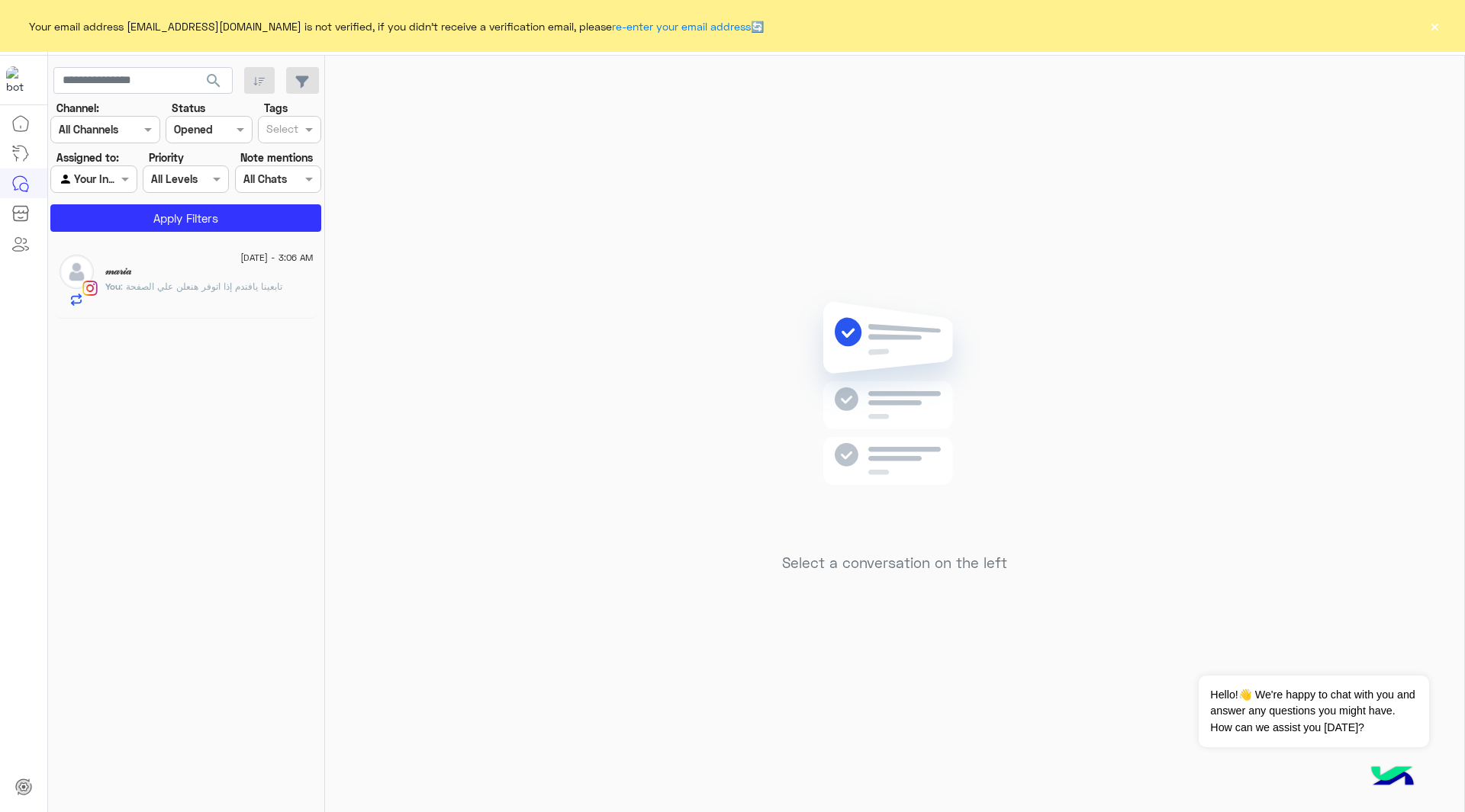
click at [1430, 32] on button "×" at bounding box center [1434, 25] width 15 height 15
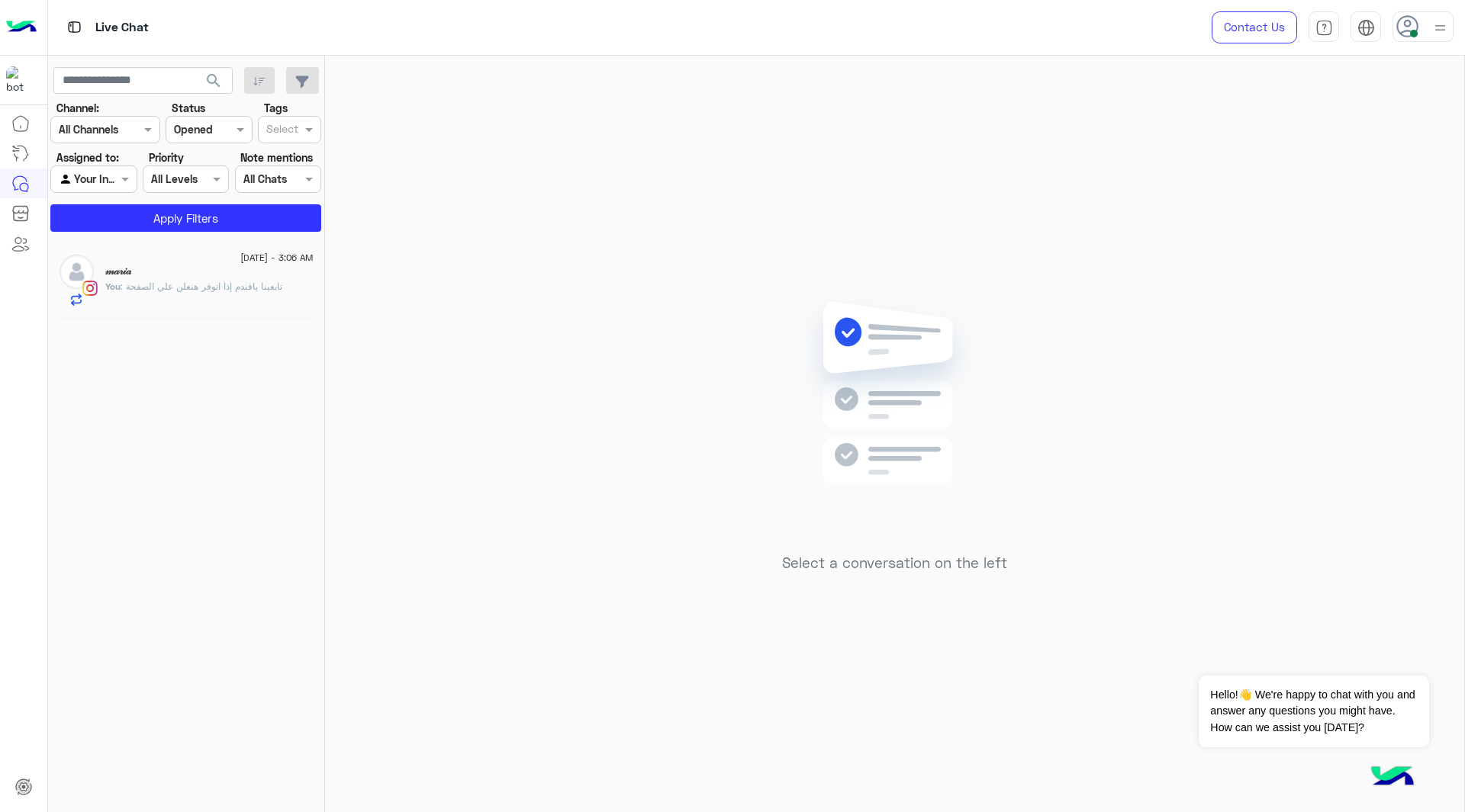
click at [1425, 32] on div at bounding box center [1422, 26] width 61 height 31
click at [1344, 209] on label "Offline" at bounding box center [1358, 216] width 166 height 27
